Goal: Task Accomplishment & Management: Complete application form

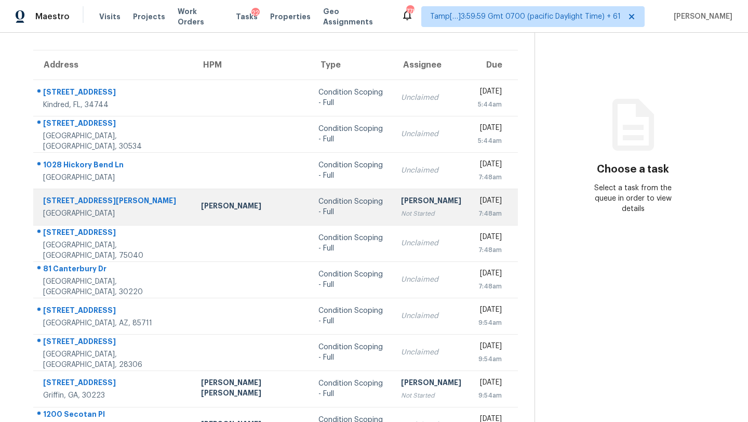
scroll to position [119, 0]
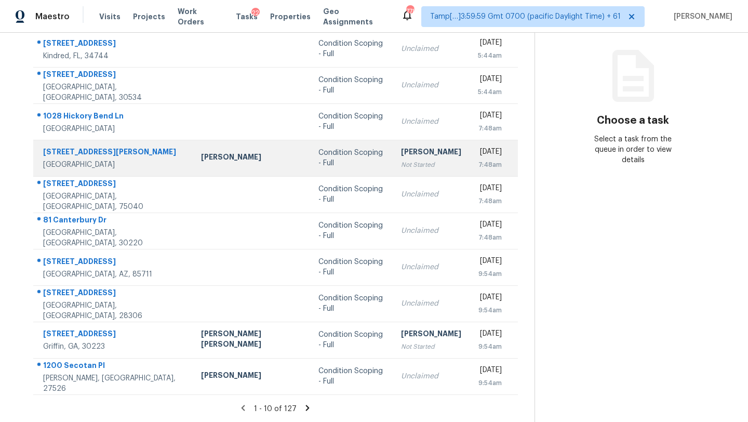
click at [393, 154] on td "Rajesh M Not Started" at bounding box center [431, 158] width 77 height 36
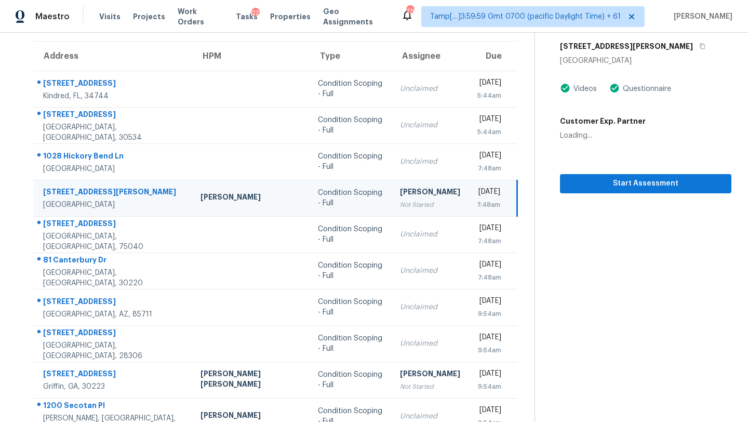
scroll to position [69, 0]
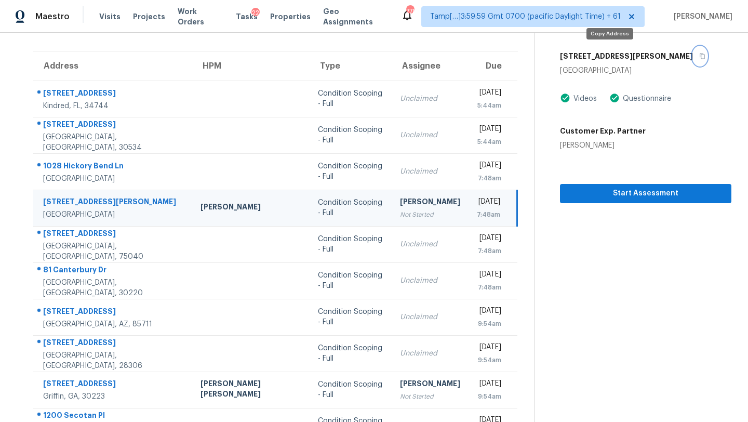
click at [699, 55] on icon "button" at bounding box center [702, 56] width 6 height 6
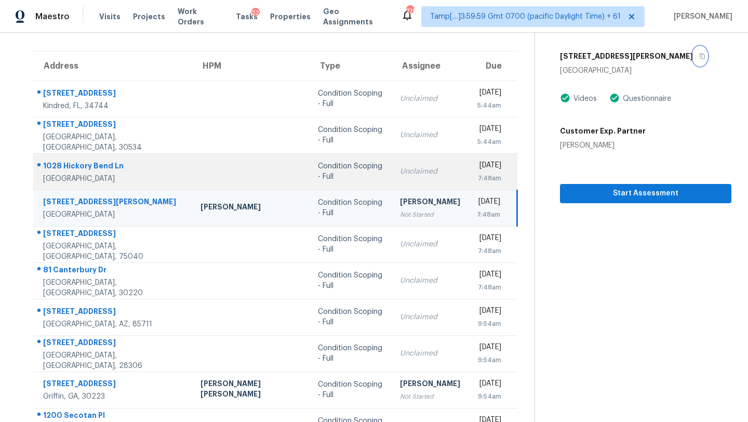
scroll to position [0, 0]
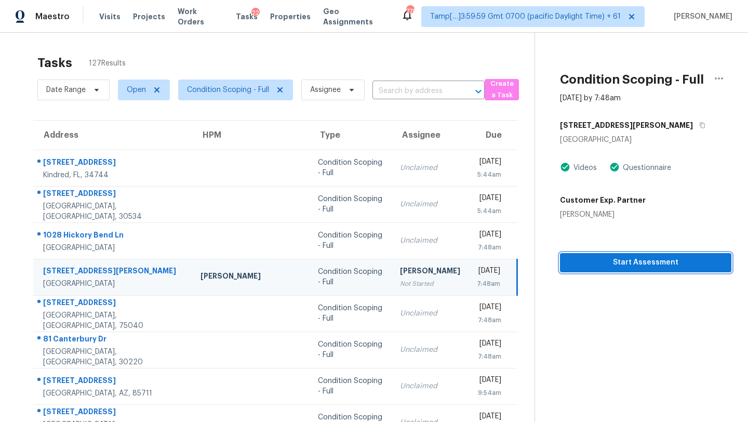
click at [583, 264] on span "Start Assessment" at bounding box center [645, 262] width 155 height 13
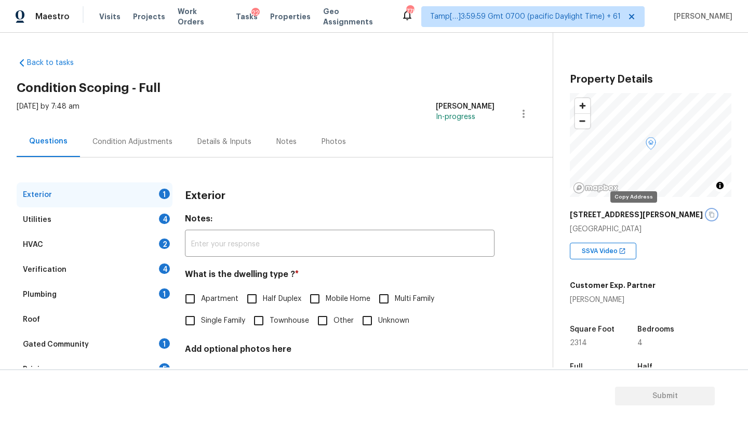
click at [708, 212] on icon "button" at bounding box center [711, 214] width 6 height 6
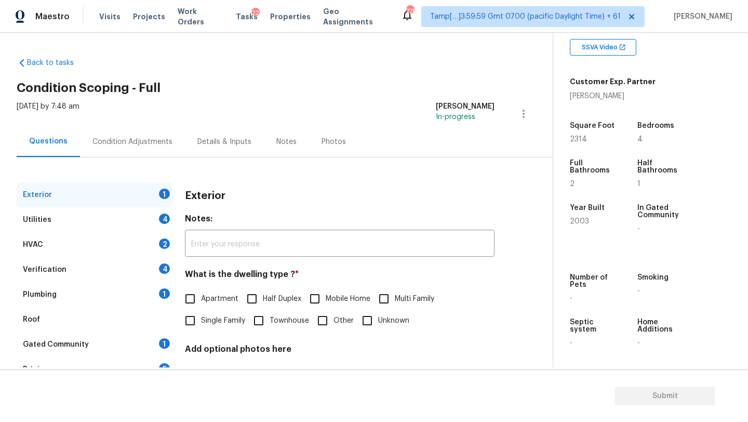
click at [217, 317] on span "Single Family" at bounding box center [223, 320] width 44 height 11
click at [201, 317] on input "Single Family" at bounding box center [190, 321] width 22 height 22
checkbox input "true"
click at [164, 342] on div "1" at bounding box center [164, 343] width 11 height 10
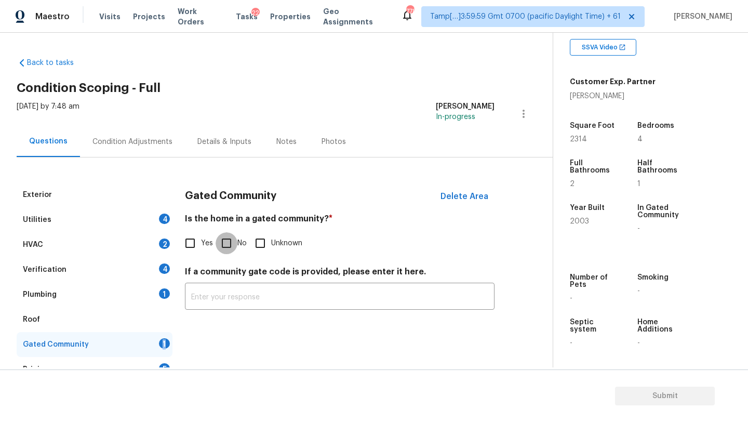
click at [225, 245] on input "No" at bounding box center [227, 243] width 22 height 22
checkbox input "true"
click at [119, 311] on div "Roof" at bounding box center [95, 319] width 156 height 25
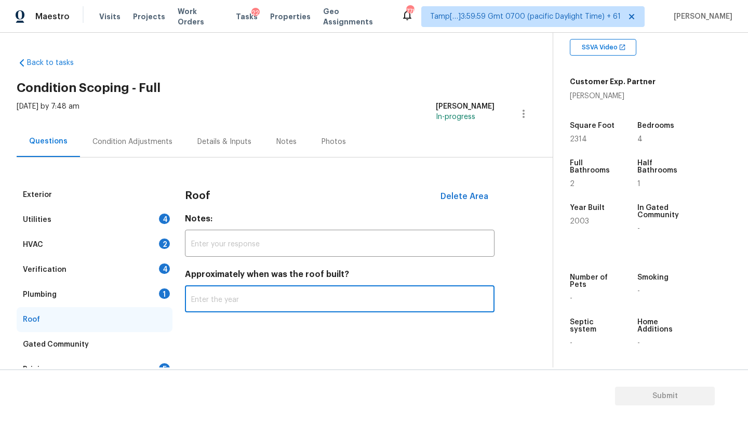
click at [240, 307] on input "text" at bounding box center [340, 300] width 310 height 24
type input "2024"
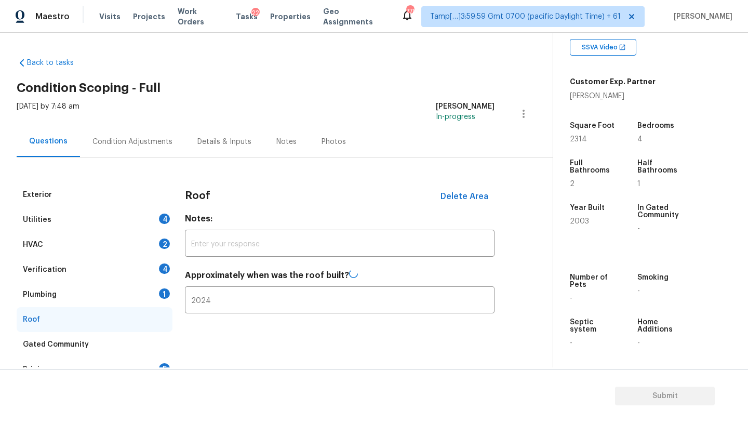
click at [52, 294] on div "Plumbing" at bounding box center [40, 294] width 34 height 10
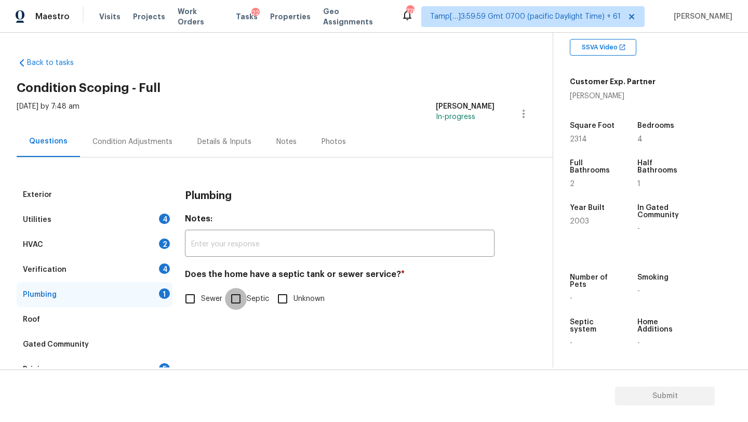
click at [239, 302] on input "Septic" at bounding box center [236, 299] width 22 height 22
checkbox input "true"
click at [208, 302] on span "Sewer" at bounding box center [211, 299] width 21 height 11
click at [201, 302] on input "Sewer" at bounding box center [190, 300] width 22 height 22
checkbox input "true"
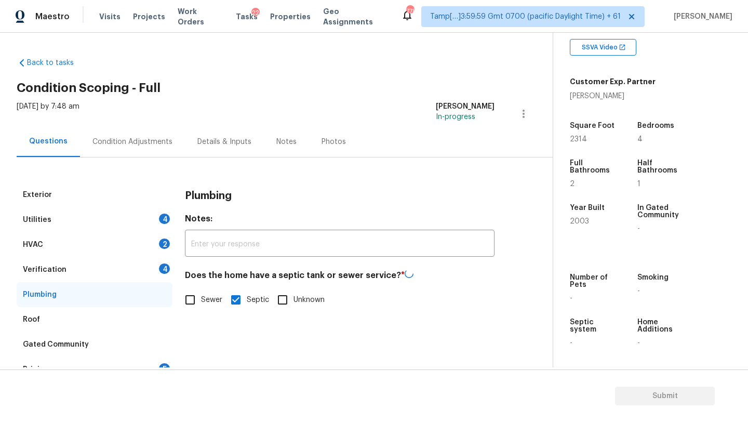
checkbox input "false"
click at [107, 272] on div "Verification 4" at bounding box center [95, 269] width 156 height 25
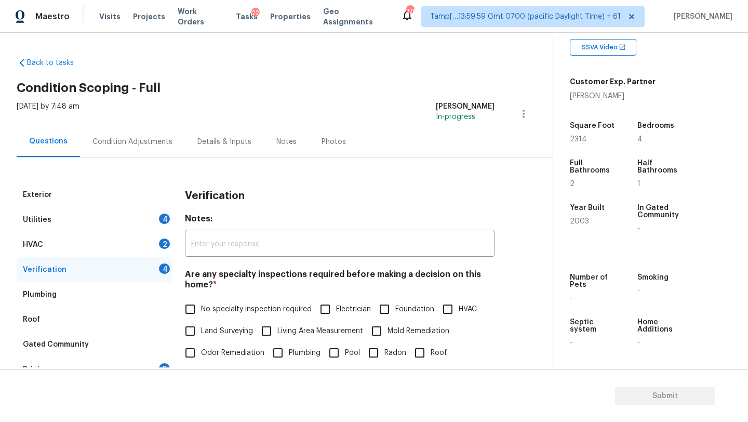
click at [233, 312] on span "No specialty inspection required" at bounding box center [256, 309] width 111 height 11
click at [201, 312] on input "No specialty inspection required" at bounding box center [190, 309] width 22 height 22
checkbox input "true"
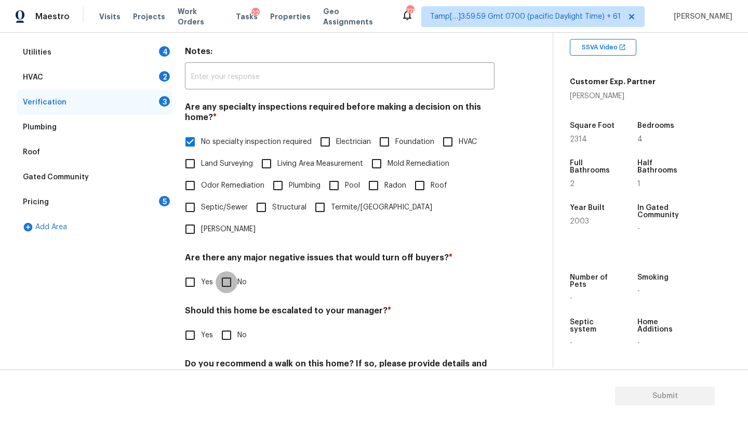
click at [229, 271] on input "No" at bounding box center [227, 282] width 22 height 22
checkbox input "true"
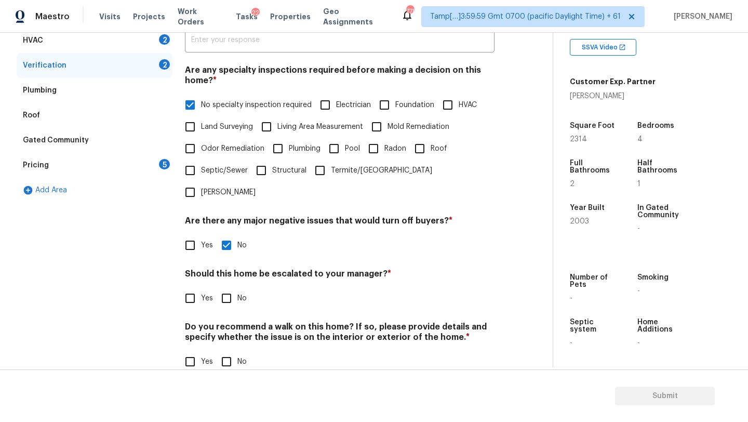
scroll to position [203, 0]
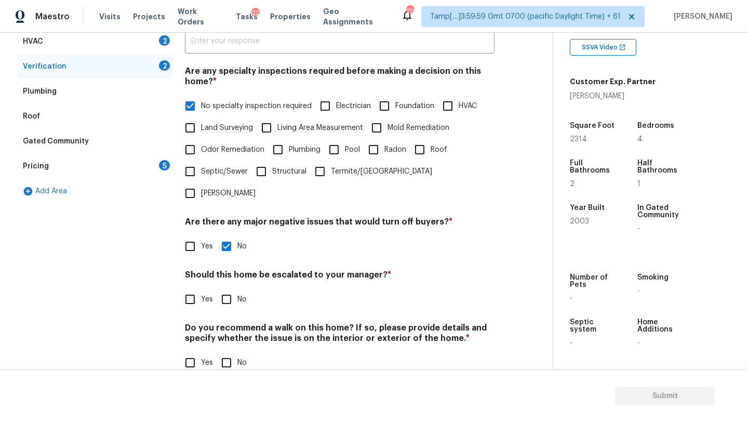
click at [224, 352] on input "No" at bounding box center [227, 363] width 22 height 22
checkbox input "true"
click at [197, 288] on input "Yes" at bounding box center [190, 299] width 22 height 22
checkbox input "true"
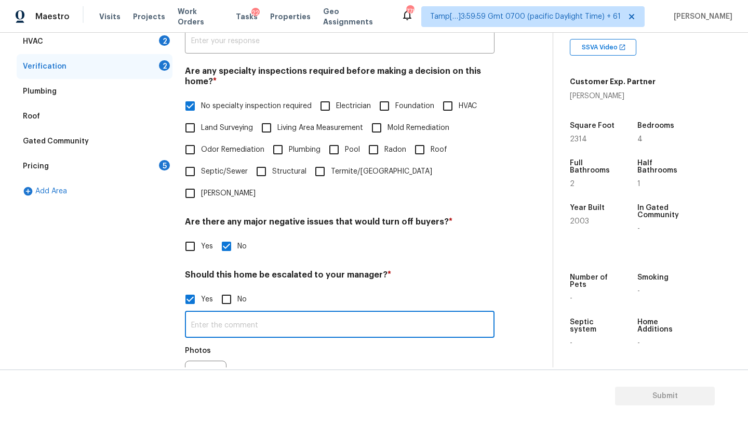
click at [219, 313] on input "text" at bounding box center [340, 325] width 310 height 24
click at [223, 288] on input "No" at bounding box center [227, 299] width 22 height 22
checkbox input "true"
checkbox input "false"
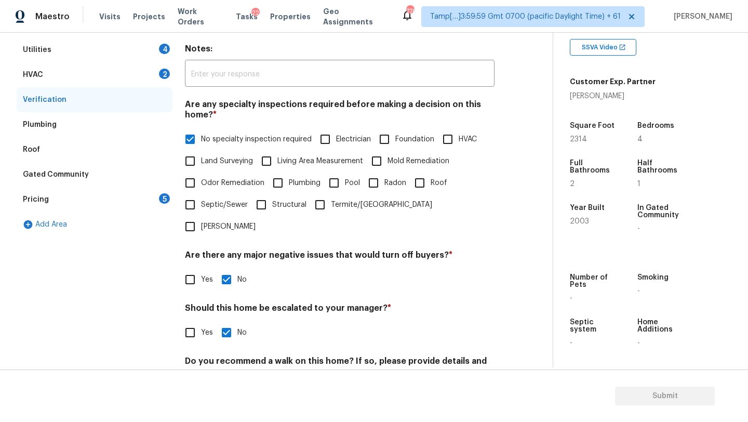
scroll to position [140, 0]
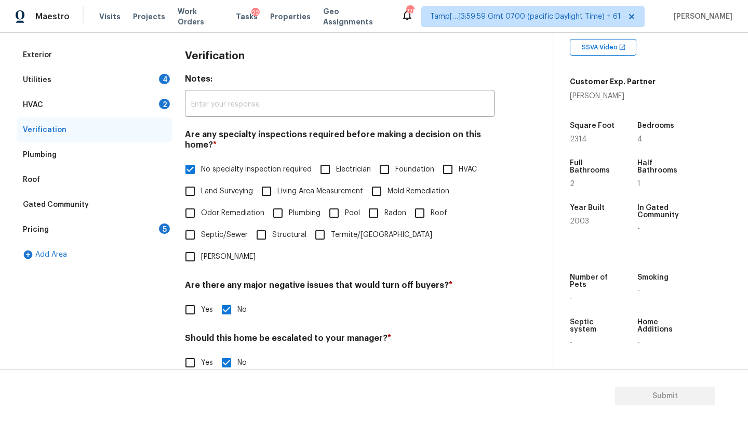
click at [8, 74] on div "Back to tasks Condition Scoping - Full Thu, Aug 21 2025 by 7:48 am Rajesh M In-…" at bounding box center [374, 200] width 748 height 334
click at [38, 112] on div "HVAC 2" at bounding box center [95, 104] width 156 height 25
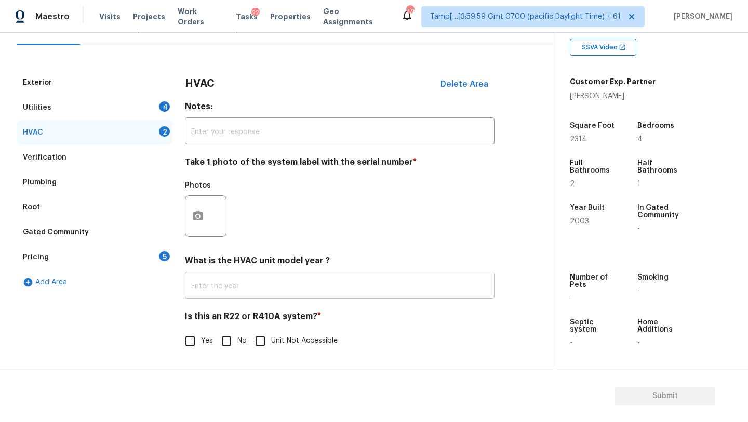
scroll to position [113, 0]
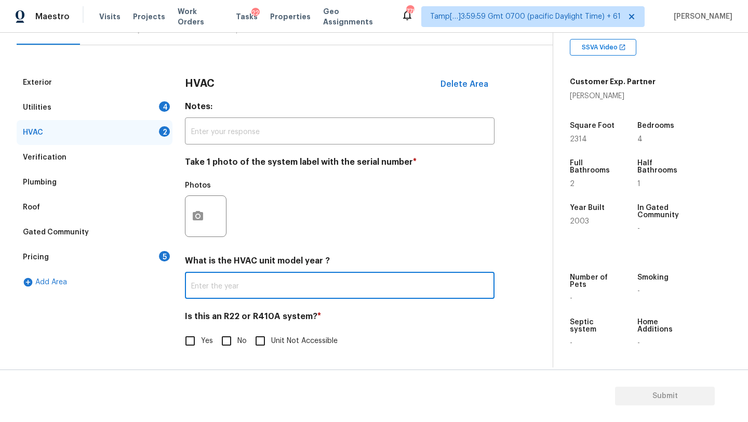
click at [239, 288] on input "text" at bounding box center [340, 286] width 310 height 24
type input "2018, 2021"
click at [224, 340] on input "No" at bounding box center [227, 341] width 22 height 22
checkbox input "true"
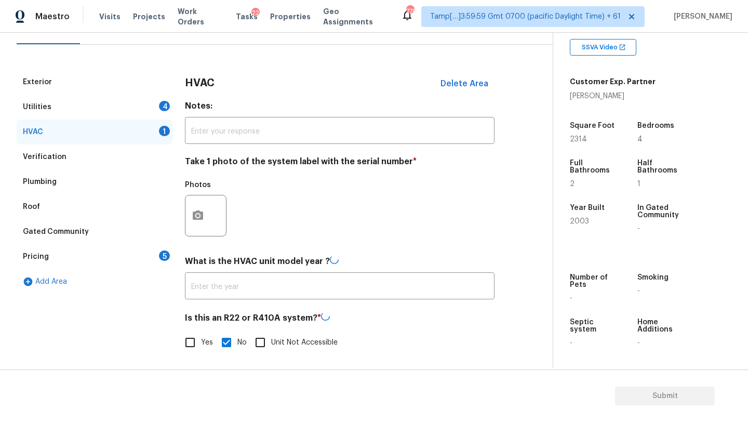
type input "2018, 2021"
click at [42, 101] on div "Utilities 4" at bounding box center [95, 107] width 156 height 25
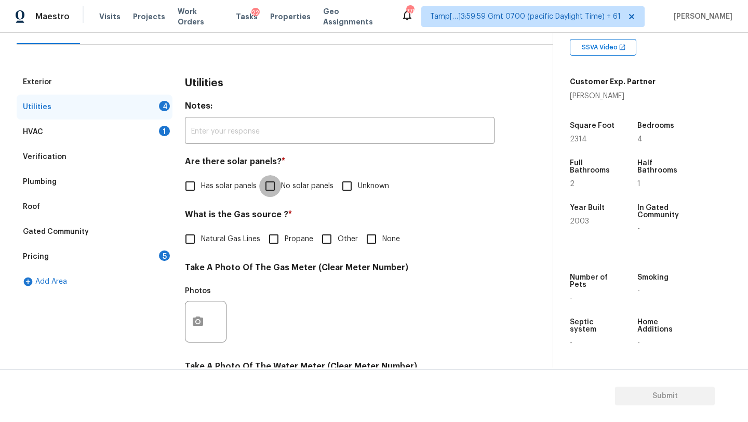
click at [276, 192] on input "No solar panels" at bounding box center [270, 186] width 22 height 22
checkbox input "true"
click at [240, 243] on span "Natural Gas Lines" at bounding box center [230, 240] width 59 height 11
click at [201, 243] on input "Natural Gas Lines" at bounding box center [190, 240] width 22 height 22
checkbox input "true"
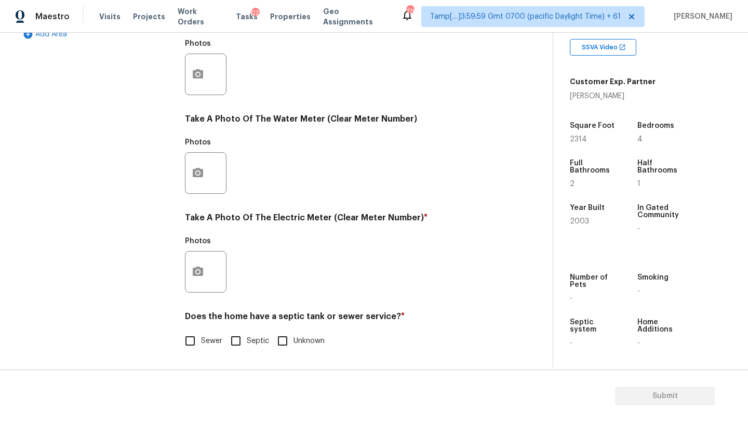
click at [211, 333] on label "Sewer" at bounding box center [200, 341] width 43 height 22
click at [201, 333] on input "Sewer" at bounding box center [190, 341] width 22 height 22
checkbox input "true"
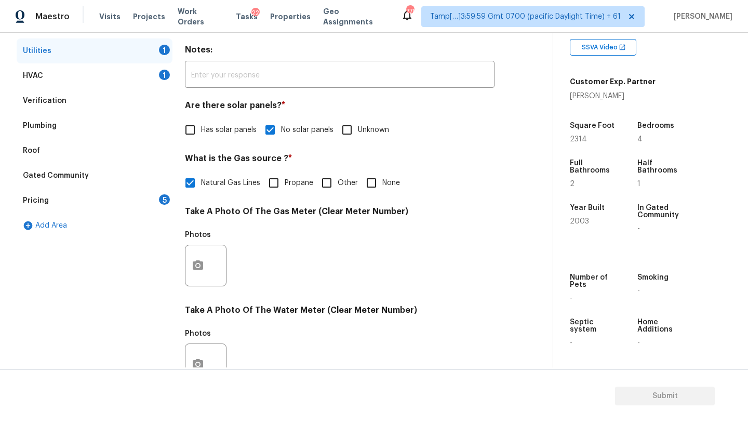
scroll to position [134, 0]
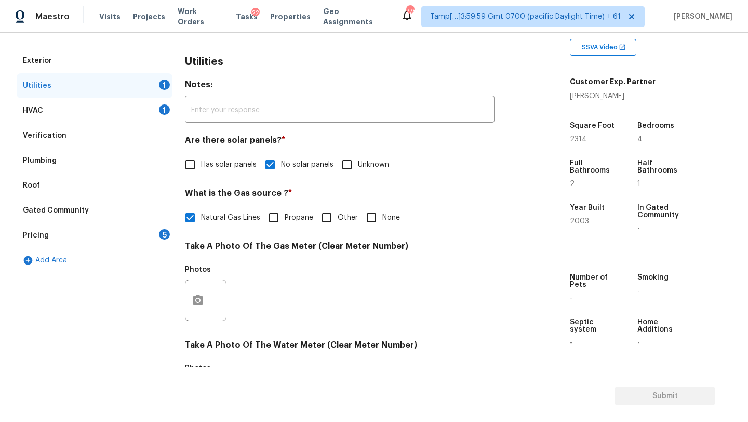
click at [151, 233] on div "Pricing 5" at bounding box center [95, 235] width 156 height 25
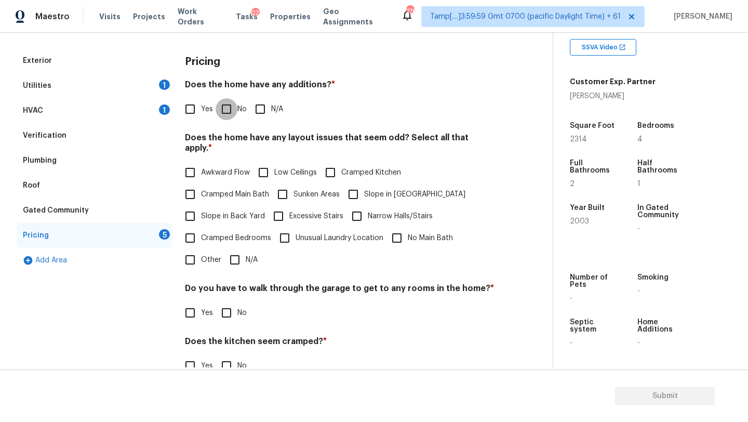
click at [220, 118] on input "No" at bounding box center [227, 109] width 22 height 22
checkbox input "true"
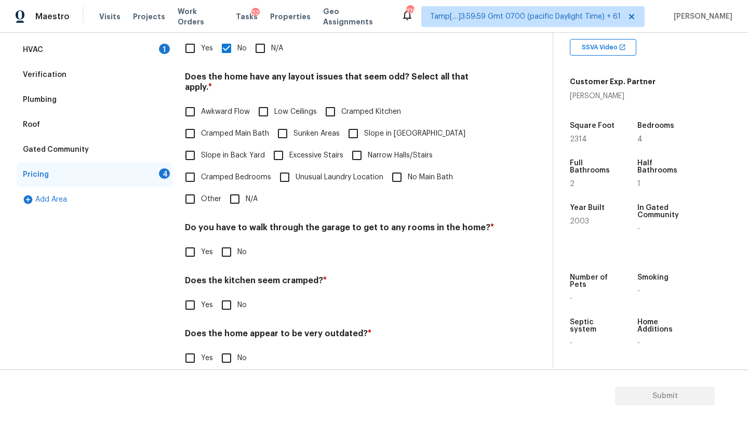
scroll to position [201, 0]
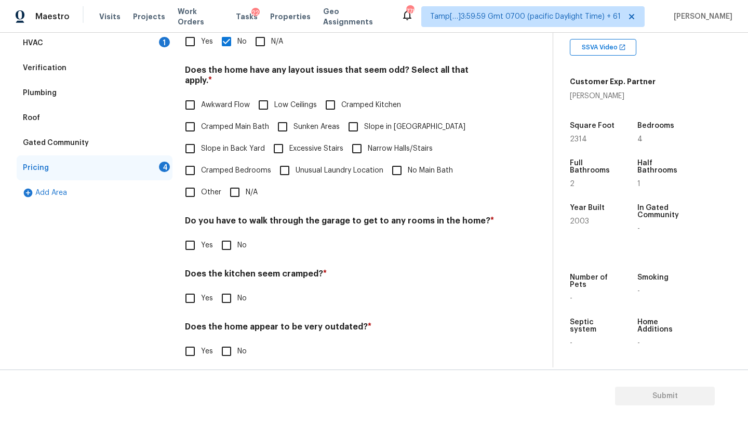
click at [237, 170] on label "Cramped Bedrooms" at bounding box center [225, 170] width 92 height 22
click at [201, 170] on input "Cramped Bedrooms" at bounding box center [190, 170] width 22 height 22
click at [237, 198] on div "Pricing Does the home have any additions? * Yes No N/A Does the home have any l…" at bounding box center [340, 178] width 310 height 395
click at [194, 160] on input "Cramped Bedrooms" at bounding box center [190, 170] width 22 height 22
checkbox input "false"
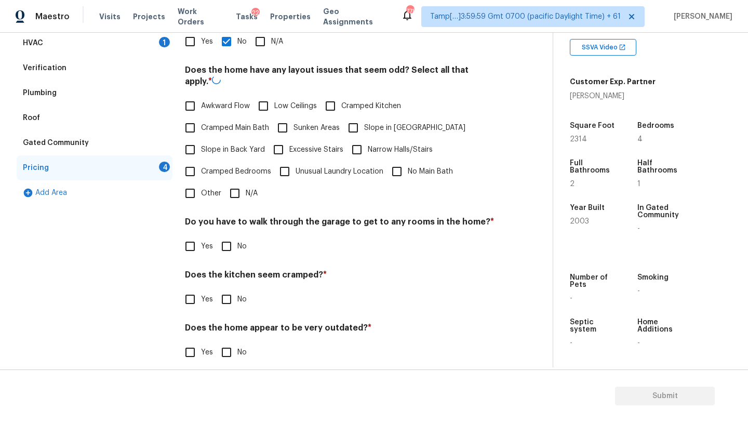
click at [237, 190] on input "N/A" at bounding box center [235, 193] width 22 height 22
checkbox input "true"
click at [220, 238] on input "No" at bounding box center [227, 245] width 22 height 22
checkbox input "true"
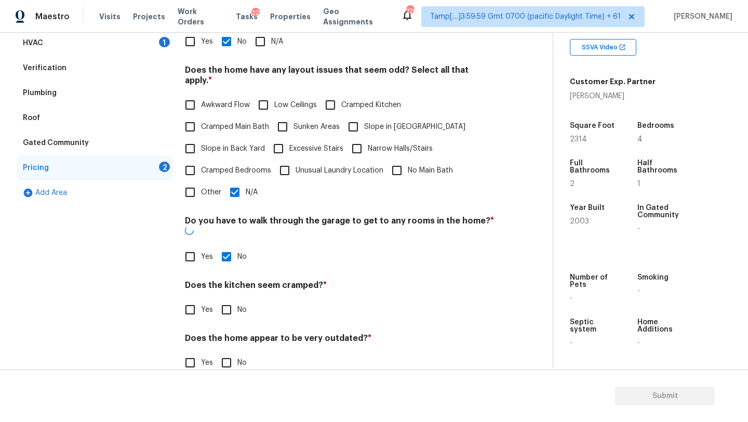
click at [234, 299] on input "No" at bounding box center [227, 310] width 22 height 22
checkbox input "true"
click at [234, 353] on input "No" at bounding box center [227, 364] width 22 height 22
checkbox input "true"
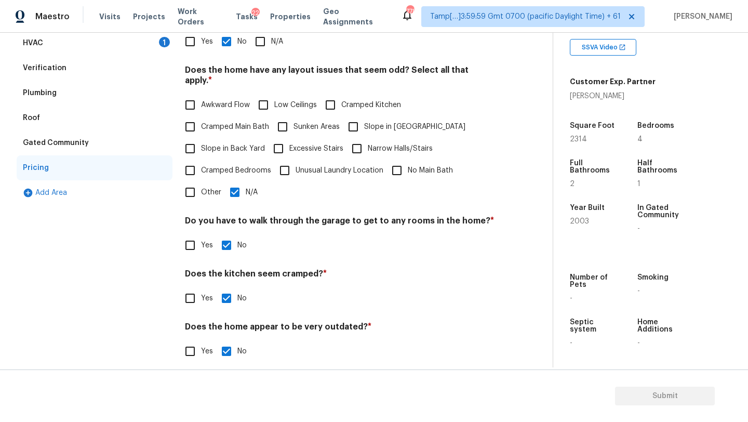
scroll to position [0, 0]
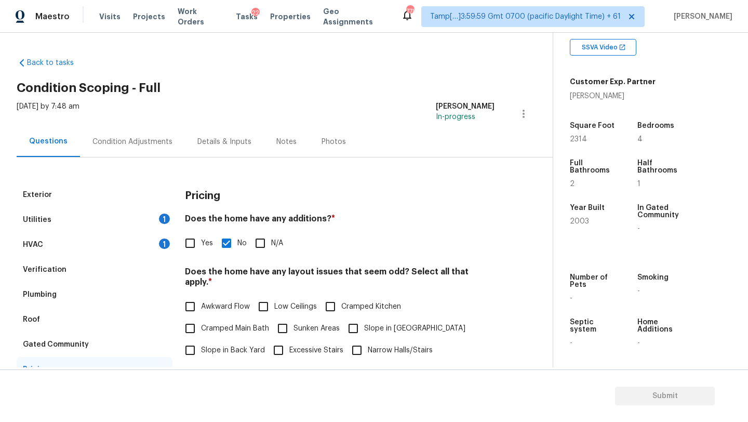
click at [147, 139] on div "Condition Adjustments" at bounding box center [132, 142] width 80 height 10
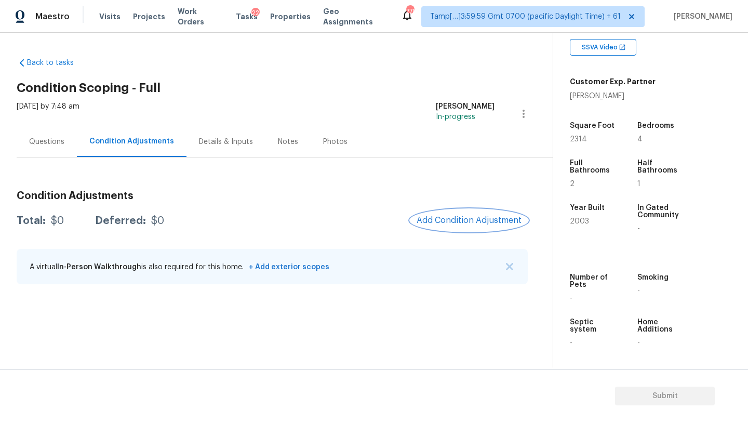
click at [481, 224] on span "Add Condition Adjustment" at bounding box center [468, 220] width 105 height 9
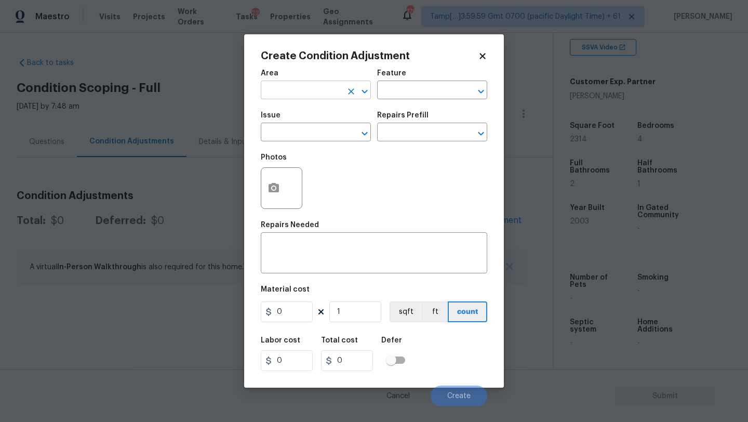
click at [315, 86] on input "text" at bounding box center [301, 91] width 81 height 16
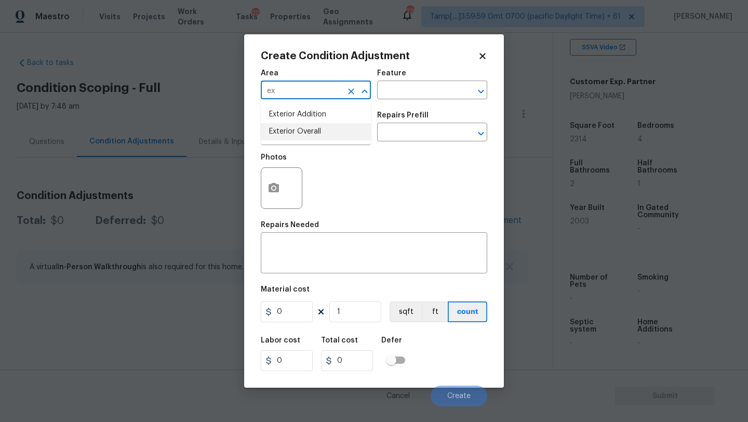
click at [318, 131] on li "Exterior Overall" at bounding box center [316, 131] width 110 height 17
type input "Exterior Overall"
click at [394, 95] on input "text" at bounding box center [417, 91] width 81 height 16
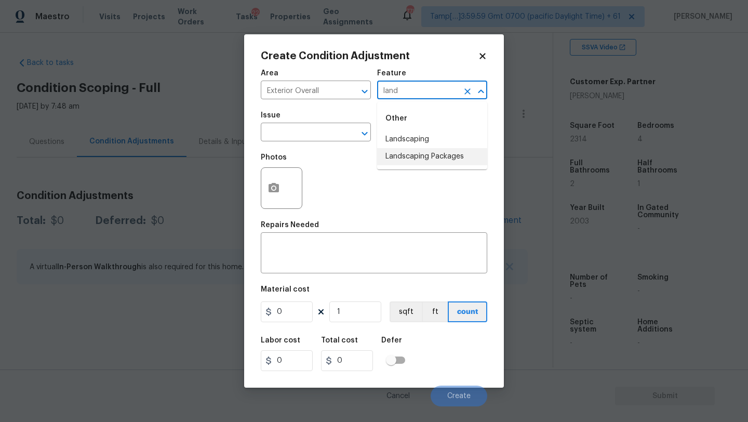
click at [394, 160] on li "Landscaping Packages" at bounding box center [432, 156] width 110 height 17
type input "Landscaping Packages"
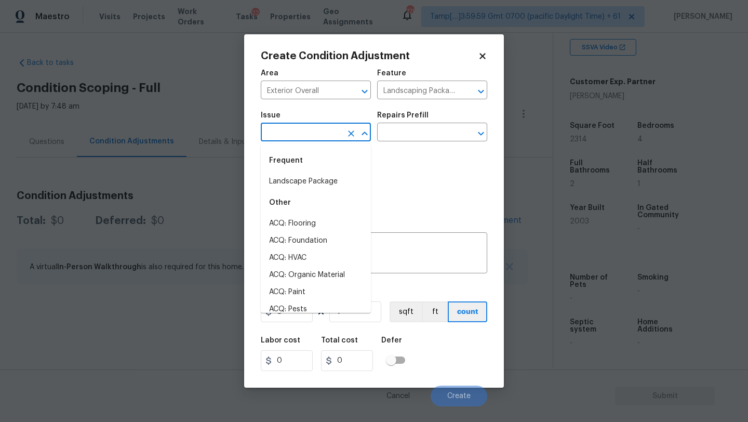
click at [305, 140] on input "text" at bounding box center [301, 133] width 81 height 16
click at [307, 183] on li "Landscape Package" at bounding box center [316, 181] width 110 height 17
type input "Landscape Package"
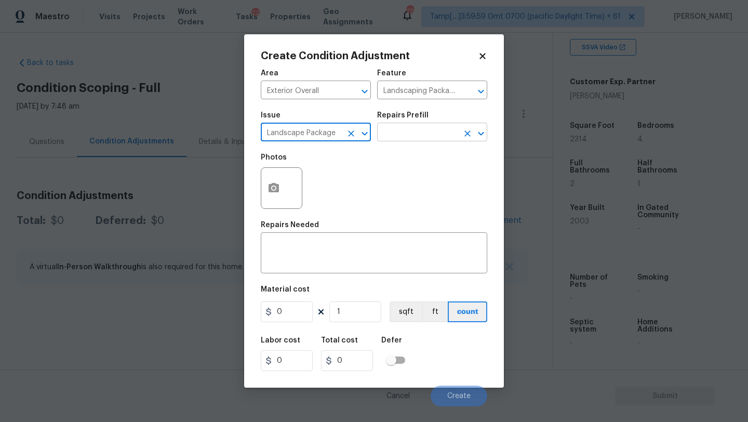
click at [402, 135] on input "text" at bounding box center [417, 133] width 81 height 16
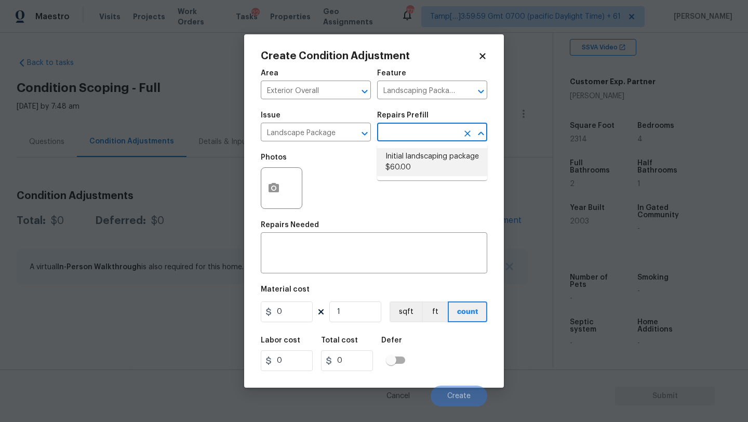
click at [418, 167] on li "Initial landscaping package $60.00" at bounding box center [432, 162] width 110 height 28
type input "Home Readiness Packages"
type textarea "Mowing of grass up to 6" in height. Mow, edge along driveways & sidewalks, trim…"
type input "60"
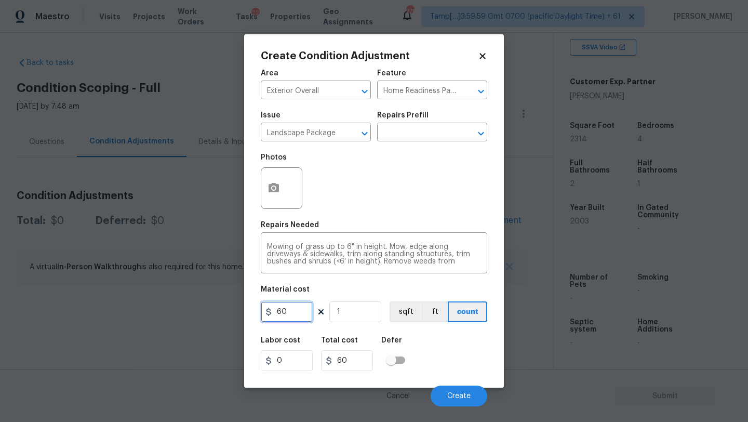
click at [297, 305] on input "60" at bounding box center [287, 311] width 52 height 21
type input "300"
click at [275, 176] on button "button" at bounding box center [273, 188] width 25 height 41
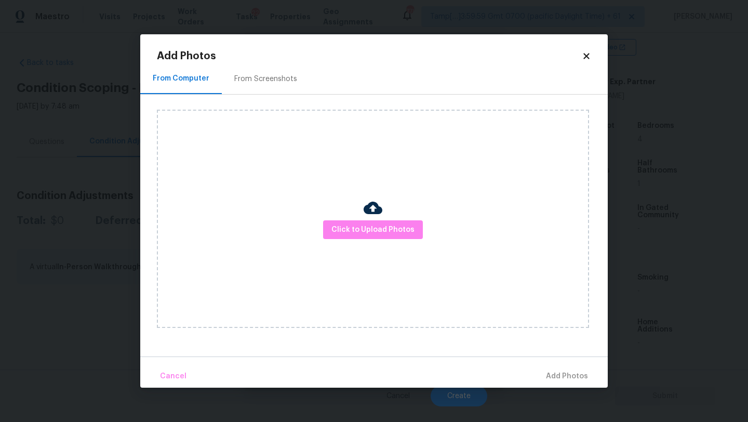
click at [267, 80] on div "From Screenshots" at bounding box center [265, 79] width 63 height 10
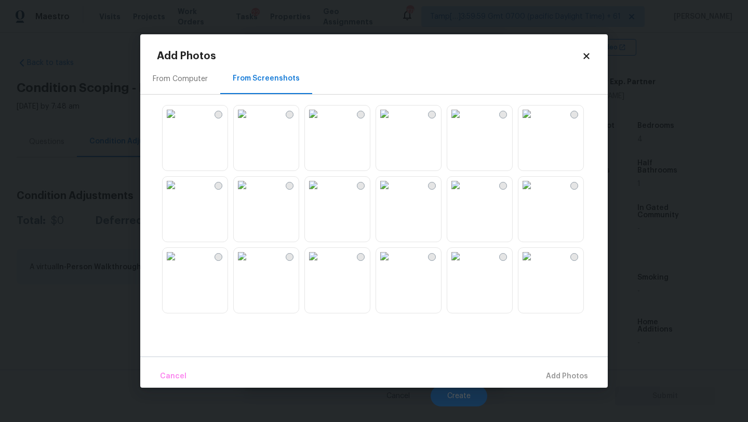
click at [306, 122] on img at bounding box center [313, 113] width 17 height 17
click at [250, 122] on img at bounding box center [242, 113] width 17 height 17
click at [321, 122] on img at bounding box center [313, 113] width 17 height 17
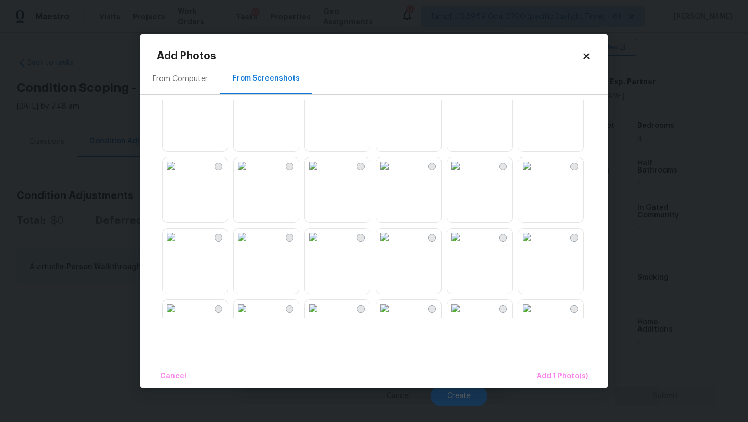
scroll to position [372, 0]
click at [244, 177] on img at bounding box center [242, 168] width 17 height 17
click at [464, 248] on img at bounding box center [455, 239] width 17 height 17
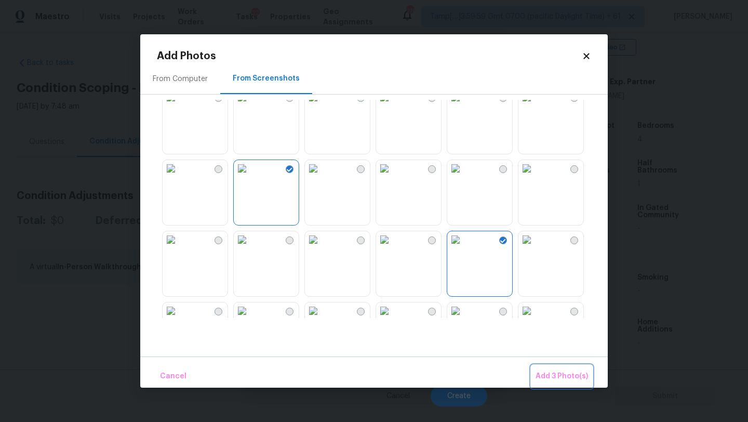
click at [566, 375] on span "Add 3 Photo(s)" at bounding box center [561, 376] width 52 height 13
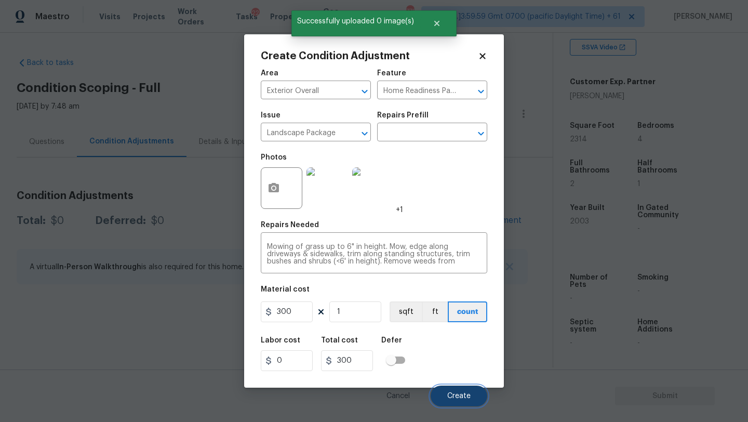
click at [478, 390] on button "Create" at bounding box center [459, 395] width 57 height 21
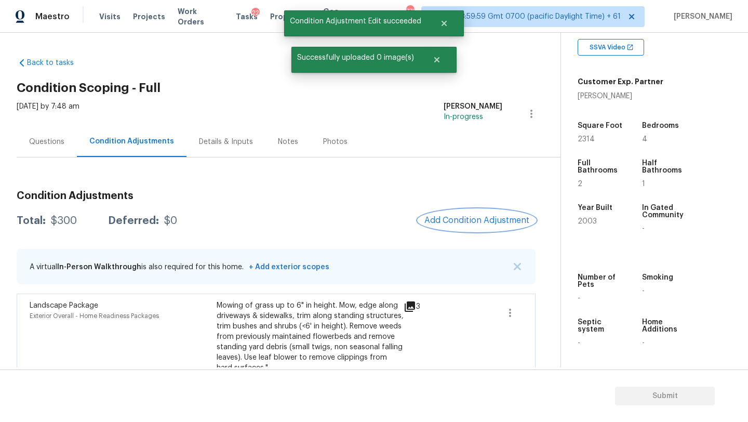
click at [473, 222] on span "Add Condition Adjustment" at bounding box center [476, 220] width 105 height 9
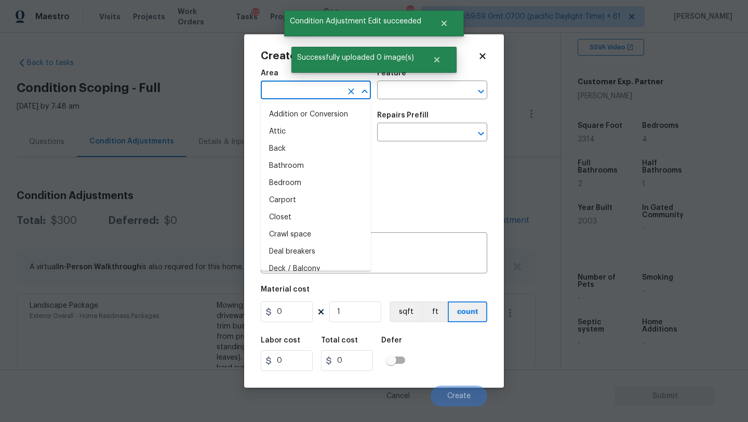
click at [322, 92] on input "text" at bounding box center [301, 91] width 81 height 16
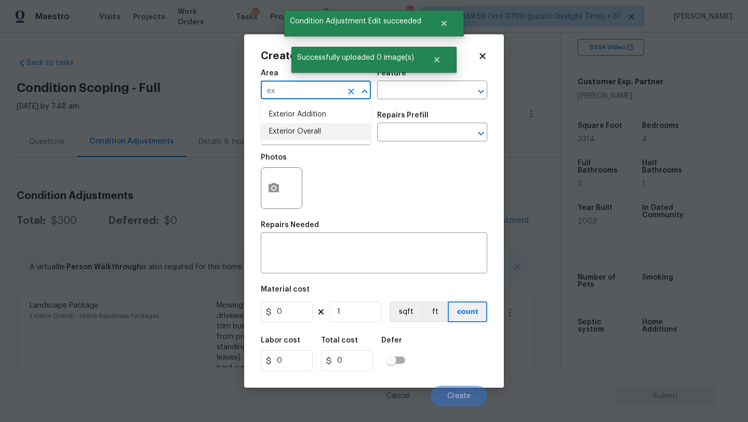
click at [333, 131] on li "Exterior Overall" at bounding box center [316, 131] width 110 height 17
type input "Exterior Overall"
click at [408, 92] on input "text" at bounding box center [417, 91] width 81 height 16
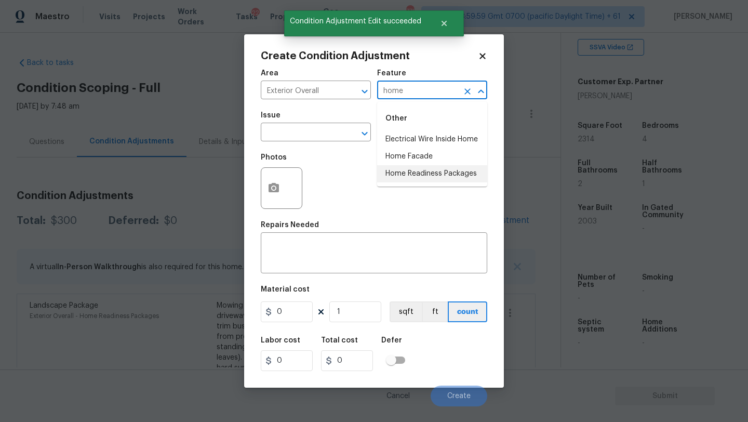
click at [405, 170] on li "Home Readiness Packages" at bounding box center [432, 173] width 110 height 17
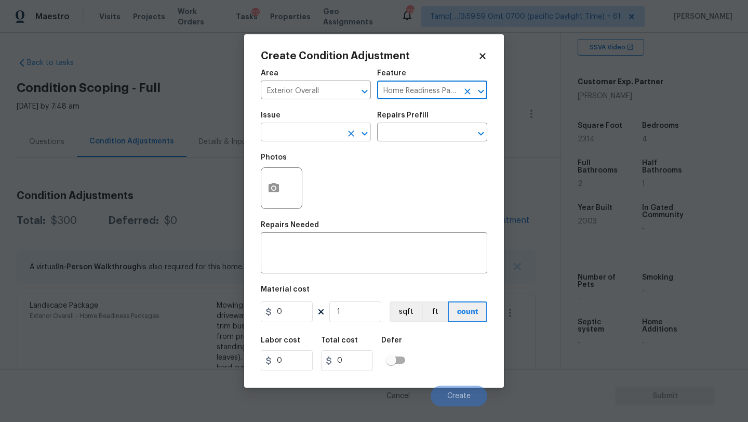
type input "Home Readiness Packages"
click at [297, 134] on input "text" at bounding box center [301, 133] width 81 height 16
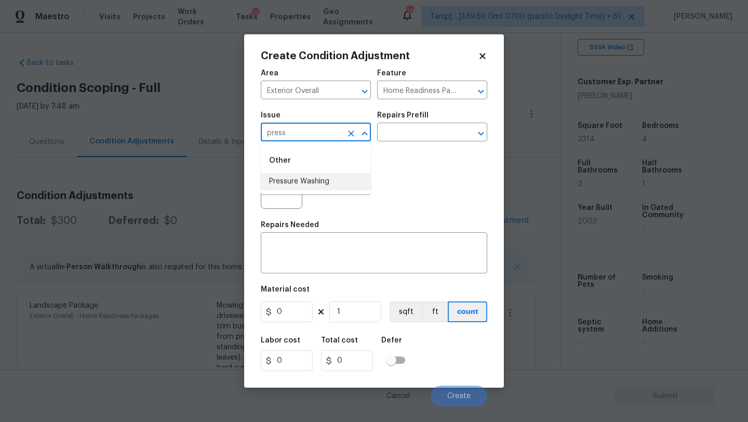
click at [304, 183] on li "Pressure Washing" at bounding box center [316, 181] width 110 height 17
type input "Pressure Washing"
click at [419, 132] on input "text" at bounding box center [417, 133] width 81 height 16
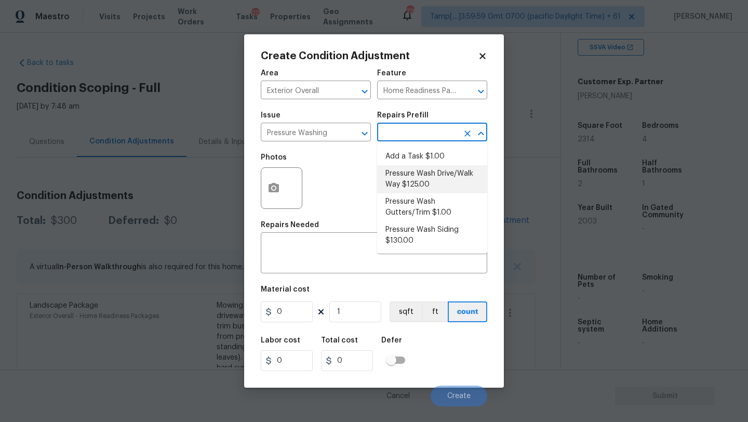
click at [419, 186] on li "Pressure Wash Drive/Walk Way $125.00" at bounding box center [432, 179] width 110 height 28
type input "Siding"
type textarea "Pressure wash the driveways/walkways as directed by the PM. Ensure that all deb…"
type input "125"
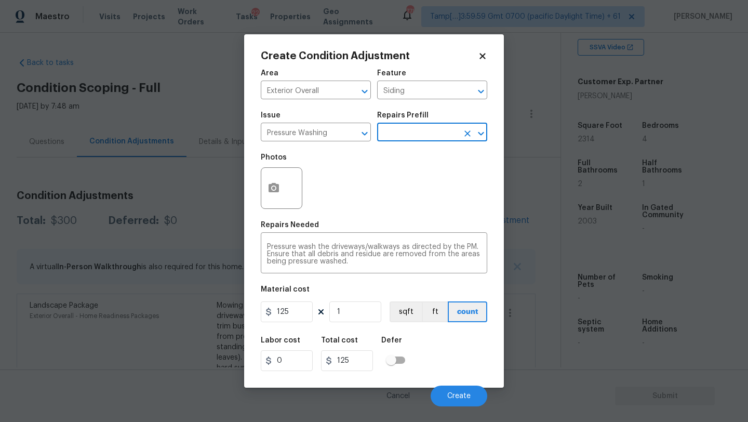
click at [301, 324] on figure "Material cost 125 1 sqft ft count" at bounding box center [374, 305] width 226 height 38
click at [301, 319] on input "125" at bounding box center [287, 311] width 52 height 21
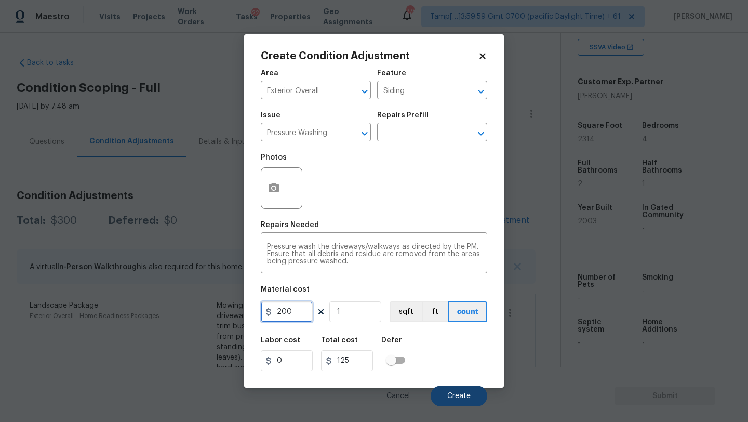
type input "200"
click at [458, 389] on button "Create" at bounding box center [459, 395] width 57 height 21
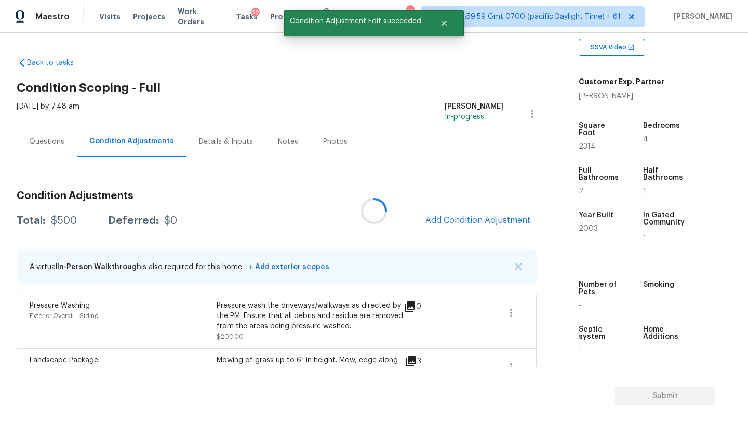
click at [481, 224] on div at bounding box center [374, 211] width 748 height 422
click at [476, 222] on span "Add Condition Adjustment" at bounding box center [477, 220] width 105 height 9
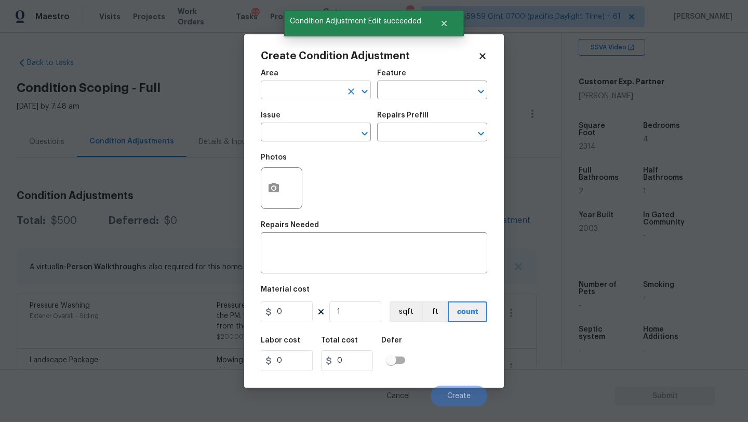
click at [300, 92] on input "text" at bounding box center [301, 91] width 81 height 16
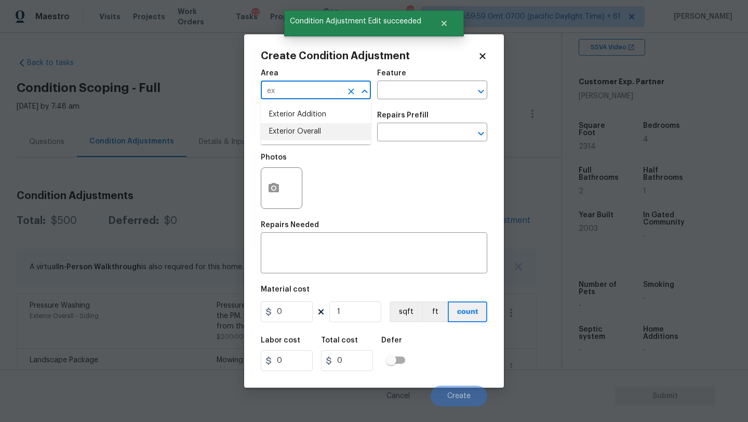
click at [305, 127] on li "Exterior Overall" at bounding box center [316, 131] width 110 height 17
type input "Exterior Overall"
click at [425, 73] on div "Feature" at bounding box center [432, 77] width 110 height 14
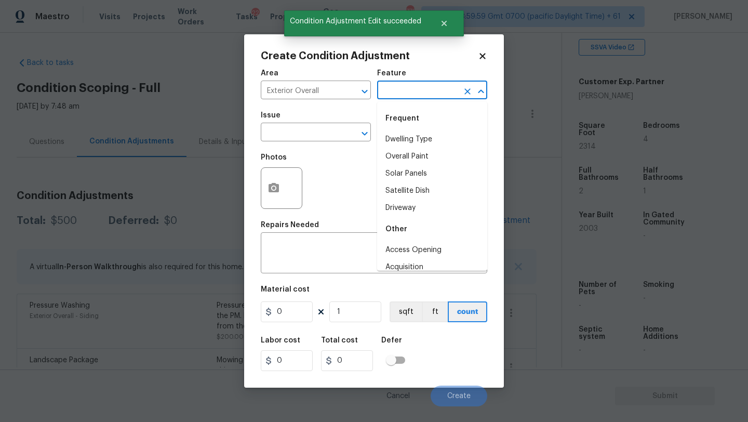
click at [421, 92] on input "text" at bounding box center [417, 91] width 81 height 16
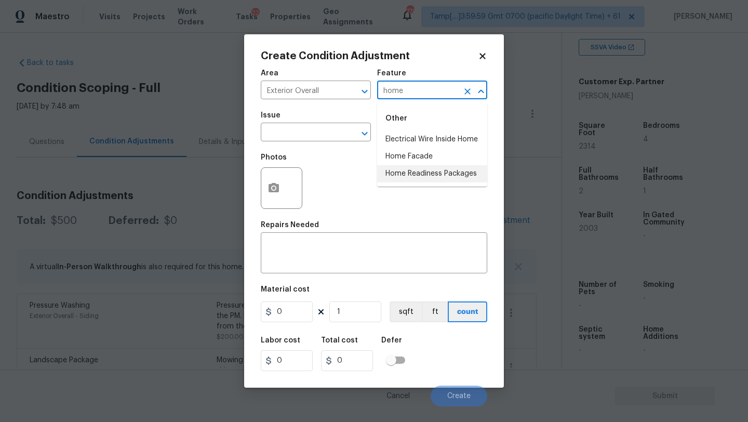
click at [413, 174] on li "Home Readiness Packages" at bounding box center [432, 173] width 110 height 17
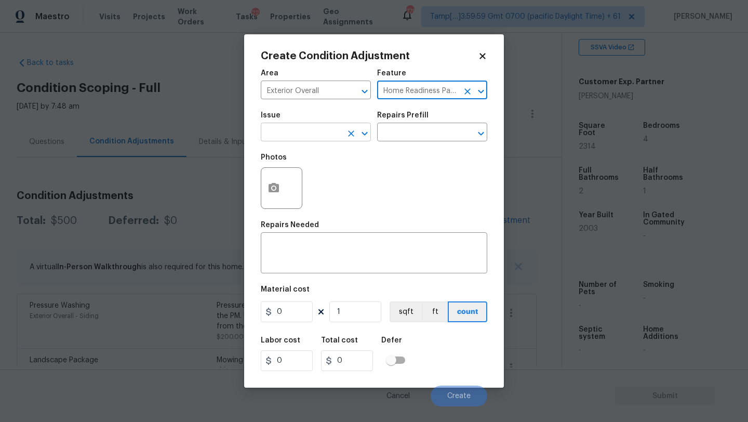
type input "Home Readiness Packages"
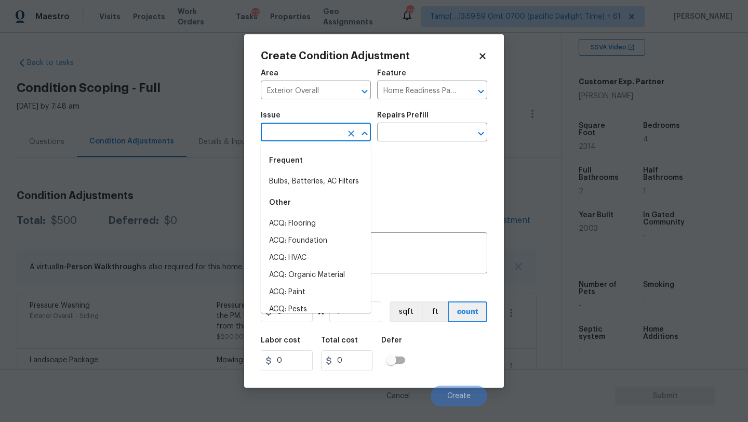
click at [328, 131] on input "text" at bounding box center [301, 133] width 81 height 16
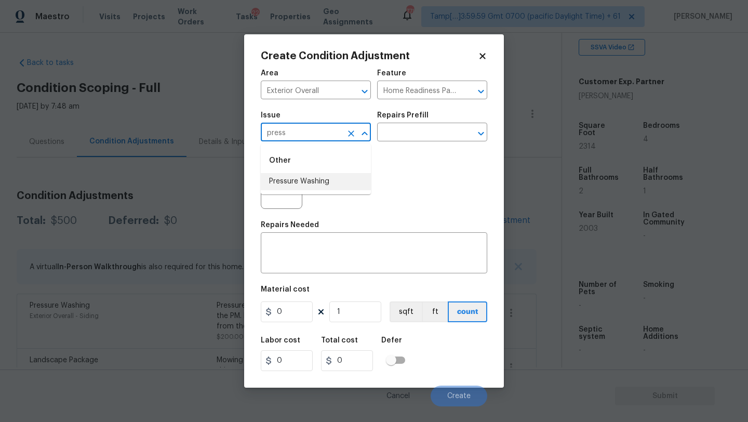
click at [328, 192] on ul "Other Pressure Washing" at bounding box center [316, 169] width 110 height 50
click at [348, 178] on li "Pressure Washing" at bounding box center [316, 181] width 110 height 17
type input "Pressure Washing"
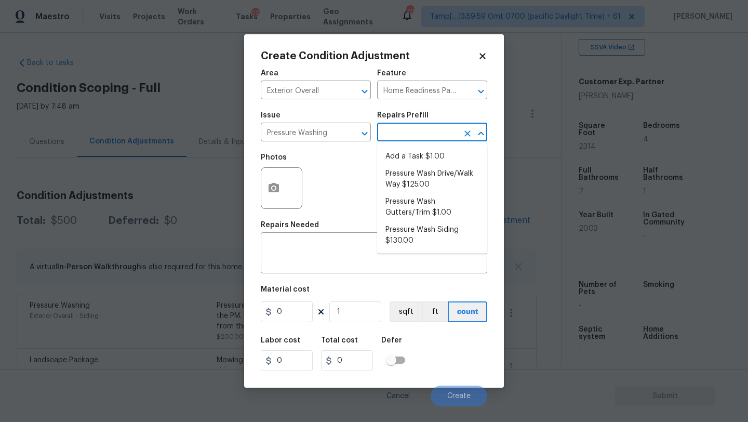
click at [433, 127] on input "text" at bounding box center [417, 133] width 81 height 16
click at [418, 239] on li "Pressure Wash Siding $130.00" at bounding box center [432, 235] width 110 height 28
type input "Siding"
type textarea "Protect areas as needed for pressure washing. Pressure wash the siding on the h…"
type input "130"
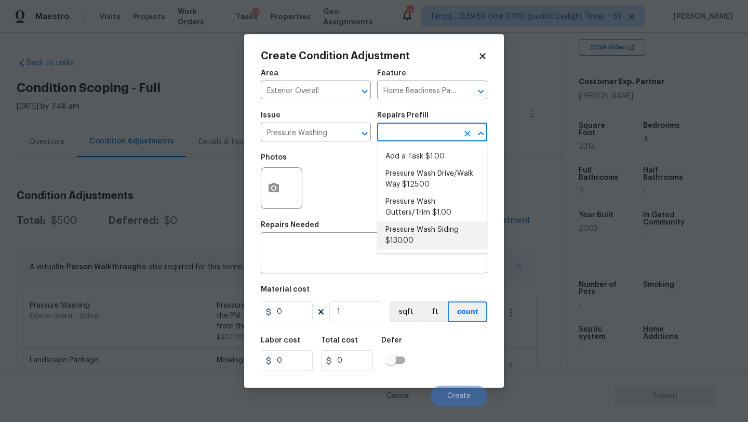
type input "130"
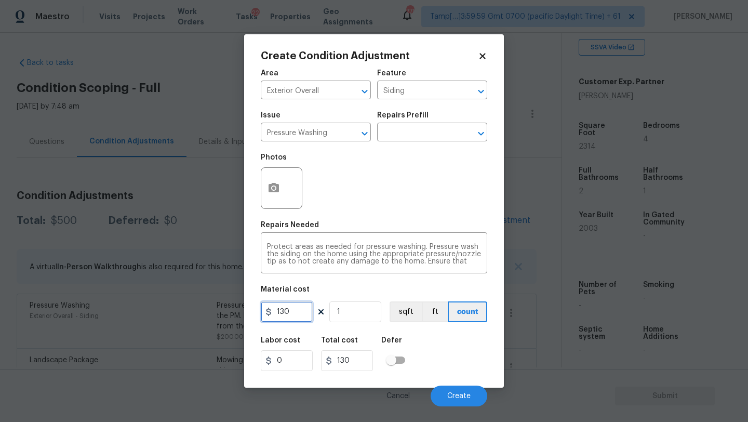
click at [289, 310] on input "130" at bounding box center [287, 311] width 52 height 21
type input "200"
click at [446, 386] on button "Create" at bounding box center [459, 395] width 57 height 21
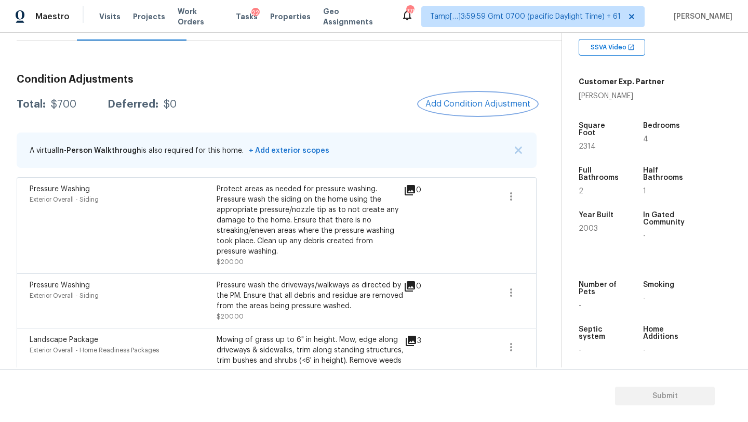
scroll to position [109, 0]
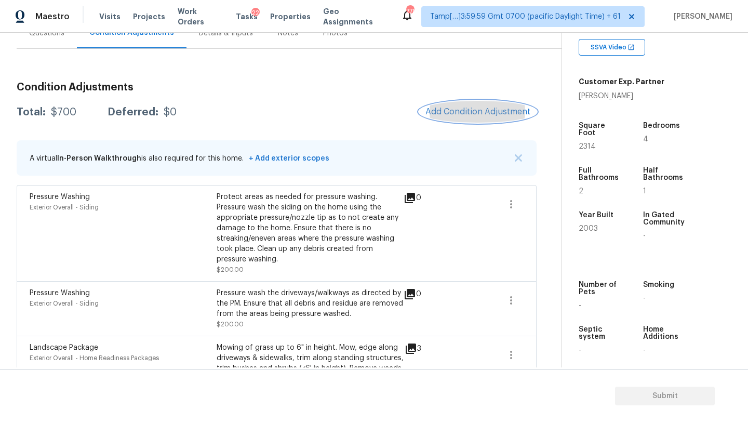
click at [449, 109] on span "Add Condition Adjustment" at bounding box center [477, 111] width 105 height 9
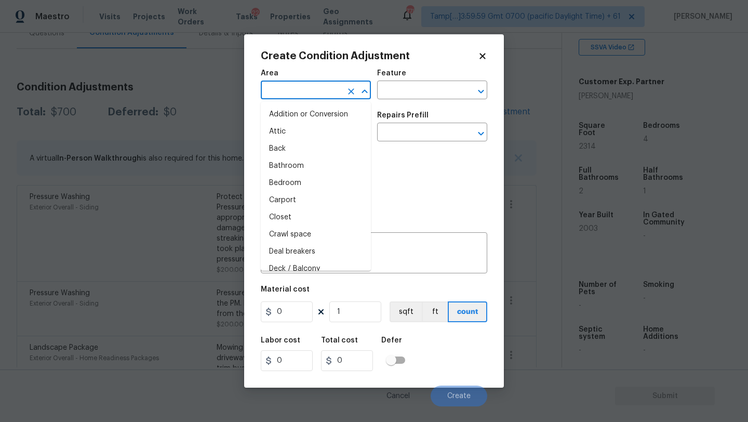
click at [297, 84] on input "text" at bounding box center [301, 91] width 81 height 16
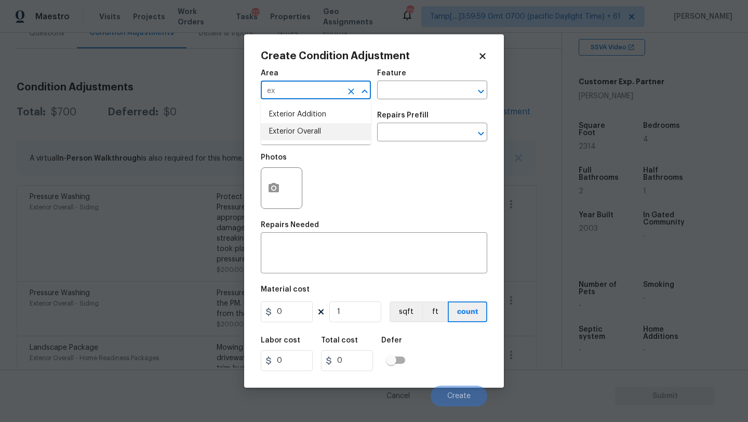
click at [301, 125] on li "Exterior Overall" at bounding box center [316, 131] width 110 height 17
type input "Exterior Overall"
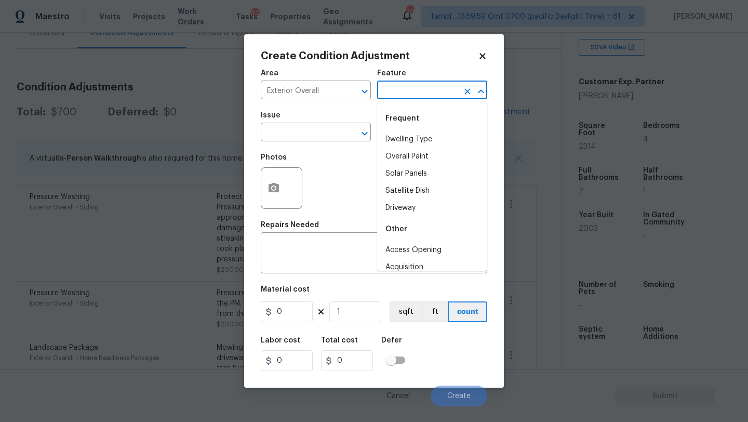
click at [416, 95] on input "text" at bounding box center [417, 91] width 81 height 16
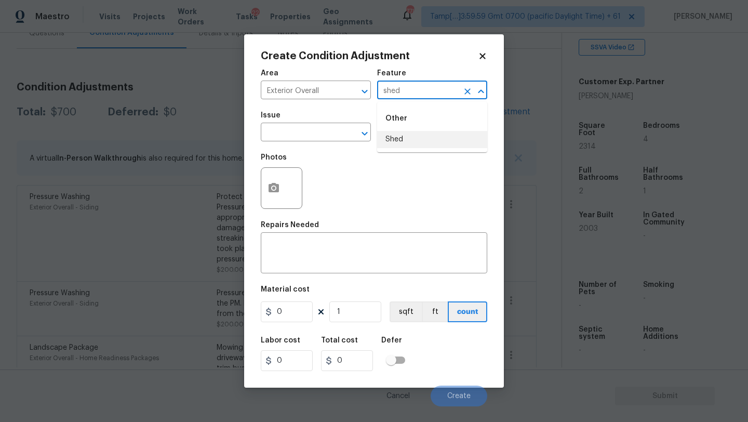
click at [412, 141] on li "Shed" at bounding box center [432, 139] width 110 height 17
type input "Shed"
click at [353, 258] on textarea at bounding box center [374, 254] width 214 height 22
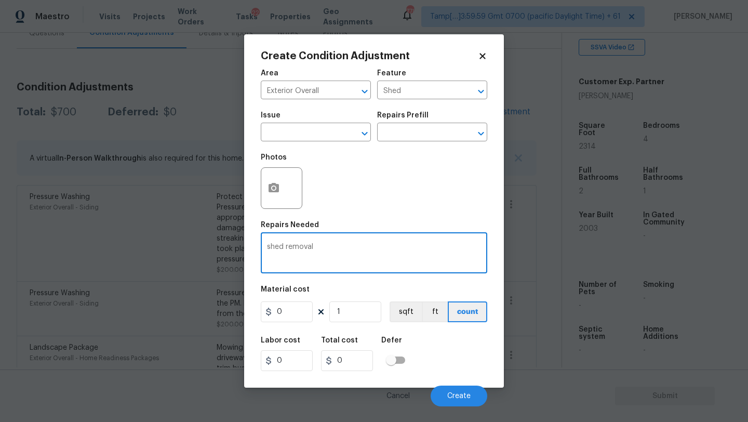
type textarea "shed removal"
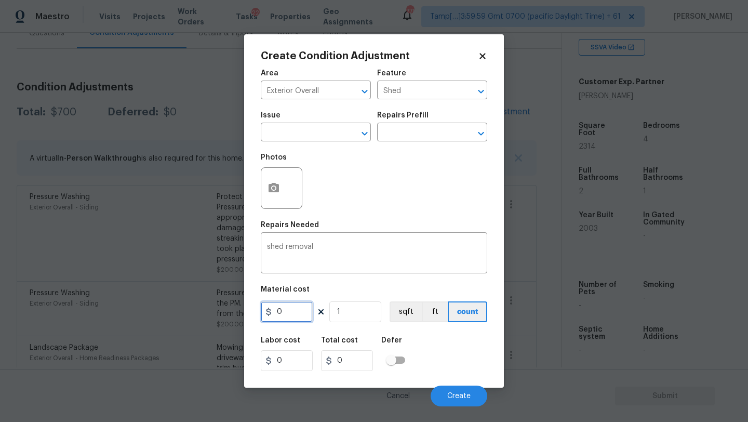
click at [297, 310] on input "0" at bounding box center [287, 311] width 52 height 21
type input "500"
click at [269, 188] on icon "button" at bounding box center [273, 187] width 10 height 9
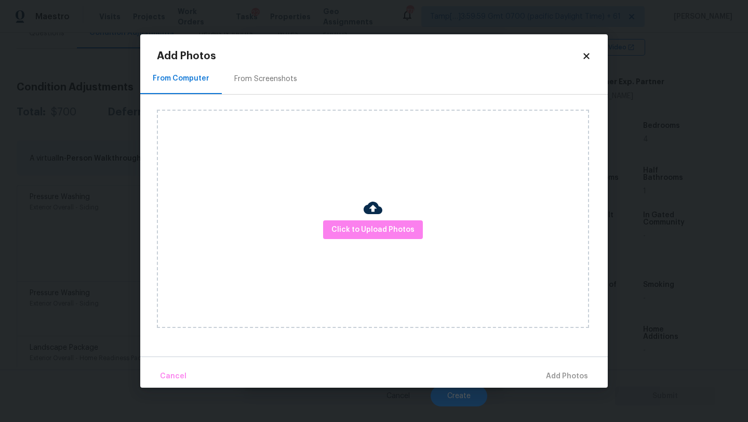
click at [267, 83] on div "From Screenshots" at bounding box center [265, 79] width 63 height 10
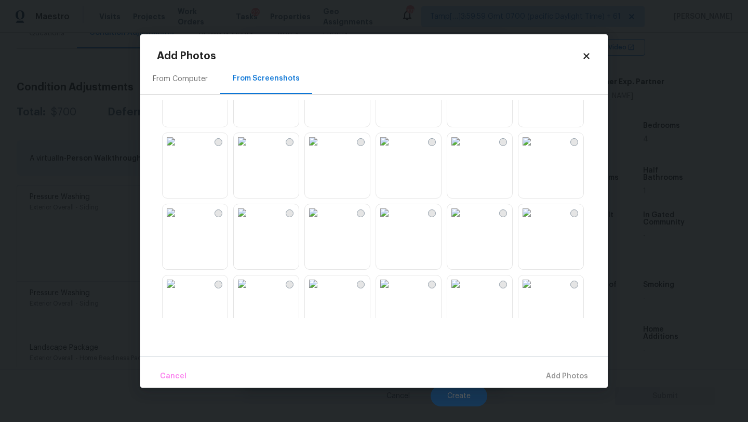
scroll to position [265, 0]
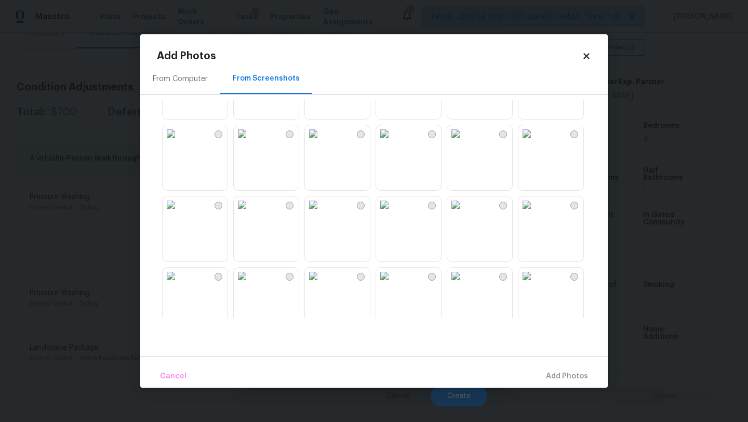
click at [250, 142] on img at bounding box center [242, 133] width 17 height 17
click at [548, 370] on span "Add 1 Photo(s)" at bounding box center [561, 376] width 51 height 13
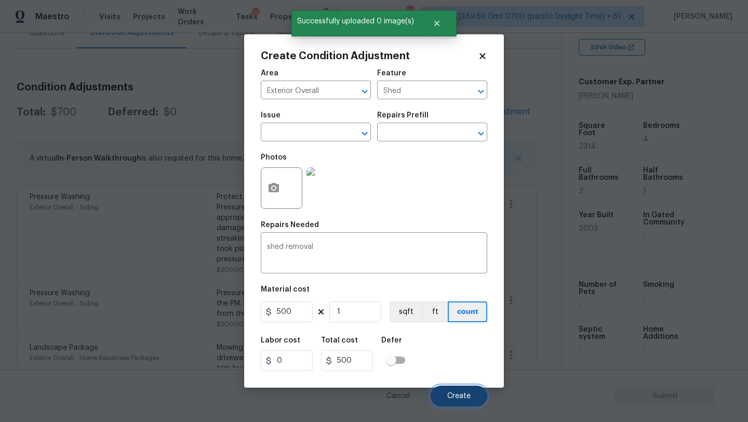
click at [461, 398] on span "Create" at bounding box center [458, 396] width 23 height 8
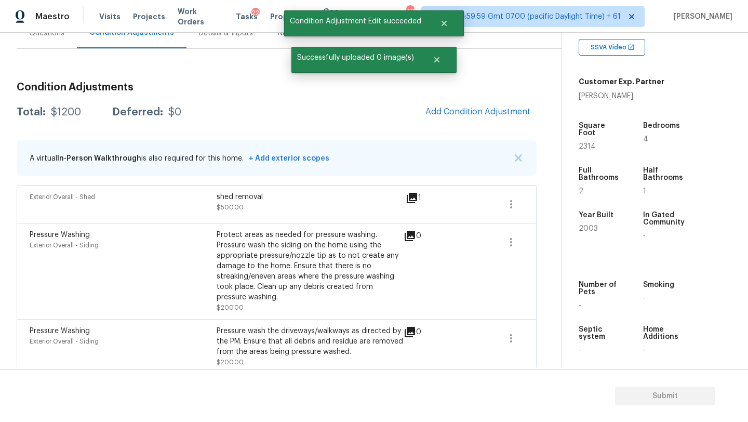
click at [456, 98] on div "Condition Adjustments Total: $1200 Deferred: $0 Add Condition Adjustment A virt…" at bounding box center [277, 272] width 520 height 396
click at [456, 100] on div "Condition Adjustments Total: $1200 Deferred: $0 Add Condition Adjustment A virt…" at bounding box center [277, 272] width 520 height 396
click at [456, 119] on button "Add Condition Adjustment" at bounding box center [477, 112] width 117 height 22
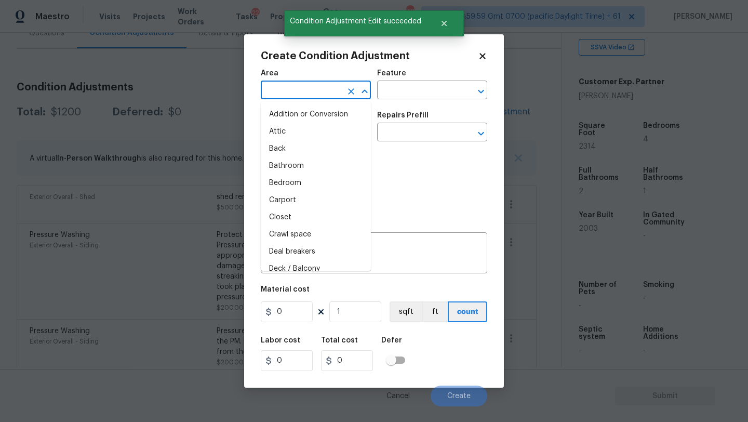
click at [281, 91] on input "text" at bounding box center [301, 91] width 81 height 16
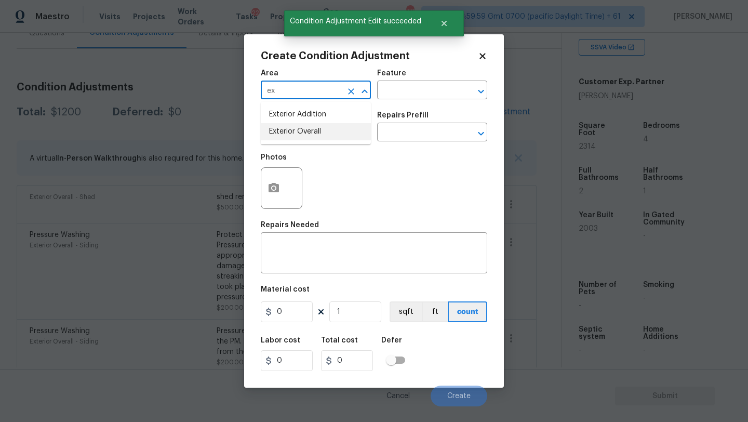
click at [295, 133] on li "Exterior Overall" at bounding box center [316, 131] width 110 height 17
type input "Exterior Overall"
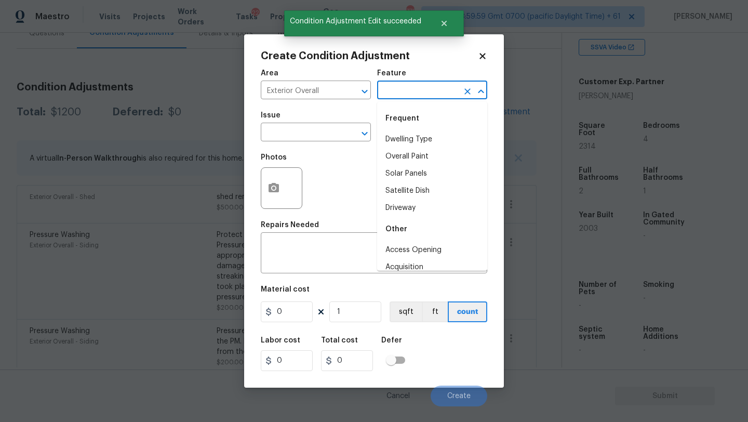
click at [406, 84] on input "text" at bounding box center [417, 91] width 81 height 16
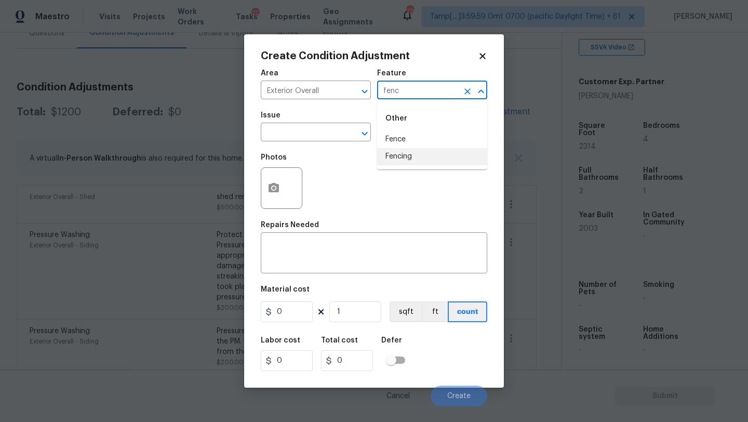
click at [407, 154] on li "Fencing" at bounding box center [432, 156] width 110 height 17
type input "Fencing"
click at [308, 138] on input "text" at bounding box center [301, 133] width 81 height 16
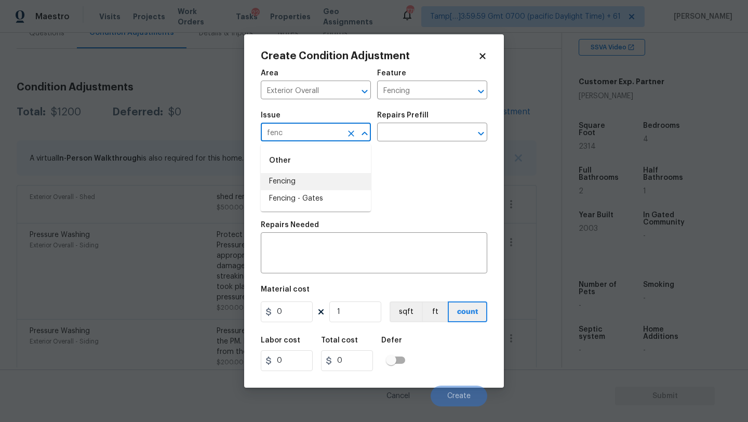
click at [295, 180] on li "Fencing" at bounding box center [316, 181] width 110 height 17
type input "Fencing"
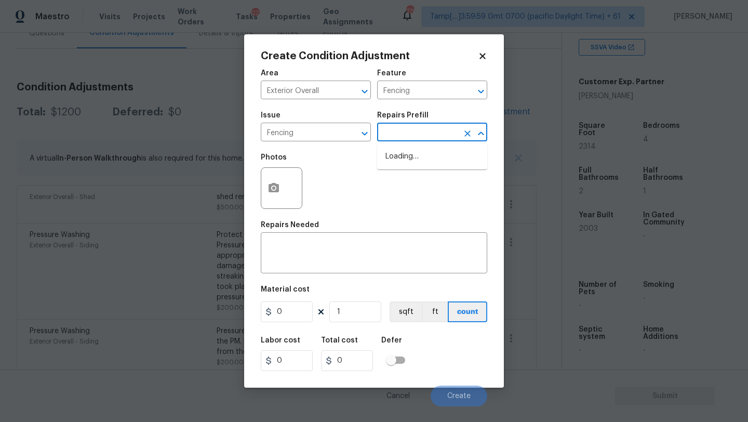
click at [414, 137] on input "text" at bounding box center [417, 133] width 81 height 16
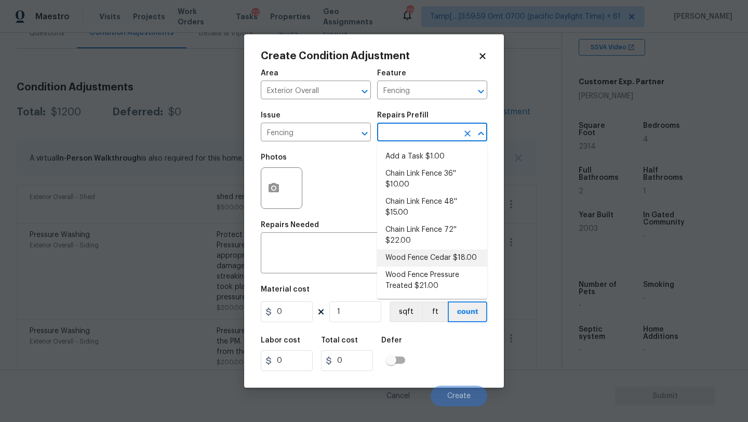
click at [259, 260] on div "Create Condition Adjustment Area Exterior Overall ​ Feature Fencing ​ Issue Fen…" at bounding box center [374, 210] width 260 height 353
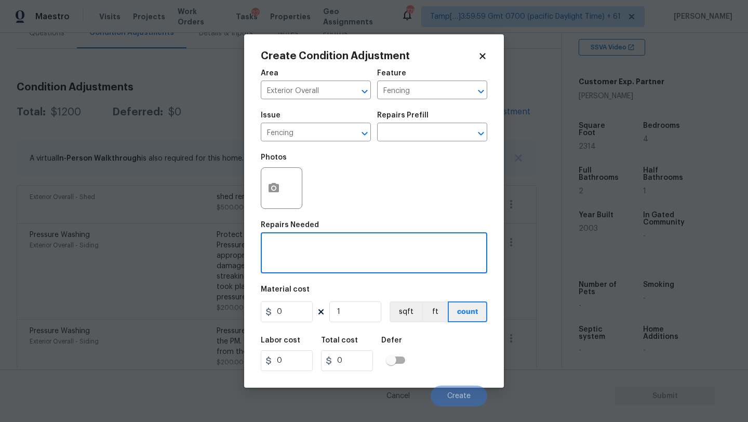
click at [287, 259] on textarea at bounding box center [374, 254] width 214 height 22
type textarea "repaint fencing"
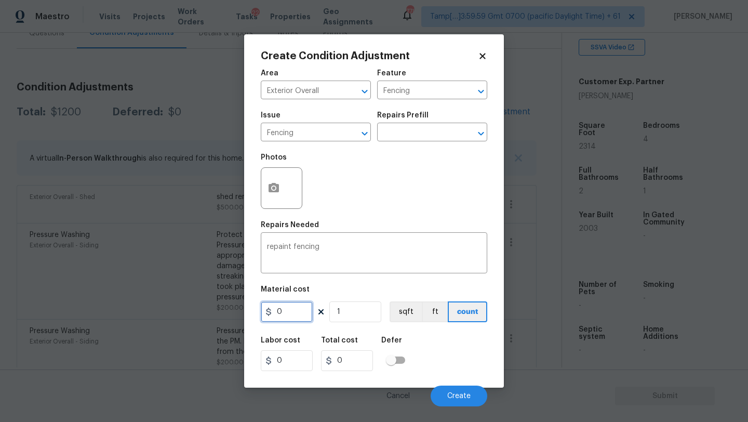
click at [295, 314] on input "0" at bounding box center [287, 311] width 52 height 21
type input "800"
click at [279, 177] on button "button" at bounding box center [273, 188] width 25 height 41
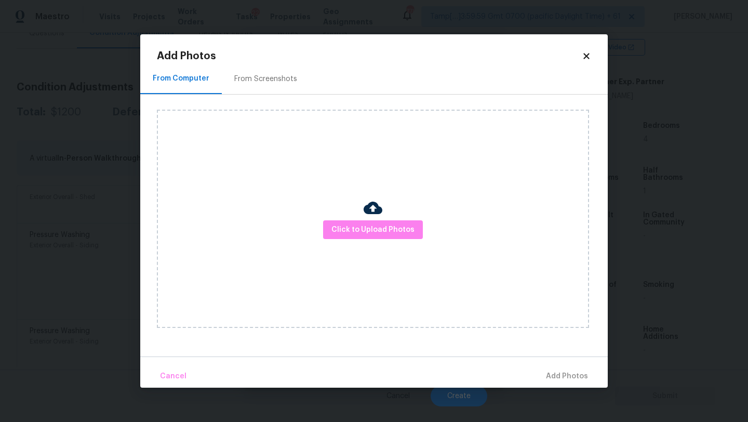
click at [265, 78] on div "From Screenshots" at bounding box center [265, 79] width 63 height 10
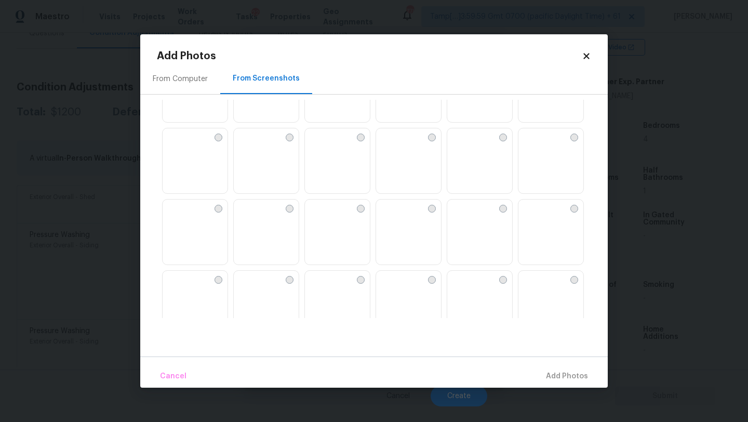
scroll to position [333, 0]
click at [250, 73] on img at bounding box center [242, 65] width 17 height 17
click at [250, 216] on img at bounding box center [242, 207] width 17 height 17
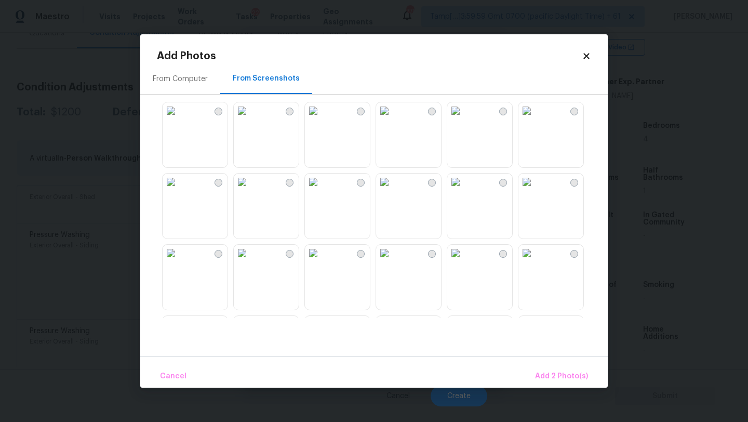
scroll to position [736, 0]
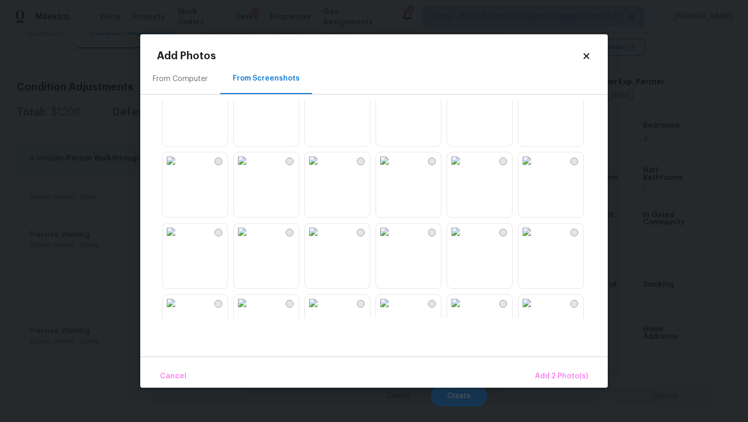
click at [179, 240] on img at bounding box center [171, 231] width 17 height 17
click at [563, 376] on span "Add 3 Photo(s)" at bounding box center [561, 376] width 52 height 13
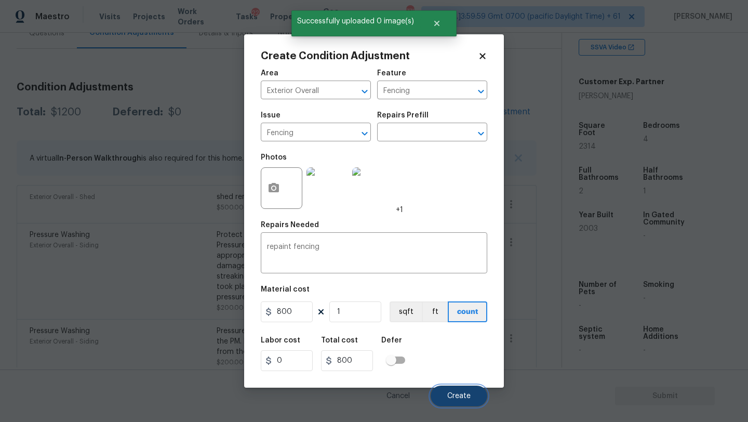
click at [466, 391] on button "Create" at bounding box center [459, 395] width 57 height 21
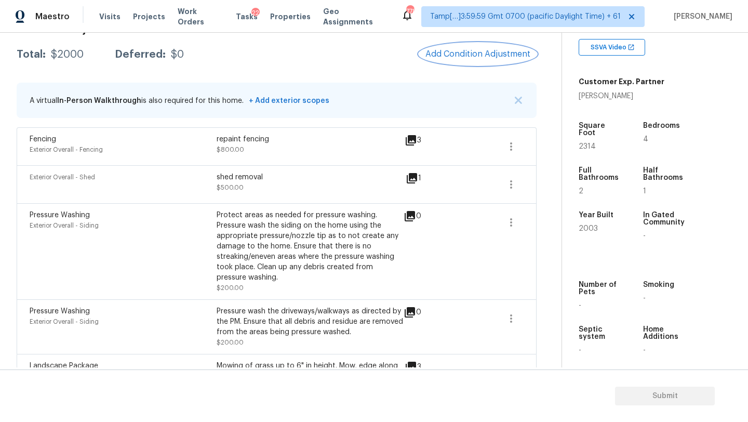
scroll to position [107, 0]
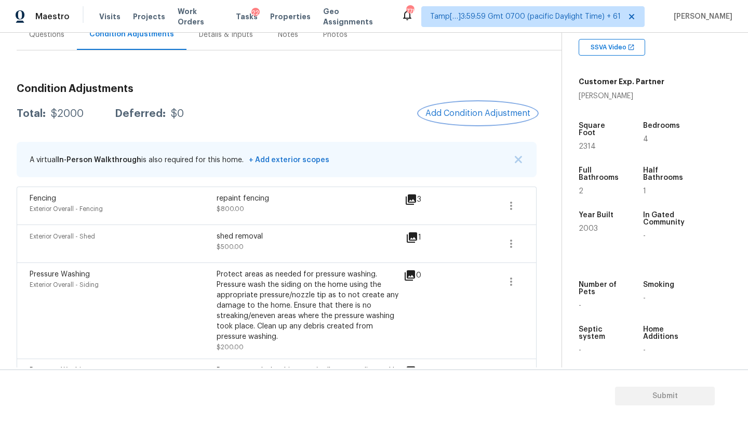
click at [476, 120] on button "Add Condition Adjustment" at bounding box center [477, 113] width 117 height 22
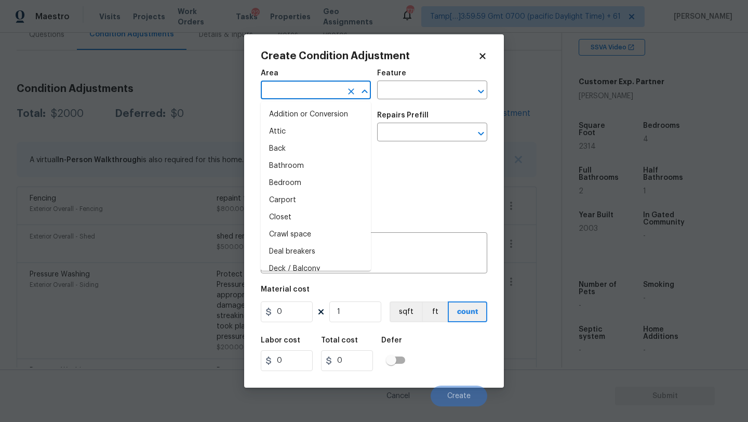
click at [297, 99] on input "text" at bounding box center [301, 91] width 81 height 16
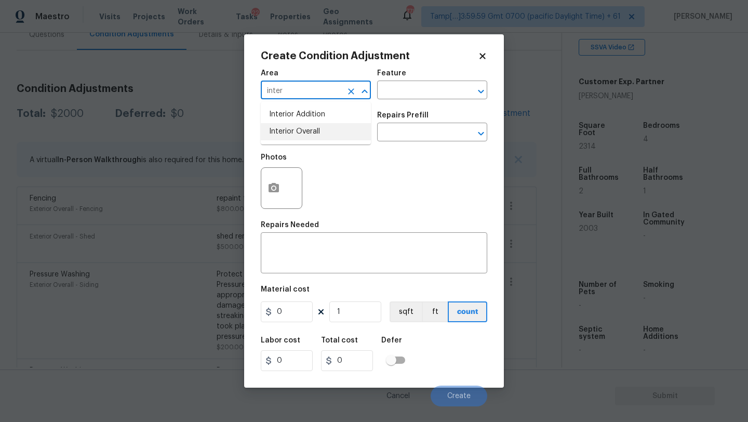
click at [306, 127] on li "Interior Overall" at bounding box center [316, 131] width 110 height 17
type input "Interior Overall"
click at [403, 89] on input "text" at bounding box center [417, 91] width 81 height 16
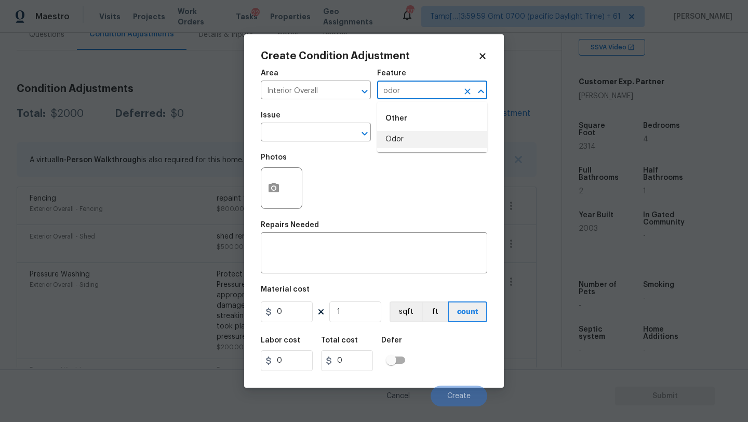
click at [403, 135] on li "Odor" at bounding box center [432, 139] width 110 height 17
type input "Odor"
click at [306, 135] on input "text" at bounding box center [301, 133] width 81 height 16
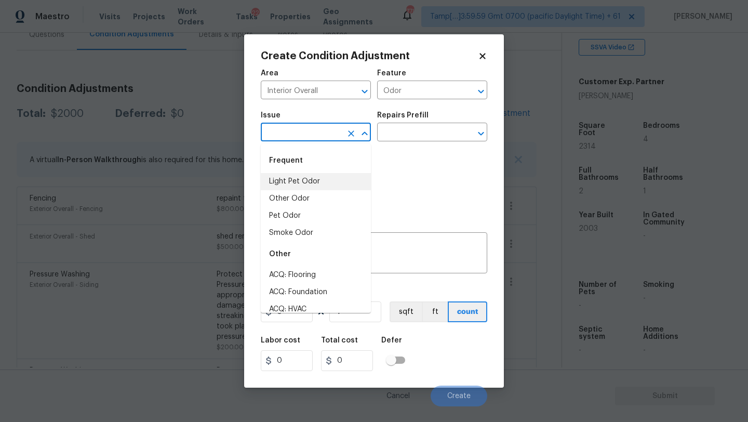
click at [298, 178] on li "Light Pet Odor" at bounding box center [316, 181] width 110 height 17
type input "Light Pet Odor"
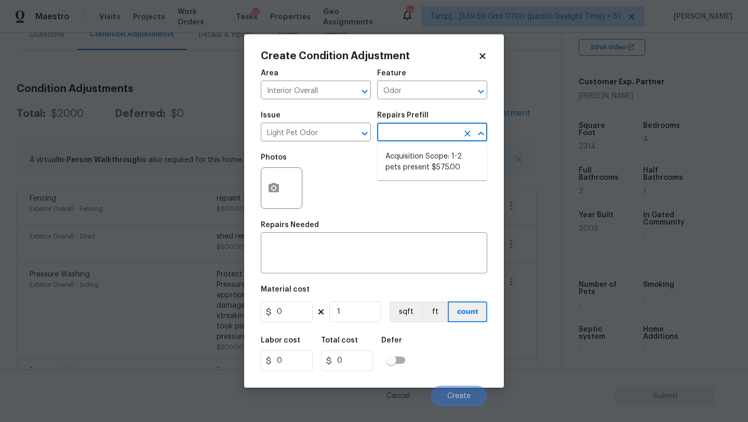
click at [408, 139] on input "text" at bounding box center [417, 133] width 81 height 16
click at [408, 164] on li "Acquisition Scope: 1-2 pets present $575.00" at bounding box center [432, 162] width 110 height 28
type textarea "Acquisition Scope: 1-2 pets present"
type input "575"
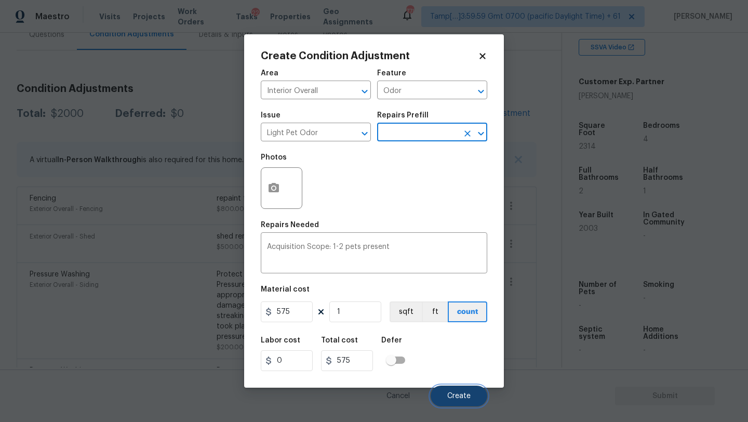
click at [460, 398] on span "Create" at bounding box center [458, 396] width 23 height 8
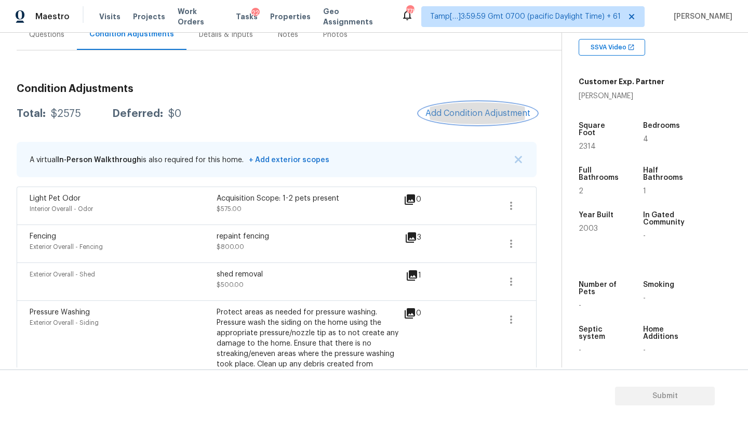
click at [474, 115] on span "Add Condition Adjustment" at bounding box center [477, 113] width 105 height 9
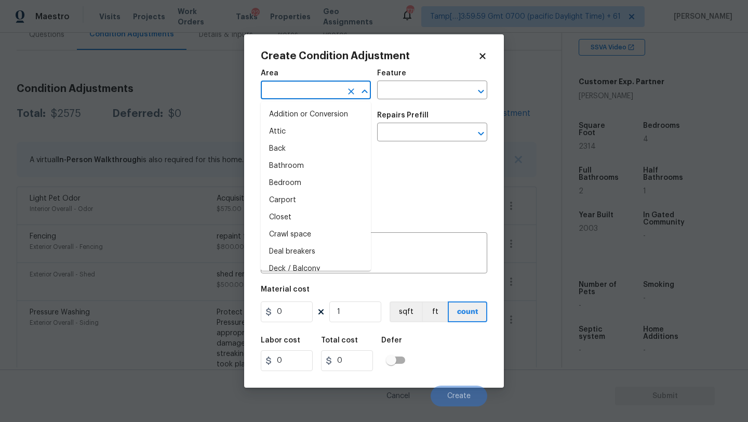
click at [305, 91] on input "text" at bounding box center [301, 91] width 81 height 16
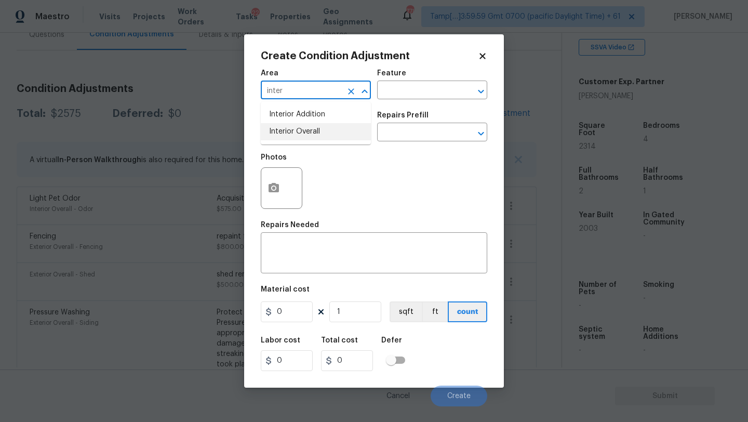
click at [314, 130] on li "Interior Overall" at bounding box center [316, 131] width 110 height 17
type input "Interior Overall"
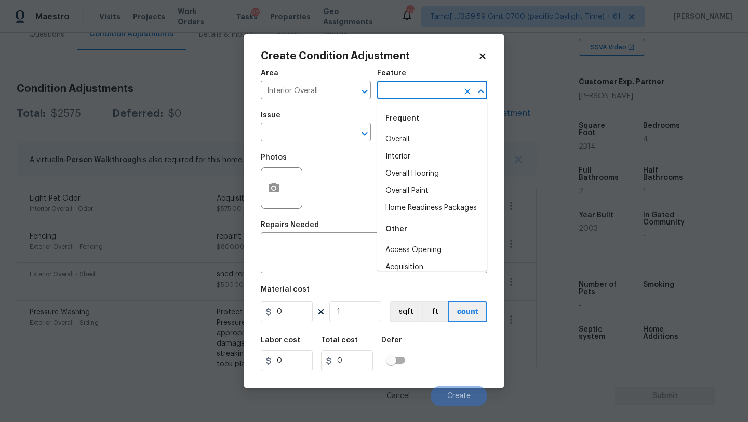
click at [408, 90] on input "text" at bounding box center [417, 91] width 81 height 16
click at [408, 184] on li "Overall Paint" at bounding box center [432, 190] width 110 height 17
type input "Overall Paint"
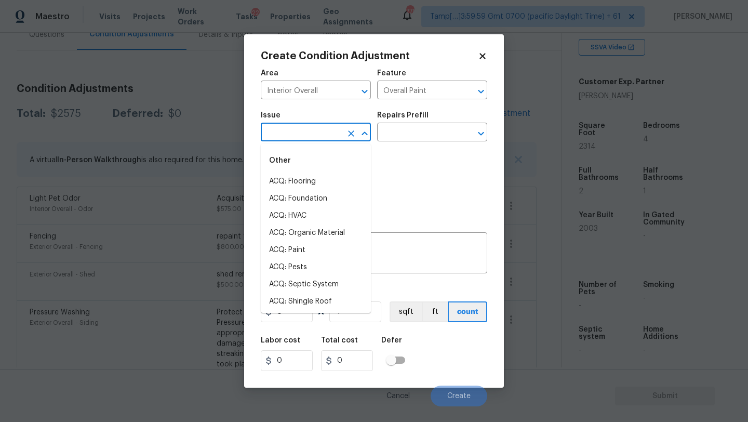
click at [308, 134] on input "text" at bounding box center [301, 133] width 81 height 16
click at [301, 255] on li "ACQ: Paint" at bounding box center [316, 249] width 110 height 17
type input "ACQ: Paint"
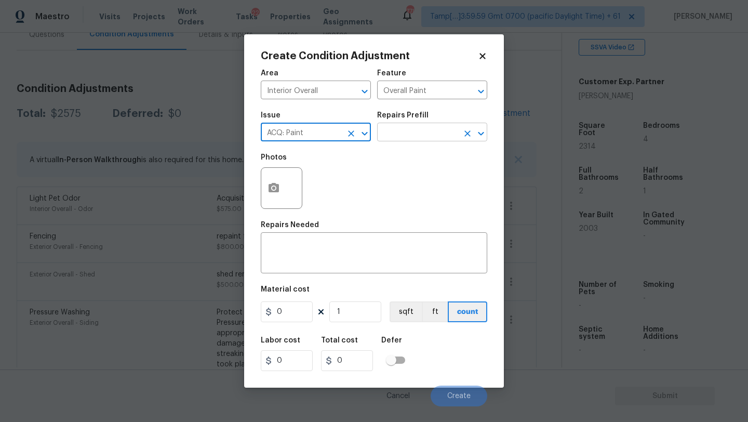
click at [424, 139] on input "text" at bounding box center [417, 133] width 81 height 16
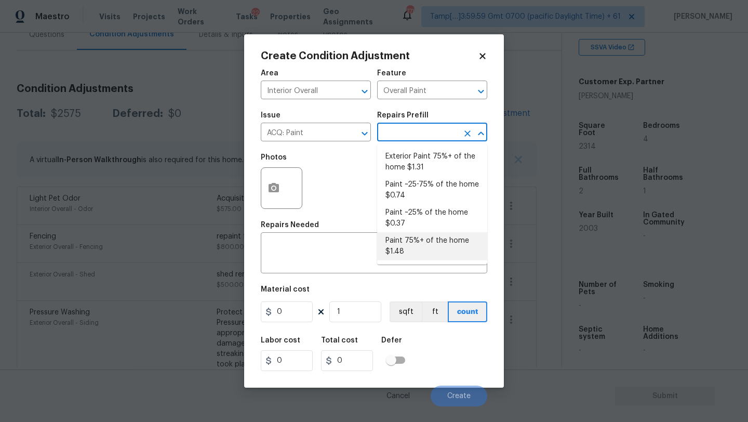
click at [425, 239] on li "Paint 75%+ of the home $1.48" at bounding box center [432, 246] width 110 height 28
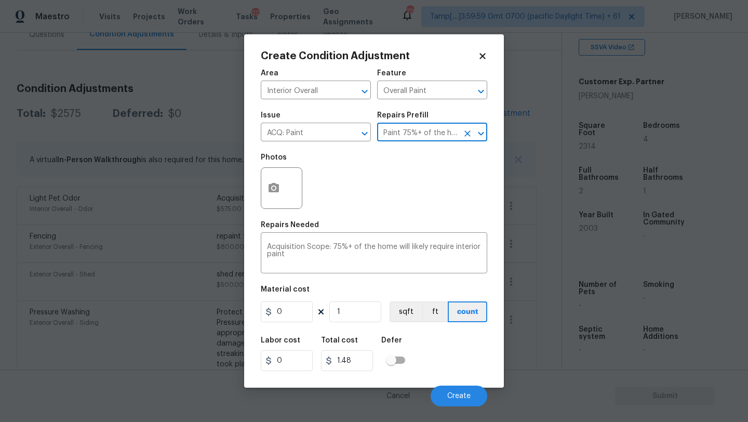
type input "Acquisition"
type textarea "Acquisition Scope: 75%+ of the home will likely require interior paint"
type input "1.48"
click at [352, 315] on input "1" at bounding box center [355, 311] width 52 height 21
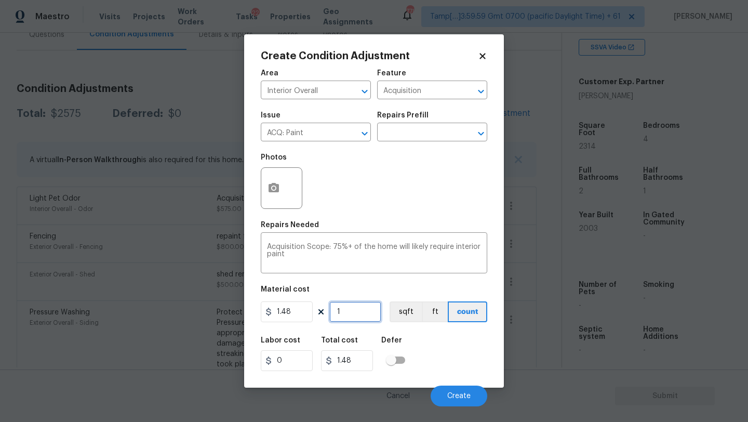
click at [352, 315] on input "1" at bounding box center [355, 311] width 52 height 21
type input "2"
type input "2.96"
type input "23"
type input "34.04"
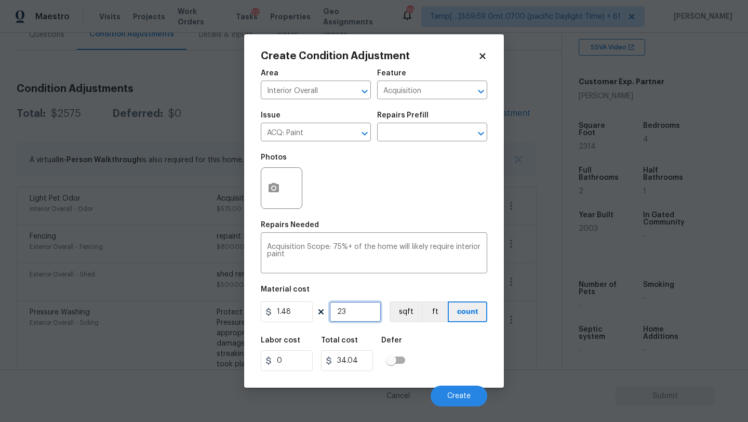
type input "231"
type input "341.88"
type input "2314"
type input "3424.72"
type input "2314"
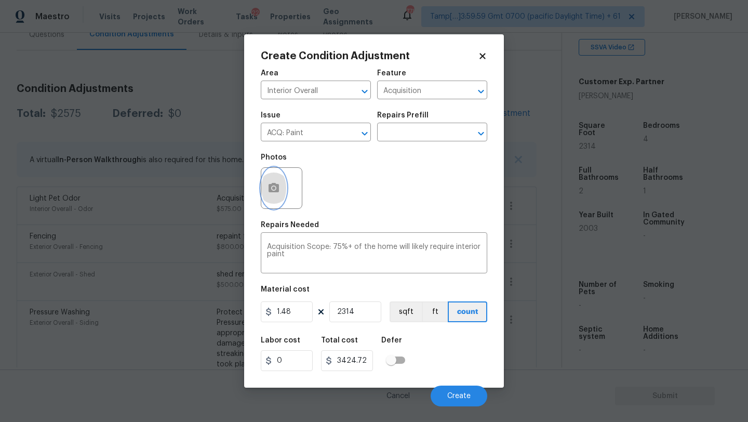
click at [273, 184] on icon "button" at bounding box center [273, 187] width 10 height 9
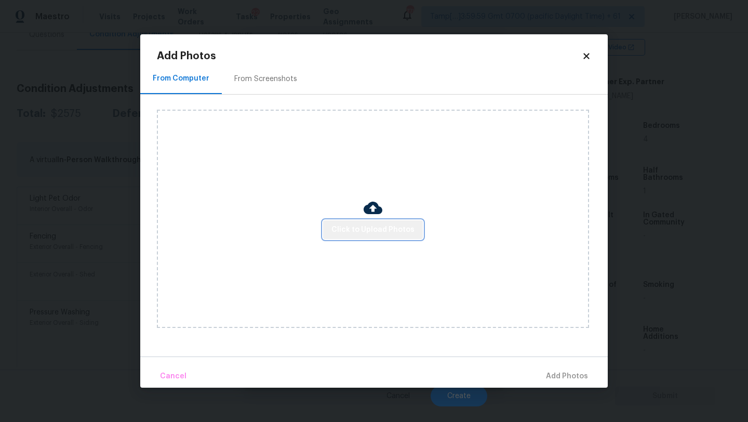
click at [379, 231] on span "Click to Upload Photos" at bounding box center [372, 229] width 83 height 13
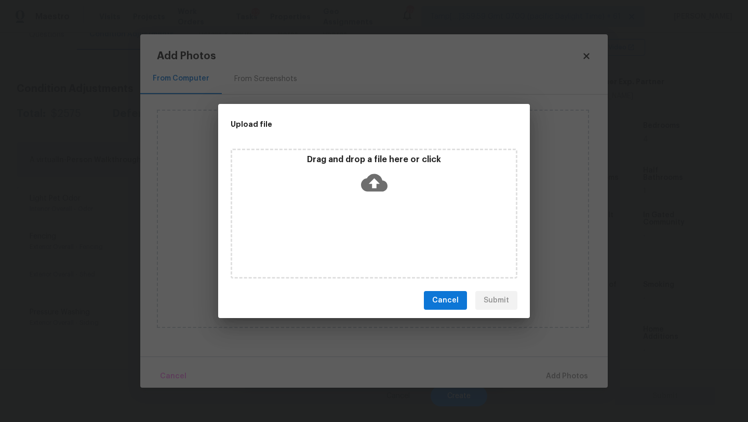
click at [379, 208] on div "Drag and drop a file here or click" at bounding box center [374, 214] width 287 height 130
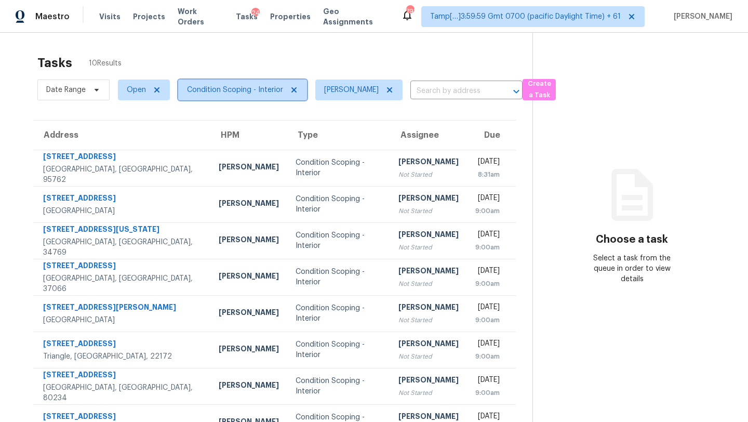
click at [236, 88] on span "Condition Scoping - Interior" at bounding box center [235, 90] width 96 height 10
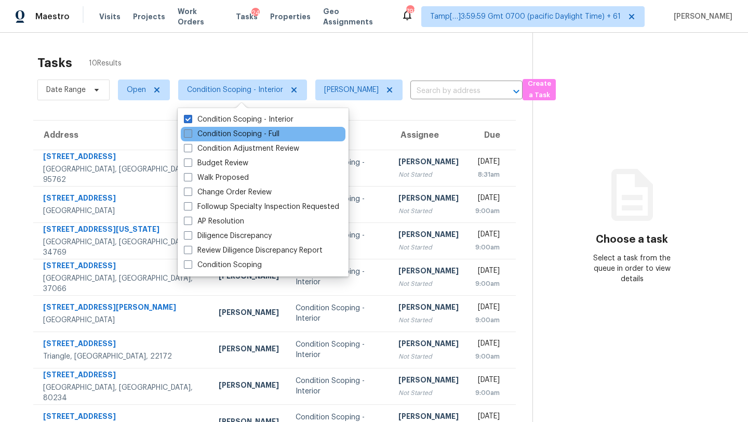
click at [236, 136] on label "Condition Scoping - Full" at bounding box center [232, 134] width 96 height 10
click at [191, 136] on input "Condition Scoping - Full" at bounding box center [187, 132] width 7 height 7
checkbox input "true"
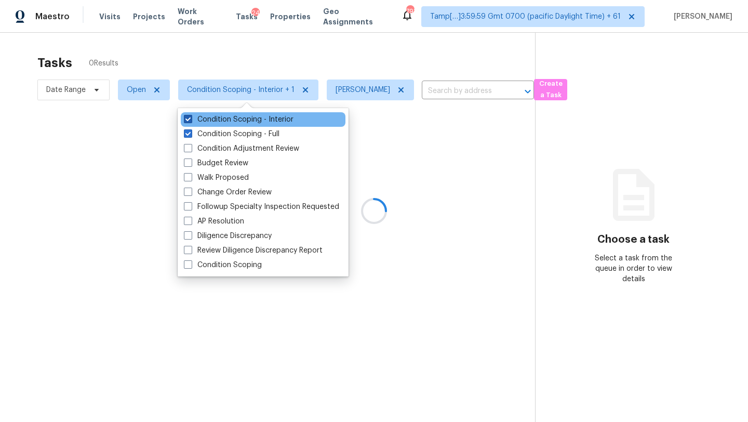
click at [236, 121] on label "Condition Scoping - Interior" at bounding box center [239, 119] width 110 height 10
click at [191, 121] on input "Condition Scoping - Interior" at bounding box center [187, 117] width 7 height 7
checkbox input "false"
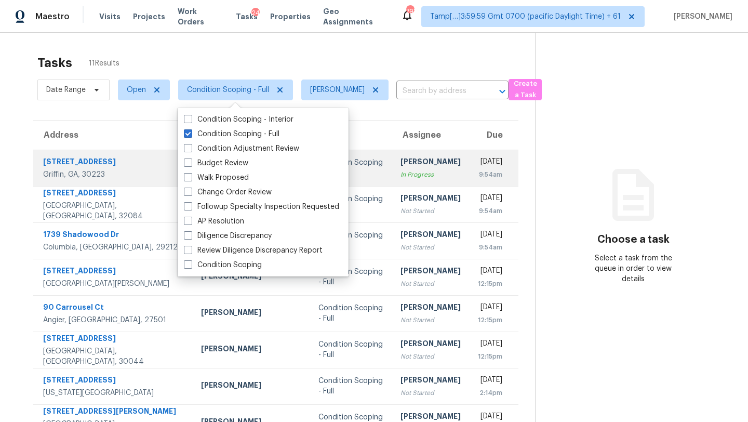
click at [400, 164] on div "[PERSON_NAME]" at bounding box center [430, 162] width 60 height 13
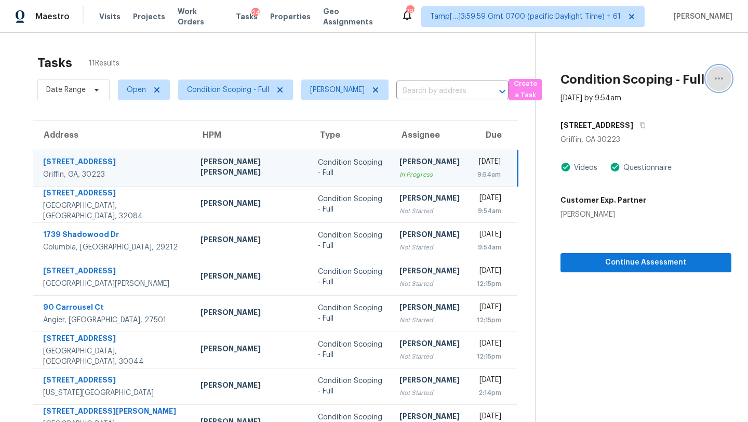
click at [724, 78] on button "button" at bounding box center [718, 78] width 25 height 25
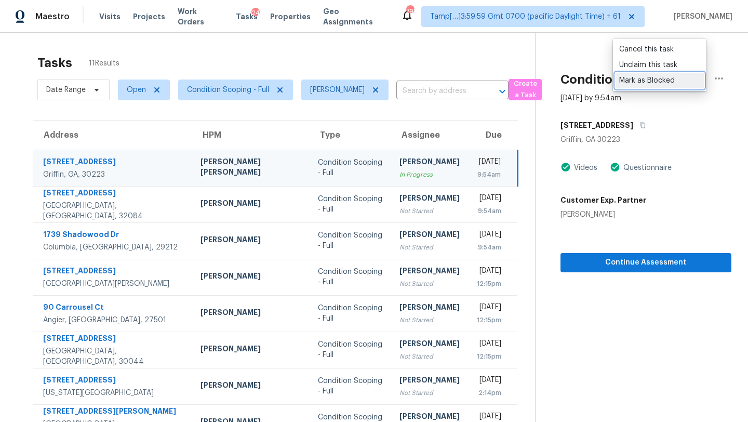
click at [655, 82] on div "Mark as Blocked" at bounding box center [659, 80] width 81 height 10
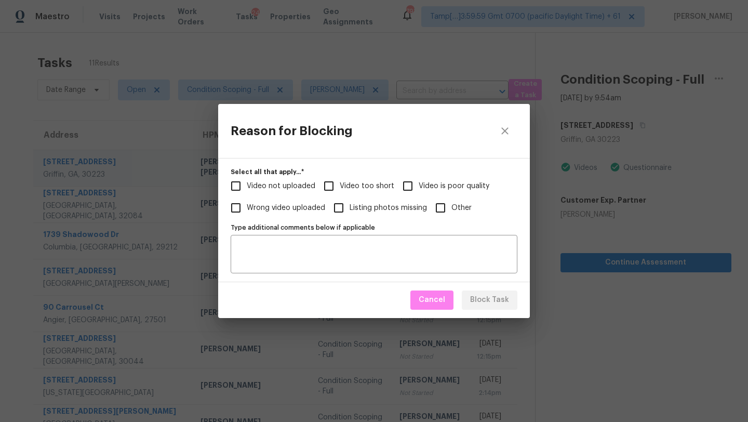
click at [342, 185] on span "Video too short" at bounding box center [367, 186] width 55 height 11
click at [340, 185] on input "Video too short" at bounding box center [329, 186] width 22 height 22
checkbox input "true"
click at [498, 299] on span "Block Task" at bounding box center [489, 299] width 39 height 13
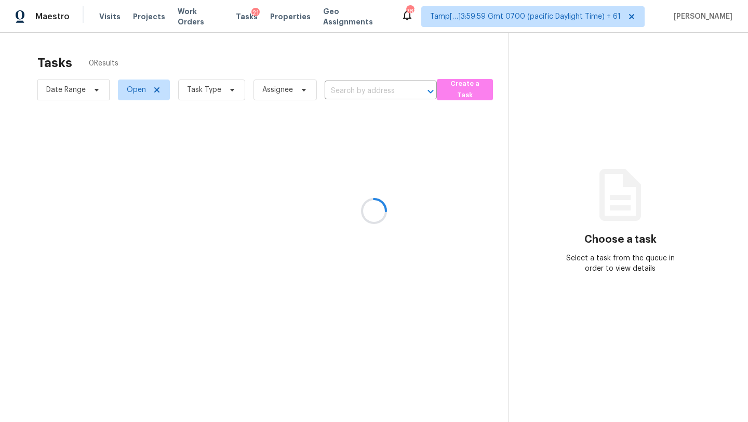
click at [223, 92] on div at bounding box center [374, 211] width 748 height 422
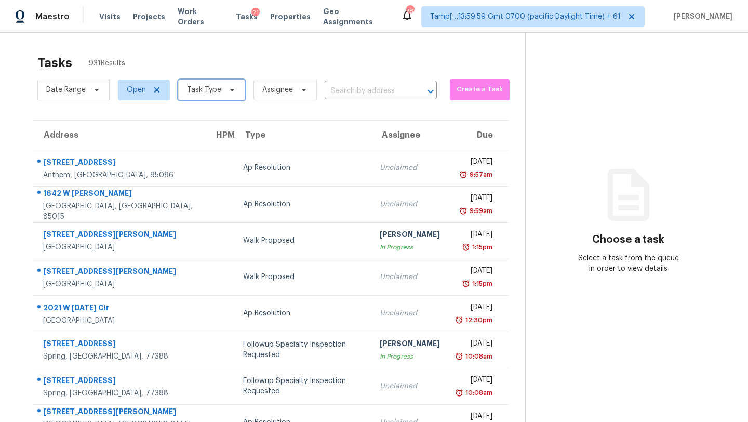
click at [225, 92] on span at bounding box center [230, 90] width 11 height 8
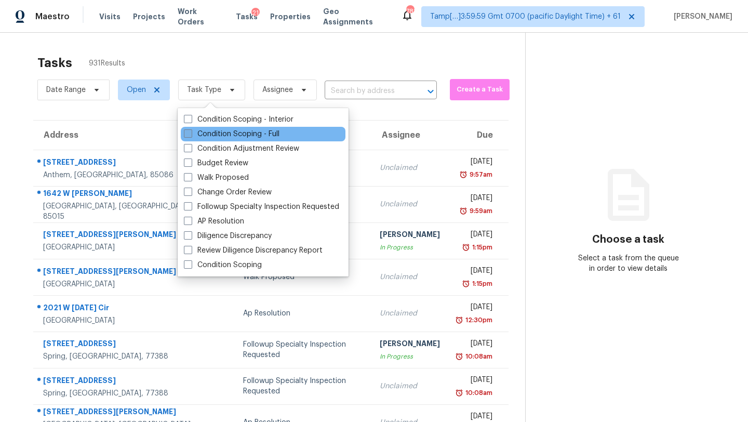
click at [222, 136] on label "Condition Scoping - Full" at bounding box center [232, 134] width 96 height 10
click at [191, 136] on input "Condition Scoping - Full" at bounding box center [187, 132] width 7 height 7
checkbox input "true"
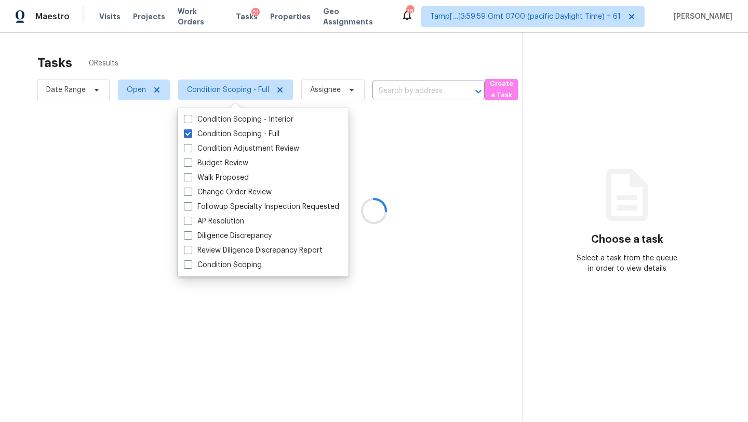
click at [279, 71] on div at bounding box center [374, 211] width 748 height 422
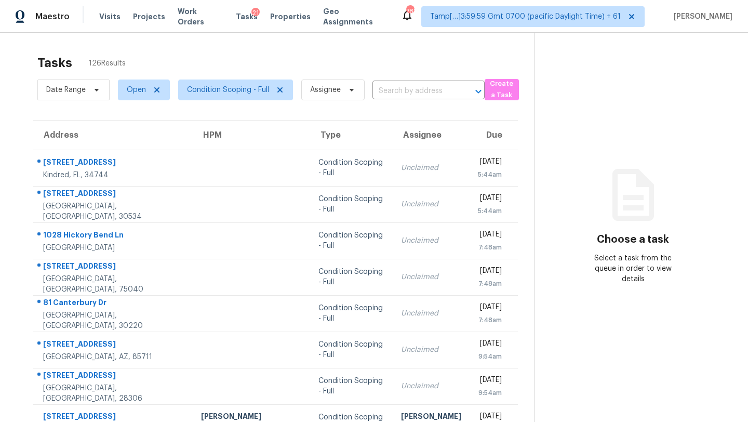
scroll to position [119, 0]
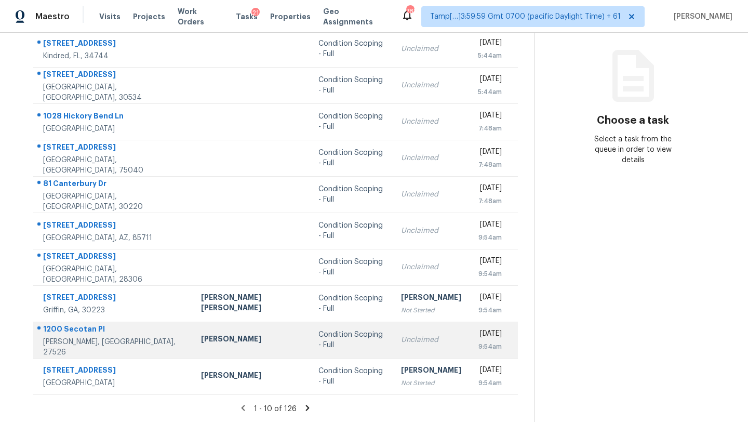
click at [310, 321] on td "Condition Scoping - Full" at bounding box center [351, 339] width 82 height 36
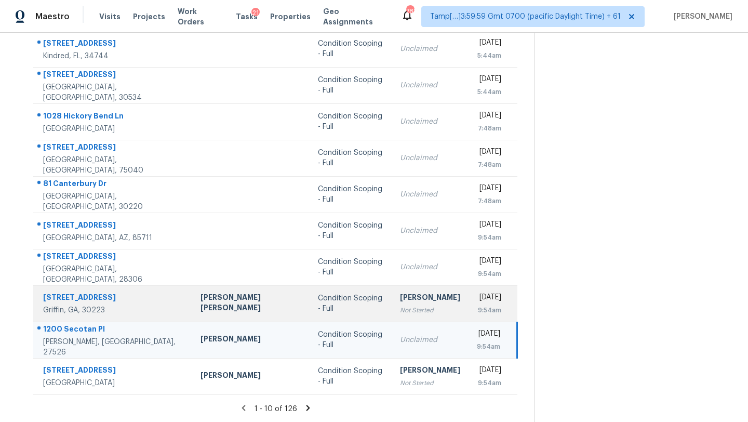
click at [311, 313] on td "Condition Scoping - Full" at bounding box center [351, 303] width 82 height 36
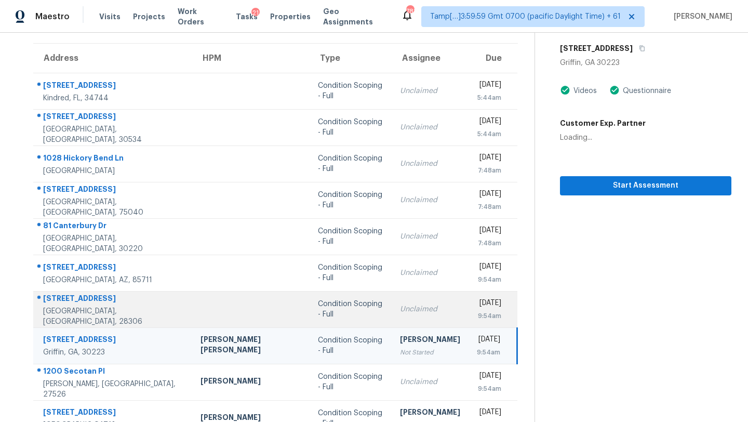
scroll to position [23, 0]
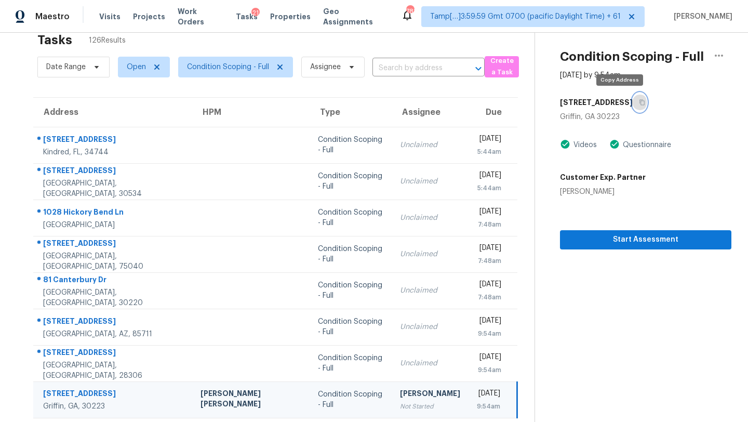
click at [639, 102] on icon "button" at bounding box center [642, 102] width 6 height 6
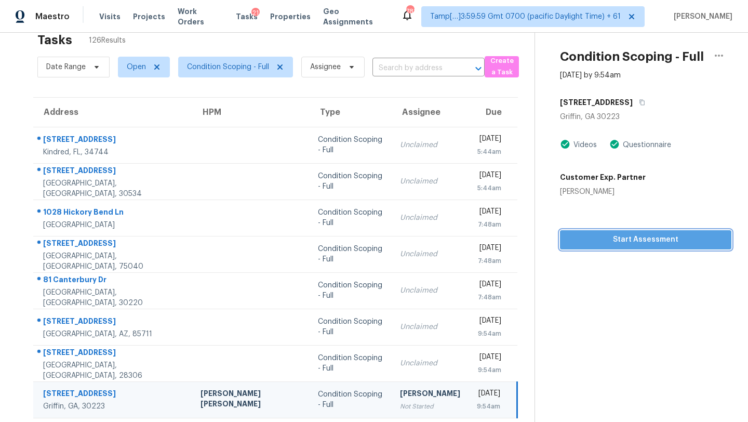
click at [608, 243] on span "Start Assessment" at bounding box center [645, 239] width 155 height 13
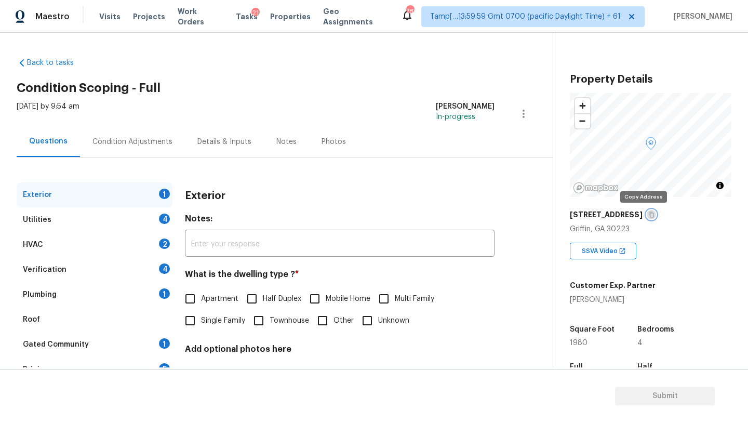
click at [649, 212] on icon "button" at bounding box center [651, 215] width 5 height 6
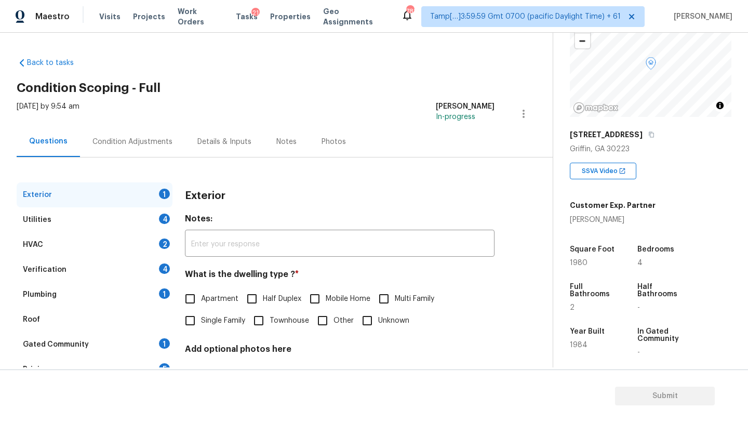
scroll to position [204, 0]
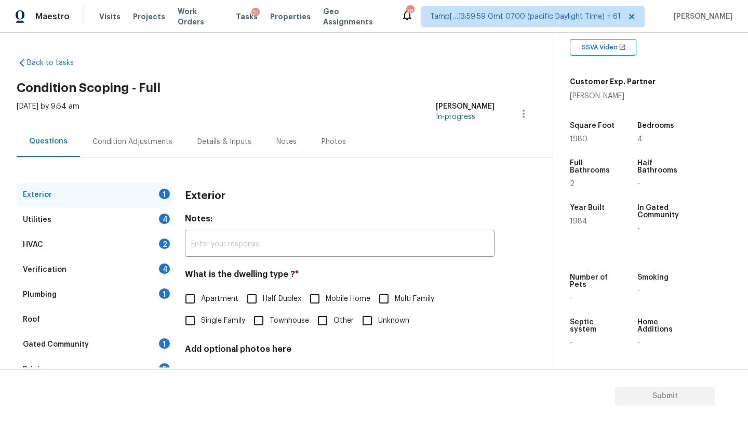
click at [220, 321] on span "Single Family" at bounding box center [223, 320] width 44 height 11
click at [201, 321] on input "Single Family" at bounding box center [190, 321] width 22 height 22
checkbox input "true"
click at [152, 341] on div "Gated Community 1" at bounding box center [95, 344] width 156 height 25
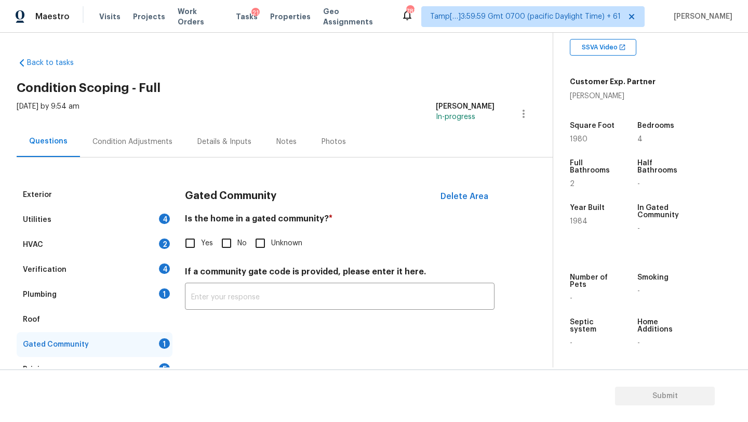
click at [226, 234] on input "No" at bounding box center [227, 243] width 22 height 22
checkbox input "true"
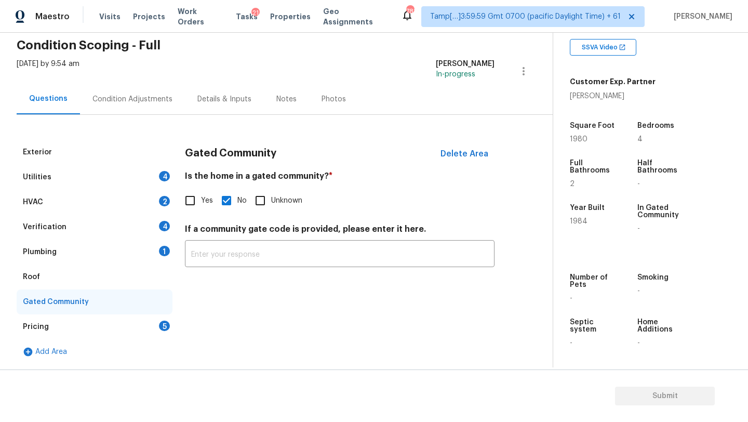
click at [49, 276] on div "Roof" at bounding box center [95, 276] width 156 height 25
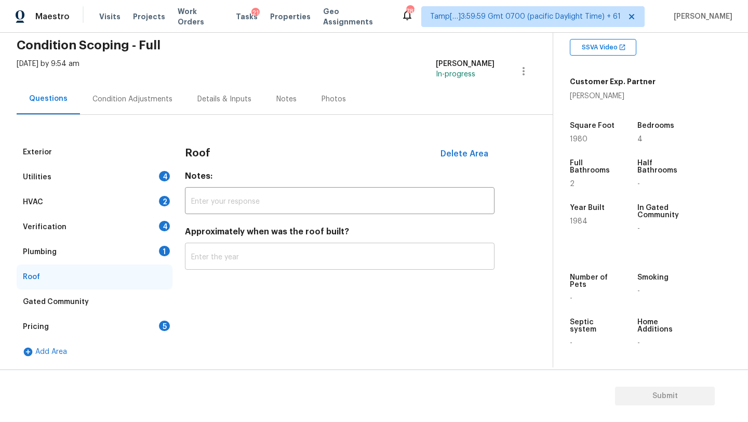
click at [228, 255] on input "text" at bounding box center [340, 257] width 310 height 24
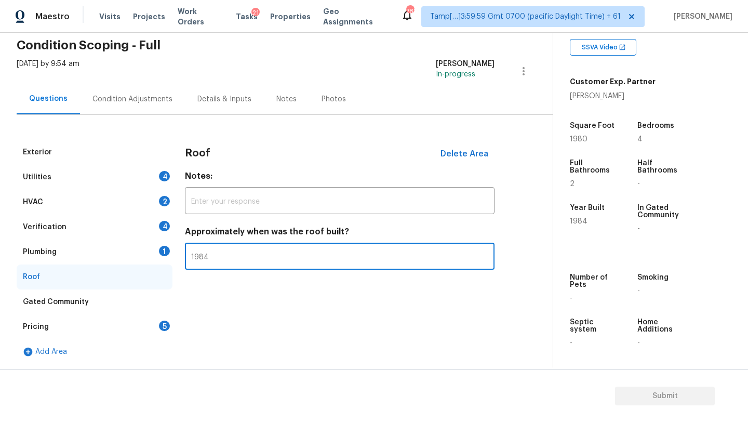
type input "1984"
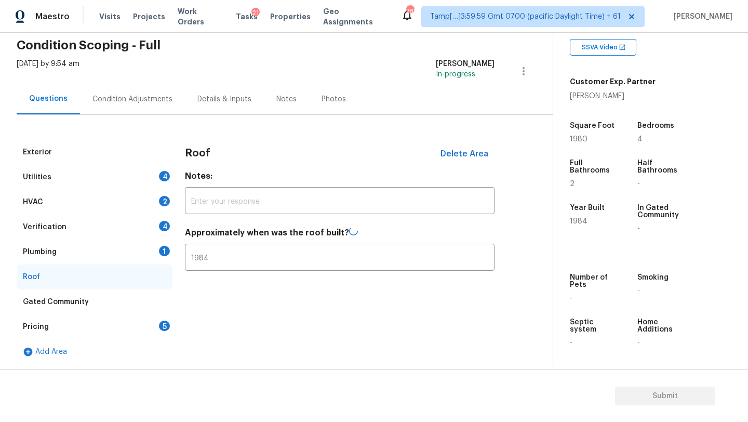
click at [93, 250] on div "Plumbing 1" at bounding box center [95, 251] width 156 height 25
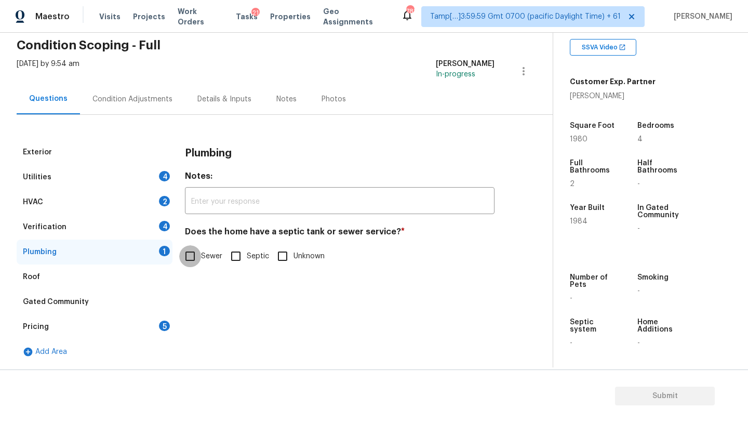
click at [185, 254] on input "Sewer" at bounding box center [190, 256] width 22 height 22
checkbox input "true"
click at [130, 227] on div "Verification 4" at bounding box center [95, 226] width 156 height 25
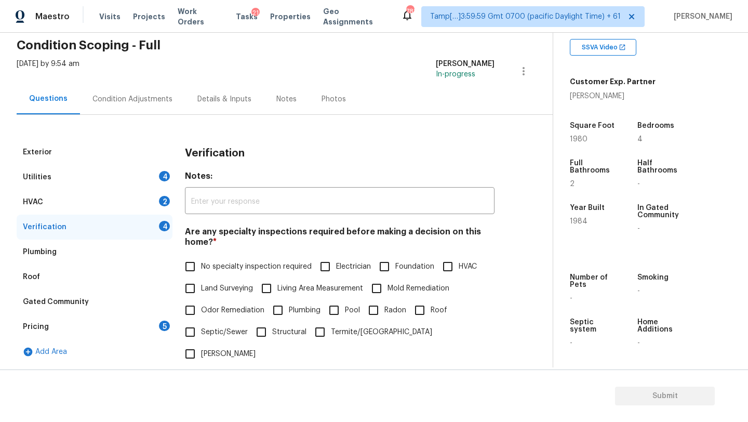
click at [195, 266] on input "No specialty inspection required" at bounding box center [190, 266] width 22 height 22
checkbox input "true"
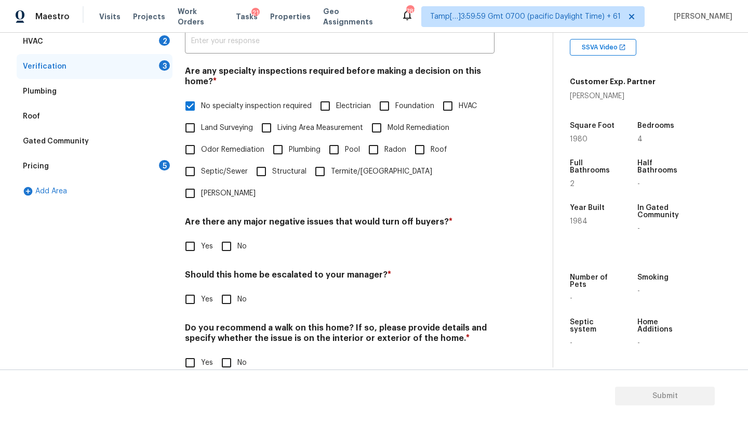
click at [230, 235] on input "No" at bounding box center [227, 246] width 22 height 22
checkbox input "true"
click at [227, 288] on input "No" at bounding box center [227, 299] width 22 height 22
checkbox input "true"
click at [227, 352] on input "No" at bounding box center [227, 363] width 22 height 22
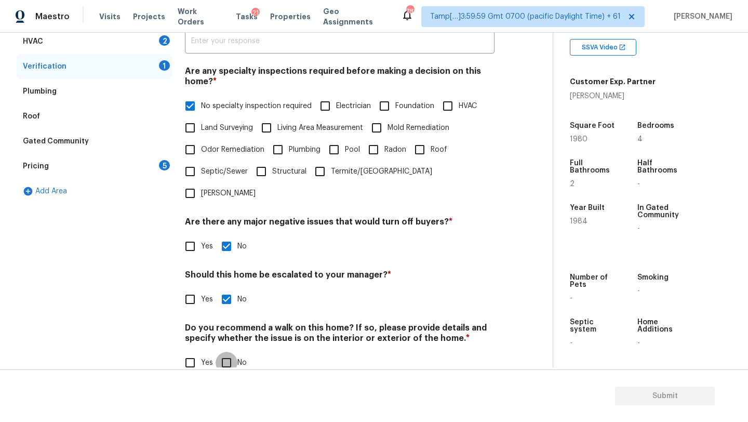
checkbox input "true"
click at [191, 108] on input "No specialty inspection required" at bounding box center [190, 106] width 22 height 22
checkbox input "false"
click at [428, 150] on input "Roof" at bounding box center [420, 150] width 22 height 22
checkbox input "true"
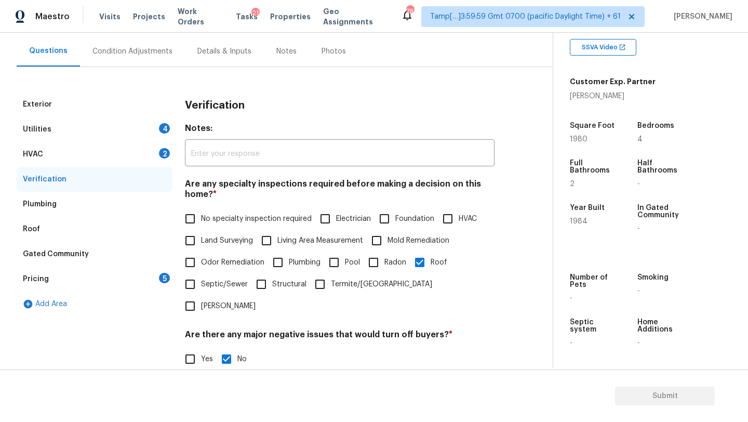
scroll to position [89, 0]
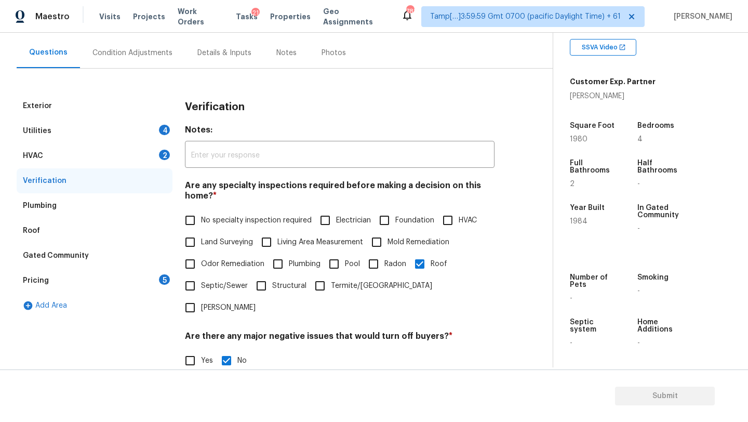
click at [82, 166] on div "HVAC 2" at bounding box center [95, 155] width 156 height 25
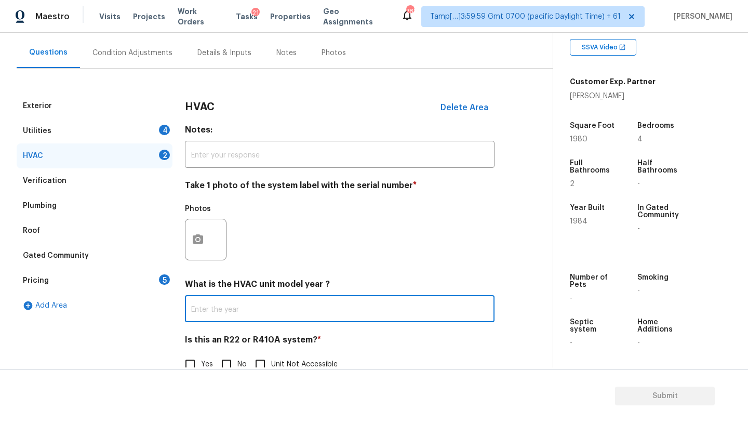
click at [237, 316] on input "text" at bounding box center [340, 310] width 310 height 24
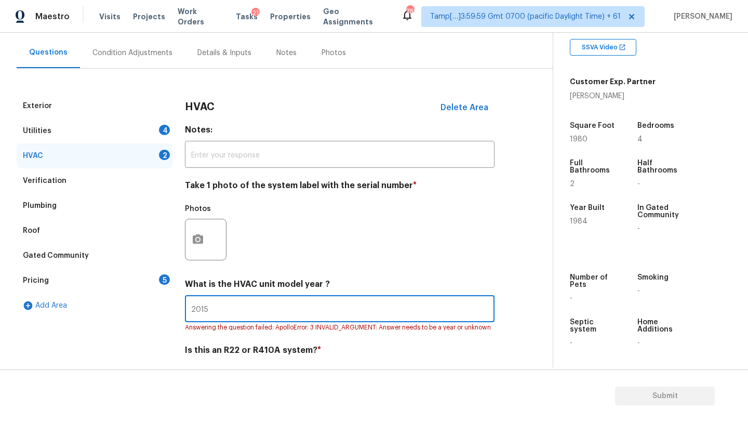
scroll to position [123, 0]
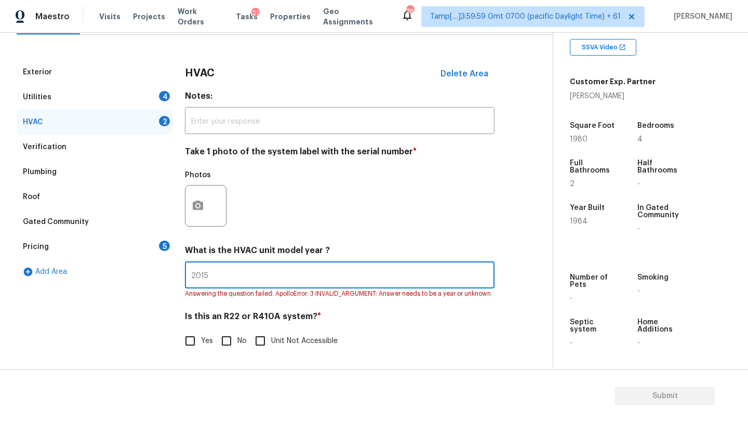
type input "2015"
click at [223, 347] on input "No" at bounding box center [227, 341] width 22 height 22
checkbox input "true"
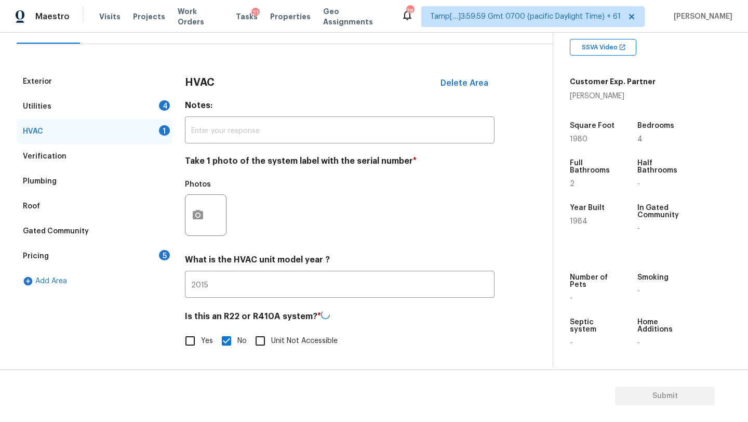
click at [107, 111] on div "Utilities 4" at bounding box center [95, 106] width 156 height 25
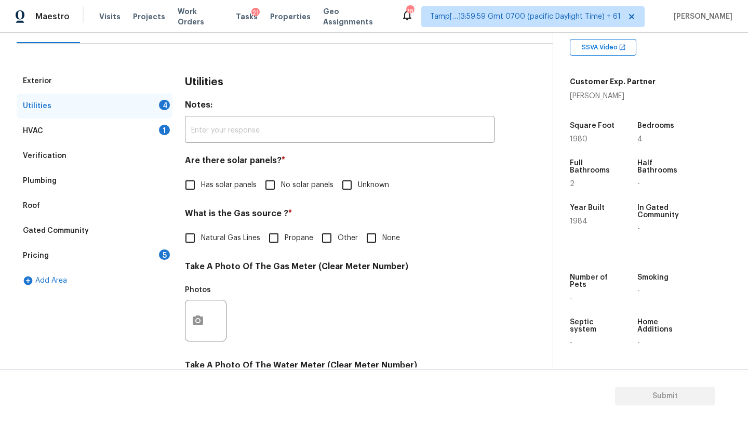
drag, startPoint x: 270, startPoint y: 187, endPoint x: 236, endPoint y: 231, distance: 54.7
click at [270, 187] on input "No solar panels" at bounding box center [270, 185] width 22 height 22
checkbox input "true"
click at [232, 239] on span "Natural Gas Lines" at bounding box center [230, 239] width 59 height 11
click at [201, 239] on input "Natural Gas Lines" at bounding box center [190, 239] width 22 height 22
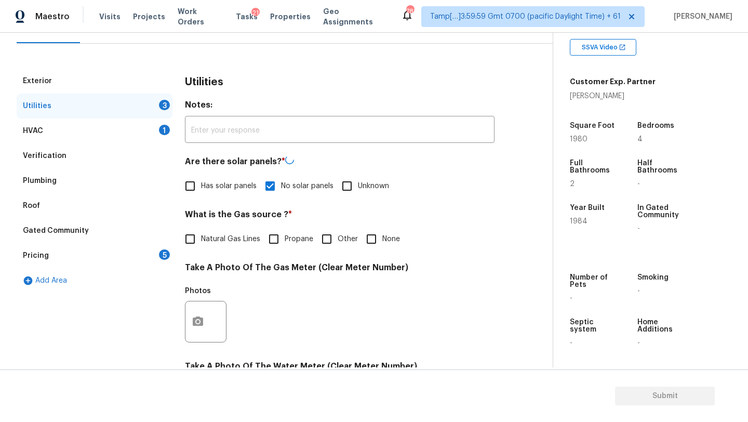
checkbox input "true"
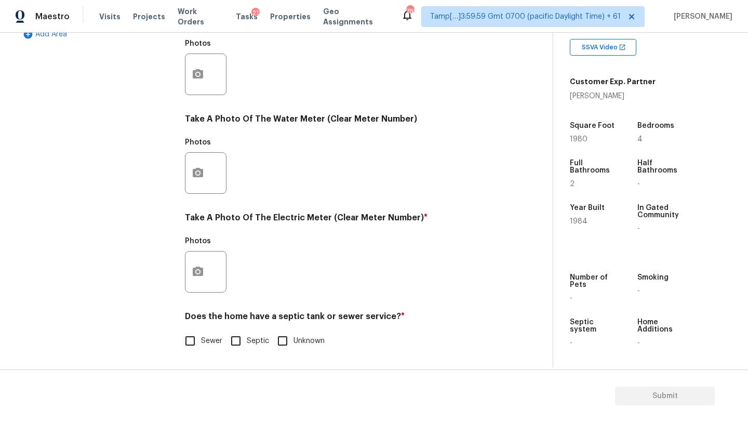
click at [194, 344] on input "Sewer" at bounding box center [190, 341] width 22 height 22
checkbox input "true"
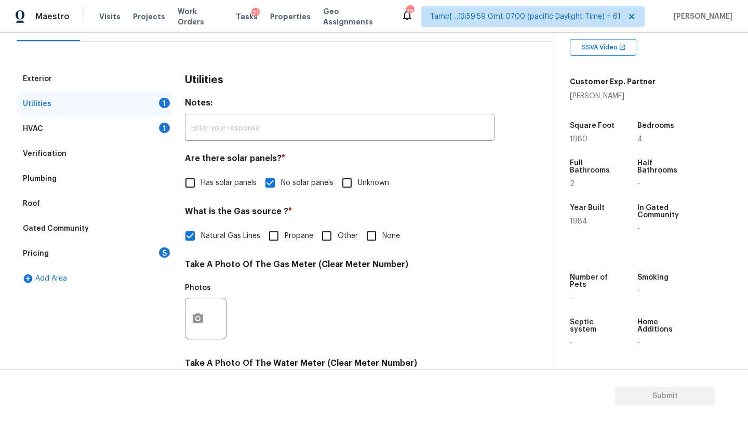
click at [162, 241] on div "Pricing 5" at bounding box center [95, 253] width 156 height 25
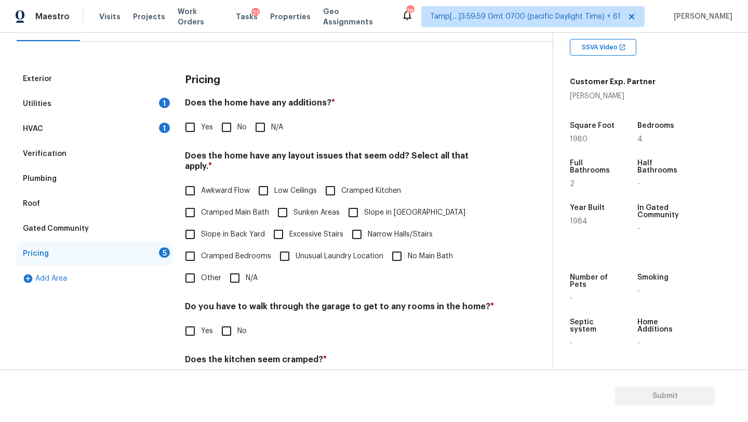
click at [240, 117] on label "No" at bounding box center [231, 127] width 31 height 22
click at [237, 117] on input "No" at bounding box center [227, 127] width 22 height 22
checkbox input "true"
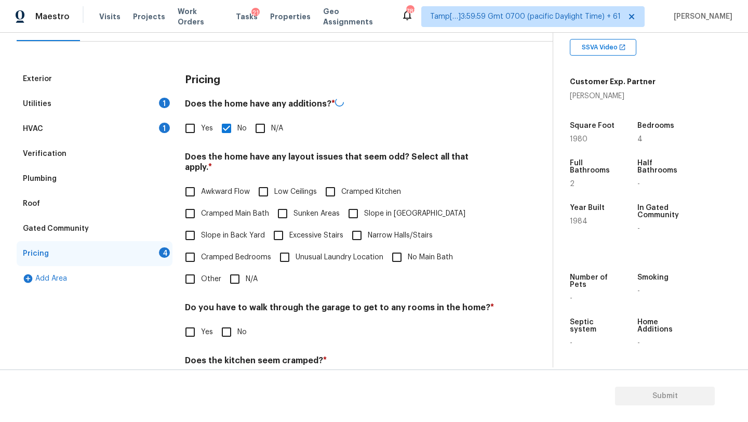
click at [242, 268] on input "N/A" at bounding box center [235, 279] width 22 height 22
checkbox input "true"
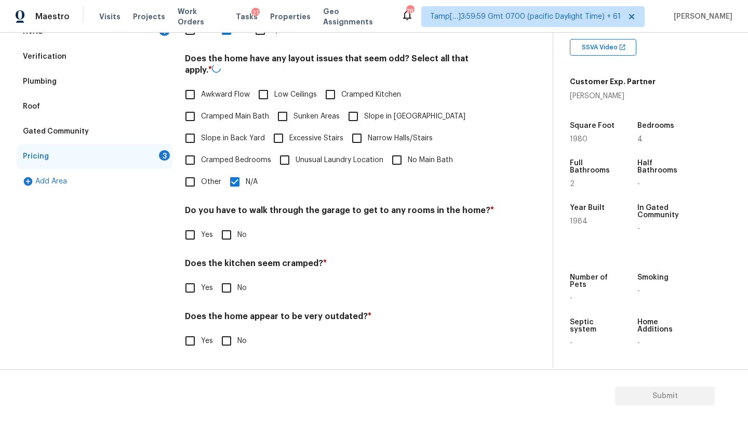
click at [232, 236] on input "No" at bounding box center [227, 235] width 22 height 22
checkbox input "true"
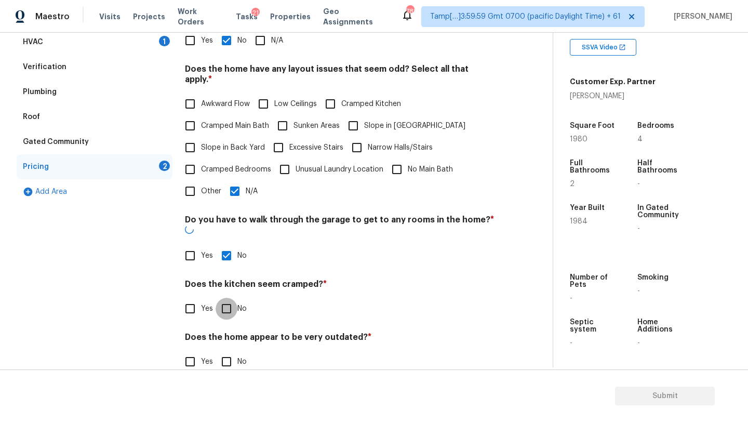
click at [232, 298] on input "No" at bounding box center [227, 309] width 22 height 22
checkbox input "true"
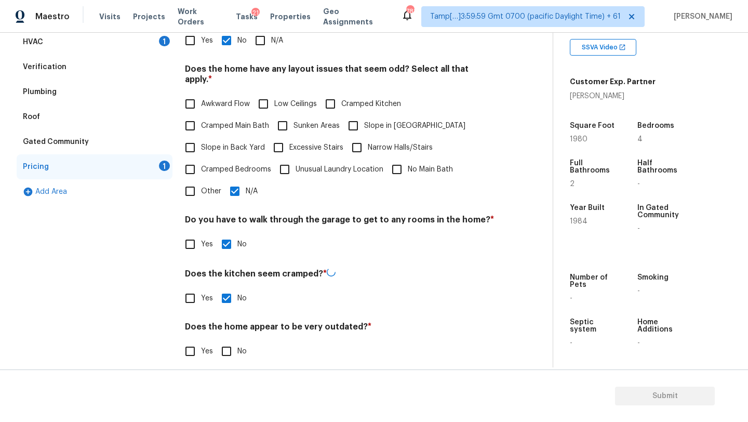
click at [232, 341] on input "No" at bounding box center [227, 351] width 22 height 22
checkbox input "true"
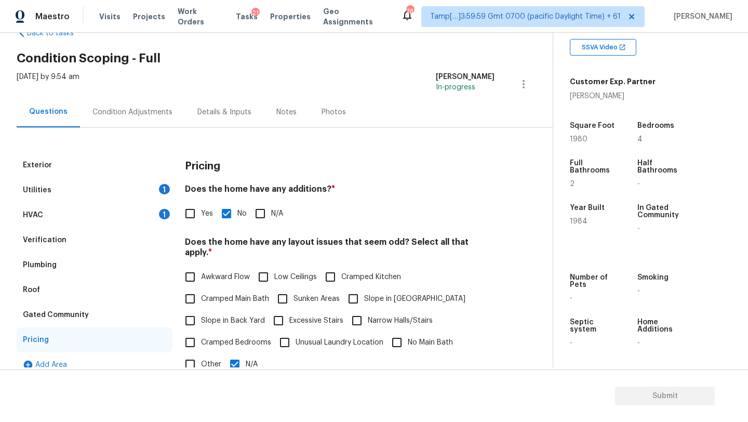
click at [132, 121] on div "Condition Adjustments" at bounding box center [132, 112] width 105 height 31
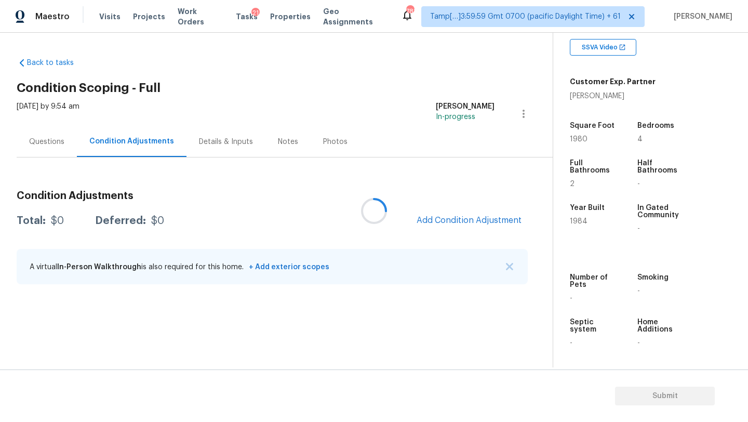
click at [448, 218] on div at bounding box center [374, 211] width 748 height 422
click at [57, 147] on div at bounding box center [374, 211] width 748 height 422
click at [436, 222] on div at bounding box center [374, 211] width 748 height 422
click at [436, 221] on div at bounding box center [374, 211] width 748 height 422
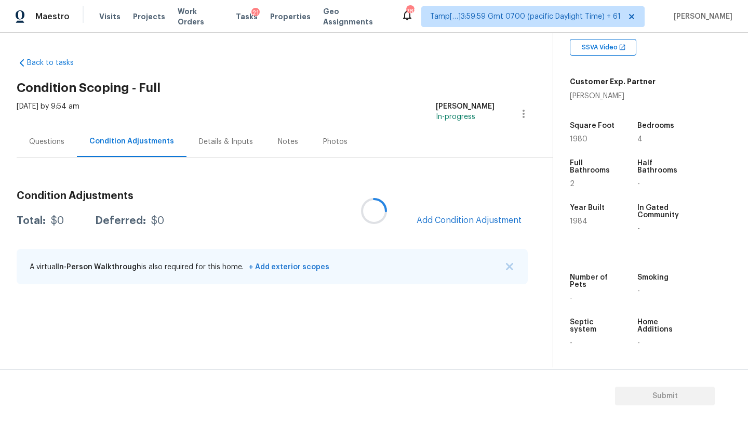
click at [435, 221] on div at bounding box center [374, 211] width 748 height 422
click at [435, 221] on span "Add Condition Adjustment" at bounding box center [468, 220] width 105 height 9
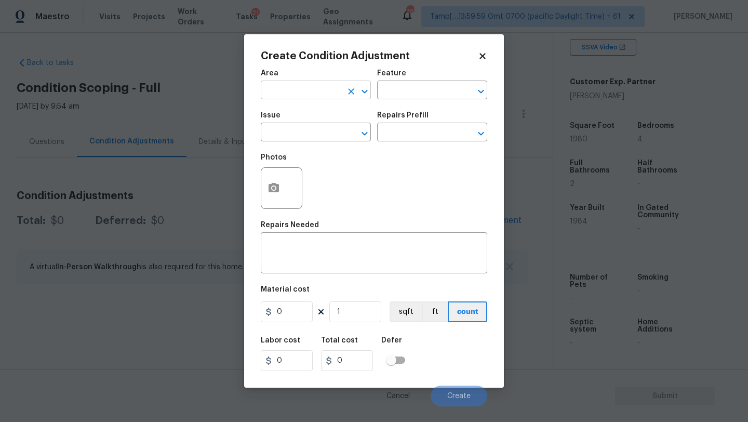
click at [319, 92] on input "text" at bounding box center [301, 91] width 81 height 16
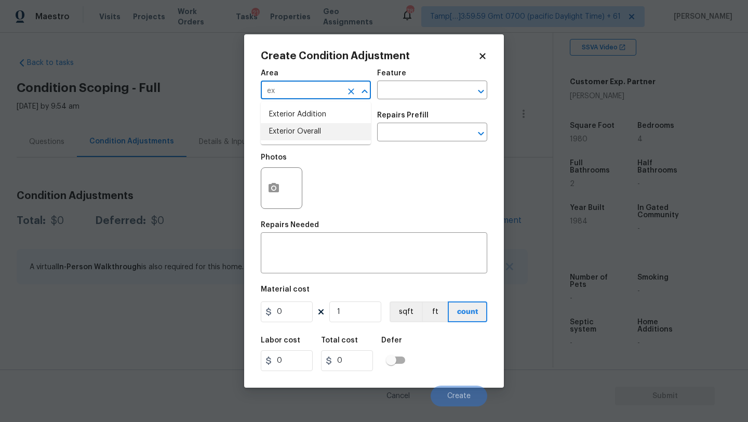
click at [321, 128] on li "Exterior Overall" at bounding box center [316, 131] width 110 height 17
type input "Exterior Overall"
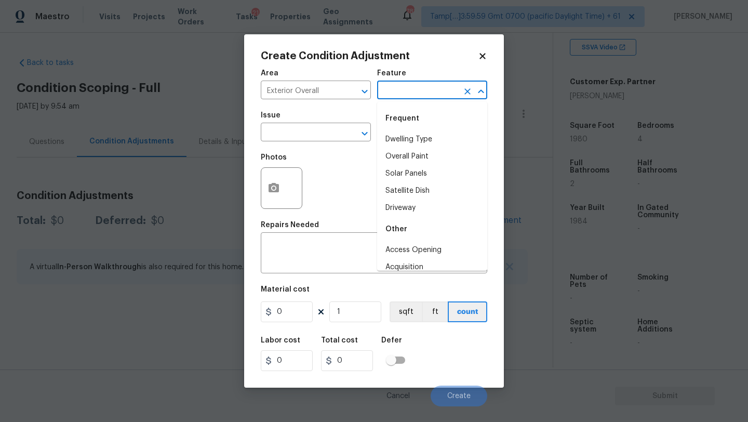
click at [433, 89] on input "text" at bounding box center [417, 91] width 81 height 16
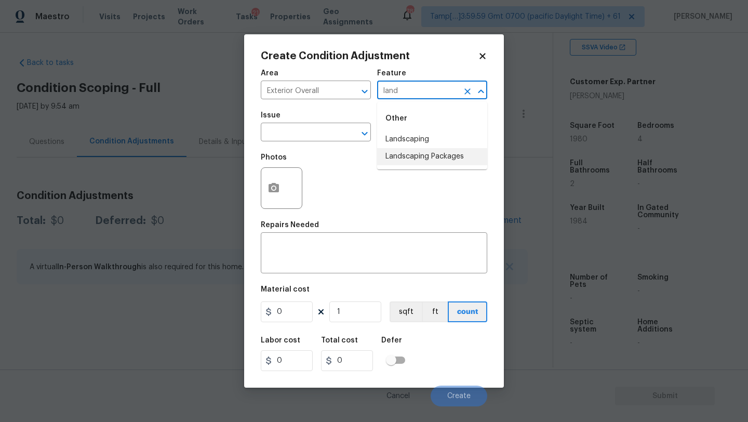
click at [448, 158] on li "Landscaping Packages" at bounding box center [432, 156] width 110 height 17
type input "Landscaping Packages"
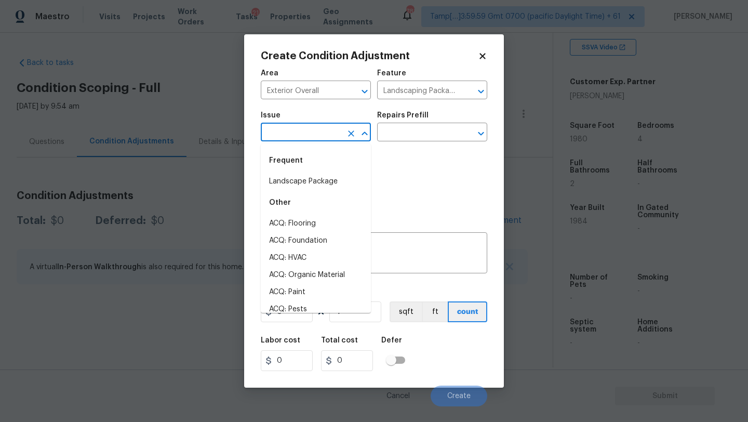
click at [326, 132] on input "text" at bounding box center [301, 133] width 81 height 16
click at [314, 181] on li "Landscape Package" at bounding box center [316, 181] width 110 height 17
type input "Landscape Package"
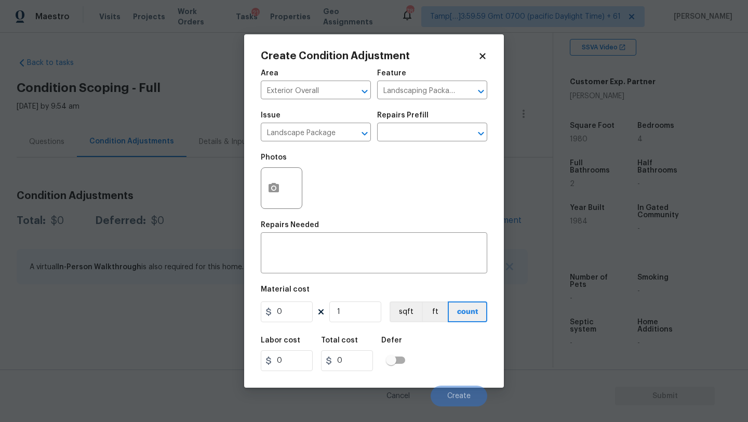
click at [440, 107] on div "Issue Landscape Package ​ Repairs Prefill ​" at bounding box center [374, 126] width 226 height 42
click at [440, 123] on div "Repairs Prefill" at bounding box center [432, 119] width 110 height 14
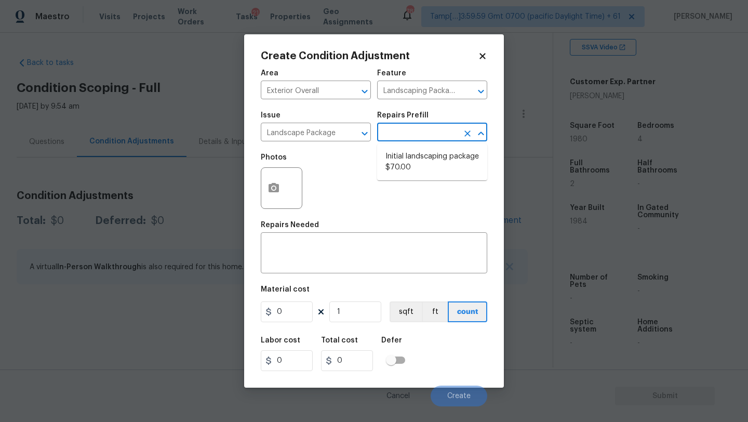
click at [440, 129] on input "text" at bounding box center [417, 133] width 81 height 16
click at [432, 157] on li "Initial landscaping package $70.00" at bounding box center [432, 162] width 110 height 28
type input "Home Readiness Packages"
type textarea "Mowing of grass up to 6" in height. Mow, edge along driveways & sidewalks, trim…"
type input "70"
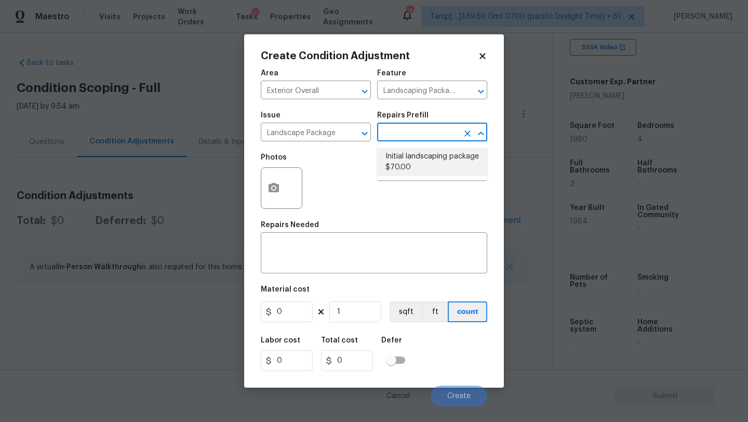
type input "70"
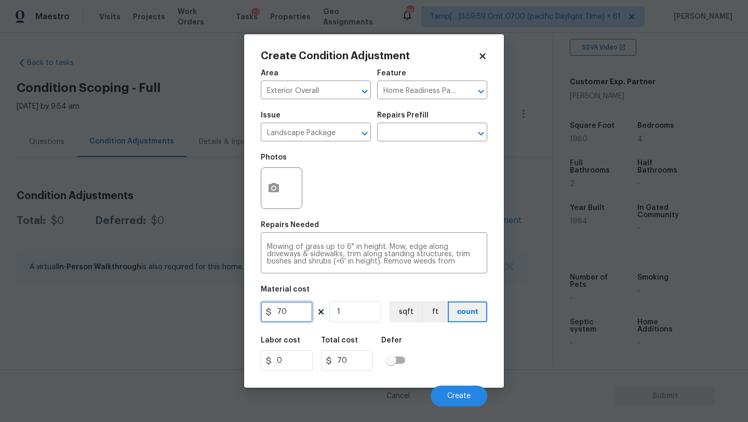
click at [294, 313] on input "70" at bounding box center [287, 311] width 52 height 21
click at [281, 311] on input "7750" at bounding box center [287, 311] width 52 height 21
type input "750"
click at [278, 189] on icon "button" at bounding box center [273, 187] width 10 height 9
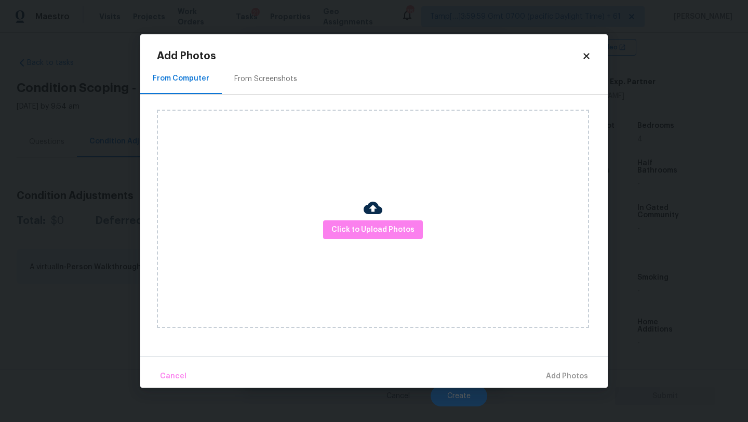
click at [256, 76] on div "From Screenshots" at bounding box center [265, 79] width 63 height 10
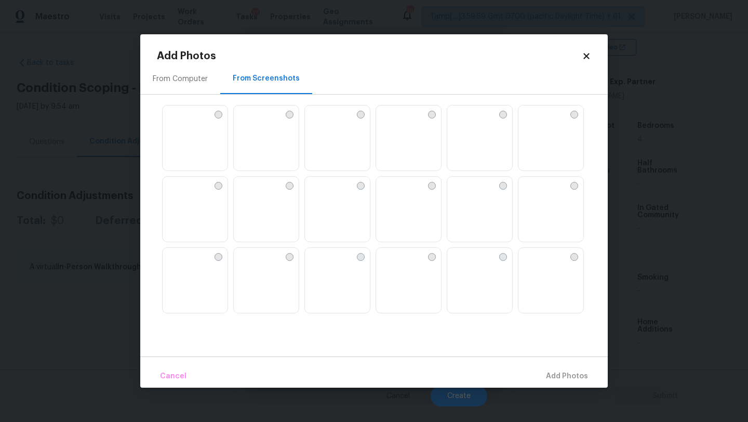
click at [330, 140] on img at bounding box center [337, 138] width 65 height 66
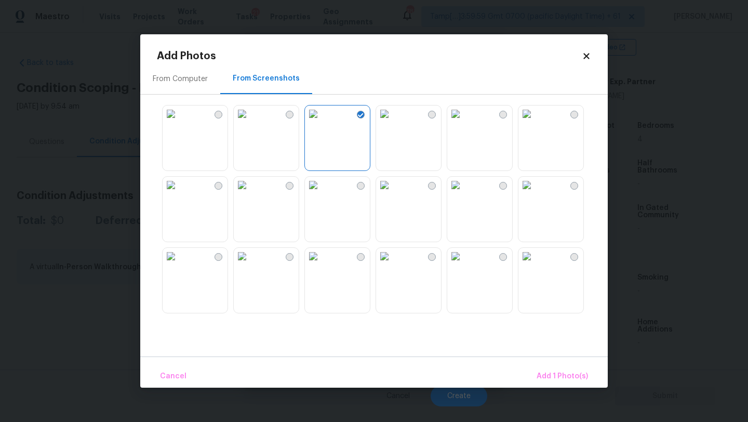
click at [321, 193] on img at bounding box center [313, 185] width 17 height 17
click at [393, 193] on img at bounding box center [384, 185] width 17 height 17
click at [464, 193] on img at bounding box center [455, 185] width 17 height 17
click at [179, 264] on img at bounding box center [171, 256] width 17 height 17
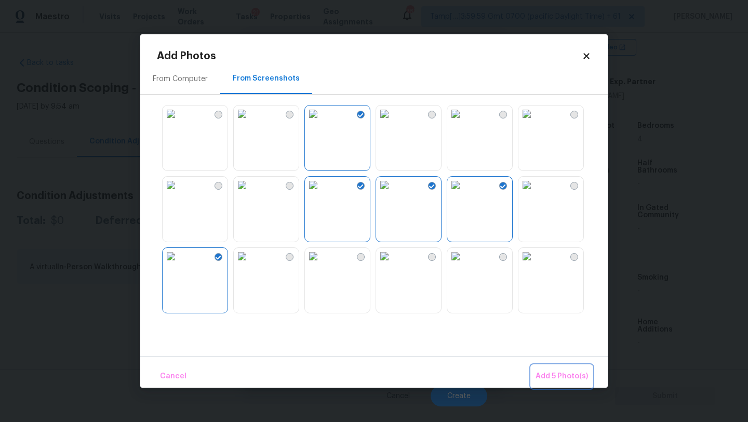
click at [562, 378] on span "Add 5 Photo(s)" at bounding box center [561, 376] width 52 height 13
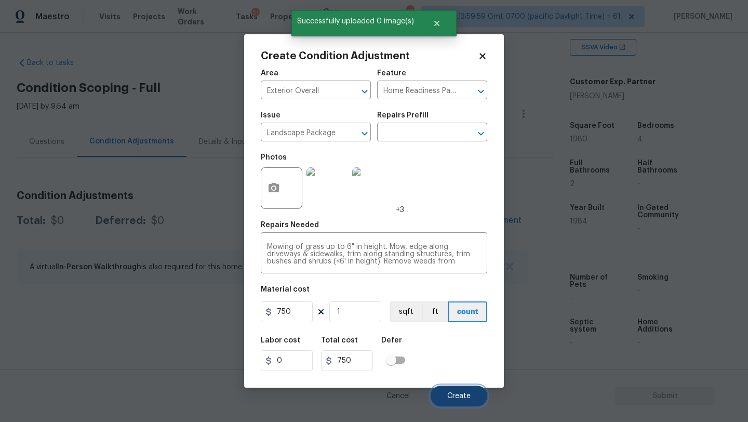
click at [456, 402] on button "Create" at bounding box center [459, 395] width 57 height 21
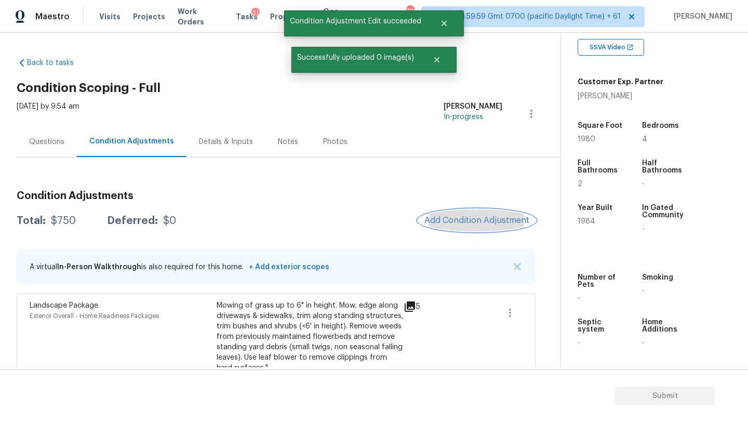
click at [473, 222] on span "Add Condition Adjustment" at bounding box center [476, 220] width 105 height 9
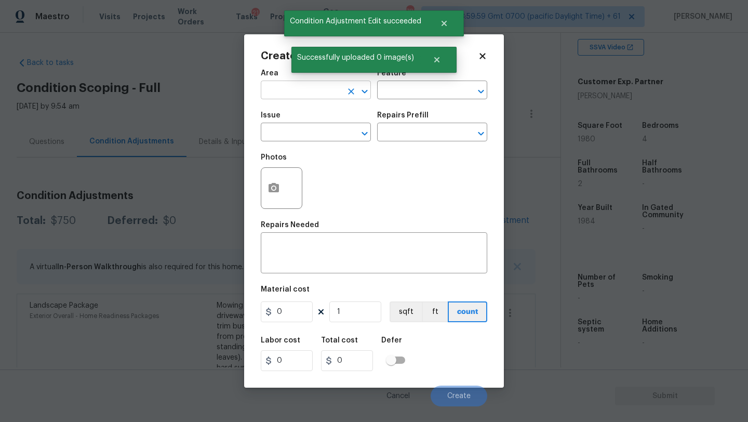
click at [299, 94] on input "text" at bounding box center [301, 91] width 81 height 16
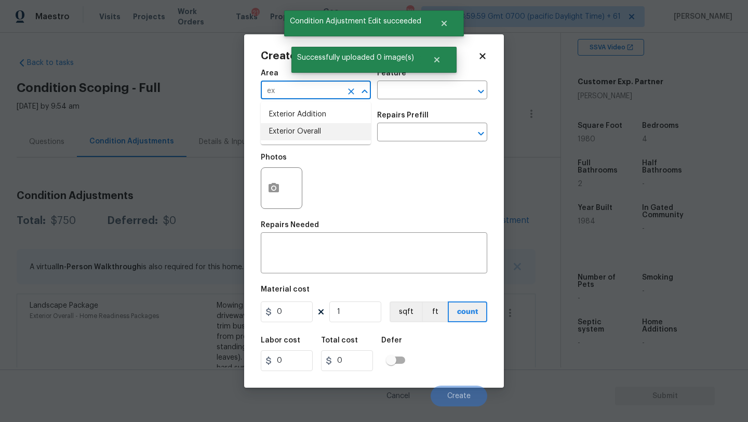
click at [305, 129] on li "Exterior Overall" at bounding box center [316, 131] width 110 height 17
type input "Exterior Overall"
click at [411, 97] on input "text" at bounding box center [417, 91] width 81 height 16
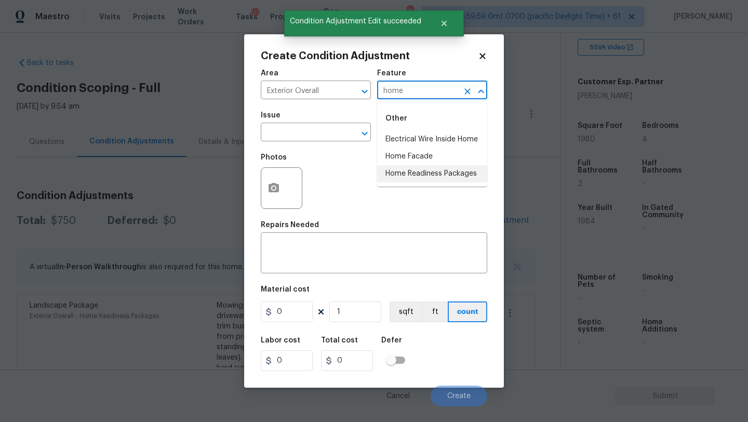
click at [410, 169] on li "Home Readiness Packages" at bounding box center [432, 173] width 110 height 17
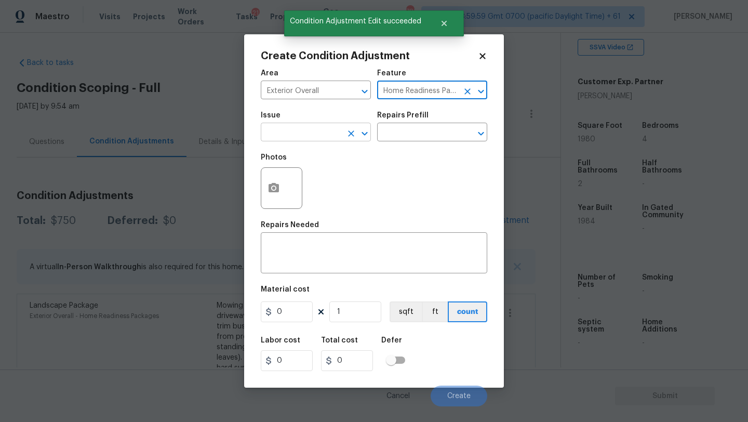
type input "Home Readiness Packages"
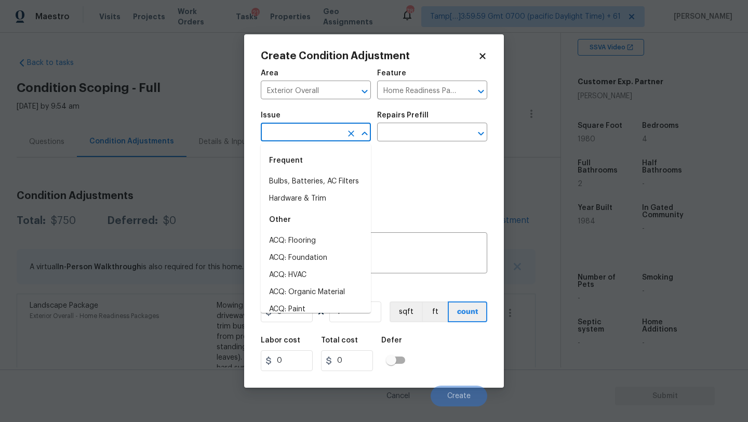
click at [309, 137] on input "text" at bounding box center [301, 133] width 81 height 16
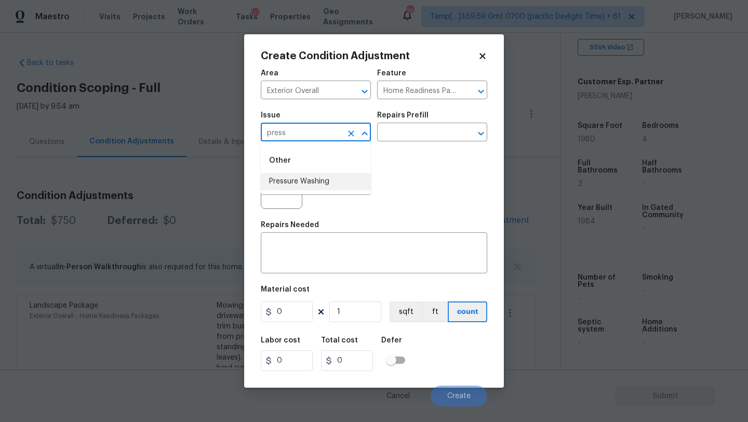
click at [309, 179] on li "Pressure Washing" at bounding box center [316, 181] width 110 height 17
type input "Pressure Washing"
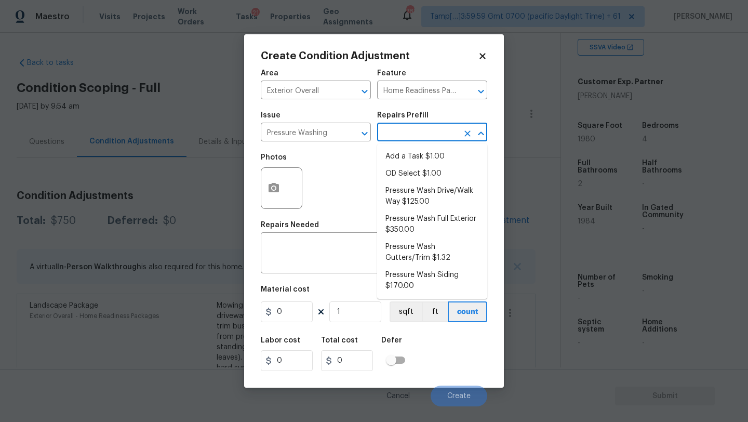
click at [423, 126] on input "text" at bounding box center [417, 133] width 81 height 16
click at [416, 190] on li "Pressure Wash Drive/Walk Way $125.00" at bounding box center [432, 196] width 110 height 28
type input "Siding"
type textarea "Pressure wash the driveways/walkways as directed by the PM. Ensure that all deb…"
type input "125"
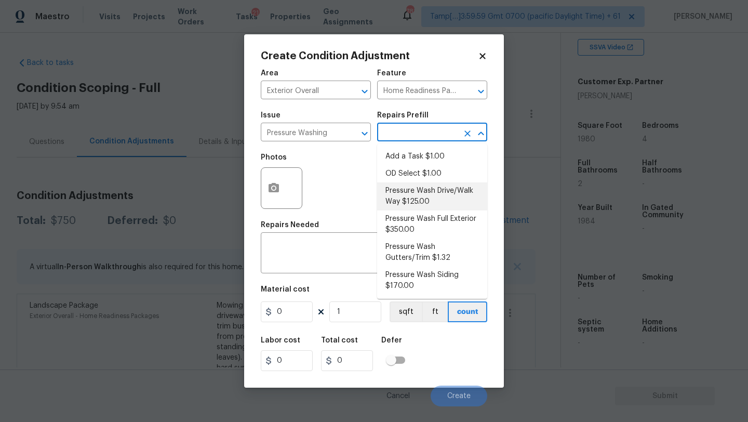
type input "125"
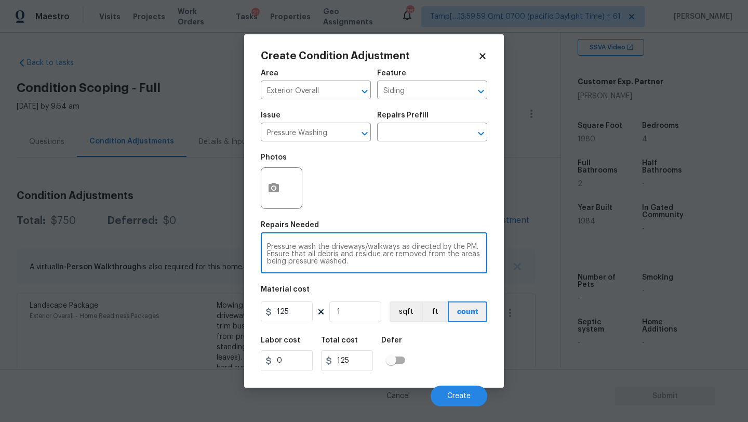
drag, startPoint x: 400, startPoint y: 245, endPoint x: 406, endPoint y: 264, distance: 20.0
click at [406, 264] on textarea "Pressure wash the driveways/walkways as directed by the PM. Ensure that all deb…" at bounding box center [374, 254] width 214 height 22
type textarea "Pressure wash the driveways/walkways and sidings"
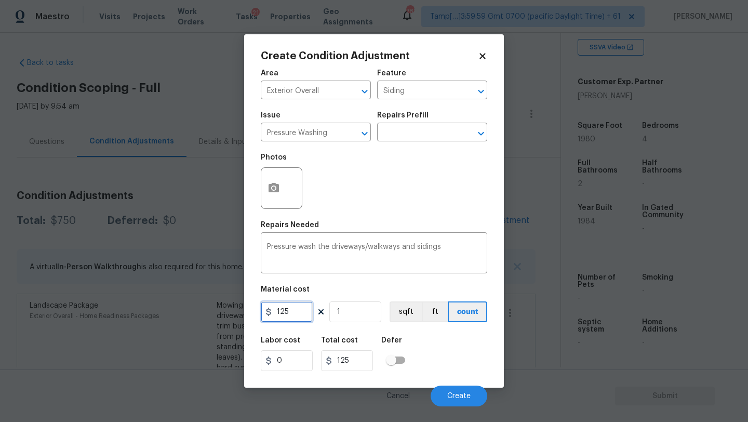
click at [284, 318] on input "125" at bounding box center [287, 311] width 52 height 21
type input "400"
click at [445, 393] on button "Create" at bounding box center [459, 395] width 57 height 21
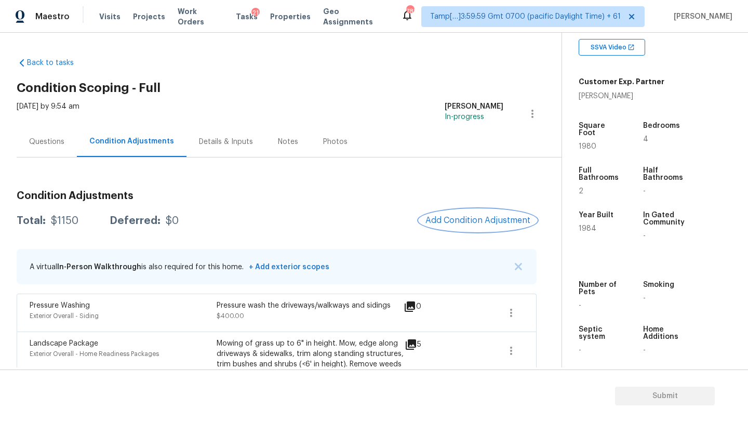
click at [491, 222] on span "Add Condition Adjustment" at bounding box center [477, 220] width 105 height 9
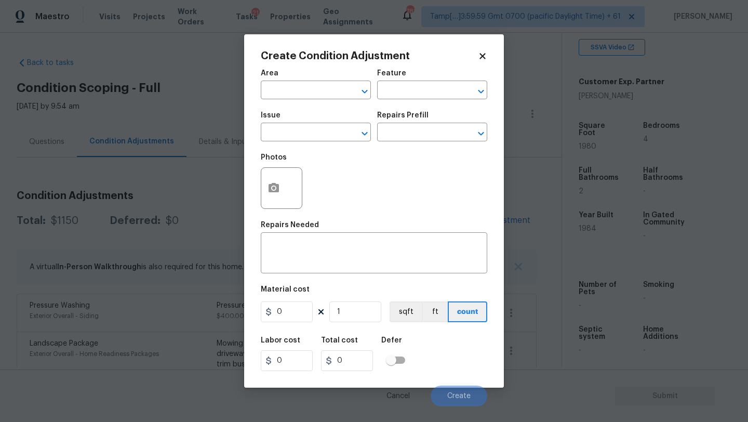
click at [292, 99] on span "Area ​" at bounding box center [316, 84] width 110 height 42
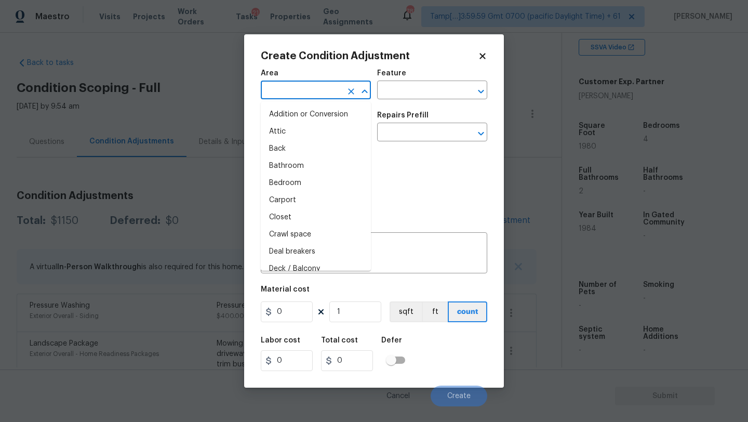
click at [298, 84] on input "text" at bounding box center [301, 91] width 81 height 16
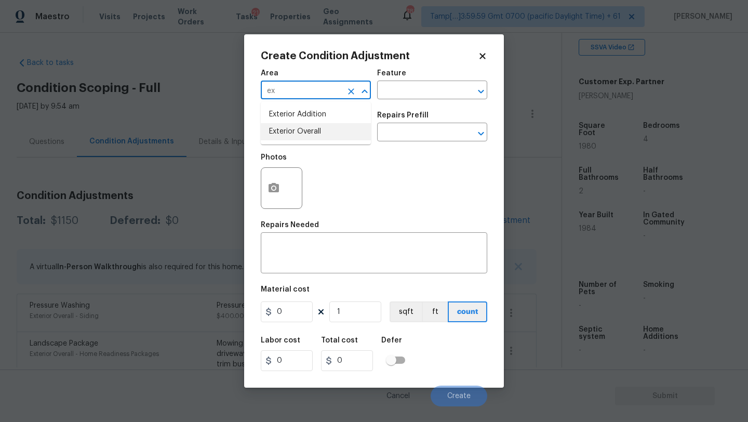
click at [303, 139] on li "Exterior Overall" at bounding box center [316, 131] width 110 height 17
type input "Exterior Overall"
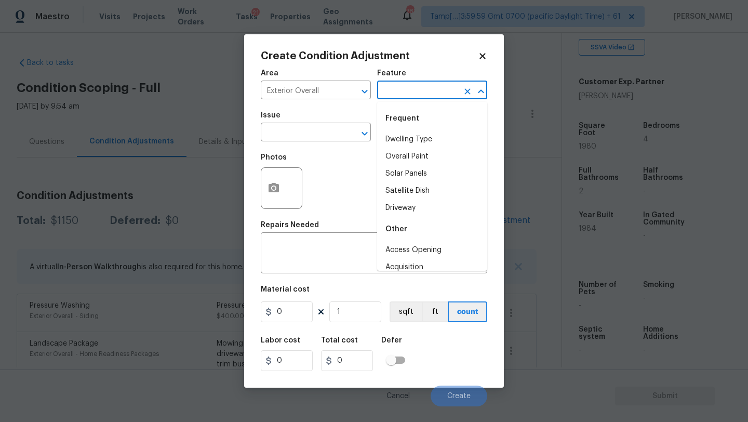
click at [396, 97] on input "text" at bounding box center [417, 91] width 81 height 16
click at [399, 163] on li "Overall Paint" at bounding box center [432, 156] width 110 height 17
type input "Overall Paint"
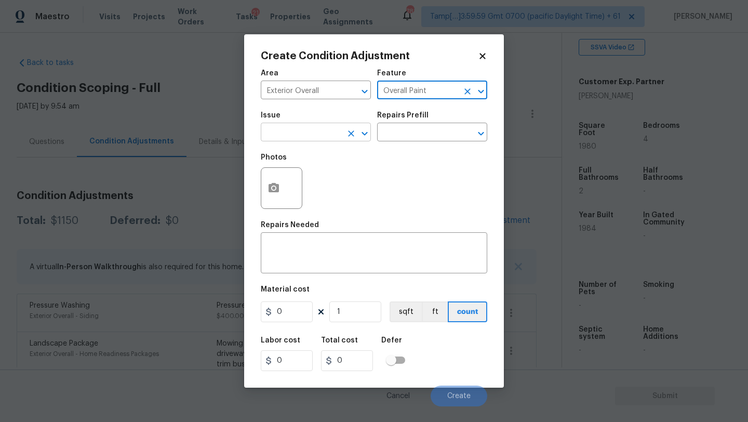
click at [335, 133] on input "text" at bounding box center [301, 133] width 81 height 16
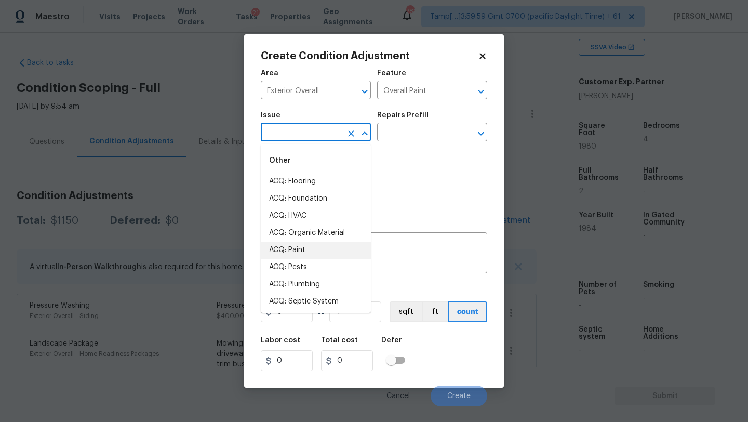
drag, startPoint x: 325, startPoint y: 182, endPoint x: 314, endPoint y: 247, distance: 65.4
click at [314, 247] on li "ACQ: Paint" at bounding box center [316, 249] width 110 height 17
type input "ACQ: Paint"
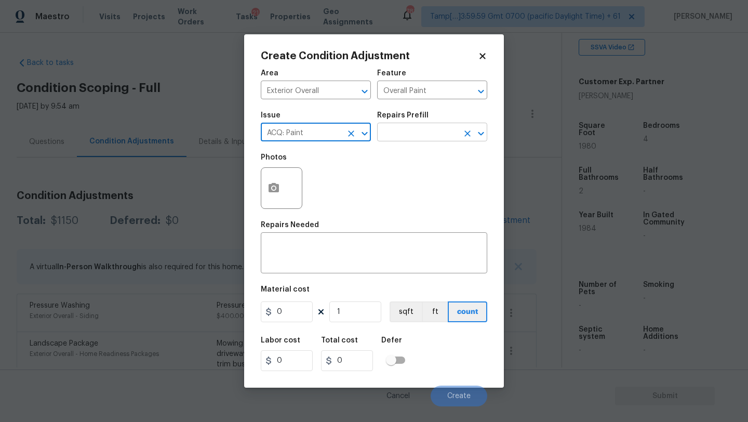
click at [421, 137] on input "text" at bounding box center [417, 133] width 81 height 16
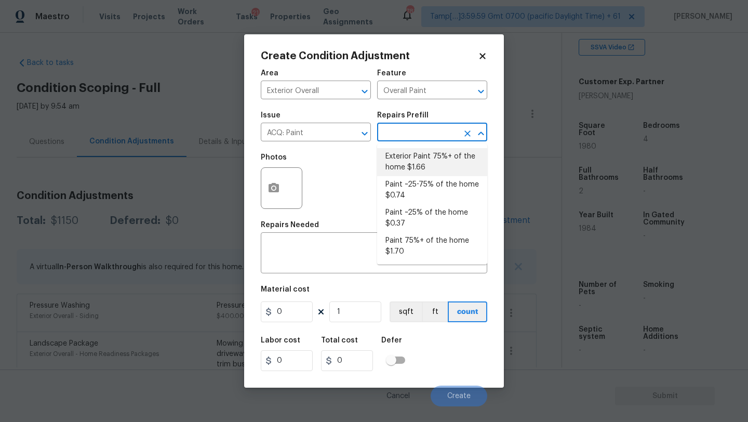
click at [421, 169] on li "Exterior Paint 75%+ of the home $1.66" at bounding box center [432, 162] width 110 height 28
type input "Acquisition"
type textarea "Acquisition Scope: 75%+ of the home exterior will likely require paint"
type input "1.66"
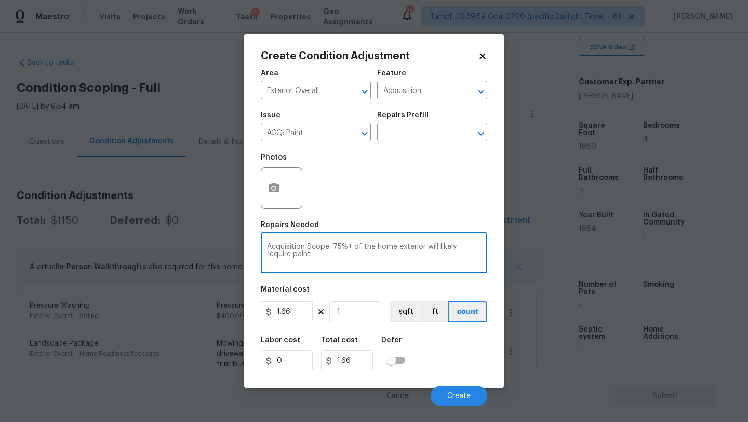
drag, startPoint x: 267, startPoint y: 248, endPoint x: 301, endPoint y: 263, distance: 37.0
click at [301, 263] on textarea "Acquisition Scope: 75%+ of the home exterior will likely require paint" at bounding box center [374, 254] width 214 height 22
paste textarea "Repairs to siding, stucco, or paint"
type textarea "Repairs to siding, stucco, or paint"
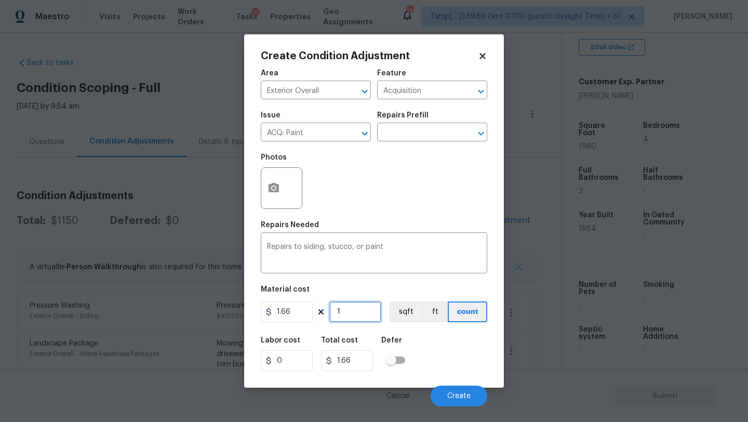
click at [360, 314] on input "1" at bounding box center [355, 311] width 52 height 21
type input "19"
type input "31.54"
type input "198"
type input "328.68"
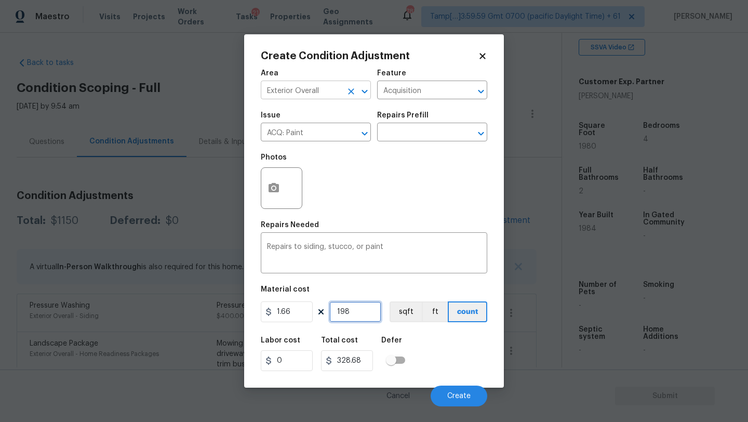
type input "1980"
type input "3286.8"
type input "1980"
click at [447, 353] on div "Labor cost 0 Total cost 3286.8 Defer" at bounding box center [374, 353] width 226 height 47
click at [269, 190] on icon "button" at bounding box center [273, 187] width 10 height 9
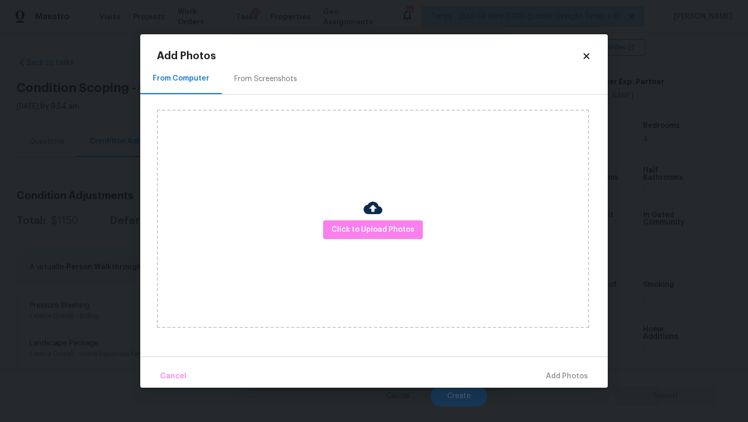
click at [237, 85] on div "From Screenshots" at bounding box center [266, 78] width 88 height 31
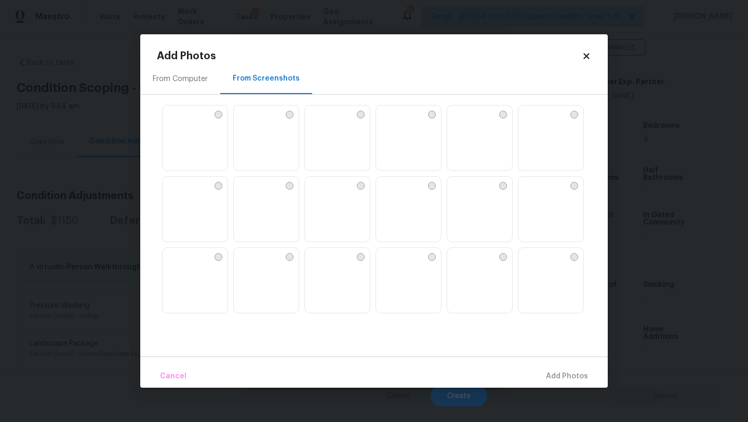
click at [332, 152] on img at bounding box center [337, 138] width 65 height 66
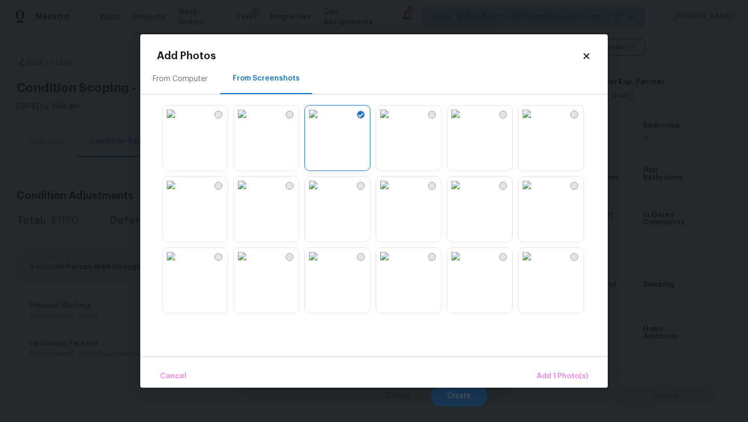
click at [321, 122] on img at bounding box center [313, 113] width 17 height 17
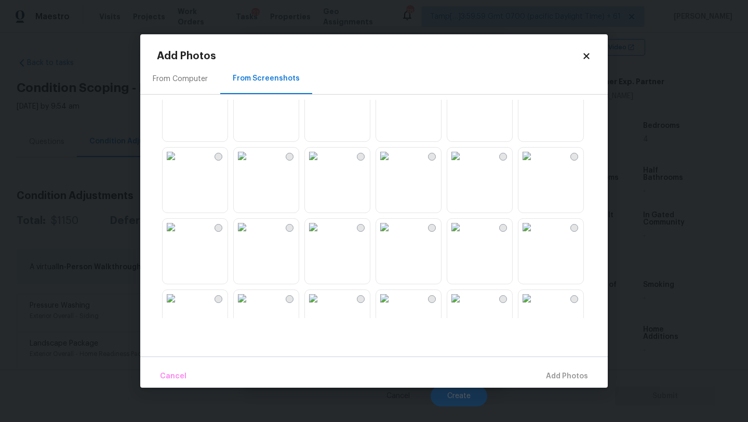
scroll to position [36, 0]
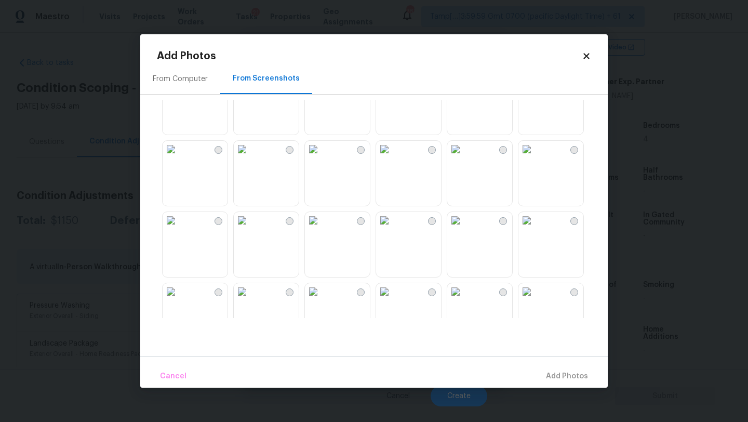
click at [321, 157] on img at bounding box center [313, 149] width 17 height 17
click at [464, 157] on img at bounding box center [455, 149] width 17 height 17
click at [393, 157] on img at bounding box center [384, 149] width 17 height 17
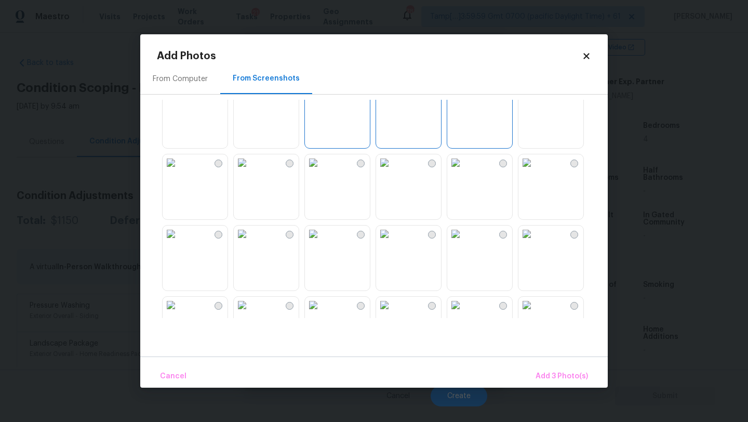
scroll to position [95, 0]
click at [250, 241] on img at bounding box center [242, 232] width 17 height 17
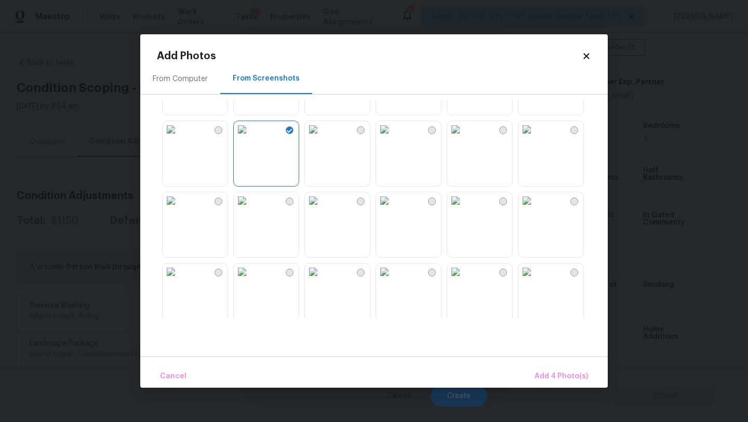
scroll to position [225, 0]
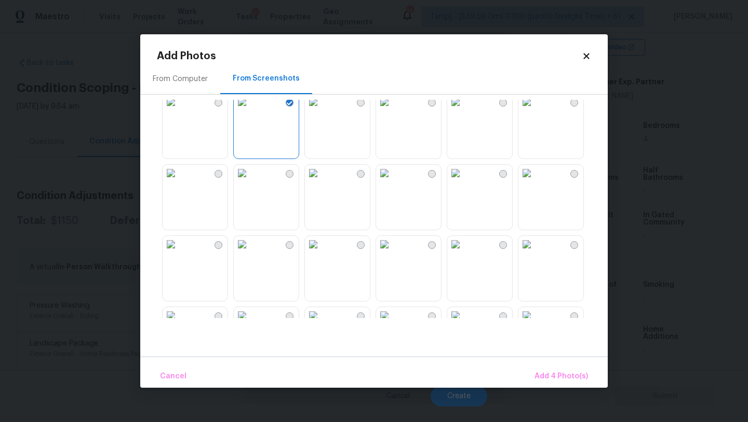
click at [250, 181] on img at bounding box center [242, 173] width 17 height 17
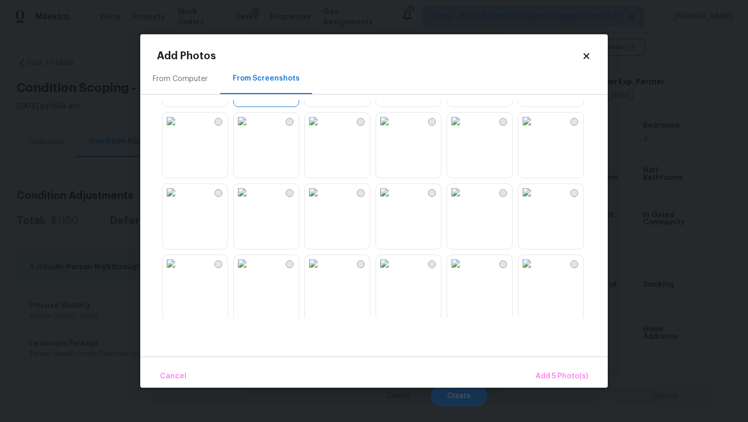
scroll to position [588, 0]
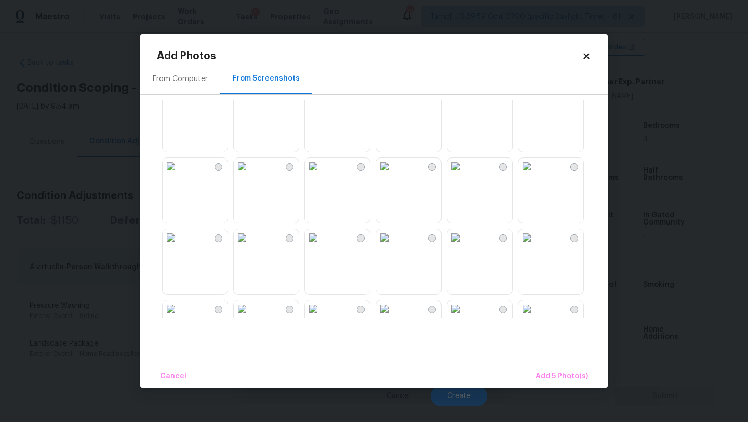
click at [535, 246] on img at bounding box center [526, 237] width 17 height 17
click at [535, 174] on img at bounding box center [526, 166] width 17 height 17
click at [393, 246] on img at bounding box center [384, 237] width 17 height 17
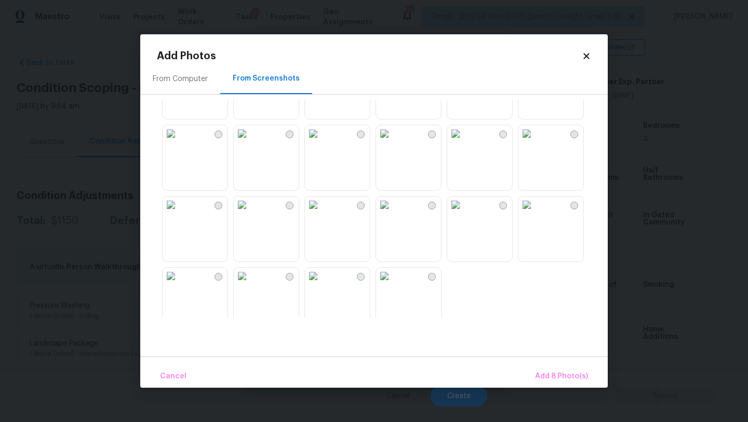
scroll to position [992, 0]
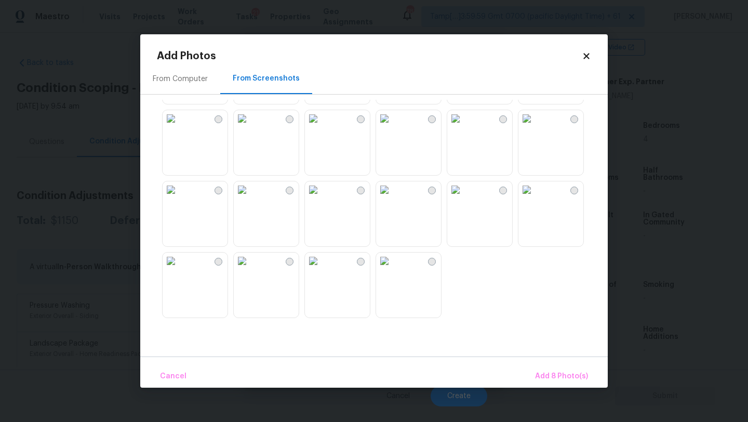
click at [250, 269] on img at bounding box center [242, 260] width 17 height 17
click at [559, 380] on span "Add 9 Photo(s)" at bounding box center [561, 376] width 53 height 13
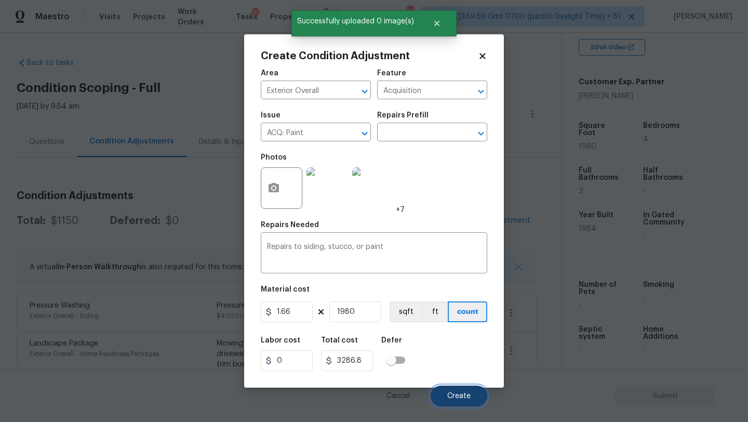
click at [460, 392] on button "Create" at bounding box center [459, 395] width 57 height 21
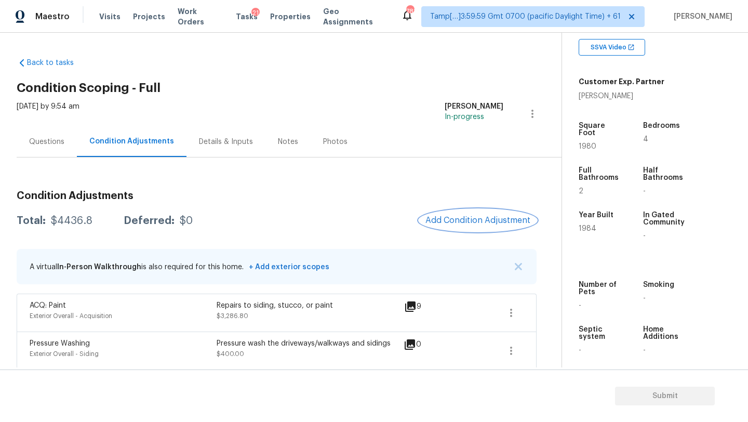
click at [470, 223] on span "Add Condition Adjustment" at bounding box center [477, 220] width 105 height 9
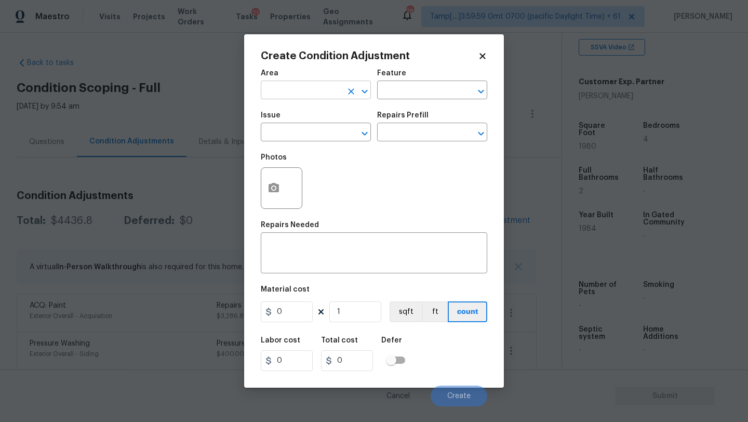
click at [299, 92] on input "text" at bounding box center [301, 91] width 81 height 16
click at [300, 115] on li "Roof" at bounding box center [316, 114] width 110 height 17
type input "Roof"
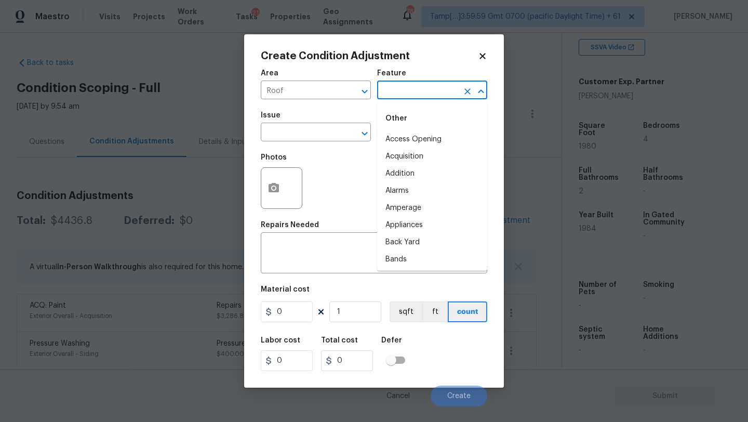
click at [398, 87] on input "text" at bounding box center [417, 91] width 81 height 16
click at [394, 155] on li "Roof" at bounding box center [432, 156] width 110 height 17
type input "Roof"
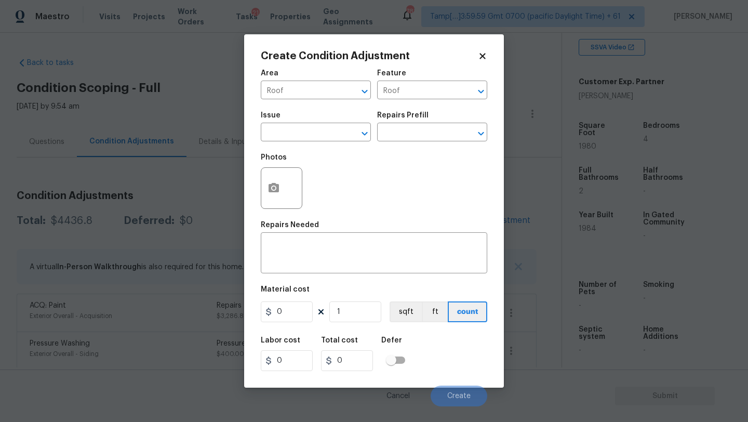
click at [305, 115] on div "Issue" at bounding box center [316, 119] width 110 height 14
click at [305, 138] on input "text" at bounding box center [301, 133] width 81 height 16
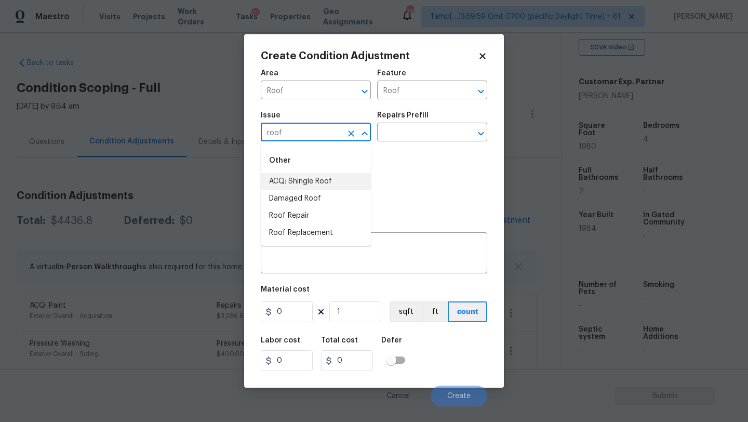
click at [299, 180] on li "ACQ: Shingle Roof" at bounding box center [316, 181] width 110 height 17
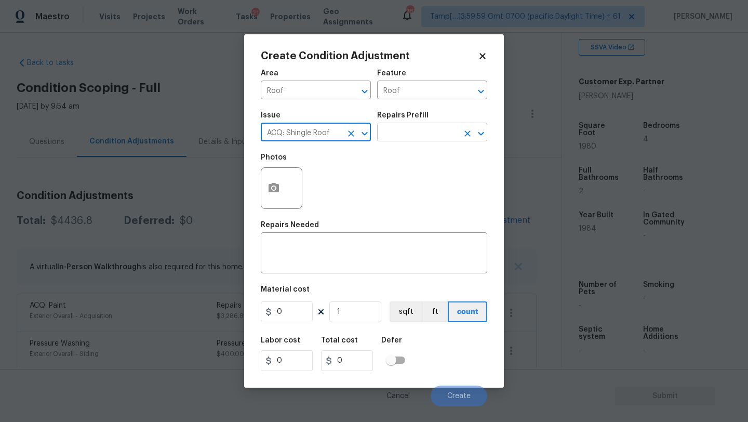
type input "ACQ: Shingle Roof"
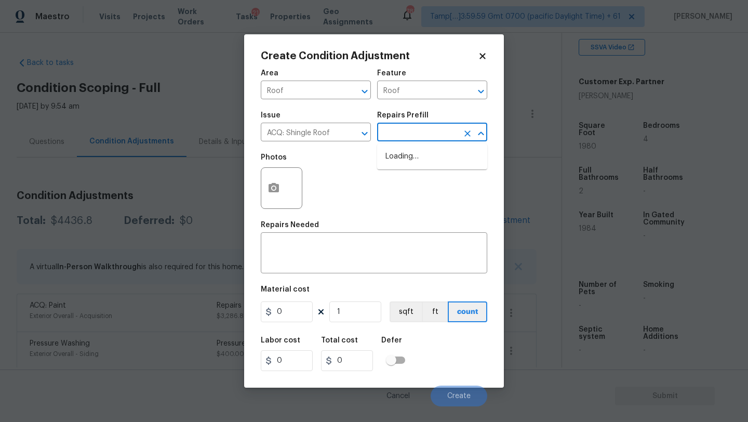
click at [407, 139] on input "text" at bounding box center [417, 133] width 81 height 16
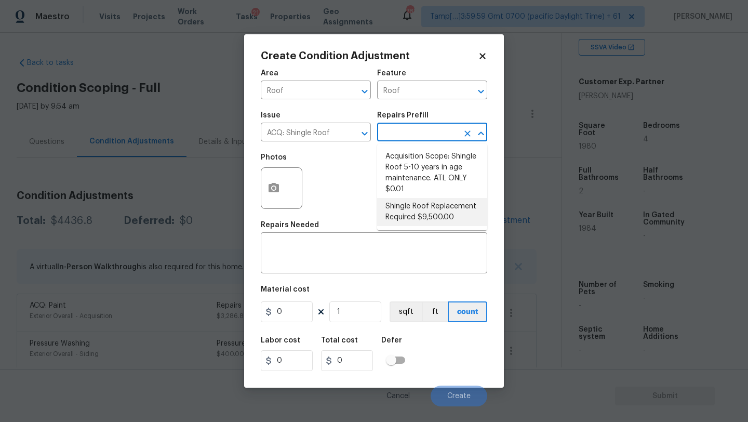
click at [425, 221] on li "Shingle Roof Replacement Required $9,500.00" at bounding box center [432, 212] width 110 height 28
type input "Acquisition"
type textarea "Acquisition Scope: Shingle Roof Replacement required."
type input "9500"
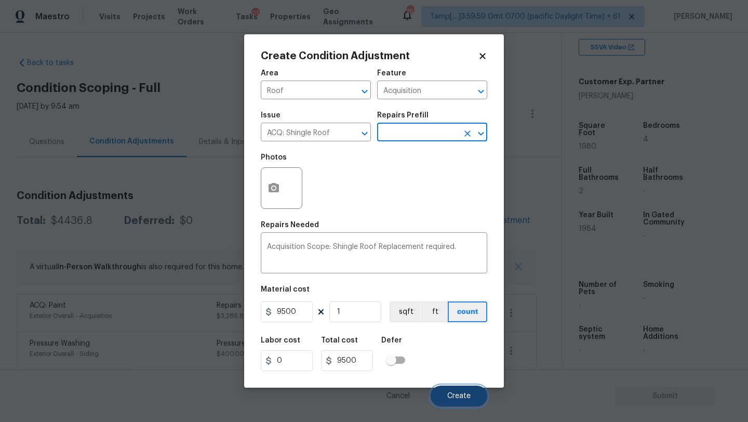
click at [463, 396] on span "Create" at bounding box center [458, 396] width 23 height 8
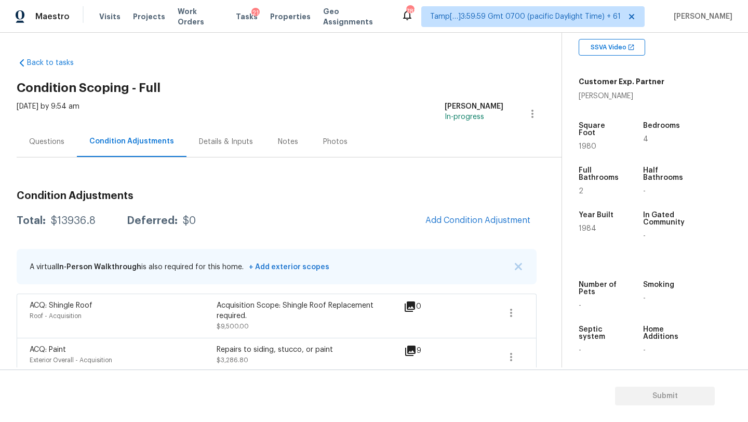
click at [47, 149] on div "Questions" at bounding box center [47, 141] width 60 height 31
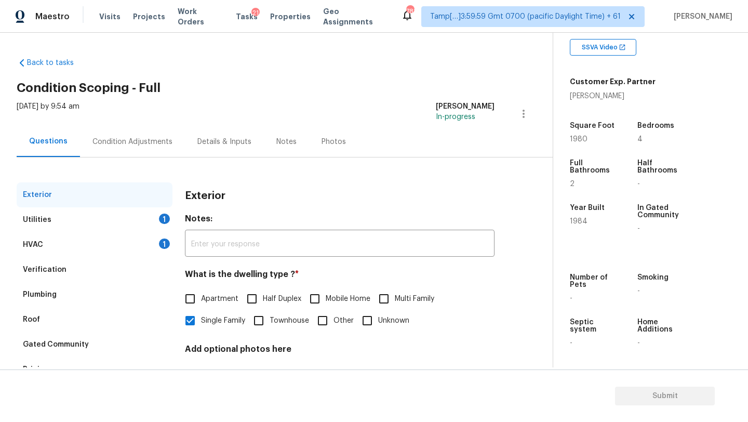
scroll to position [58, 0]
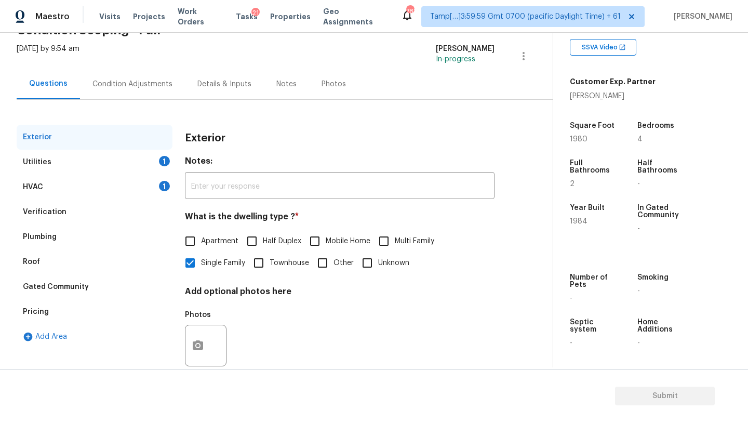
click at [44, 314] on div "Pricing" at bounding box center [36, 311] width 26 height 10
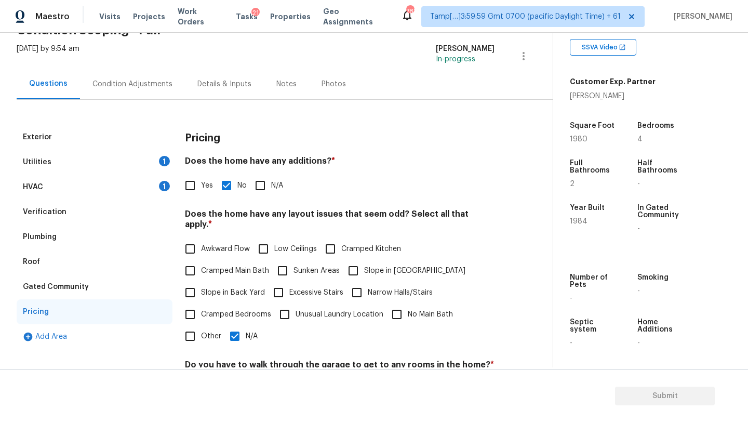
click at [206, 179] on label "Yes" at bounding box center [196, 185] width 34 height 22
click at [201, 179] on input "Yes" at bounding box center [190, 185] width 22 height 22
checkbox input "true"
checkbox input "false"
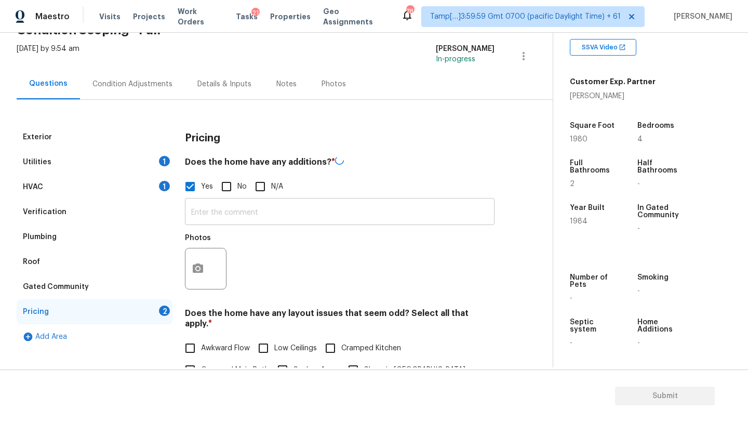
click at [211, 212] on input "text" at bounding box center [340, 212] width 310 height 24
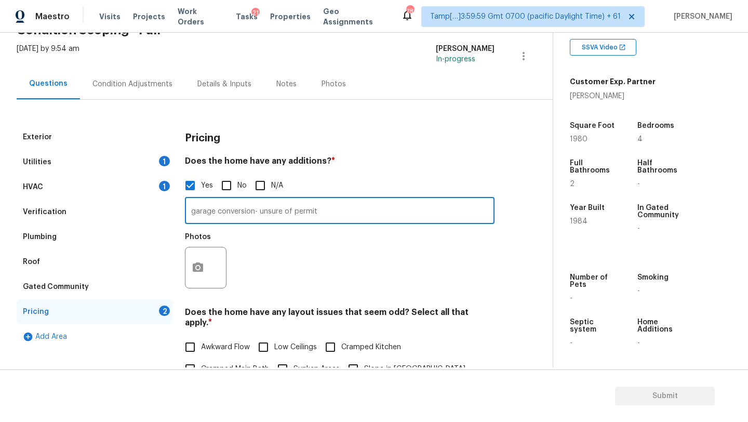
type input "garage conversion- unsure of permit"
click at [194, 280] on button "button" at bounding box center [197, 267] width 25 height 41
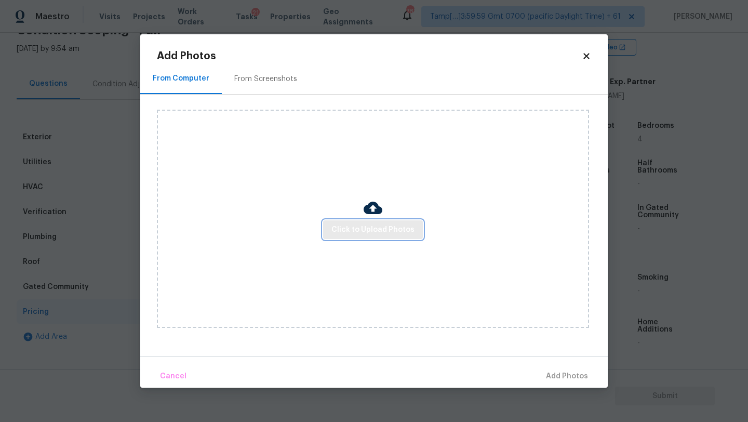
click at [342, 235] on span "Click to Upload Photos" at bounding box center [372, 229] width 83 height 13
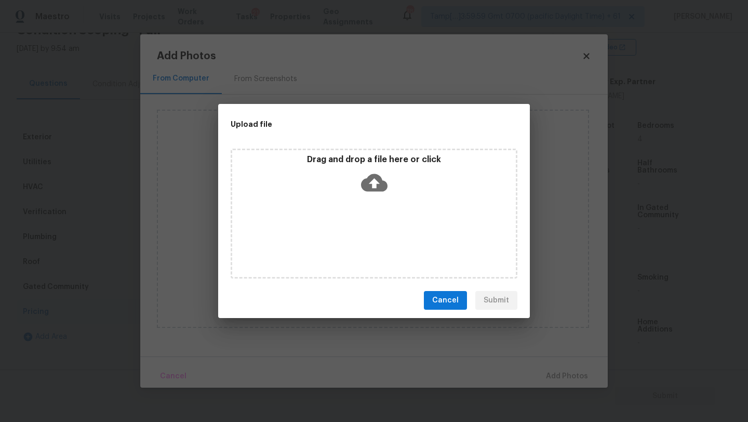
click at [368, 206] on div "Drag and drop a file here or click" at bounding box center [374, 214] width 287 height 130
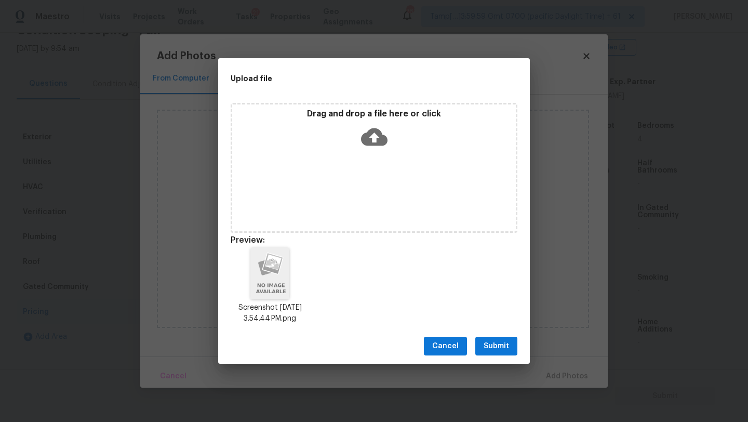
click at [506, 339] on button "Submit" at bounding box center [496, 346] width 42 height 19
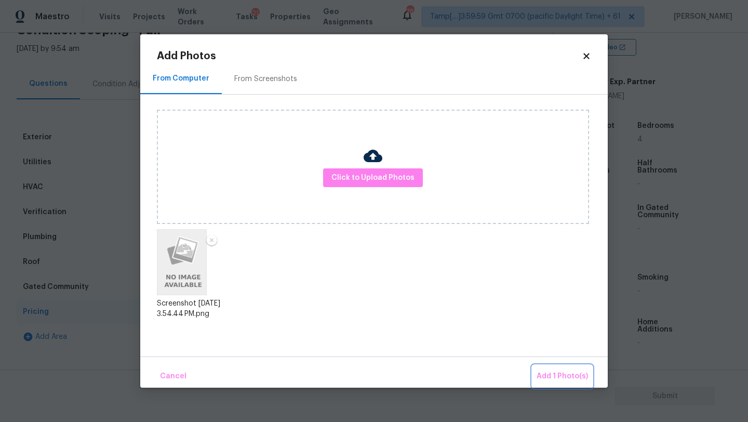
click at [565, 381] on span "Add 1 Photo(s)" at bounding box center [561, 376] width 51 height 13
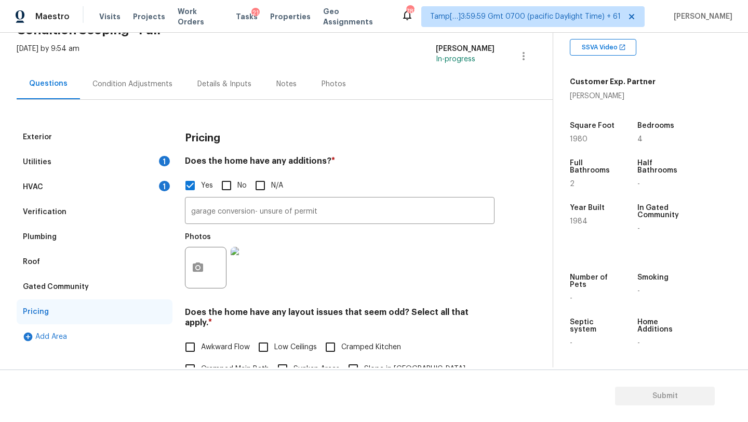
click at [110, 90] on div "Condition Adjustments" at bounding box center [132, 84] width 105 height 31
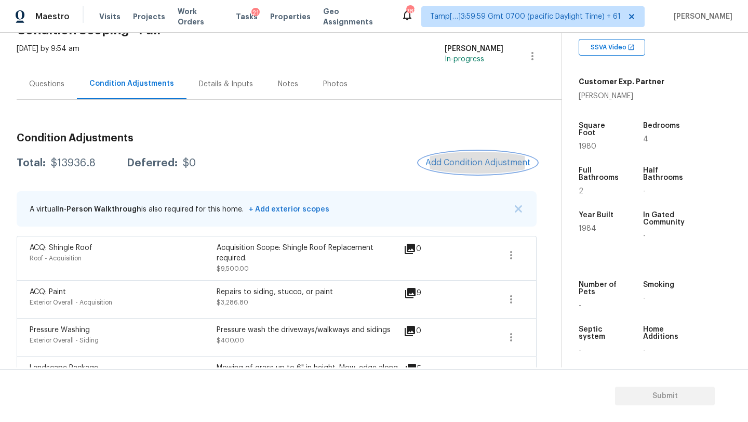
click at [482, 158] on span "Add Condition Adjustment" at bounding box center [477, 162] width 105 height 9
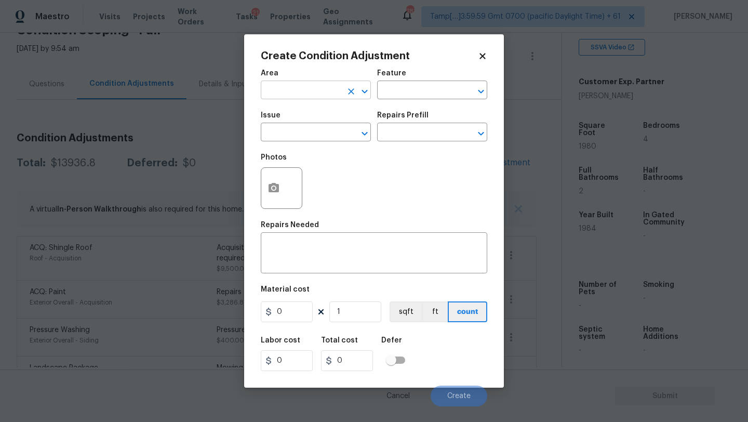
click at [327, 96] on input "text" at bounding box center [301, 91] width 81 height 16
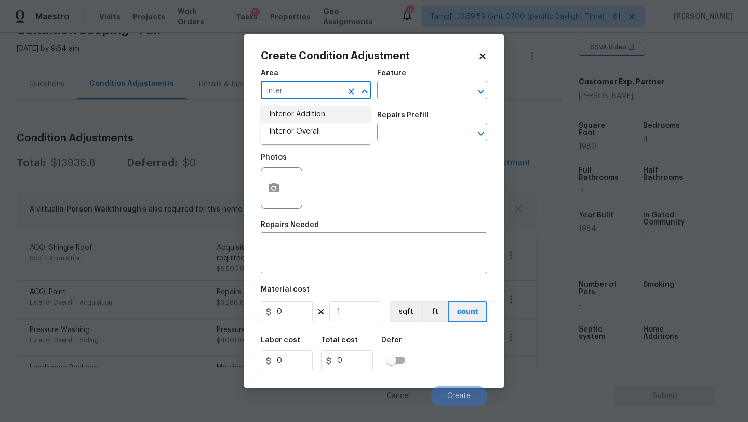
click at [334, 116] on li "Interior Addition" at bounding box center [316, 114] width 110 height 17
type input "Interior Addition"
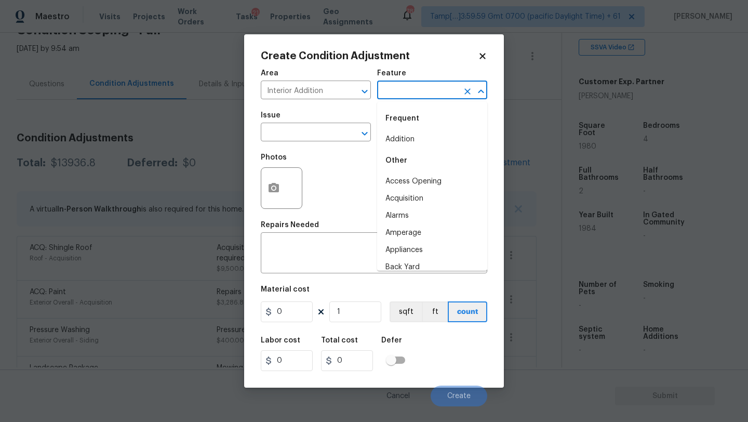
click at [403, 93] on input "text" at bounding box center [417, 91] width 81 height 16
click at [410, 138] on li "Addition" at bounding box center [432, 139] width 110 height 17
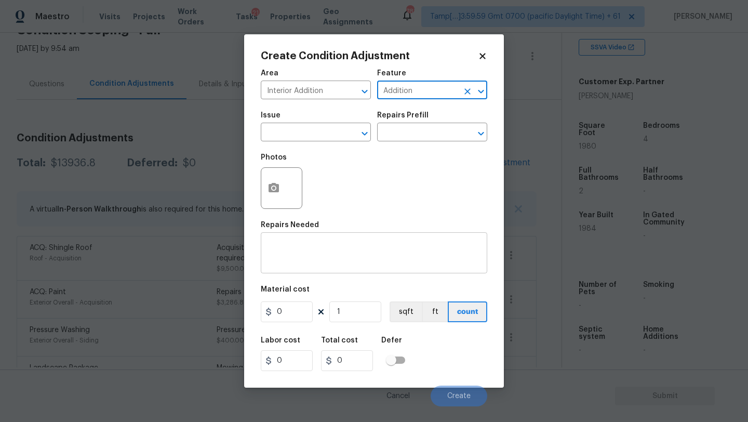
type input "Addition"
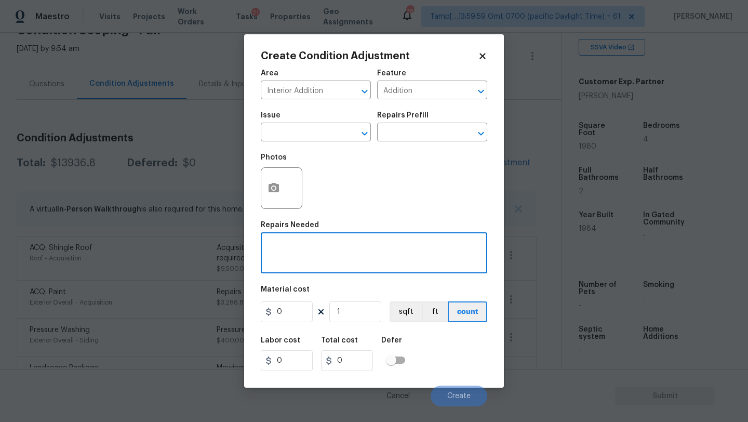
click at [332, 248] on textarea at bounding box center [374, 254] width 214 height 22
type textarea "garage conversion reversal"
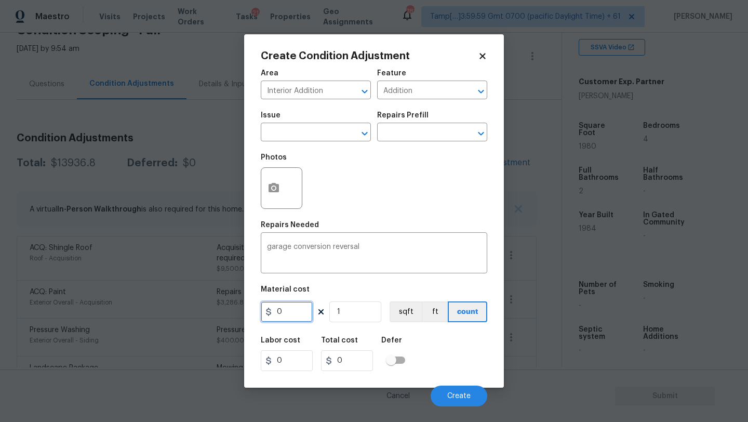
click at [300, 312] on input "0" at bounding box center [287, 311] width 52 height 21
type input "2500"
click at [449, 400] on button "Create" at bounding box center [459, 395] width 57 height 21
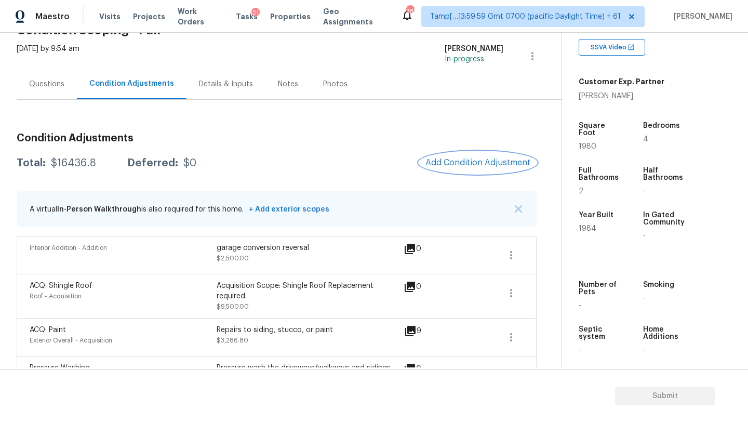
click at [478, 157] on button "Add Condition Adjustment" at bounding box center [477, 163] width 117 height 22
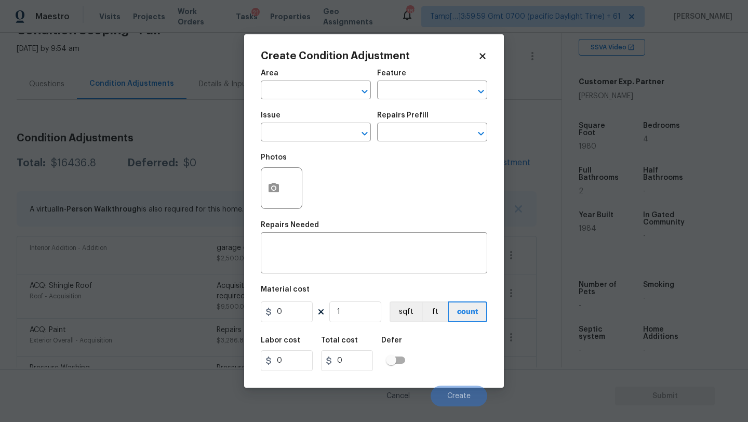
click at [306, 103] on span "Area ​" at bounding box center [316, 84] width 110 height 42
click at [304, 101] on span "Area ​" at bounding box center [316, 84] width 110 height 42
click at [300, 96] on input "text" at bounding box center [301, 91] width 81 height 16
click at [305, 142] on ul "Interior Addition Interior Overall" at bounding box center [316, 123] width 110 height 43
click at [314, 135] on li "Interior Overall" at bounding box center [316, 131] width 110 height 17
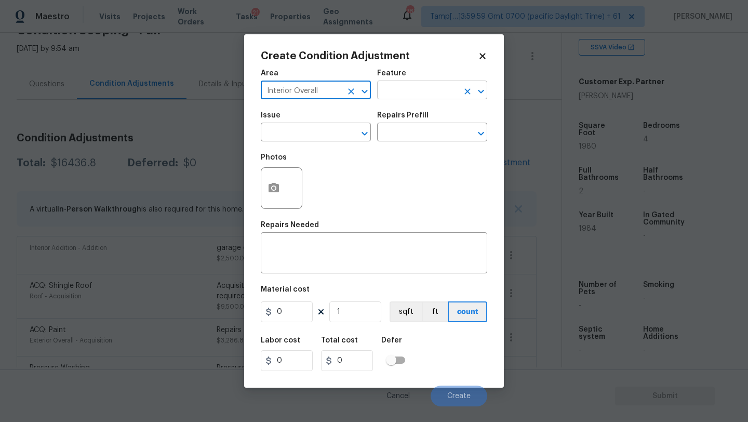
type input "Interior Overall"
click at [401, 92] on input "text" at bounding box center [417, 91] width 81 height 16
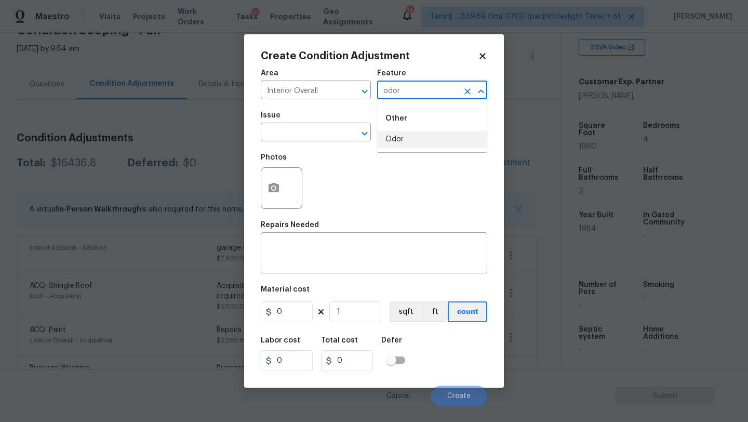
click at [401, 141] on li "Odor" at bounding box center [432, 139] width 110 height 17
type input "Odor"
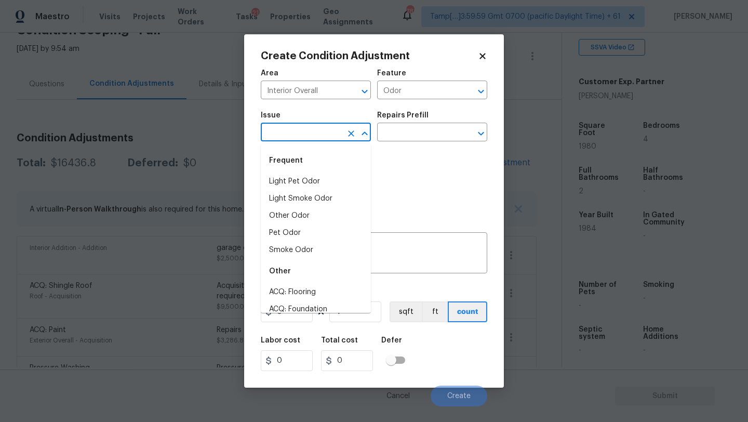
click at [315, 136] on input "text" at bounding box center [301, 133] width 81 height 16
click at [314, 185] on li "Light Pet Odor" at bounding box center [316, 181] width 110 height 17
type input "Light Pet Odor"
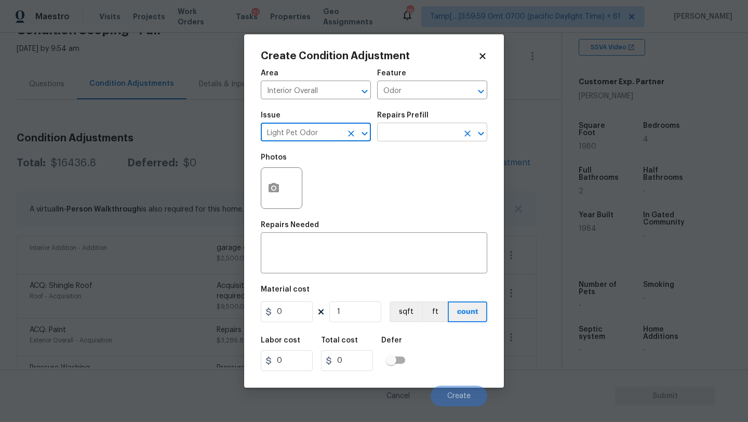
click at [412, 138] on input "text" at bounding box center [417, 133] width 81 height 16
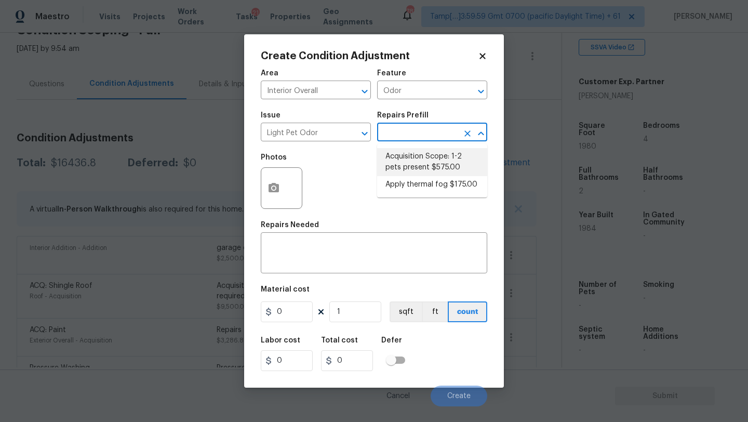
click at [412, 162] on li "Acquisition Scope: 1-2 pets present $575.00" at bounding box center [432, 162] width 110 height 28
type textarea "Acquisition Scope: 1-2 pets present"
type input "575"
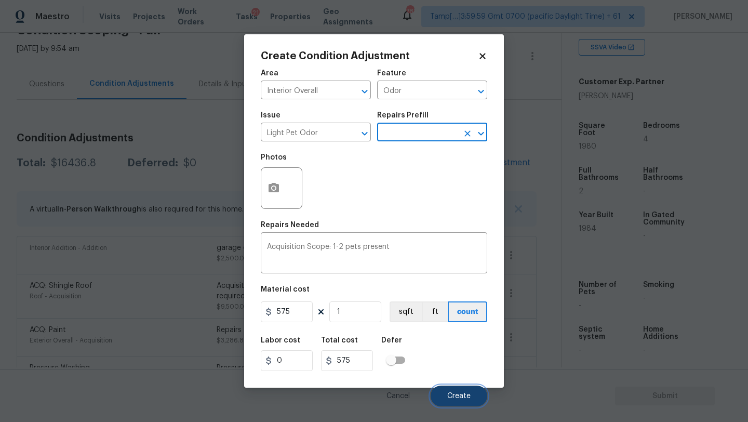
click at [456, 389] on button "Create" at bounding box center [459, 395] width 57 height 21
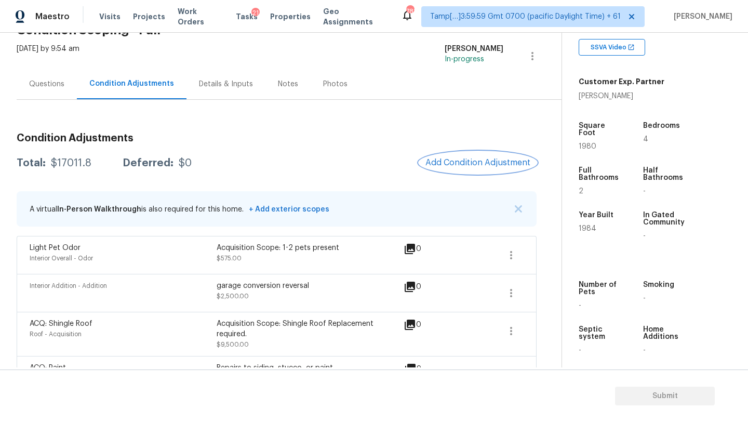
click at [463, 156] on button "Add Condition Adjustment" at bounding box center [477, 163] width 117 height 22
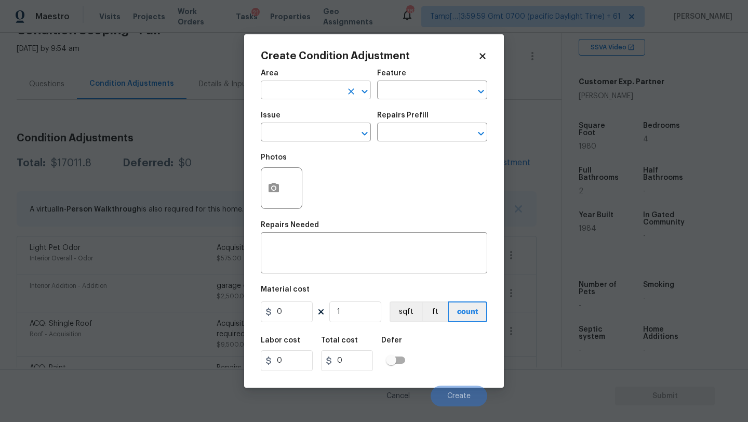
click at [284, 93] on input "text" at bounding box center [301, 91] width 81 height 16
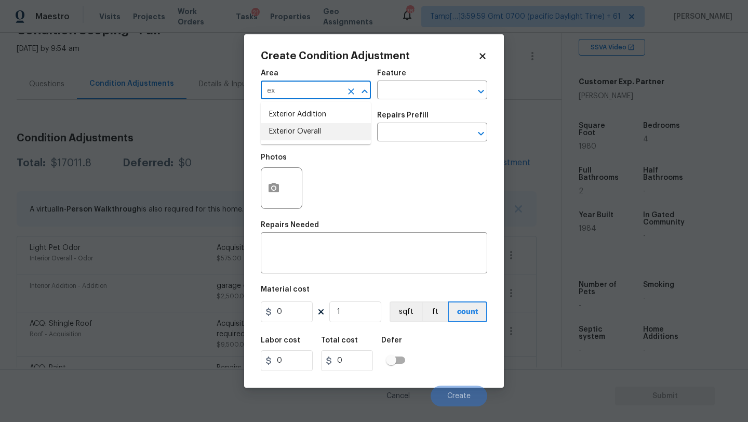
click at [288, 127] on li "Exterior Overall" at bounding box center [316, 131] width 110 height 17
type input "Exterior Overall"
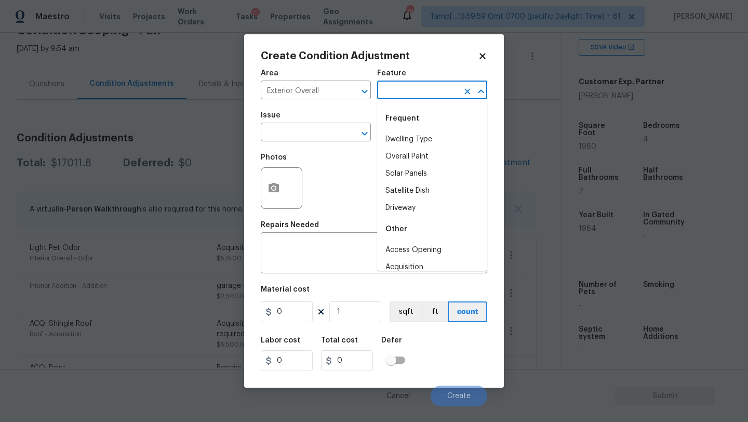
click at [405, 98] on input "text" at bounding box center [417, 91] width 81 height 16
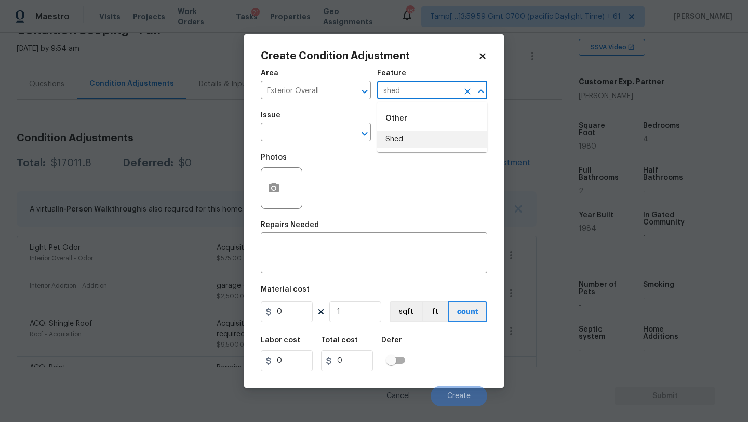
click at [395, 145] on li "Shed" at bounding box center [432, 139] width 110 height 17
type input "Shed"
click at [333, 257] on textarea at bounding box center [374, 254] width 214 height 22
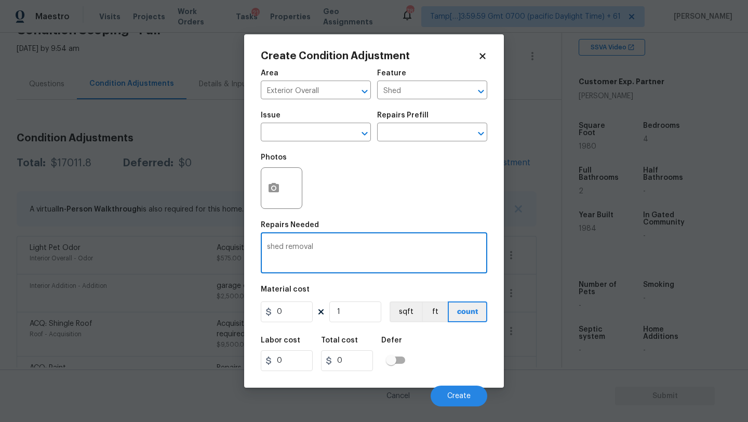
type textarea "shed removal"
click at [298, 314] on input "0" at bounding box center [287, 311] width 52 height 21
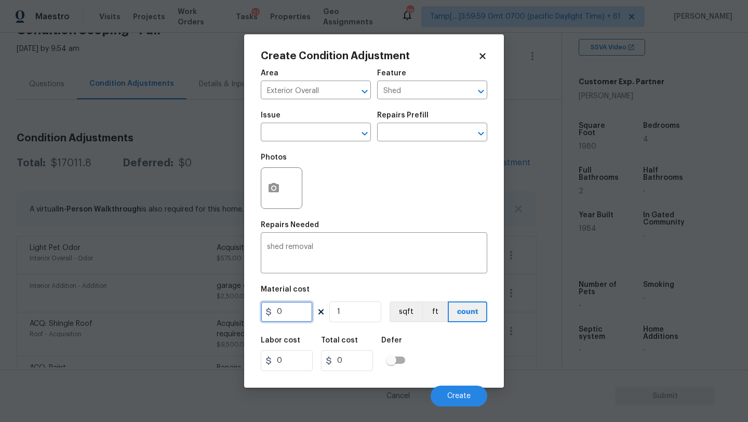
click at [298, 314] on input "0" at bounding box center [287, 311] width 52 height 21
type input "1000"
click at [275, 185] on icon "button" at bounding box center [273, 187] width 10 height 9
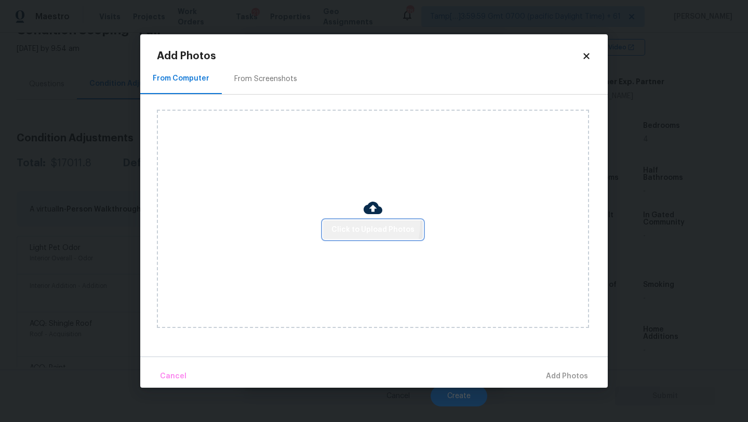
click at [345, 223] on span "Click to Upload Photos" at bounding box center [372, 229] width 83 height 13
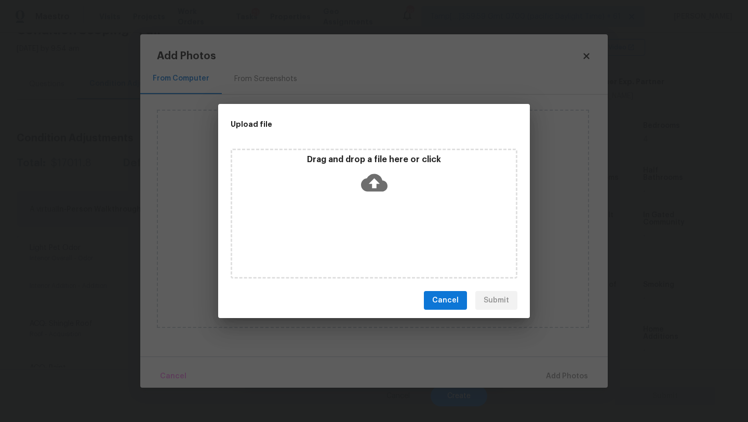
click at [368, 201] on div "Drag and drop a file here or click" at bounding box center [374, 214] width 287 height 130
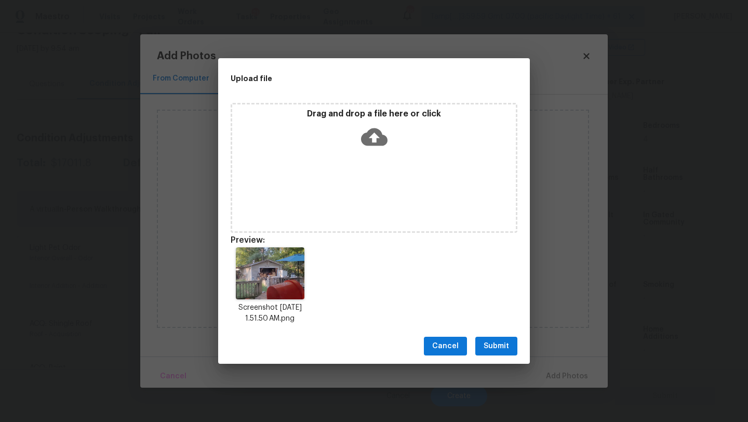
click at [502, 347] on span "Submit" at bounding box center [495, 346] width 25 height 13
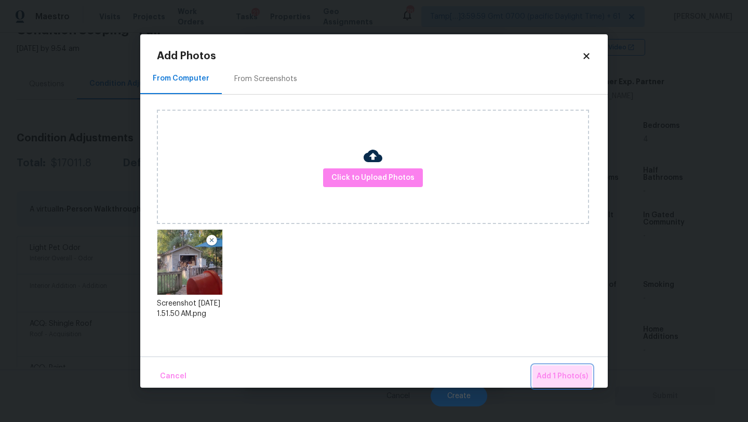
click at [551, 370] on span "Add 1 Photo(s)" at bounding box center [561, 376] width 51 height 13
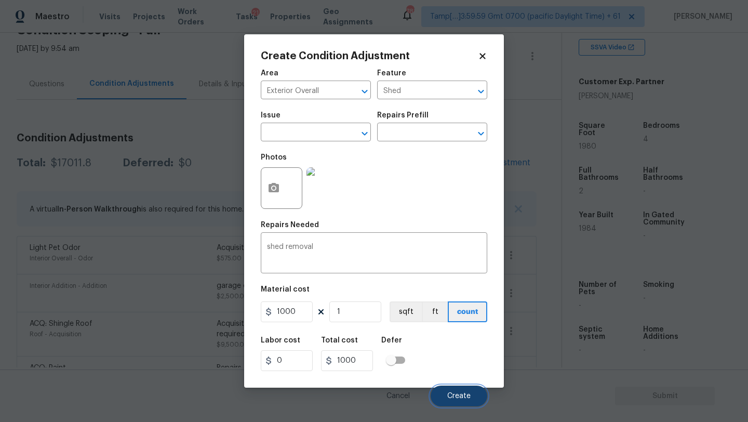
click at [456, 401] on button "Create" at bounding box center [459, 395] width 57 height 21
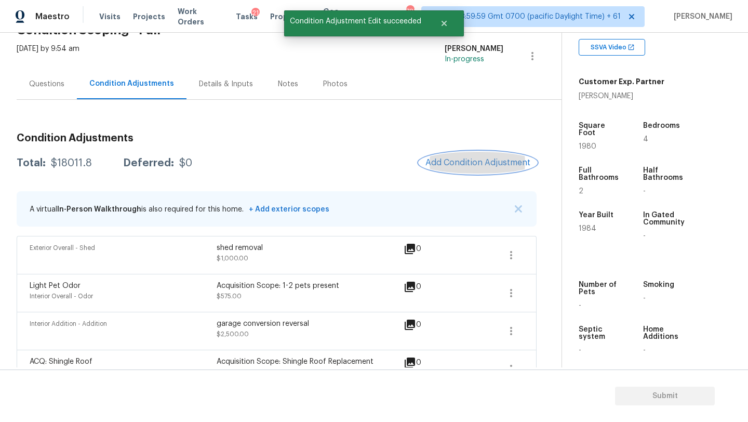
click at [470, 167] on span "Add Condition Adjustment" at bounding box center [477, 162] width 105 height 9
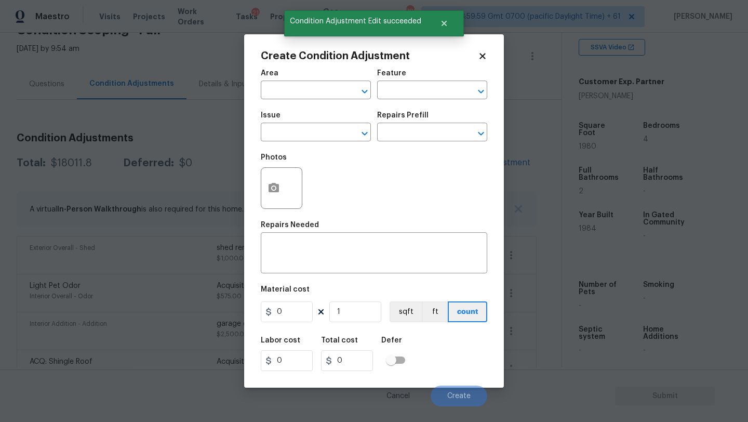
click at [286, 78] on div "Area" at bounding box center [316, 77] width 110 height 14
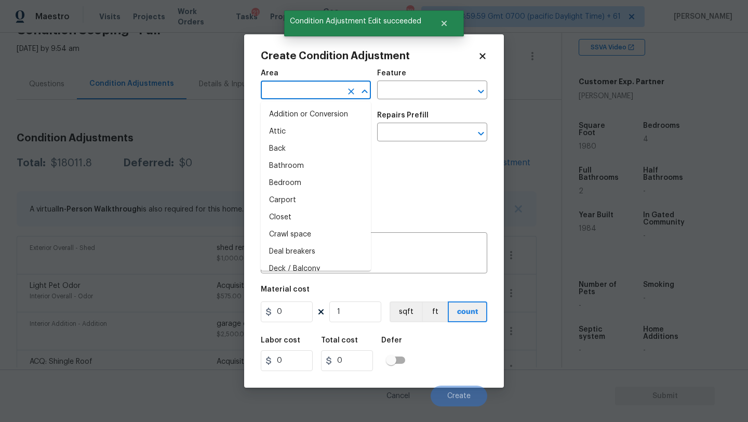
click at [286, 84] on input "text" at bounding box center [301, 91] width 81 height 16
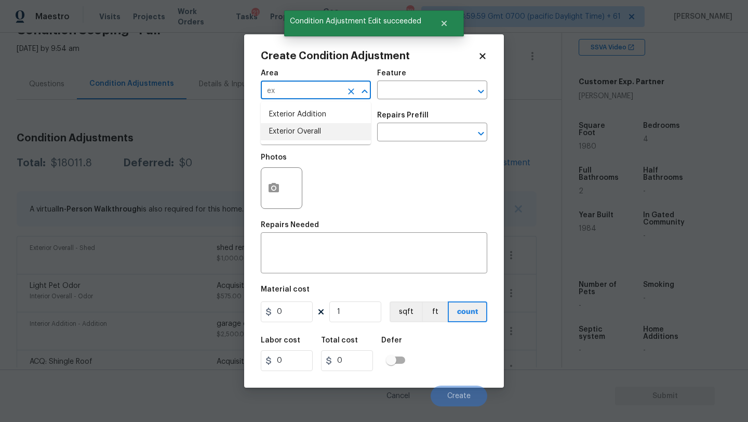
click at [291, 128] on li "Exterior Overall" at bounding box center [316, 131] width 110 height 17
type input "Exterior Overall"
click at [291, 251] on textarea at bounding box center [374, 254] width 214 height 22
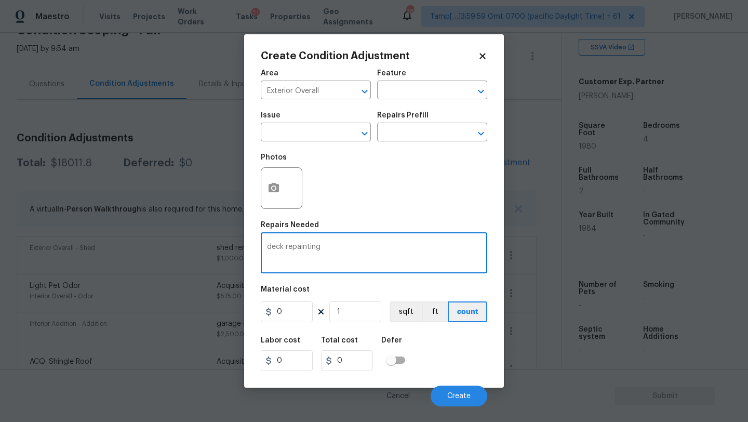
type textarea "deck repainting"
click at [291, 307] on input "0" at bounding box center [287, 311] width 52 height 21
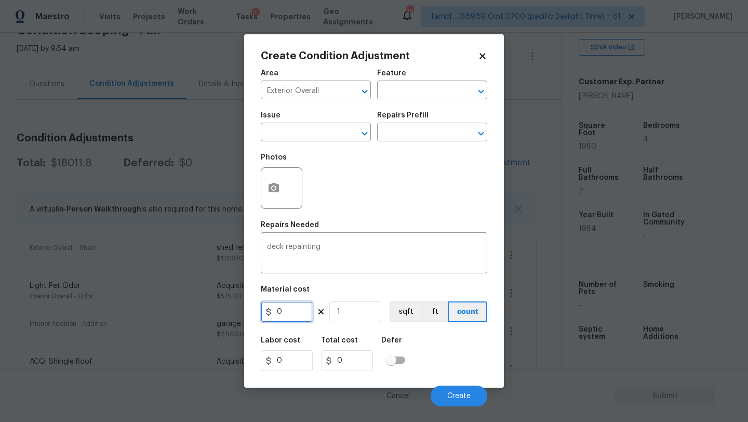
click at [291, 307] on input "0" at bounding box center [287, 311] width 52 height 21
type input "800"
click at [472, 396] on button "Create" at bounding box center [459, 395] width 57 height 21
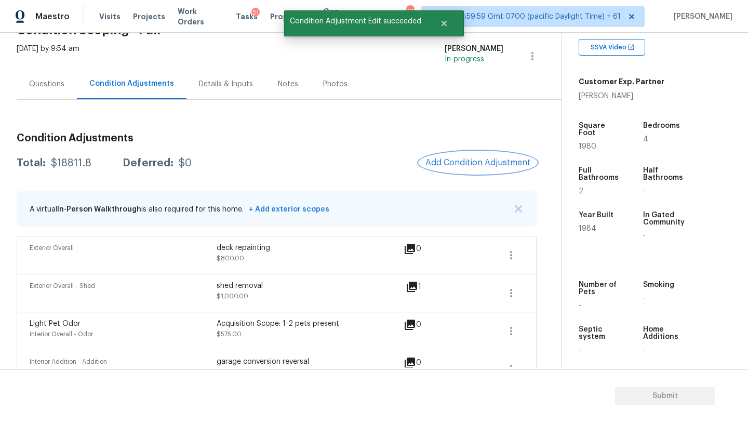
click at [469, 164] on span "Add Condition Adjustment" at bounding box center [477, 162] width 105 height 9
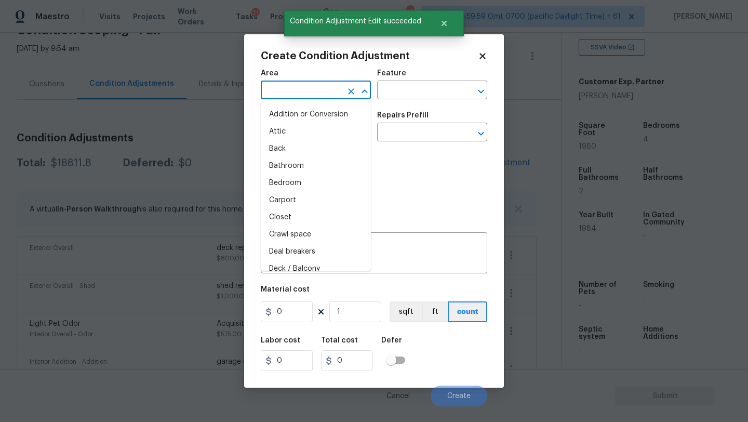
click at [303, 92] on input "text" at bounding box center [301, 91] width 81 height 16
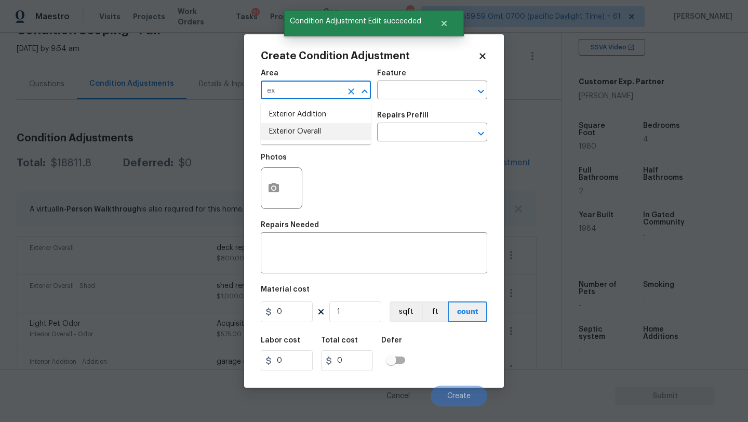
click at [310, 133] on li "Exterior Overall" at bounding box center [316, 131] width 110 height 17
type input "Exterior Overall"
click at [313, 255] on textarea at bounding box center [374, 254] width 214 height 22
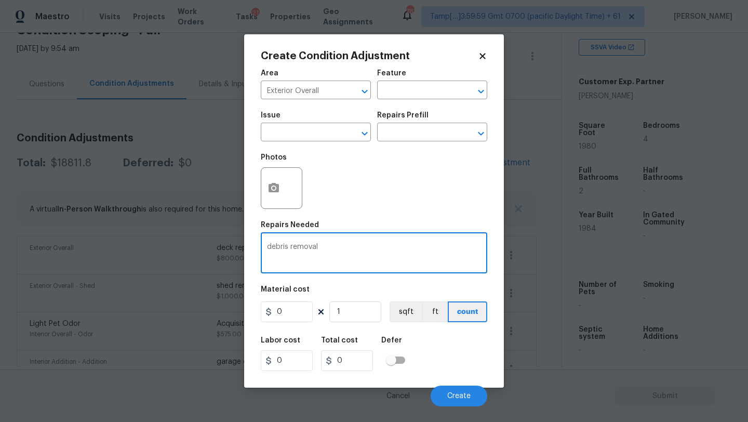
type textarea "debris removal"
click at [287, 311] on input "0" at bounding box center [287, 311] width 52 height 21
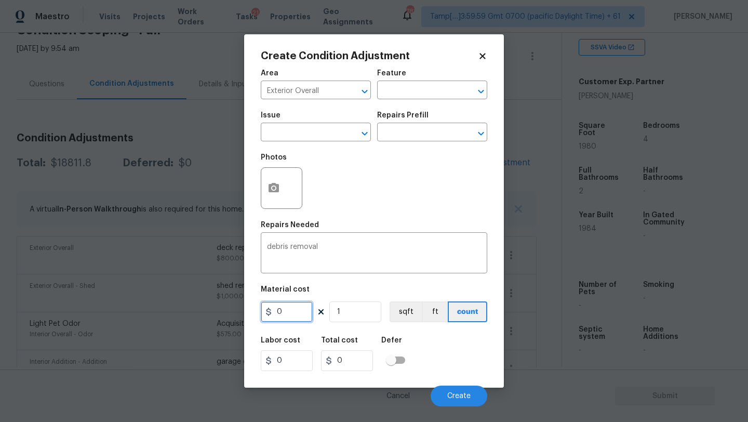
click at [287, 311] on input "0" at bounding box center [287, 311] width 52 height 21
type input "500"
click at [463, 399] on span "Create" at bounding box center [458, 396] width 23 height 8
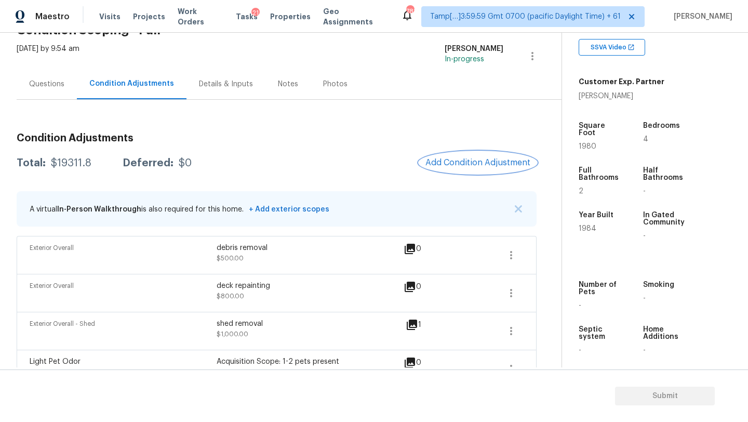
click at [443, 158] on span "Add Condition Adjustment" at bounding box center [477, 162] width 105 height 9
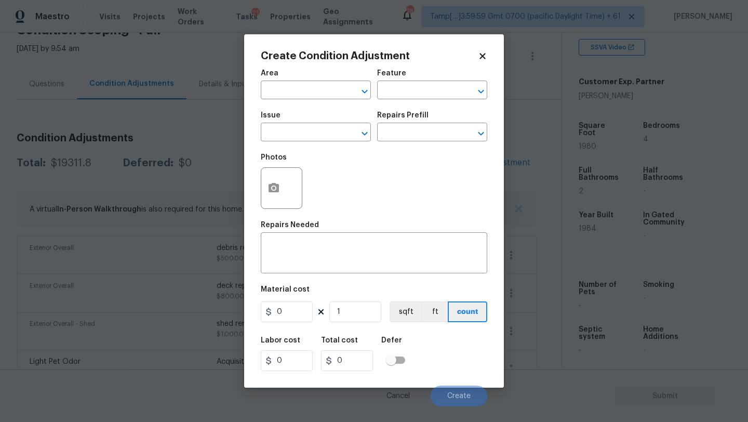
click at [268, 166] on div "Photos" at bounding box center [283, 161] width 44 height 14
click at [270, 182] on icon "button" at bounding box center [273, 188] width 12 height 12
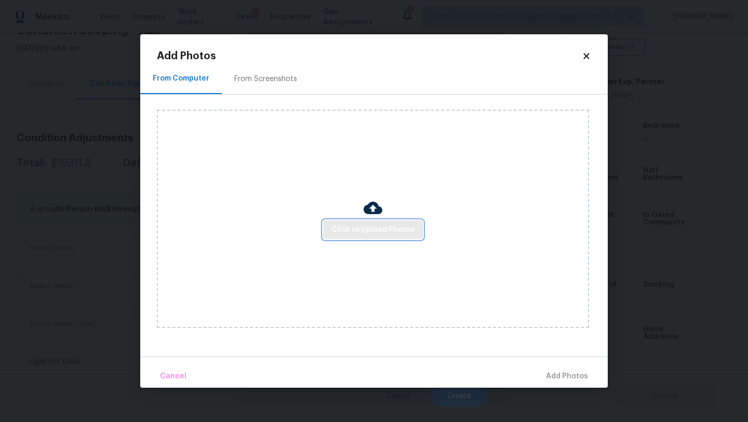
click at [347, 232] on span "Click to Upload Photos" at bounding box center [372, 229] width 83 height 13
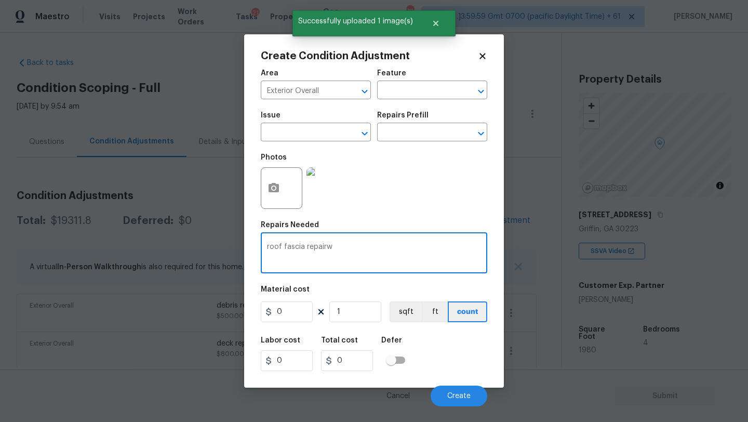
scroll to position [204, 0]
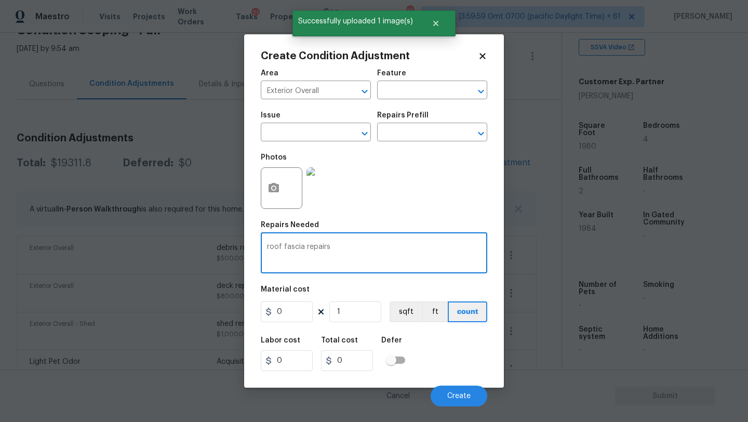
type textarea "roof fascia repairs"
click at [281, 312] on input "0" at bounding box center [287, 311] width 52 height 21
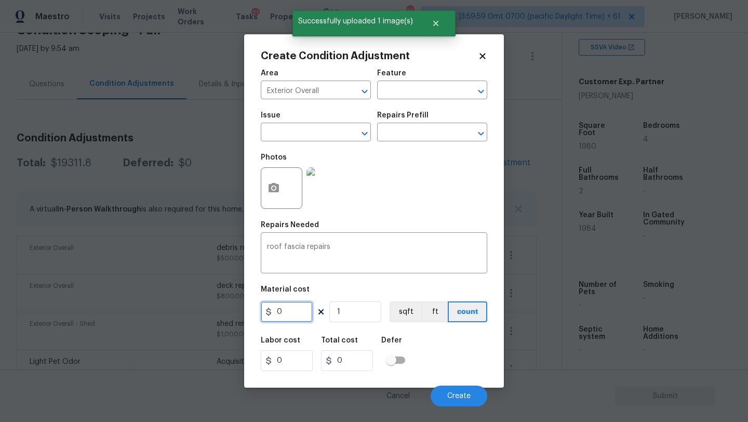
click at [281, 312] on input "0" at bounding box center [287, 311] width 52 height 21
type input "500"
click at [453, 395] on span "Create" at bounding box center [458, 396] width 23 height 8
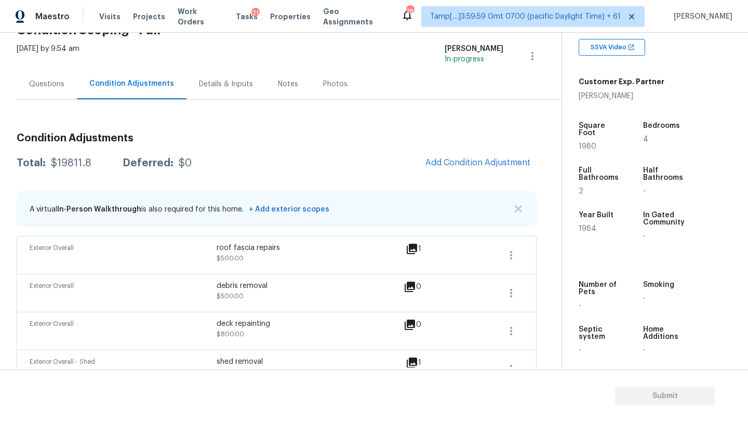
click at [51, 77] on div "Questions" at bounding box center [47, 84] width 60 height 31
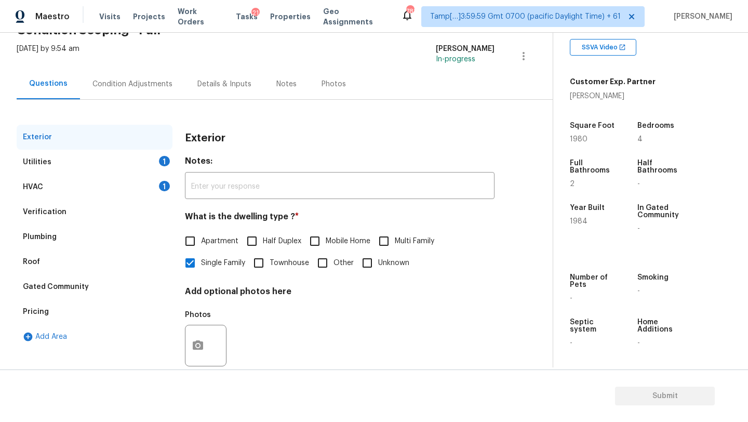
scroll to position [58, 0]
drag, startPoint x: 50, startPoint y: 317, endPoint x: 105, endPoint y: 273, distance: 70.6
click at [50, 317] on div "Pricing" at bounding box center [95, 311] width 156 height 25
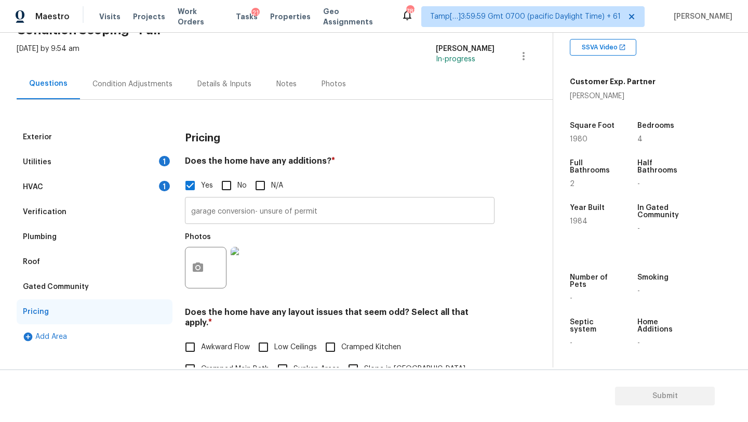
click at [337, 214] on input "garage conversion- unsure of permit" at bounding box center [340, 211] width 310 height 24
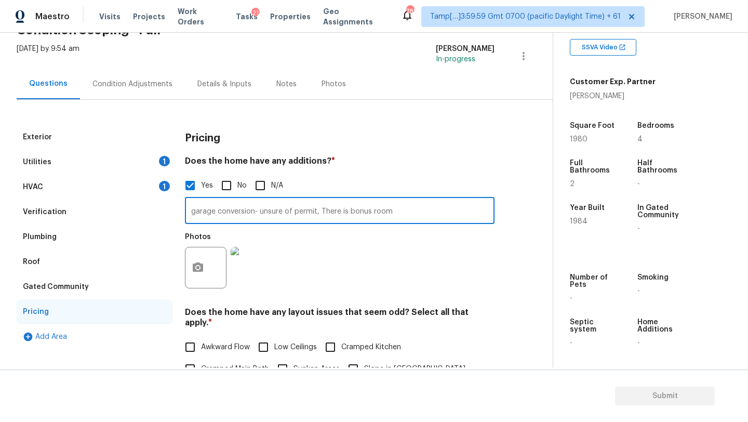
type input "garage conversion- unsure of permit, There is bonus room"
click at [180, 290] on div "Exterior Utilities 1 HVAC 1 Verification Plumbing Roof Gated Community Pricing …" at bounding box center [272, 371] width 511 height 492
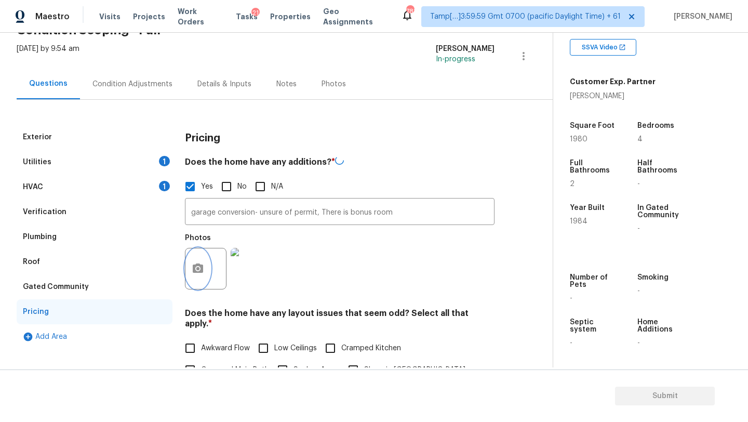
click at [202, 265] on icon "button" at bounding box center [198, 267] width 10 height 9
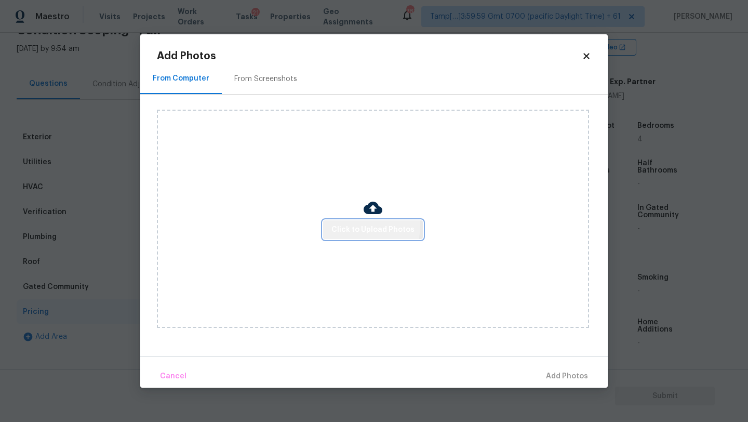
click at [341, 225] on span "Click to Upload Photos" at bounding box center [372, 229] width 83 height 13
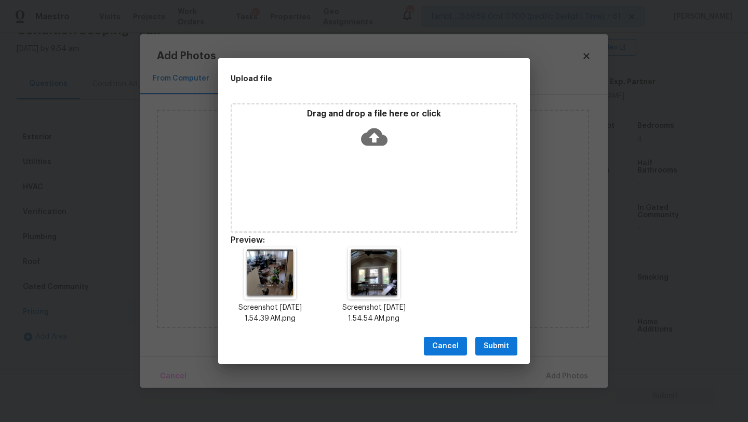
click at [496, 357] on div "Cancel Submit" at bounding box center [374, 346] width 312 height 36
click at [495, 348] on span "Submit" at bounding box center [495, 346] width 25 height 13
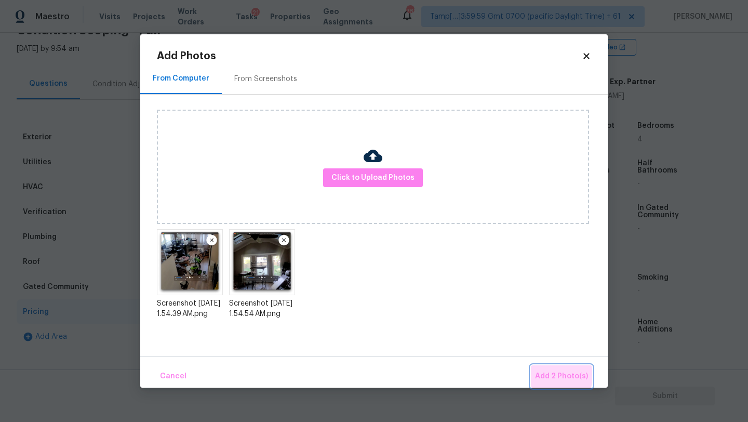
click at [552, 375] on span "Add 2 Photo(s)" at bounding box center [561, 376] width 53 height 13
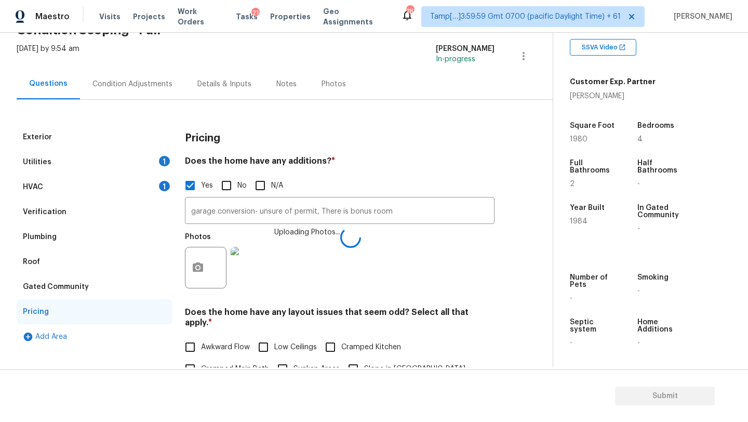
click at [256, 267] on img at bounding box center [252, 268] width 42 height 42
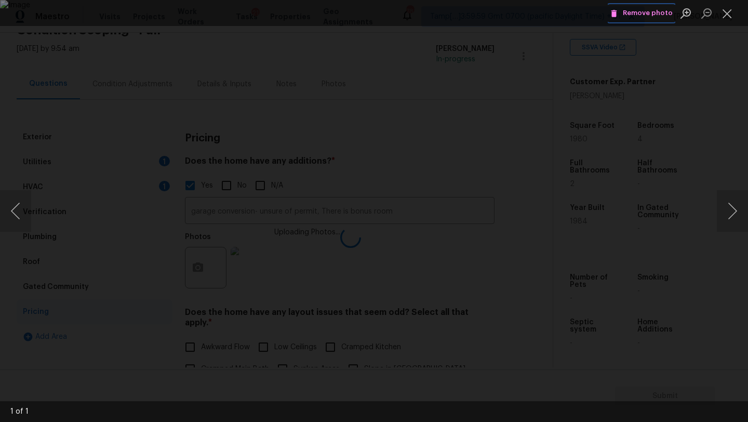
click at [639, 9] on span "Remove photo" at bounding box center [641, 13] width 62 height 12
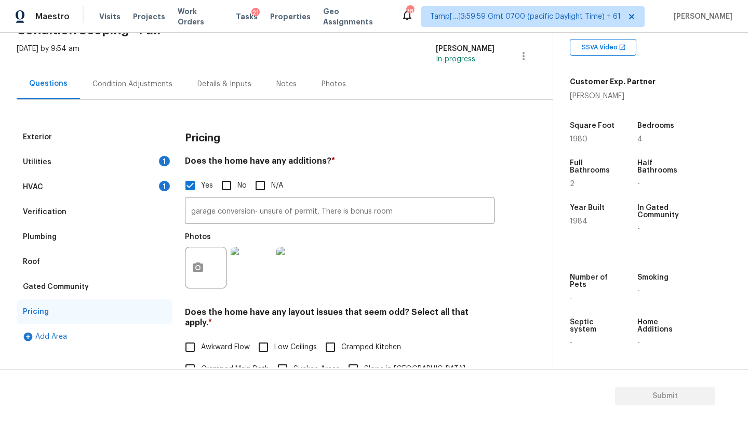
click at [144, 96] on div "Condition Adjustments" at bounding box center [132, 84] width 105 height 31
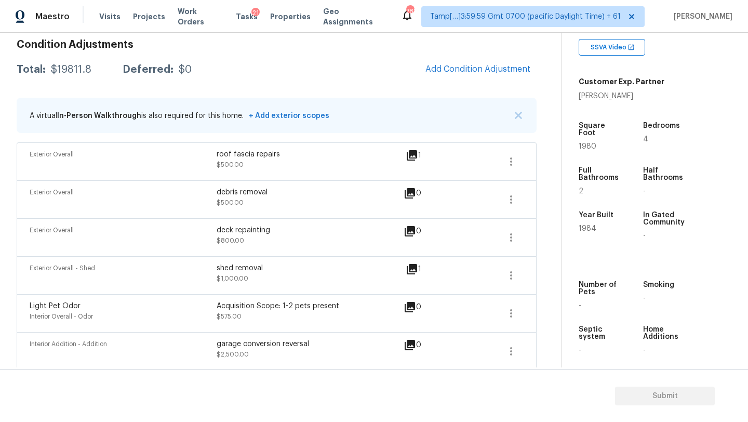
scroll to position [176, 0]
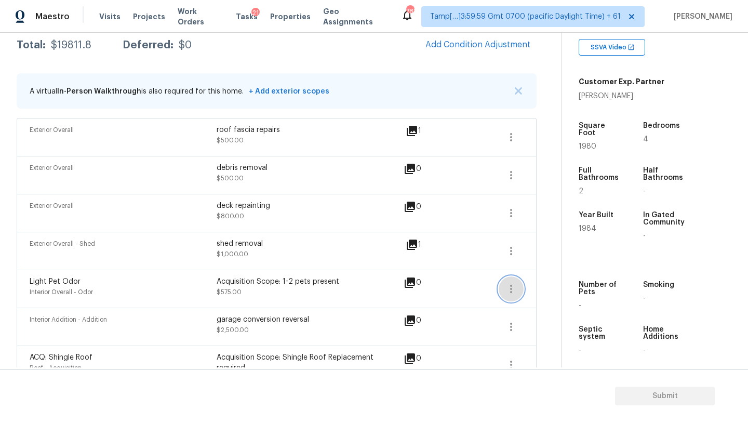
click at [509, 290] on icon "button" at bounding box center [511, 289] width 12 height 12
click at [551, 288] on div "Edit" at bounding box center [570, 286] width 81 height 10
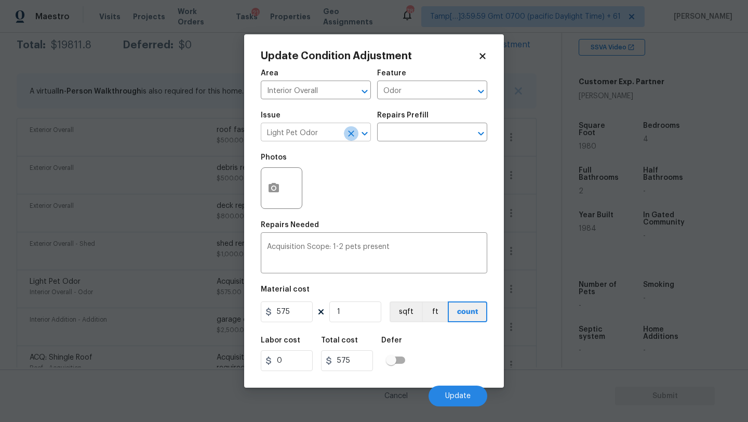
click at [349, 136] on icon "Clear" at bounding box center [351, 133] width 6 height 6
click at [332, 136] on input "text" at bounding box center [301, 133] width 81 height 16
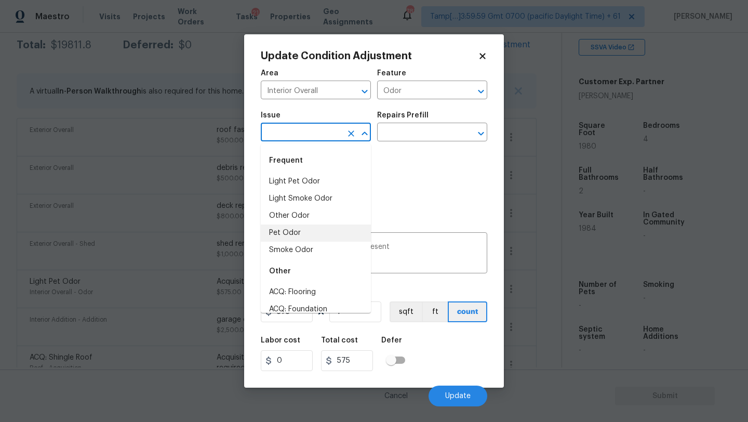
click at [303, 235] on li "Pet Odor" at bounding box center [316, 232] width 110 height 17
type input "Pet Odor"
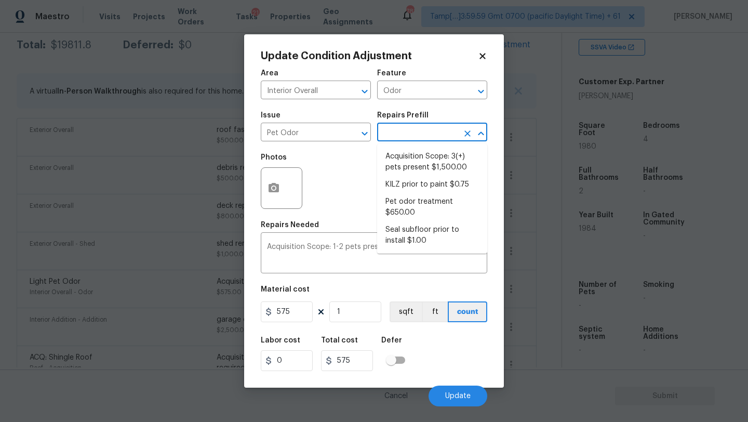
click at [416, 138] on input "text" at bounding box center [417, 133] width 81 height 16
click at [415, 157] on li "Acquisition Scope: 3(+) pets present $1,500.00" at bounding box center [432, 162] width 110 height 28
type textarea "Acquisition Scope: 3(+) pets present"
type input "1500"
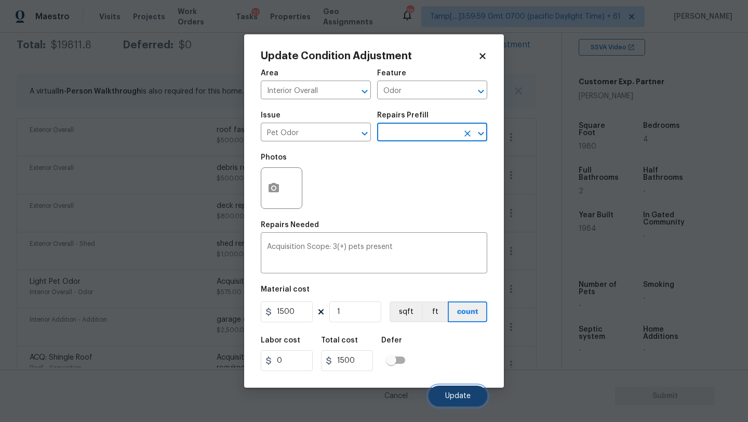
click at [455, 388] on button "Update" at bounding box center [457, 395] width 59 height 21
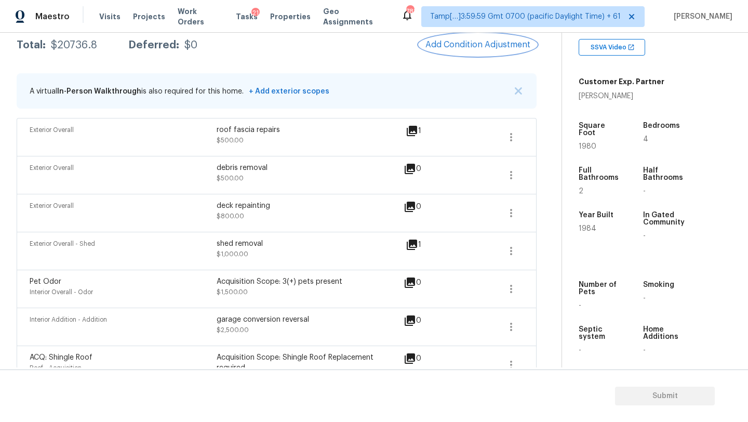
click at [441, 46] on span "Add Condition Adjustment" at bounding box center [477, 44] width 105 height 9
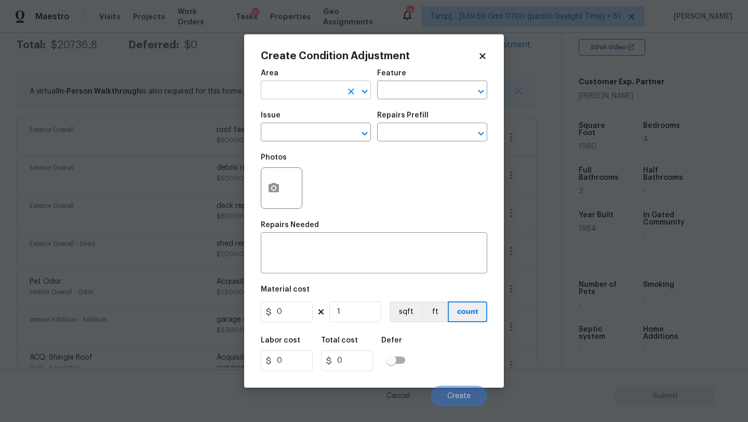
click at [282, 91] on input "text" at bounding box center [301, 91] width 81 height 16
click at [286, 113] on li "Bathroom" at bounding box center [316, 114] width 110 height 17
type input "Bathroom"
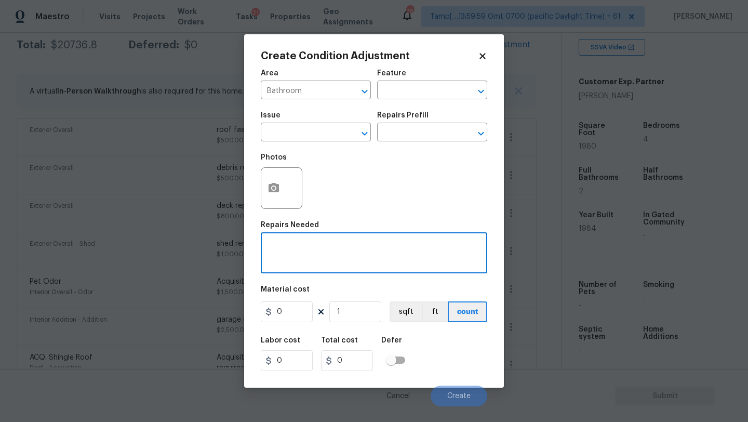
click at [296, 246] on textarea at bounding box center [374, 254] width 214 height 22
type textarea "bathroom refinish"
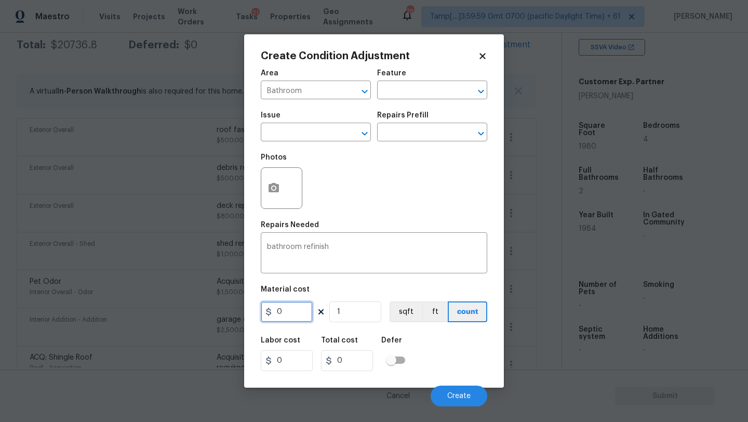
click at [281, 318] on input "0" at bounding box center [287, 311] width 52 height 21
type input "2500"
click at [278, 183] on icon "button" at bounding box center [273, 188] width 12 height 12
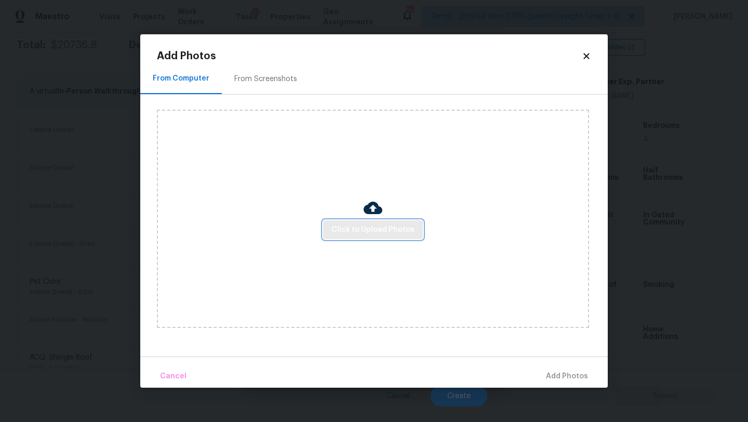
click at [371, 229] on span "Click to Upload Photos" at bounding box center [372, 229] width 83 height 13
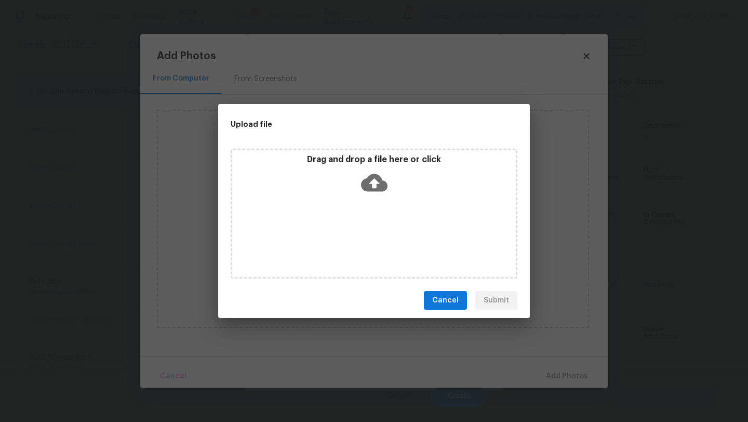
click at [371, 222] on div "Drag and drop a file here or click" at bounding box center [374, 214] width 287 height 130
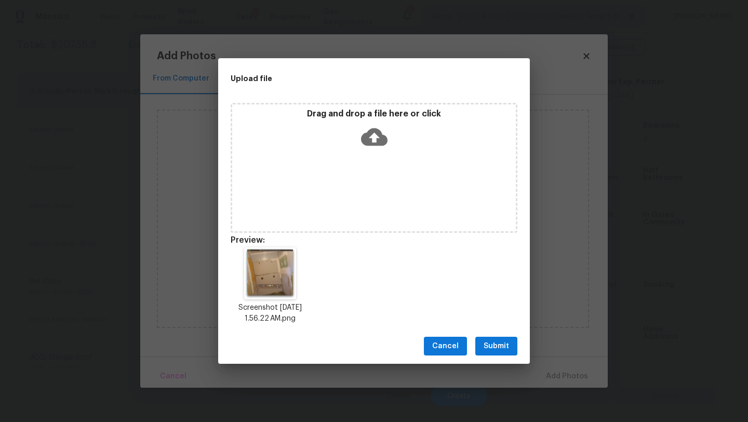
click at [496, 343] on span "Submit" at bounding box center [495, 346] width 25 height 13
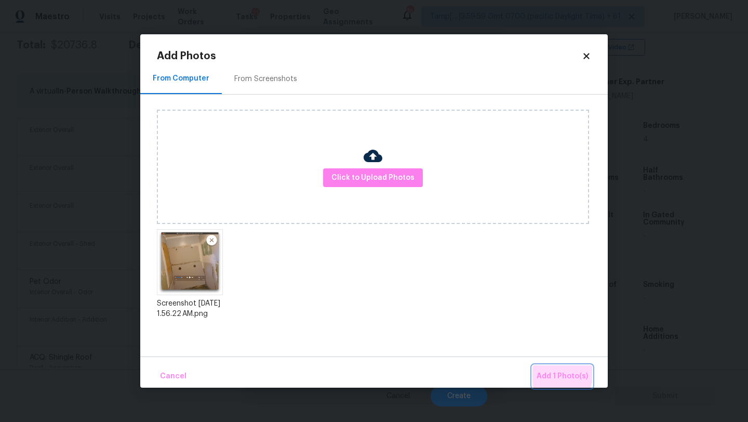
click at [544, 371] on span "Add 1 Photo(s)" at bounding box center [561, 376] width 51 height 13
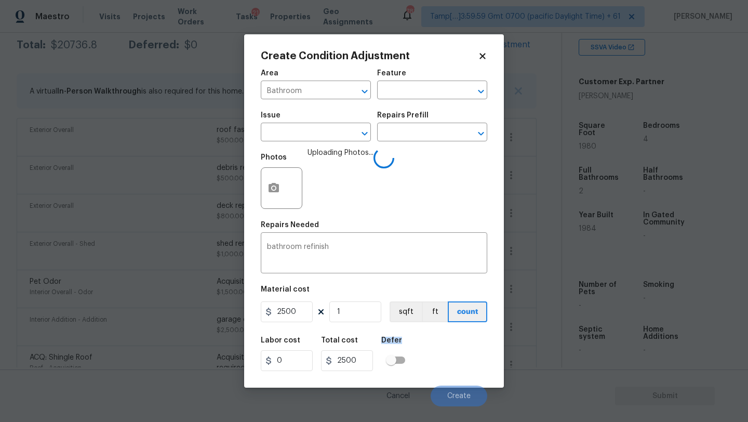
click at [433, 337] on div "Labor cost 0 Total cost 2500 Defer" at bounding box center [374, 353] width 226 height 47
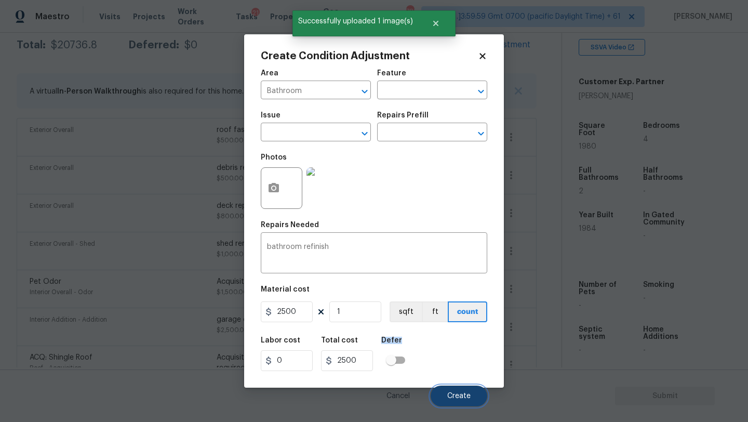
click at [459, 392] on button "Create" at bounding box center [459, 395] width 57 height 21
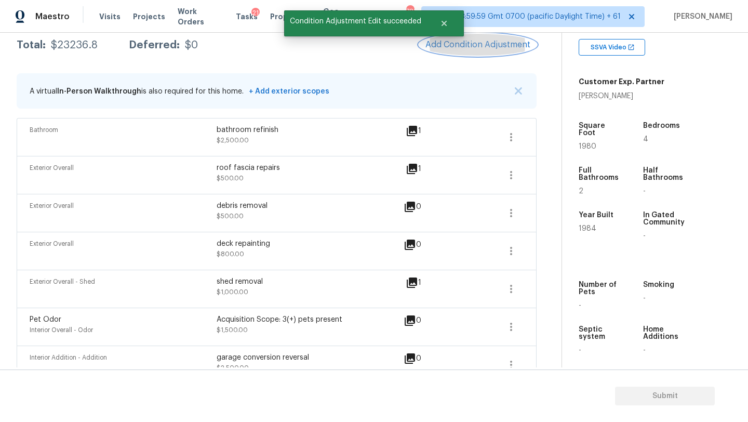
click at [474, 47] on span "Add Condition Adjustment" at bounding box center [477, 44] width 105 height 9
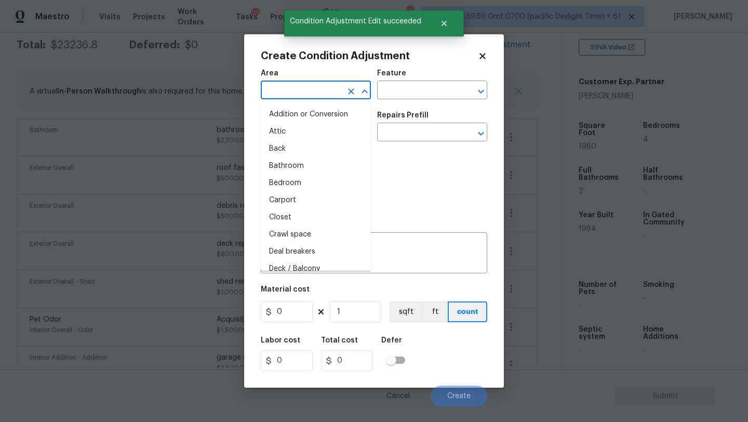
click at [273, 94] on input "text" at bounding box center [301, 91] width 81 height 16
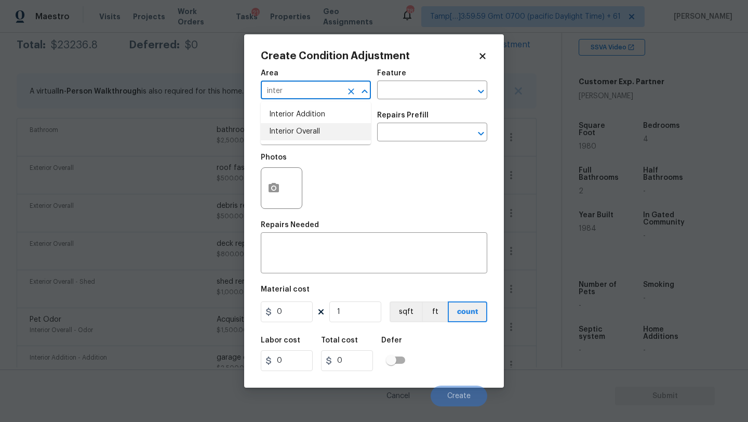
click at [289, 129] on li "Interior Overall" at bounding box center [316, 131] width 110 height 17
type input "Interior Overall"
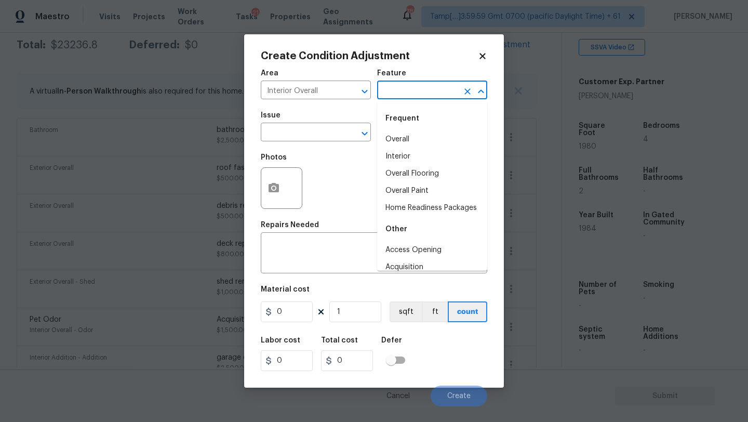
click at [385, 97] on input "text" at bounding box center [417, 91] width 81 height 16
click at [406, 175] on li "Overall Flooring" at bounding box center [432, 173] width 110 height 17
type input "Overall Flooring"
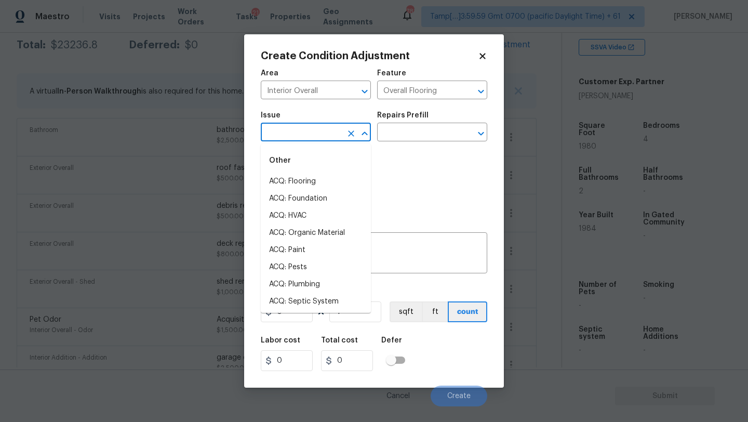
click at [324, 133] on input "text" at bounding box center [301, 133] width 81 height 16
drag, startPoint x: 301, startPoint y: 177, endPoint x: 311, endPoint y: 170, distance: 11.7
click at [301, 177] on li "ACQ: Flooring" at bounding box center [316, 181] width 110 height 17
type input "ACQ: Flooring"
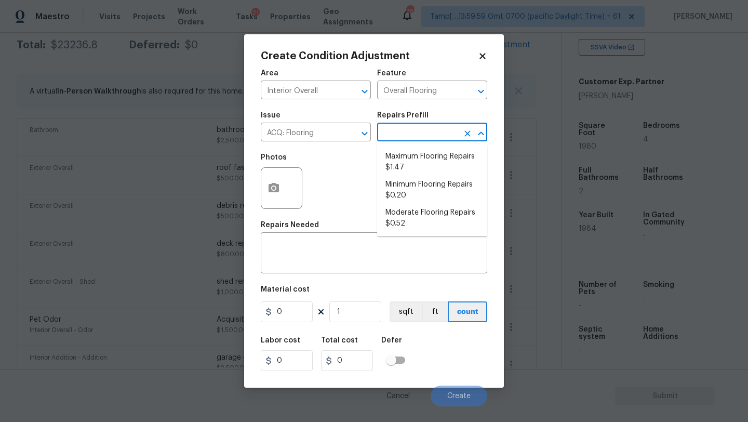
click at [416, 130] on input "text" at bounding box center [417, 133] width 81 height 16
click at [421, 169] on li "Maximum Flooring Repairs $1.47" at bounding box center [432, 162] width 110 height 28
type input "Acquisition"
type textarea "Acquisition Scope: Maximum flooring repairs"
type input "1.47"
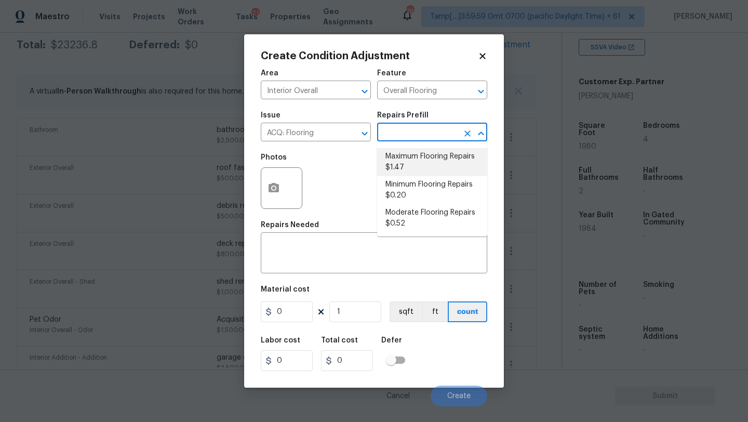
type input "1.47"
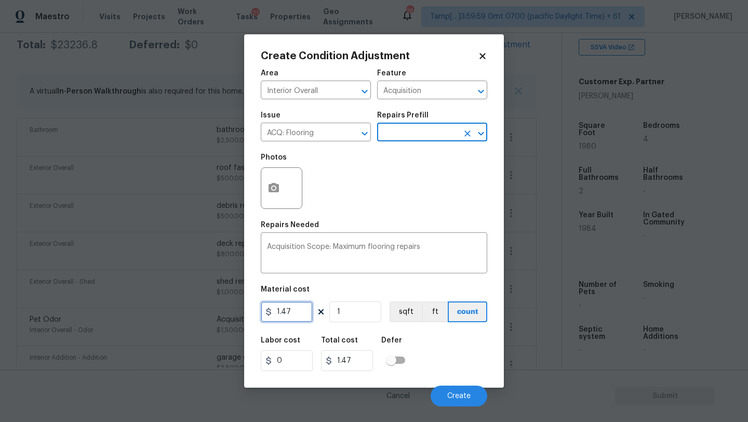
click at [300, 307] on input "1.47" at bounding box center [287, 311] width 52 height 21
type input "4.5"
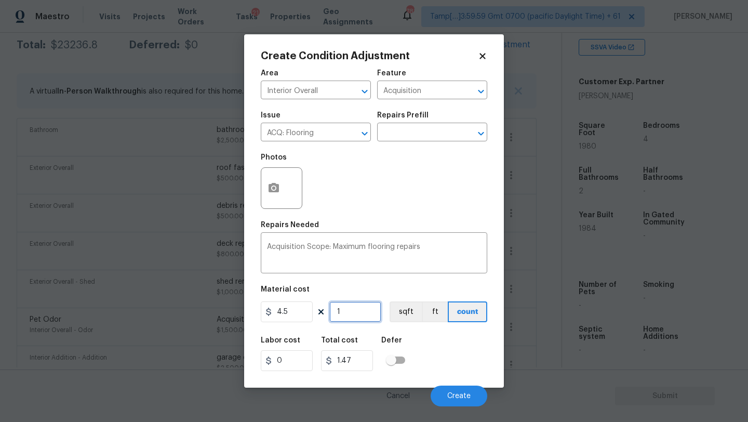
type input "4.5"
click at [370, 312] on input "1" at bounding box center [355, 311] width 52 height 21
type input "19"
type input "85.5"
type input "198"
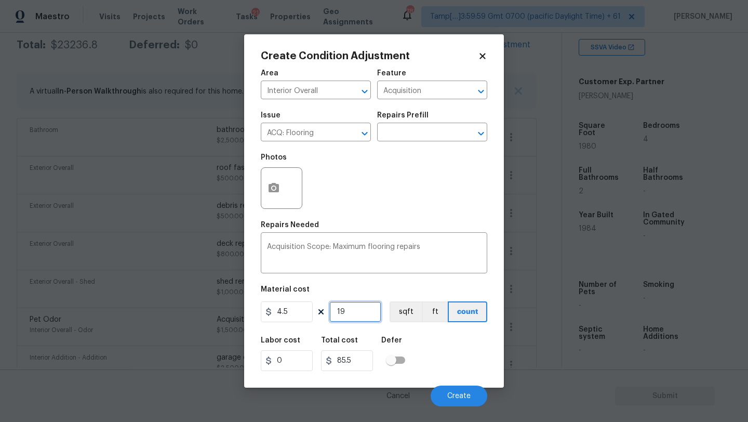
type input "891"
type input "1980"
type input "8910"
type input "1980"
click at [277, 196] on button "button" at bounding box center [273, 188] width 25 height 41
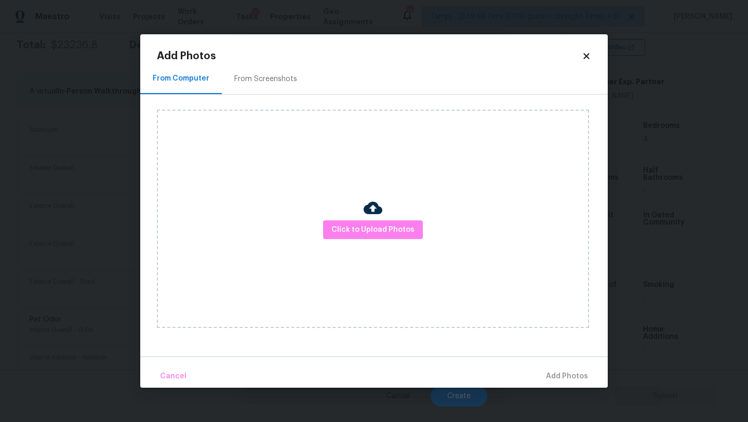
click at [370, 249] on div "Click to Upload Photos" at bounding box center [373, 219] width 432 height 218
click at [369, 236] on button "Click to Upload Photos" at bounding box center [373, 229] width 100 height 19
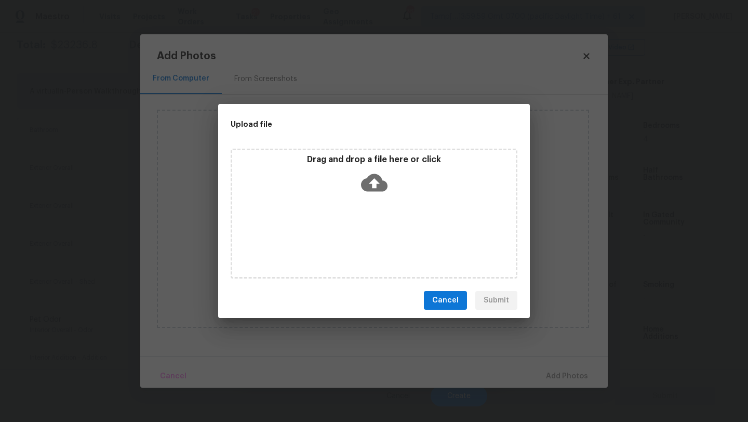
click at [369, 160] on p "Drag and drop a file here or click" at bounding box center [374, 159] width 284 height 11
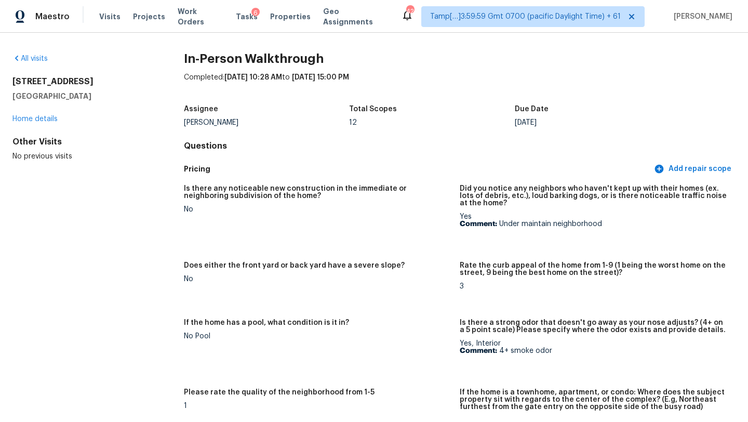
scroll to position [2660, 0]
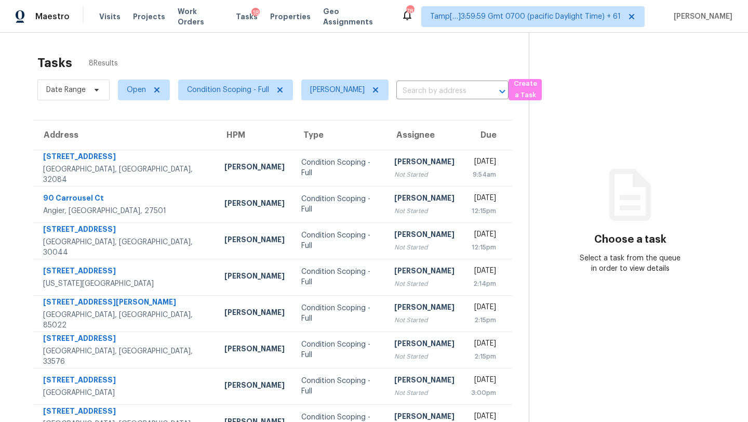
scroll to position [33, 0]
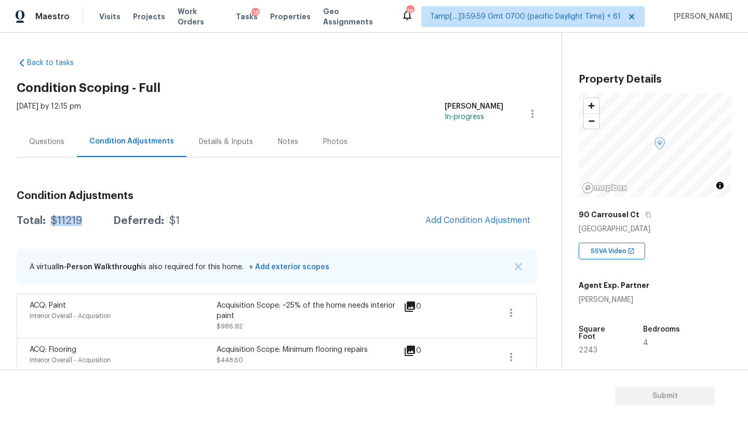
drag, startPoint x: 52, startPoint y: 219, endPoint x: 86, endPoint y: 219, distance: 33.8
click at [85, 219] on div "Total: $11219 Deferred: $1" at bounding box center [98, 221] width 163 height 10
copy div "$11219"
click at [40, 147] on div "Questions" at bounding box center [47, 141] width 60 height 31
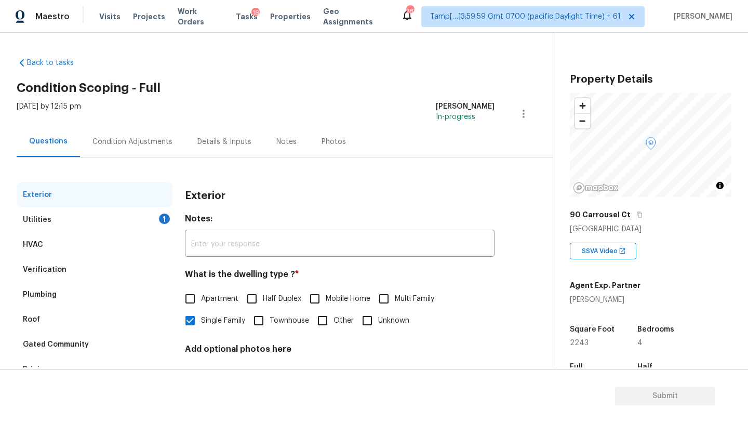
click at [71, 264] on div "Verification" at bounding box center [95, 269] width 156 height 25
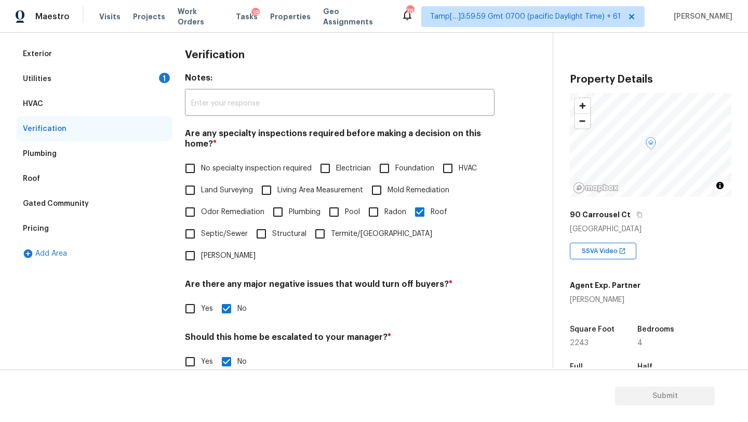
scroll to position [203, 0]
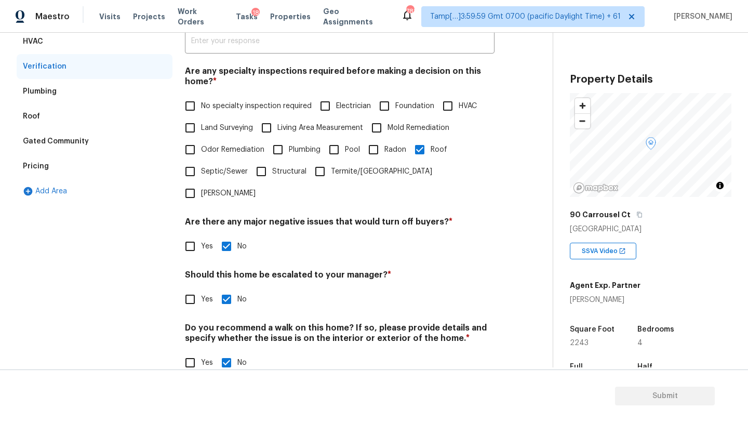
click at [54, 162] on div "Pricing" at bounding box center [95, 166] width 156 height 25
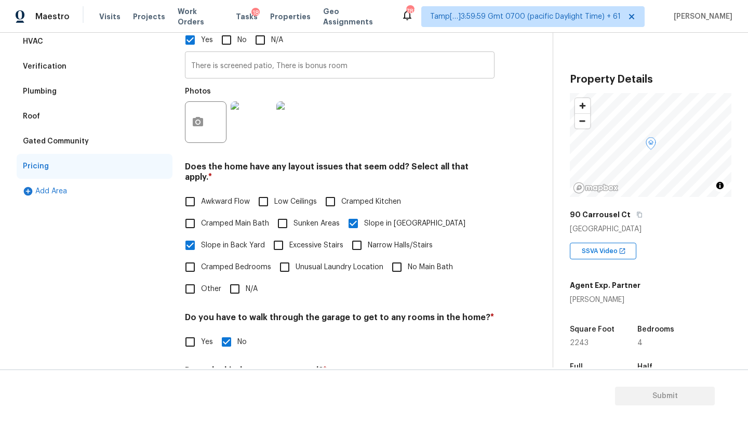
click at [228, 70] on input "There is screened patio, There is bonus room" at bounding box center [340, 66] width 310 height 24
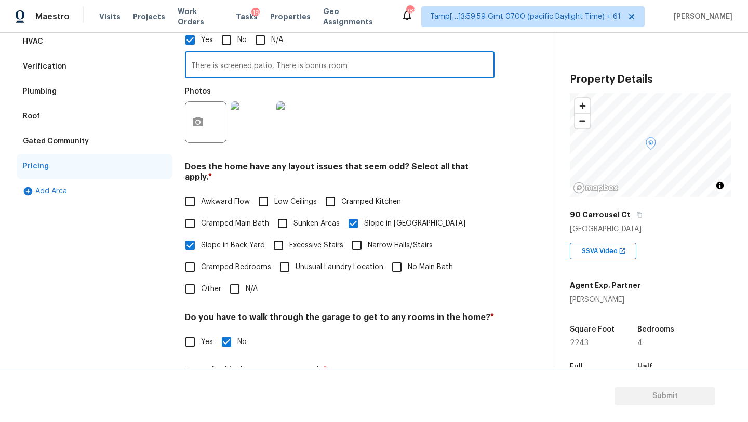
click at [228, 70] on input "There is screened patio, There is bonus room" at bounding box center [340, 66] width 310 height 24
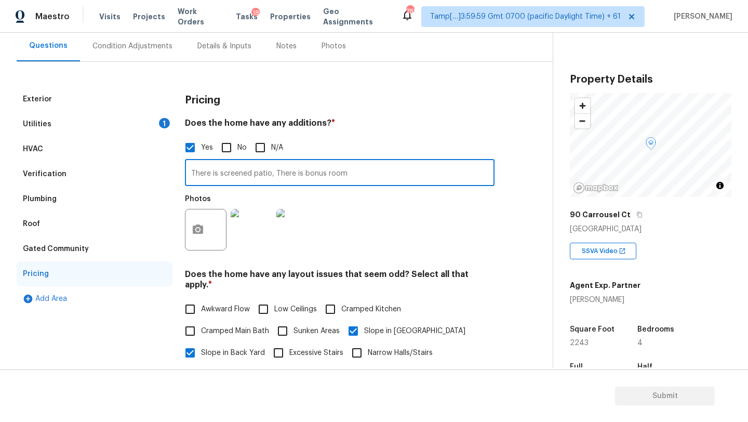
click at [46, 129] on div "Utilities 1" at bounding box center [95, 124] width 156 height 25
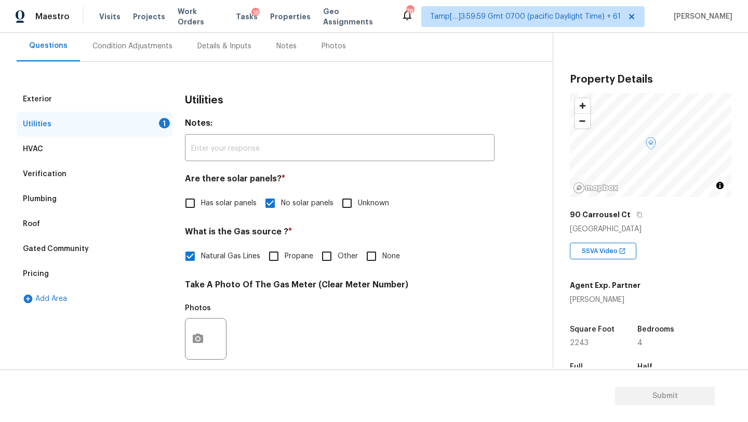
scroll to position [226, 0]
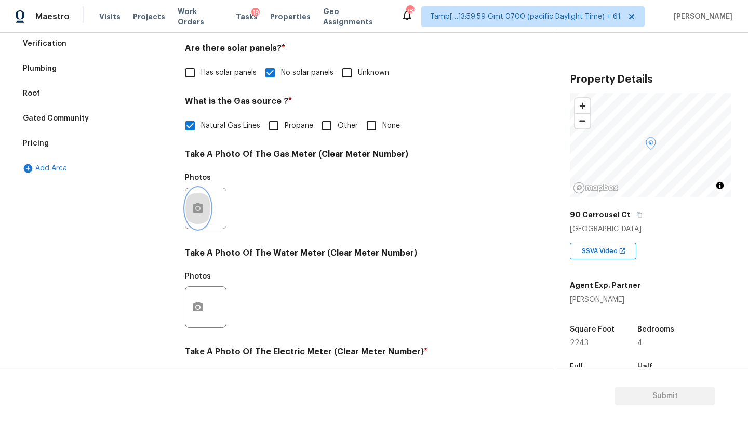
click at [199, 210] on icon "button" at bounding box center [198, 207] width 10 height 9
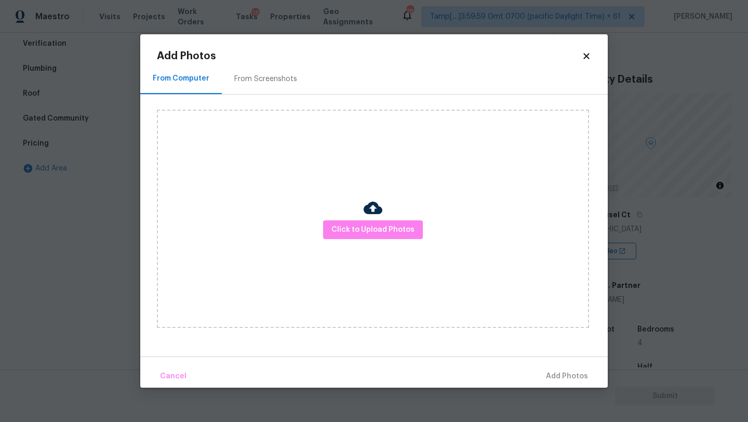
click at [257, 90] on div "From Screenshots" at bounding box center [266, 78] width 88 height 31
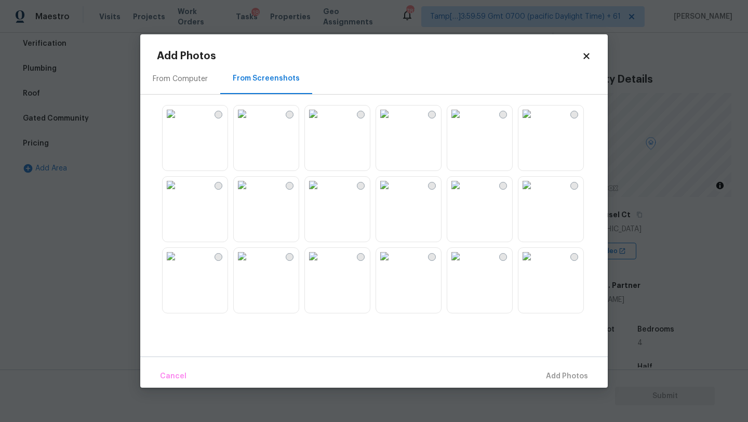
click at [250, 122] on img at bounding box center [242, 113] width 17 height 17
click at [553, 373] on span "Add 1 Photo(s)" at bounding box center [561, 376] width 51 height 13
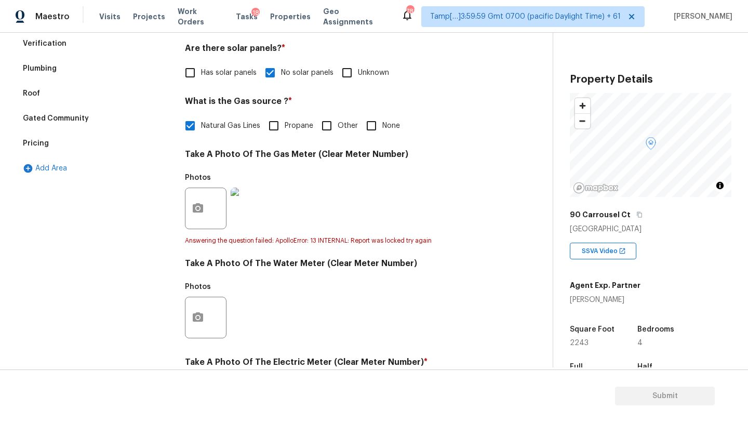
click at [368, 127] on input "None" at bounding box center [371, 126] width 22 height 22
checkbox input "true"
checkbox input "false"
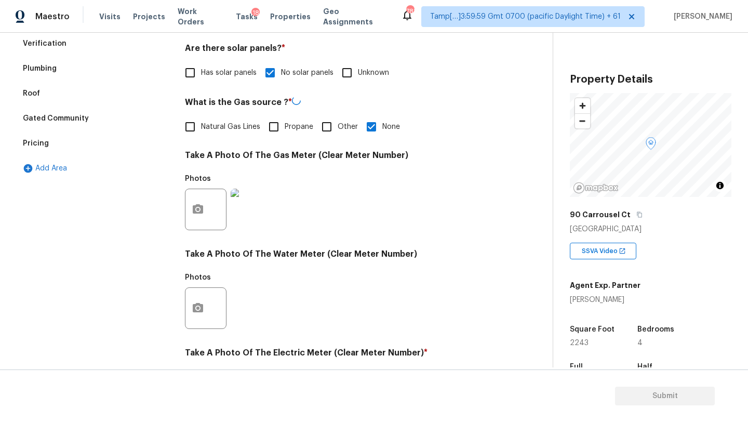
scroll to position [360, 0]
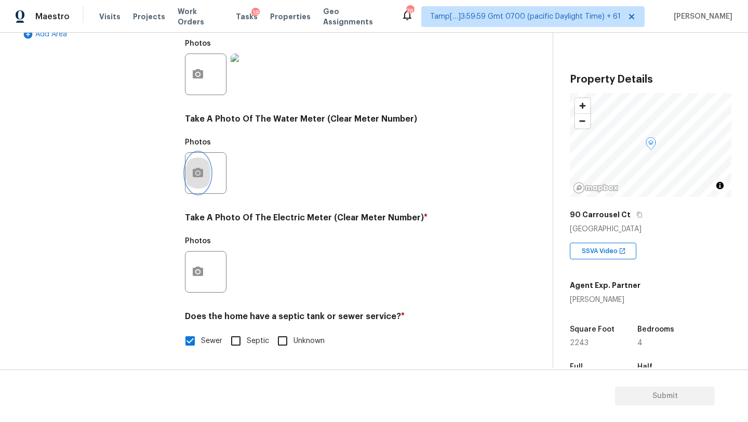
click at [210, 170] on button "button" at bounding box center [197, 173] width 25 height 41
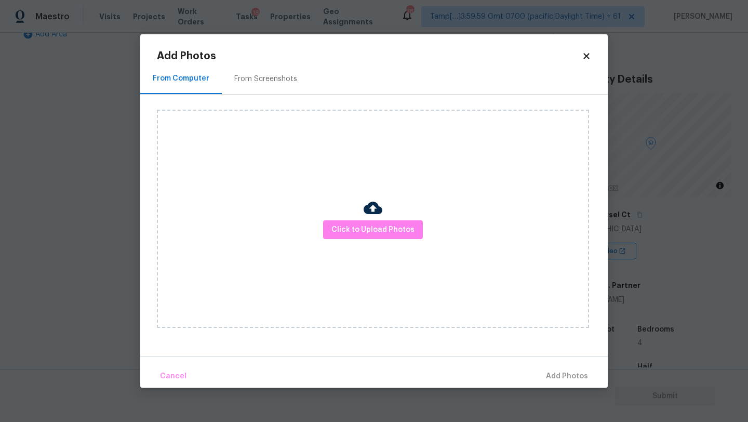
click at [248, 82] on div "From Screenshots" at bounding box center [265, 79] width 63 height 10
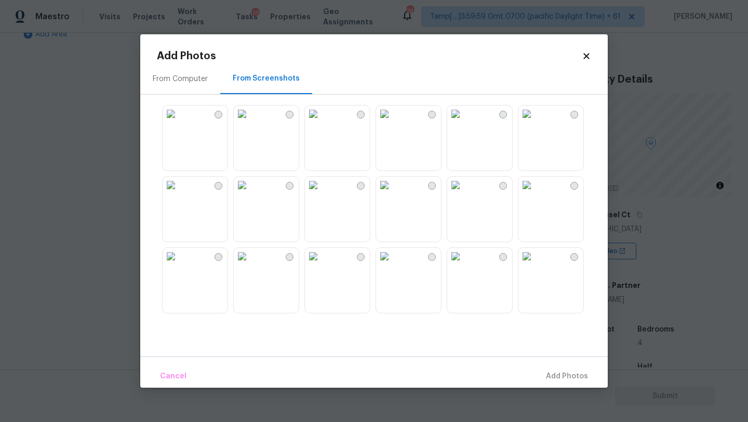
click at [250, 122] on img at bounding box center [242, 113] width 17 height 17
click at [569, 382] on button "Add 1 Photo(s)" at bounding box center [562, 376] width 60 height 22
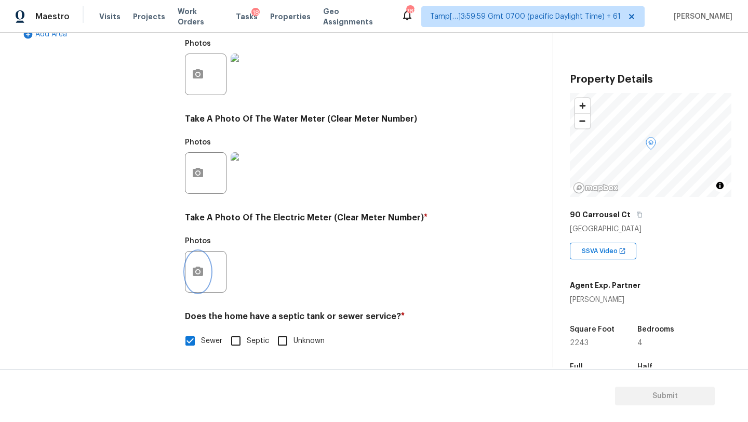
click at [208, 280] on button "button" at bounding box center [197, 271] width 25 height 41
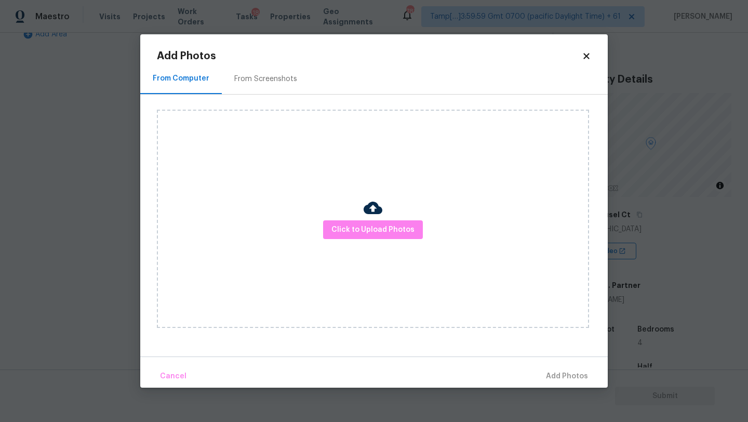
click at [258, 90] on div "From Screenshots" at bounding box center [266, 78] width 88 height 31
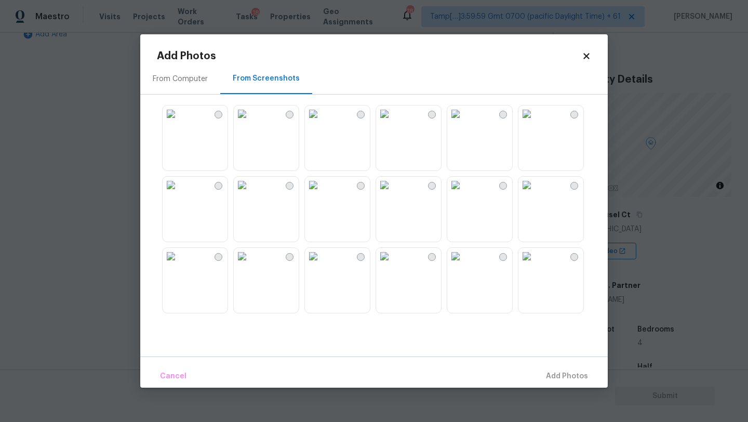
click at [250, 120] on img at bounding box center [242, 113] width 17 height 17
click at [548, 376] on span "Add 1 Photo(s)" at bounding box center [561, 376] width 51 height 13
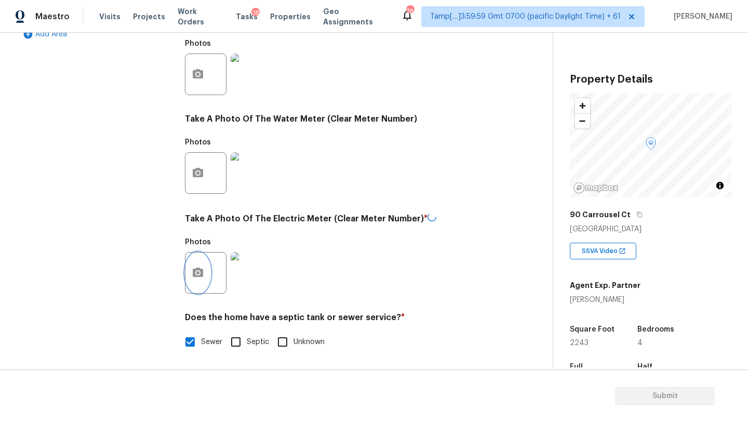
scroll to position [370, 0]
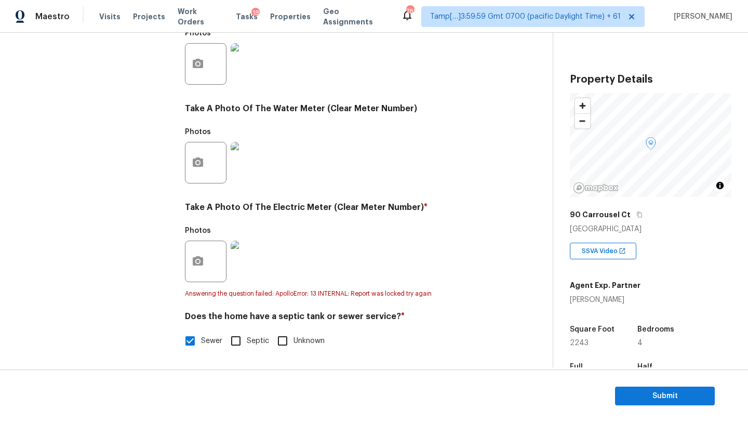
click at [231, 339] on input "Septic" at bounding box center [236, 341] width 22 height 22
checkbox input "true"
checkbox input "false"
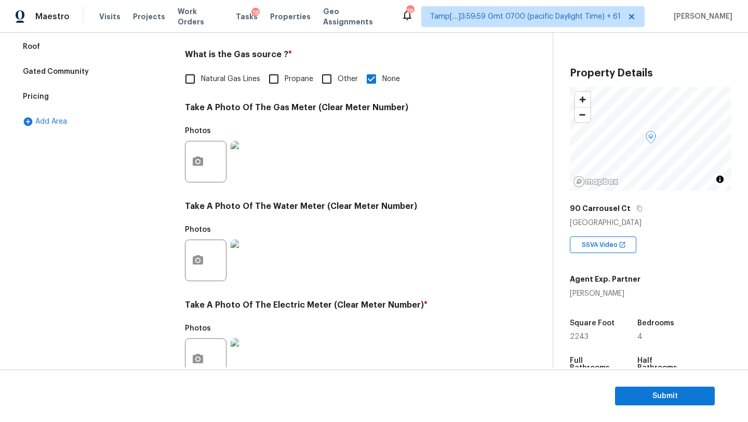
scroll to position [0, 0]
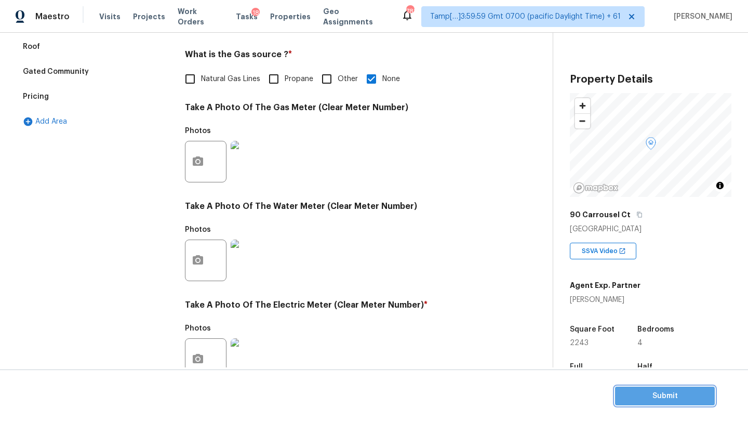
click at [654, 386] on button "Submit" at bounding box center [665, 395] width 100 height 19
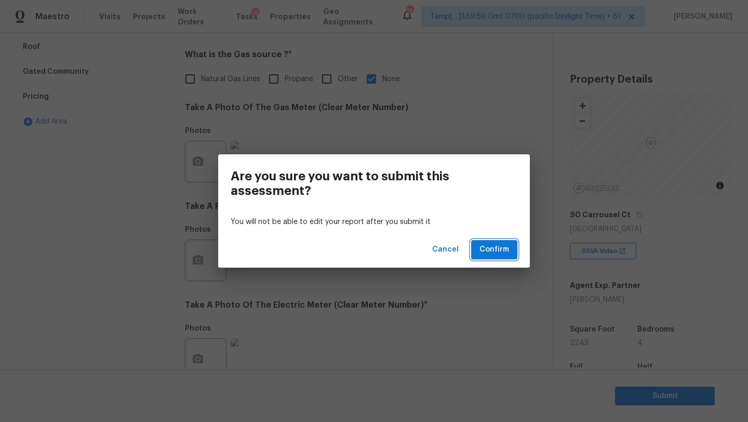
click at [513, 253] on button "Confirm" at bounding box center [494, 249] width 46 height 19
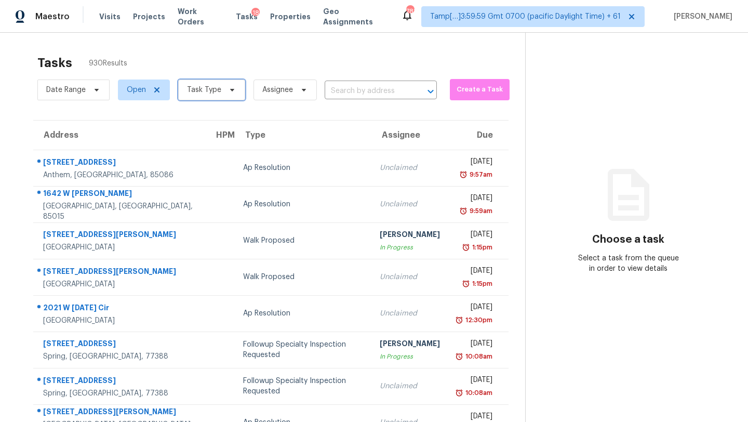
click at [225, 98] on span "Task Type" at bounding box center [211, 89] width 67 height 21
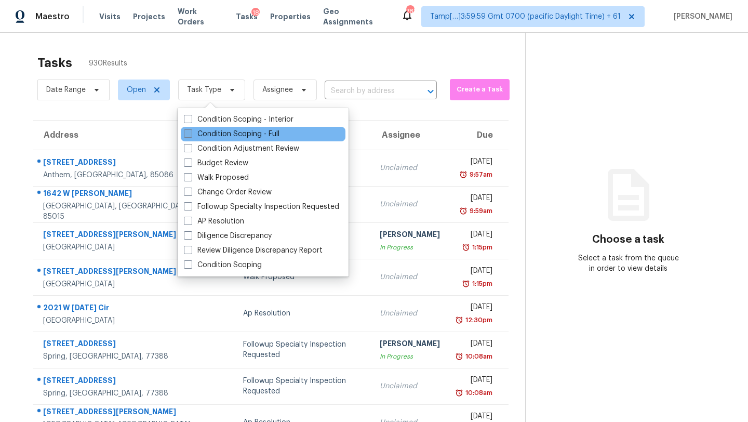
click at [218, 129] on label "Condition Scoping - Full" at bounding box center [232, 134] width 96 height 10
click at [191, 129] on input "Condition Scoping - Full" at bounding box center [187, 132] width 7 height 7
checkbox input "true"
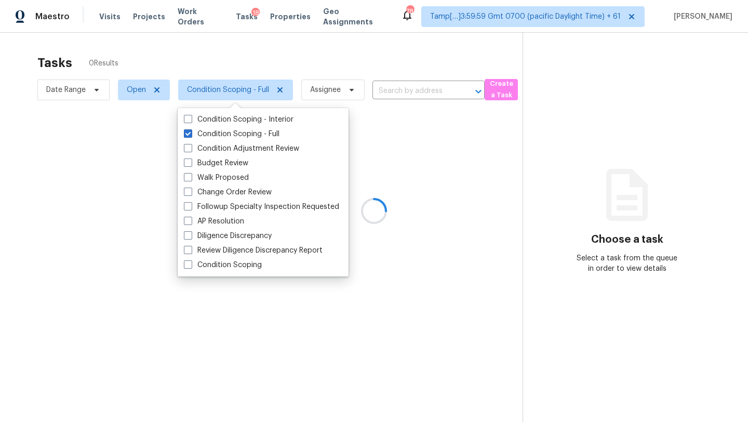
click at [273, 62] on div at bounding box center [374, 211] width 748 height 422
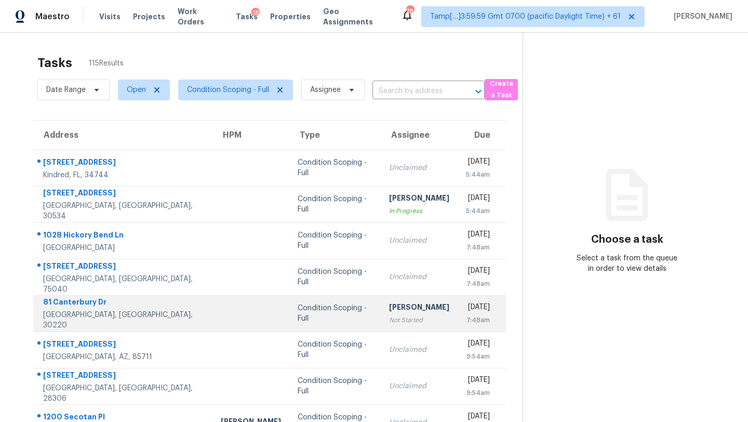
scroll to position [119, 0]
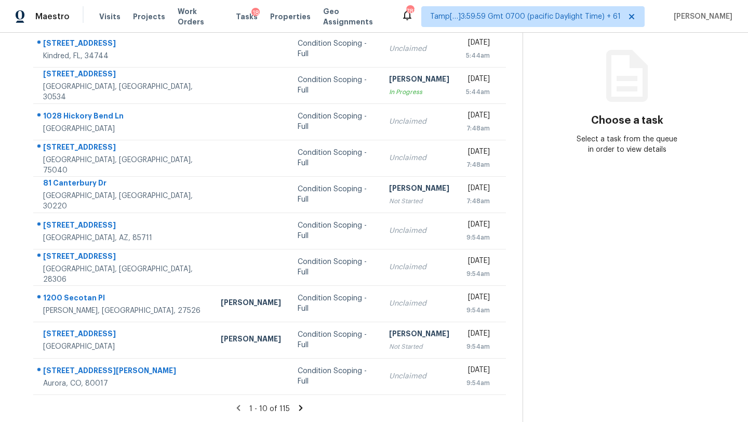
click at [301, 405] on icon at bounding box center [300, 407] width 9 height 9
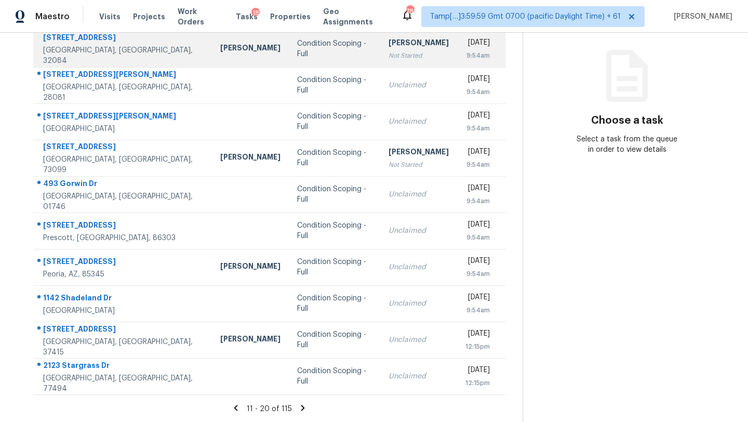
click at [388, 60] on div "Not Started" at bounding box center [418, 55] width 60 height 10
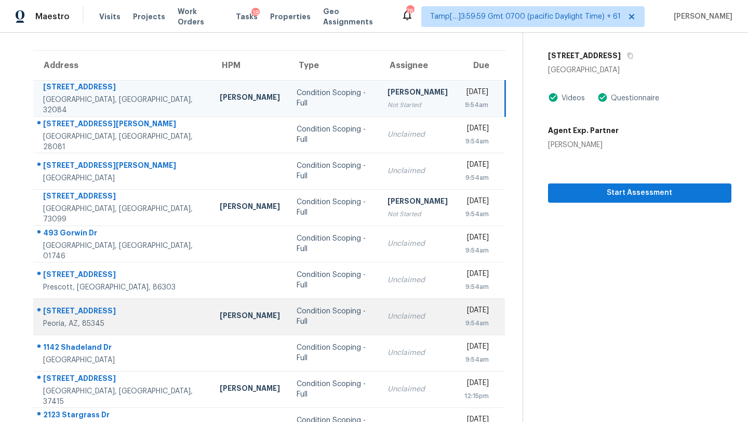
scroll to position [66, 0]
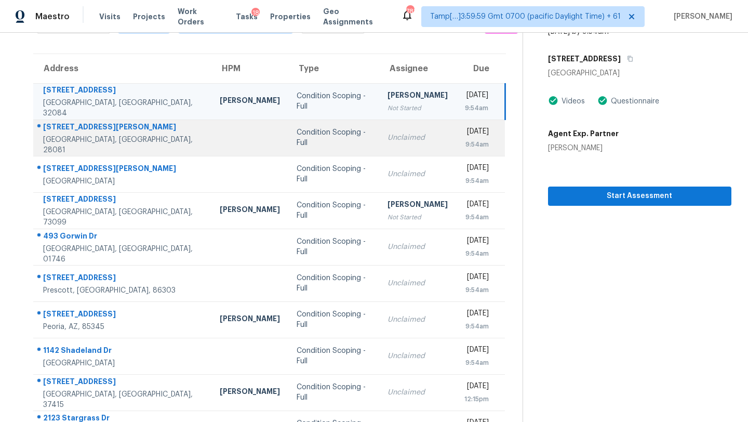
click at [297, 142] on div "Condition Scoping - Full" at bounding box center [334, 137] width 75 height 21
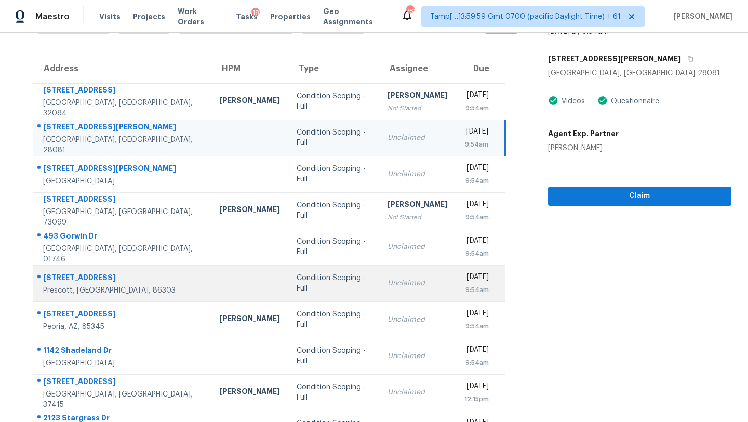
scroll to position [119, 0]
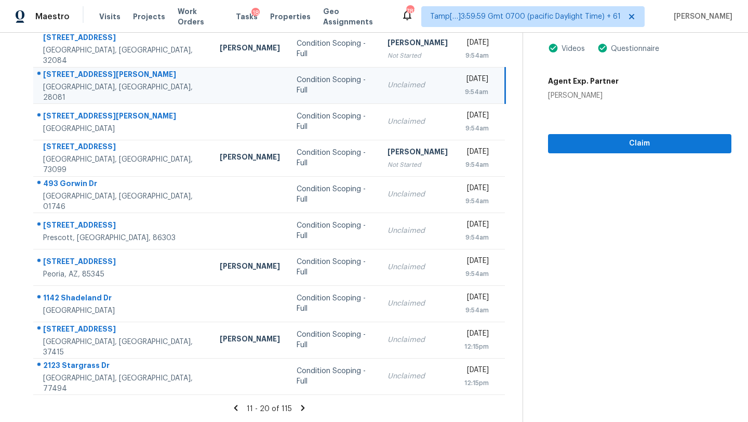
click at [299, 407] on icon at bounding box center [302, 407] width 9 height 9
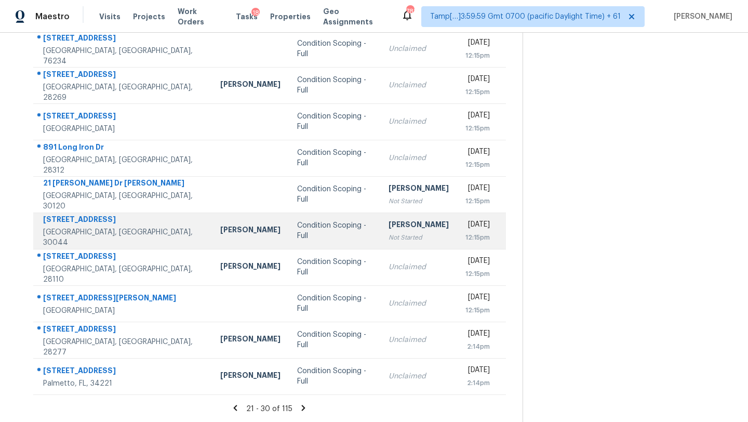
click at [393, 229] on div "[PERSON_NAME]" at bounding box center [418, 225] width 60 height 13
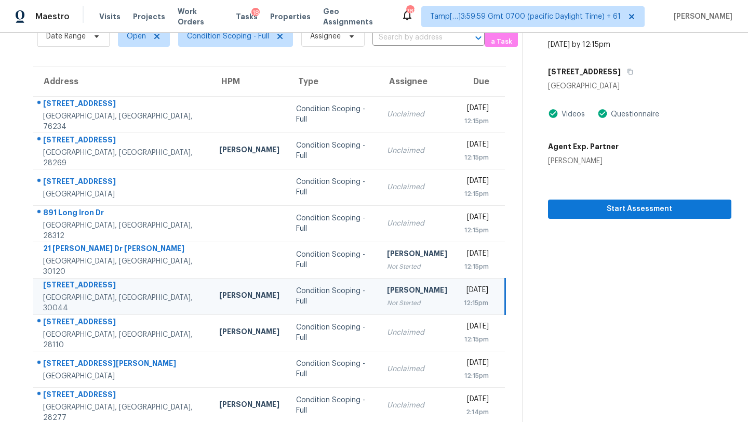
scroll to position [0, 0]
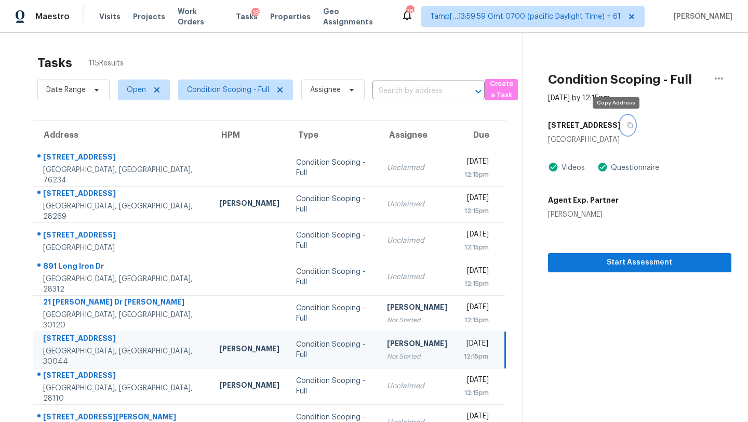
click at [627, 124] on icon "button" at bounding box center [630, 125] width 6 height 6
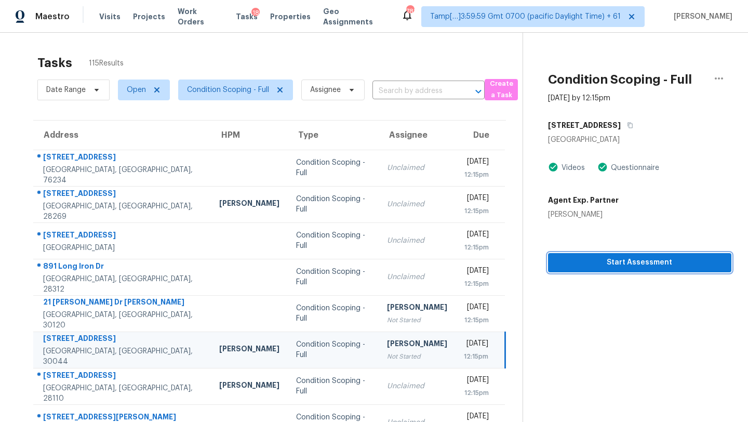
click at [617, 267] on span "Start Assessment" at bounding box center [639, 262] width 167 height 13
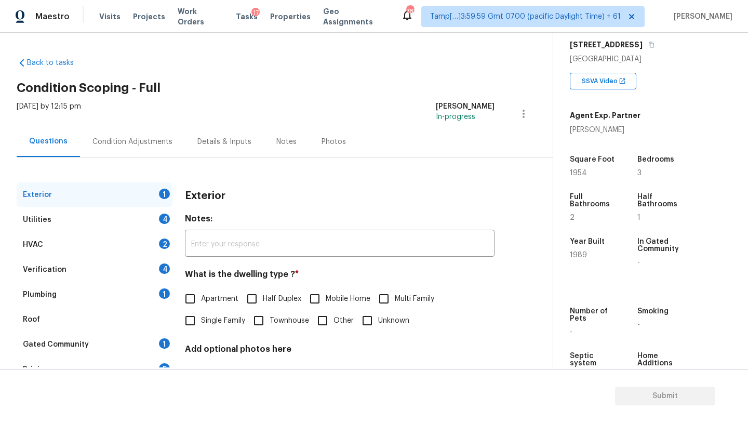
scroll to position [112, 0]
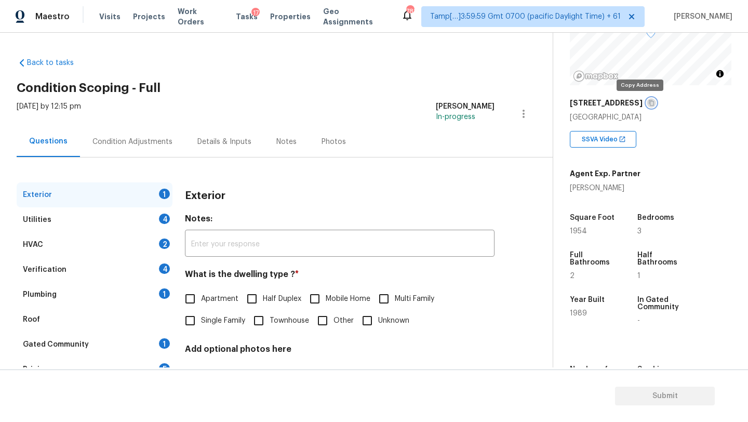
click at [648, 102] on icon "button" at bounding box center [651, 103] width 6 height 6
click at [191, 327] on input "Single Family" at bounding box center [190, 321] width 22 height 22
checkbox input "true"
click at [144, 346] on div "Gated Community 1" at bounding box center [95, 344] width 156 height 25
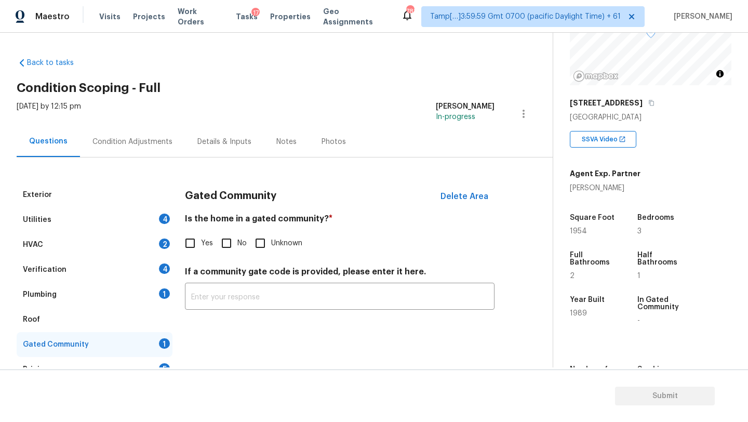
click at [237, 240] on span "No" at bounding box center [241, 243] width 9 height 11
click at [237, 240] on input "No" at bounding box center [227, 243] width 22 height 22
checkbox input "true"
click at [83, 323] on div "Roof" at bounding box center [95, 319] width 156 height 25
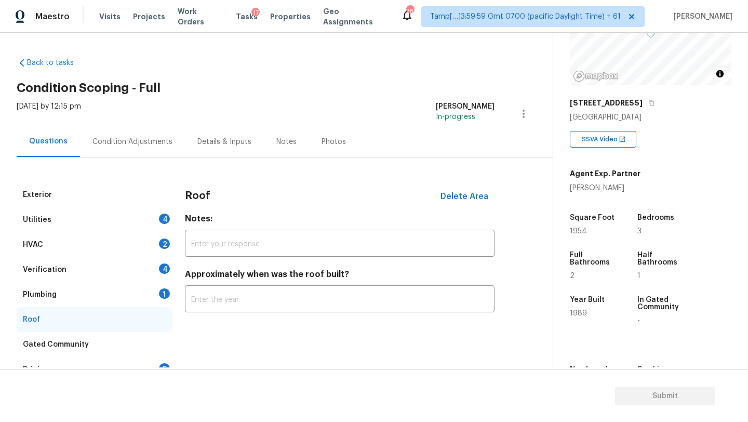
click at [238, 314] on div "Roof Delete Area Notes: ​ Approximately when was the roof built? ​" at bounding box center [340, 253] width 310 height 142
click at [241, 304] on input "text" at bounding box center [340, 300] width 310 height 24
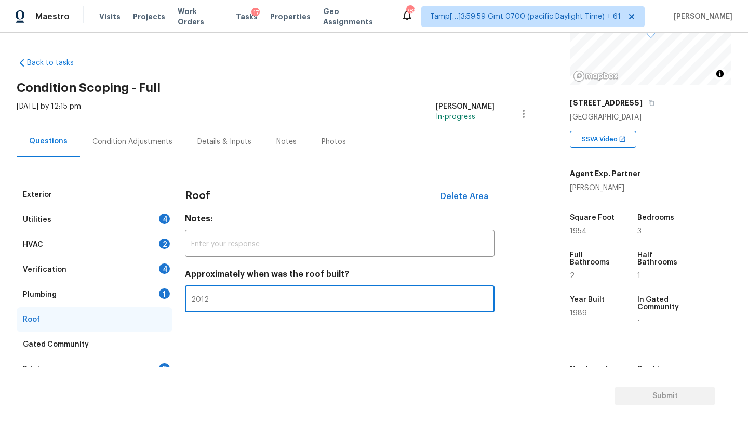
type input "2012"
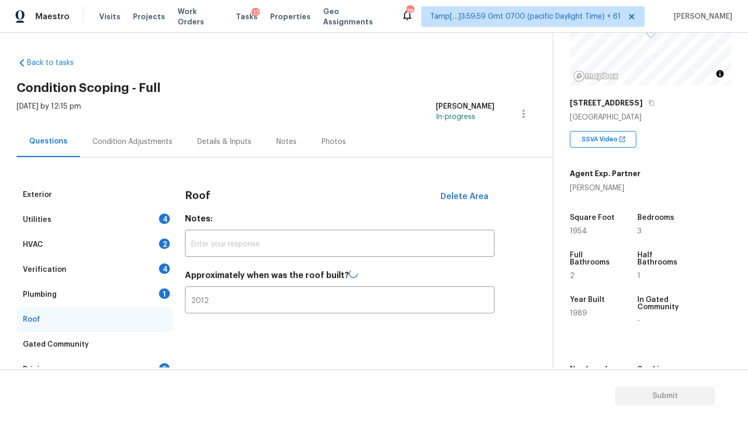
click at [127, 298] on div "Plumbing 1" at bounding box center [95, 294] width 156 height 25
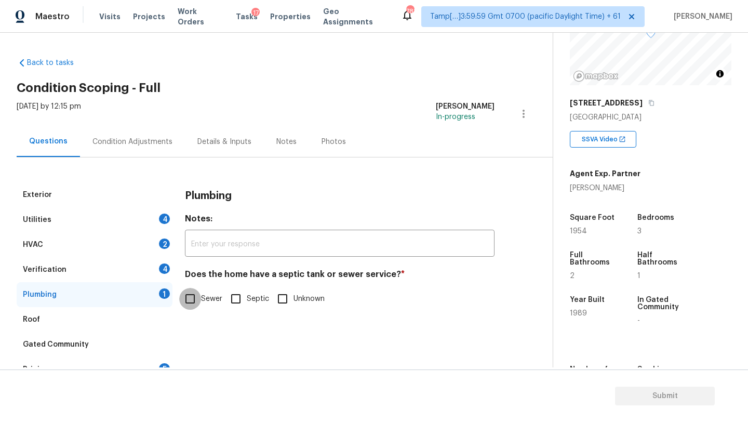
click at [195, 291] on input "Sewer" at bounding box center [190, 299] width 22 height 22
checkbox input "true"
click at [137, 271] on div "Verification 4" at bounding box center [95, 269] width 156 height 25
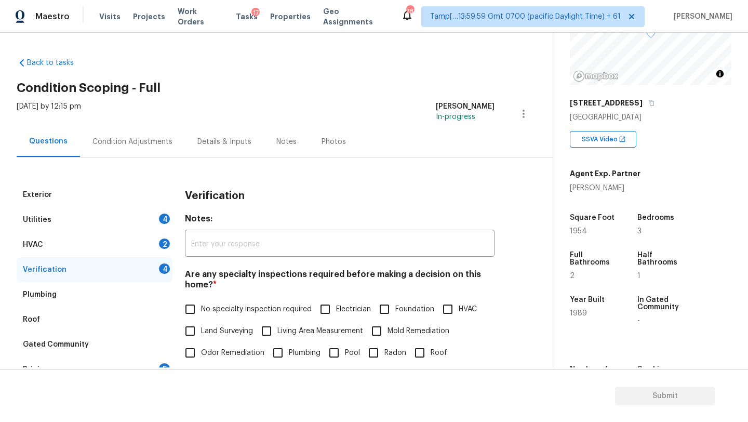
click at [209, 308] on span "No specialty inspection required" at bounding box center [256, 309] width 111 height 11
click at [201, 308] on input "No specialty inspection required" at bounding box center [190, 309] width 22 height 22
checkbox input "true"
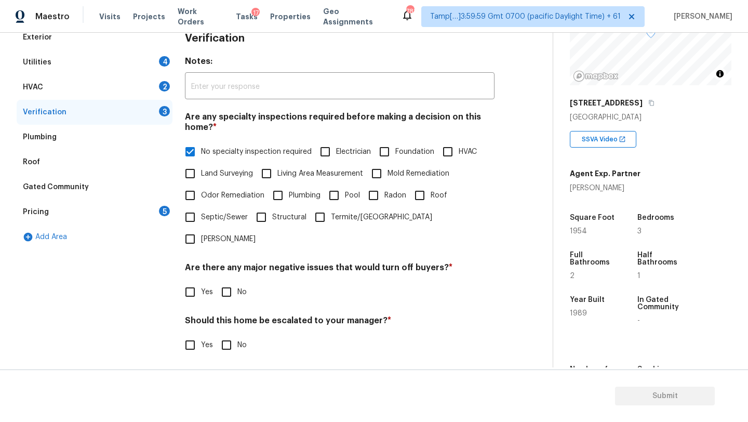
click at [233, 281] on input "No" at bounding box center [227, 292] width 22 height 22
checkbox input "true"
click at [232, 335] on input "No" at bounding box center [227, 346] width 22 height 22
checkbox input "true"
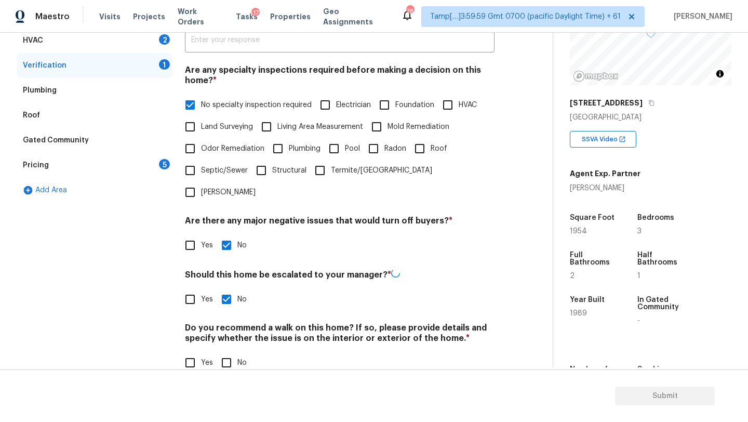
click at [232, 352] on input "No" at bounding box center [227, 363] width 22 height 22
checkbox input "true"
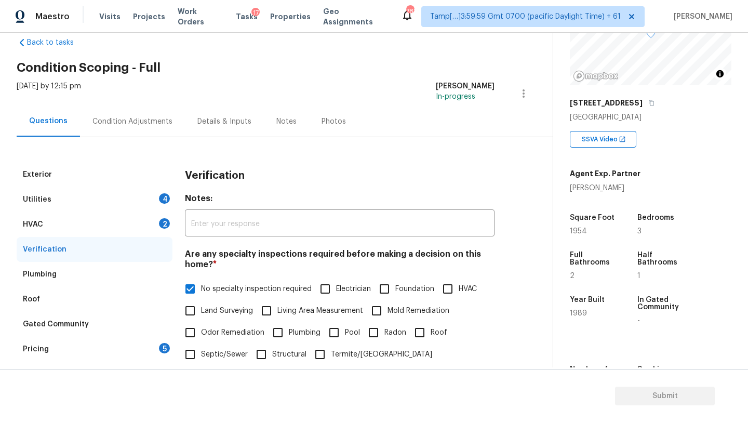
click at [135, 217] on div "HVAC 2" at bounding box center [95, 224] width 156 height 25
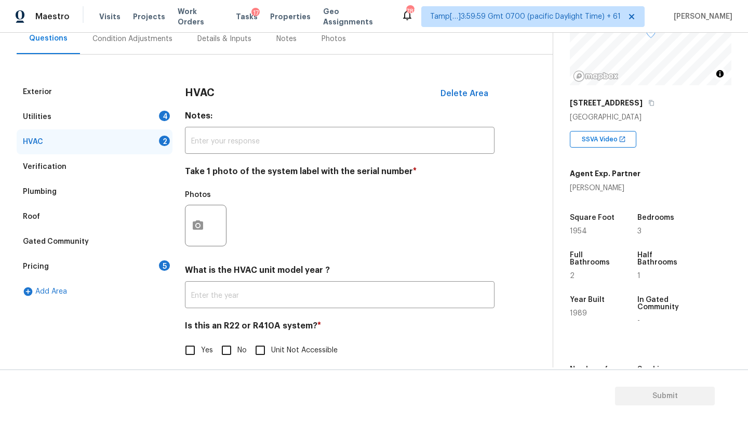
scroll to position [113, 0]
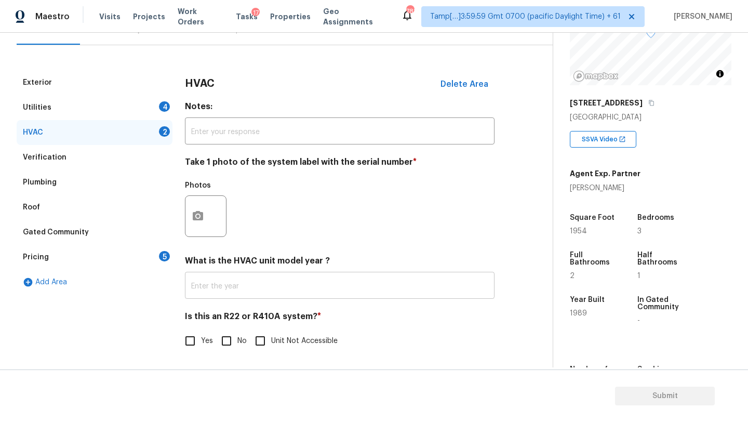
click at [205, 283] on input "text" at bounding box center [340, 286] width 310 height 24
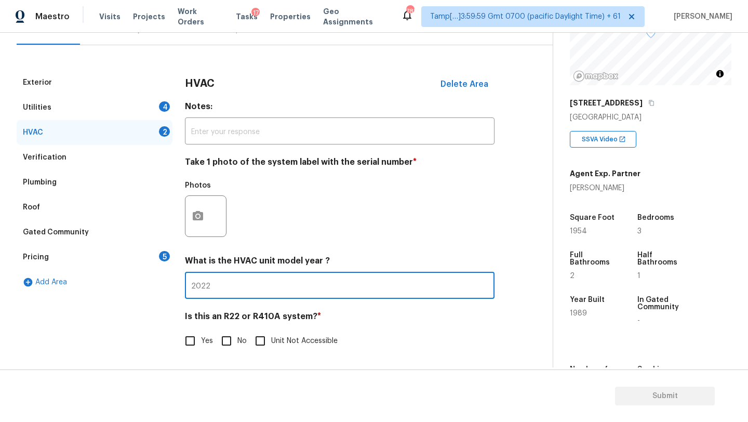
type input "2022"
click at [232, 342] on input "No" at bounding box center [227, 341] width 22 height 22
checkbox input "true"
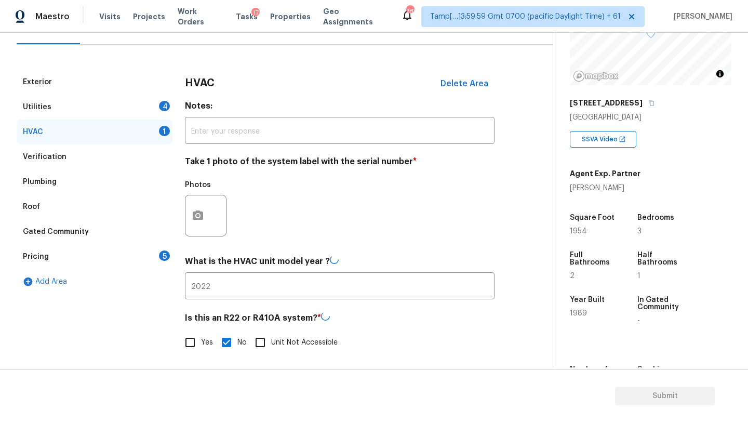
click at [133, 109] on div "Utilities 4" at bounding box center [95, 107] width 156 height 25
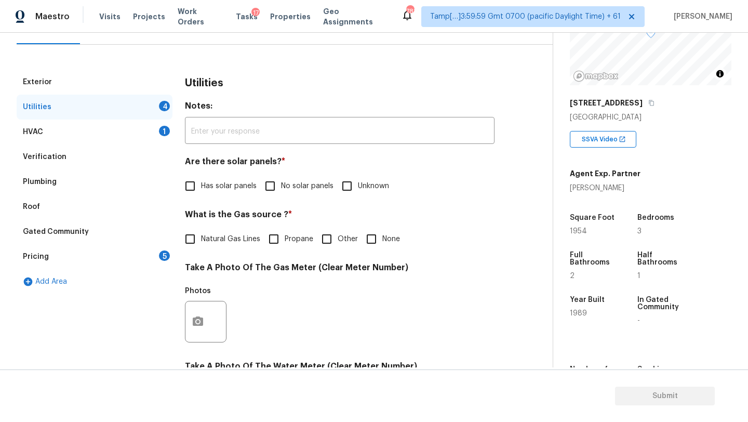
click at [268, 188] on input "No solar panels" at bounding box center [270, 186] width 22 height 22
checkbox input "true"
click at [193, 241] on input "Natural Gas Lines" at bounding box center [190, 239] width 22 height 22
checkbox input "true"
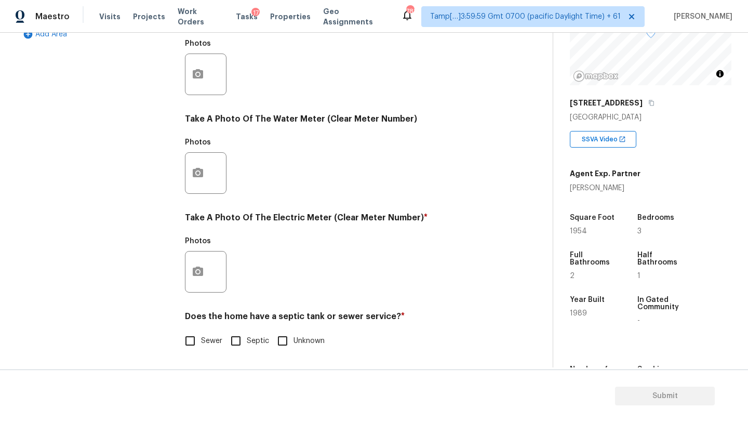
click at [199, 341] on input "Sewer" at bounding box center [190, 341] width 22 height 22
checkbox input "true"
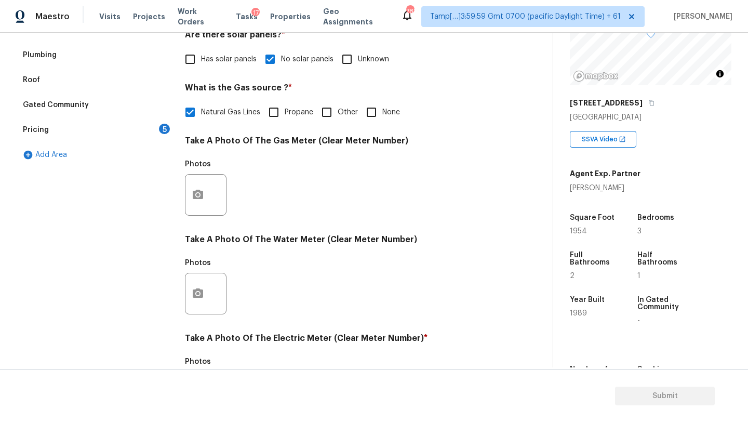
scroll to position [58, 0]
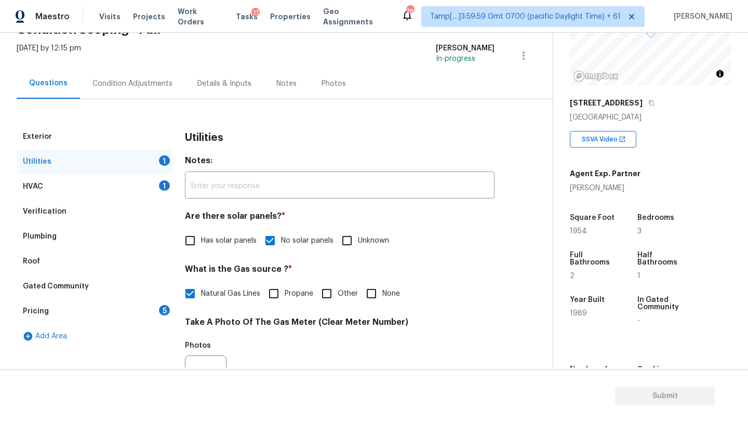
click at [168, 311] on div "5" at bounding box center [164, 310] width 11 height 10
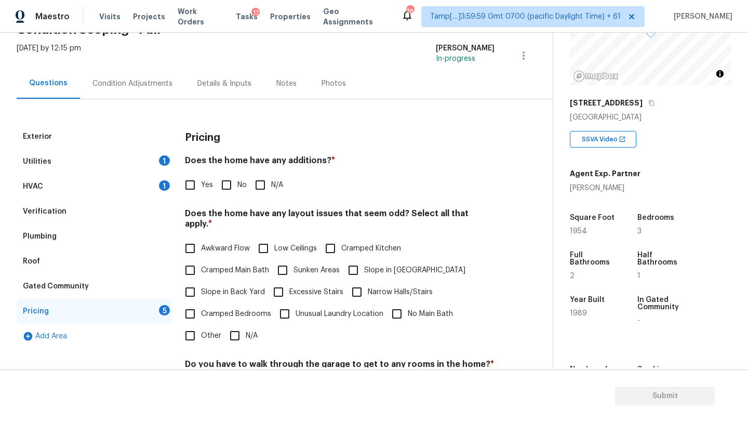
click at [225, 190] on input "No" at bounding box center [227, 185] width 22 height 22
checkbox input "true"
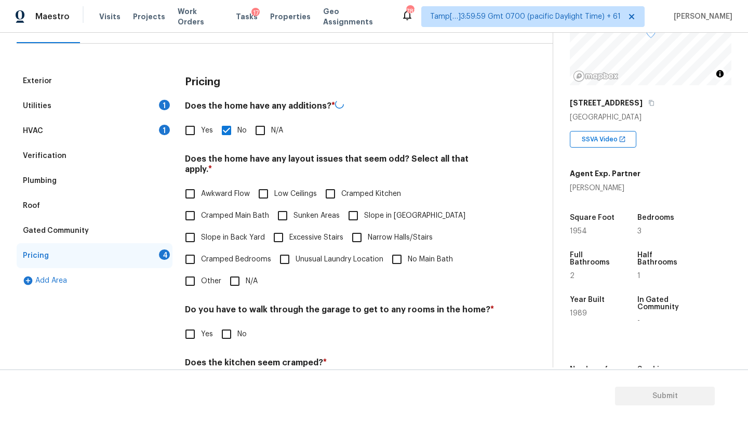
scroll to position [192, 0]
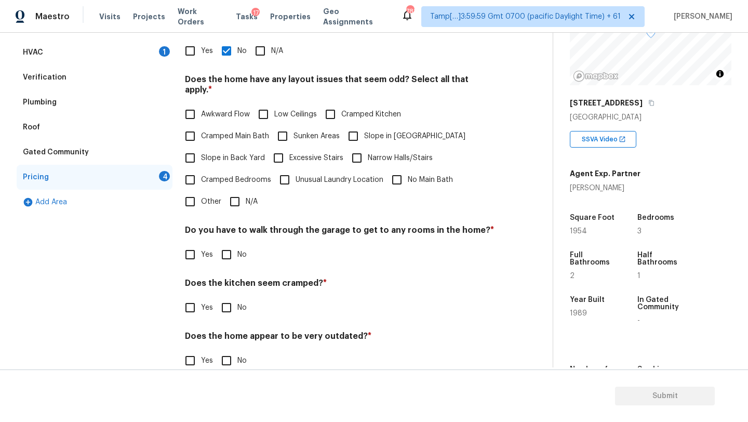
click at [235, 196] on input "N/A" at bounding box center [235, 202] width 22 height 22
checkbox input "true"
click at [234, 247] on input "No" at bounding box center [227, 256] width 22 height 22
checkbox input "true"
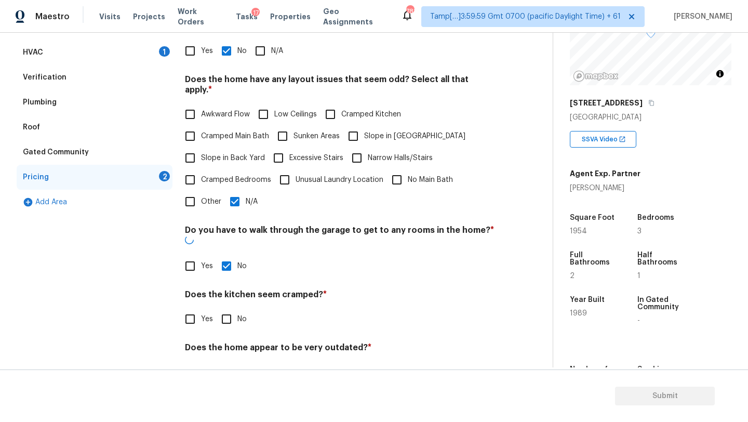
click at [234, 308] on input "No" at bounding box center [227, 319] width 22 height 22
checkbox input "true"
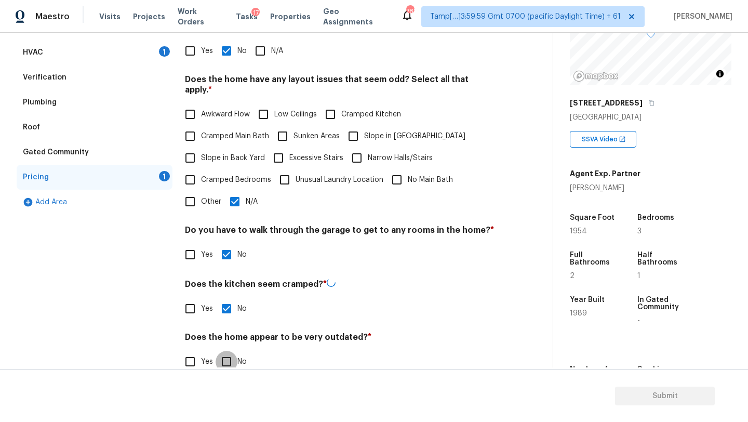
click at [234, 356] on input "No" at bounding box center [227, 362] width 22 height 22
checkbox input "true"
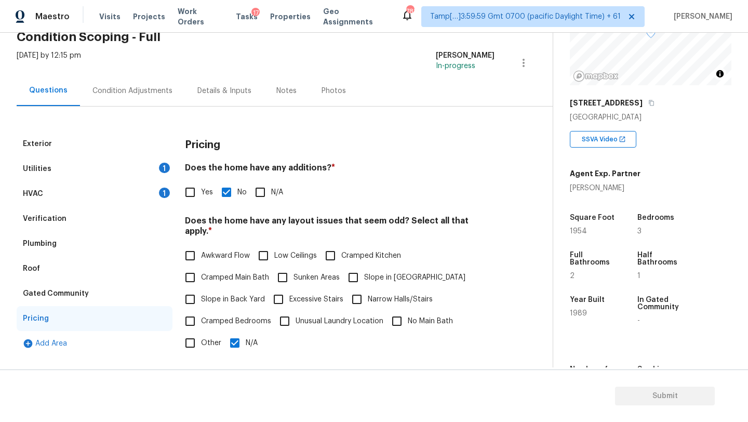
scroll to position [0, 0]
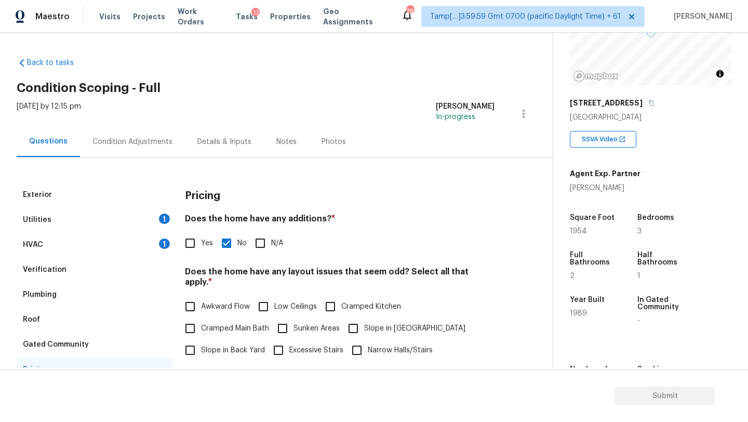
click at [136, 134] on div "Condition Adjustments" at bounding box center [132, 141] width 105 height 31
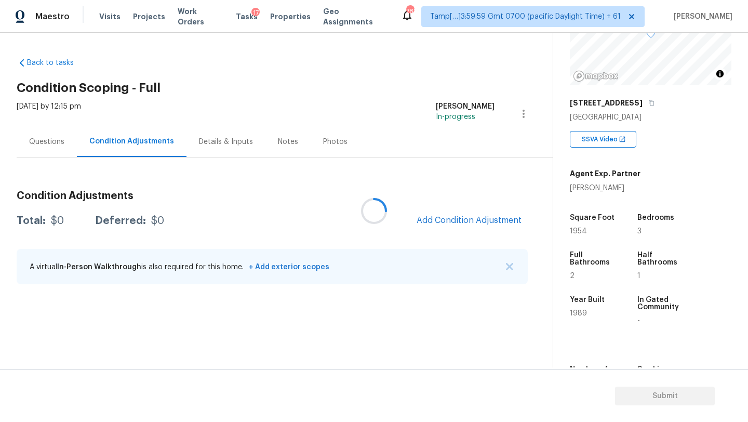
click at [472, 223] on div at bounding box center [374, 211] width 748 height 422
click at [461, 224] on div at bounding box center [374, 211] width 748 height 422
click at [475, 208] on div "Condition Adjustments Total: $0 Deferred: $0 Add Condition Adjustment A virtual…" at bounding box center [272, 237] width 511 height 111
click at [473, 212] on button "Add Condition Adjustment" at bounding box center [468, 220] width 117 height 22
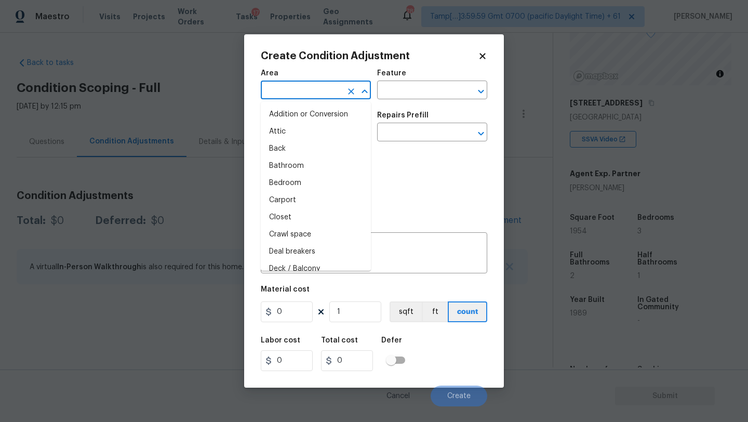
click at [318, 86] on input "text" at bounding box center [301, 91] width 81 height 16
type input "i"
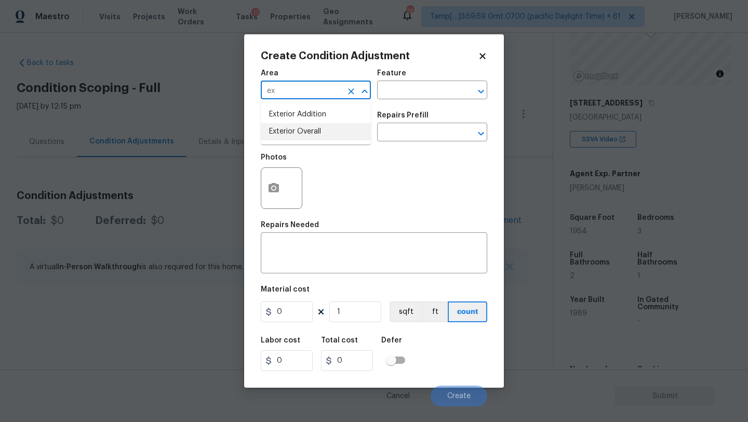
click at [321, 131] on li "Exterior Overall" at bounding box center [316, 131] width 110 height 17
type input "Exterior Overall"
click at [404, 87] on input "text" at bounding box center [417, 91] width 81 height 16
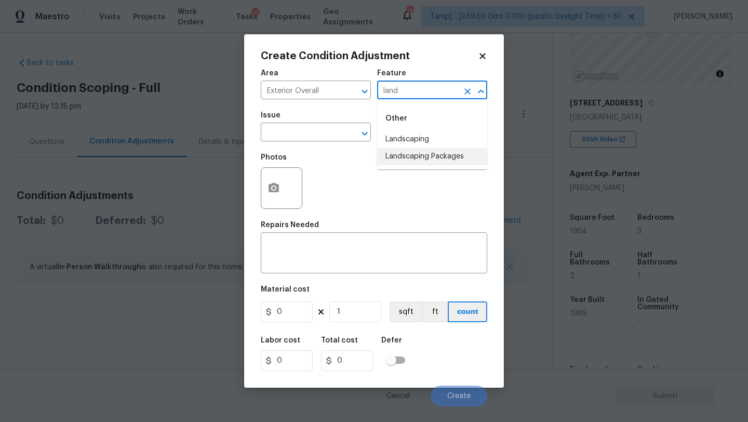
click at [411, 158] on li "Landscaping Packages" at bounding box center [432, 156] width 110 height 17
type input "Landscaping Packages"
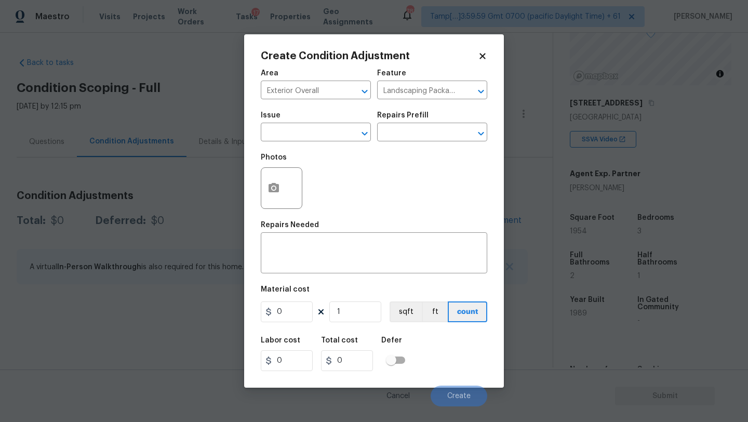
click at [300, 120] on div "Issue" at bounding box center [316, 119] width 110 height 14
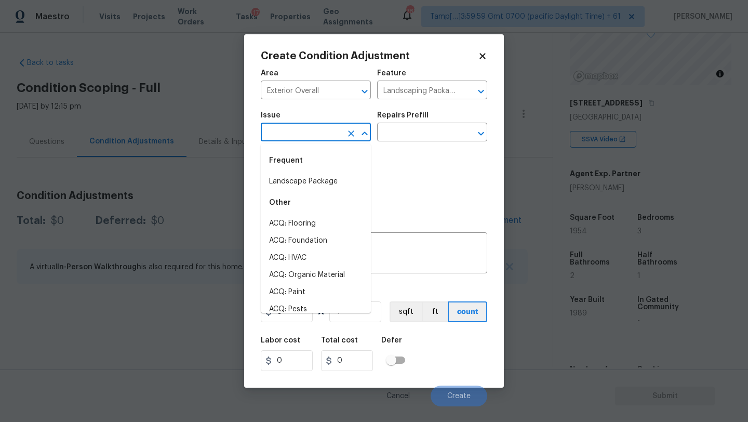
click at [300, 131] on input "text" at bounding box center [301, 133] width 81 height 16
click at [302, 180] on li "Landscape Package" at bounding box center [316, 181] width 110 height 17
type input "Landscape Package"
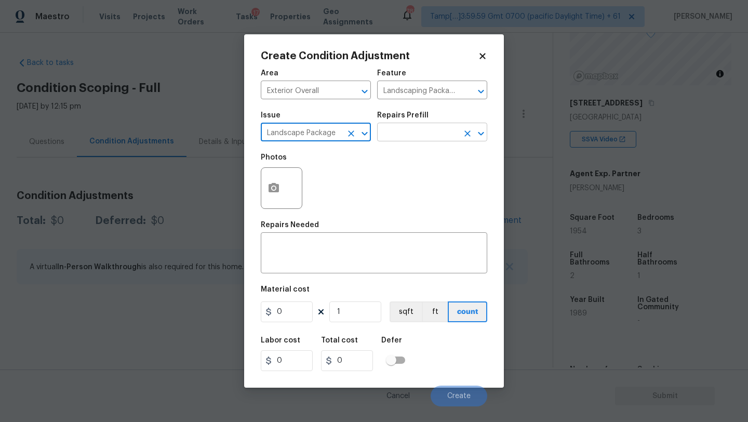
click at [405, 137] on input "text" at bounding box center [417, 133] width 81 height 16
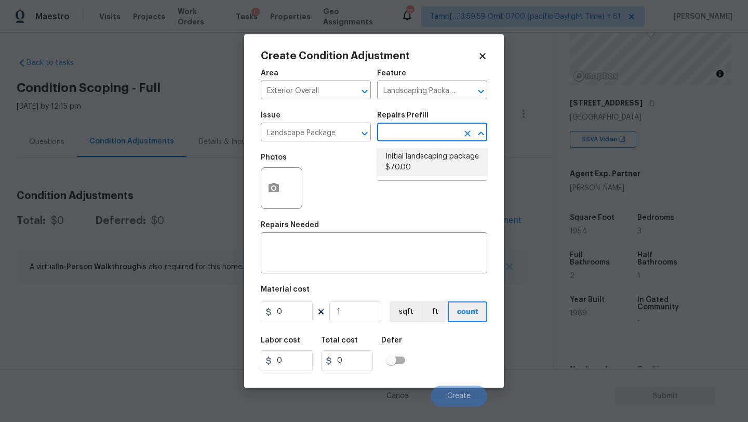
click at [406, 171] on li "Initial landscaping package $70.00" at bounding box center [432, 162] width 110 height 28
type input "Home Readiness Packages"
type textarea "Mowing of grass up to 6" in height. Mow, edge along driveways & sidewalks, trim…"
type input "70"
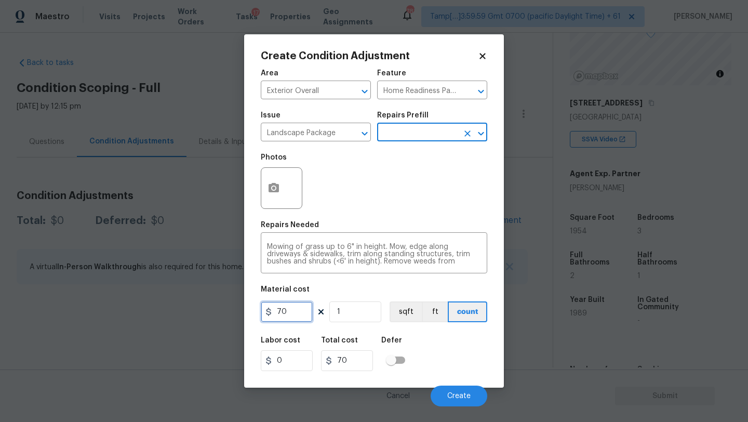
click at [297, 317] on input "70" at bounding box center [287, 311] width 52 height 21
type input "300"
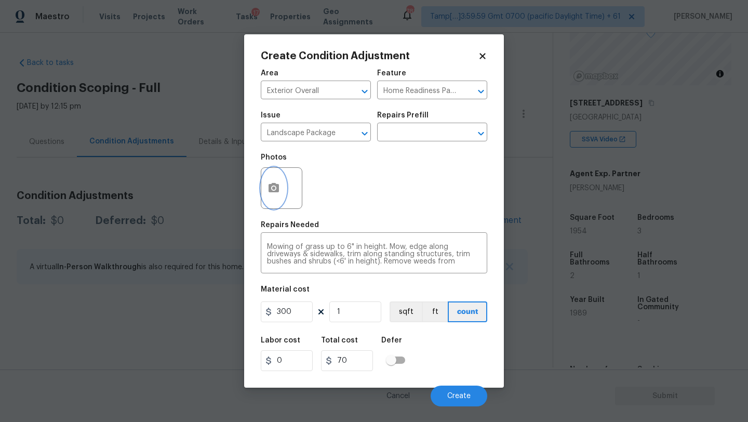
type input "300"
click at [276, 192] on icon "button" at bounding box center [273, 187] width 10 height 9
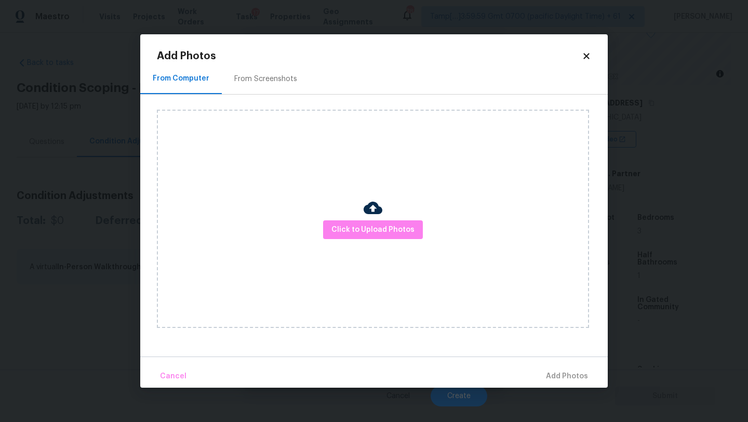
click at [262, 83] on div "From Screenshots" at bounding box center [265, 79] width 63 height 10
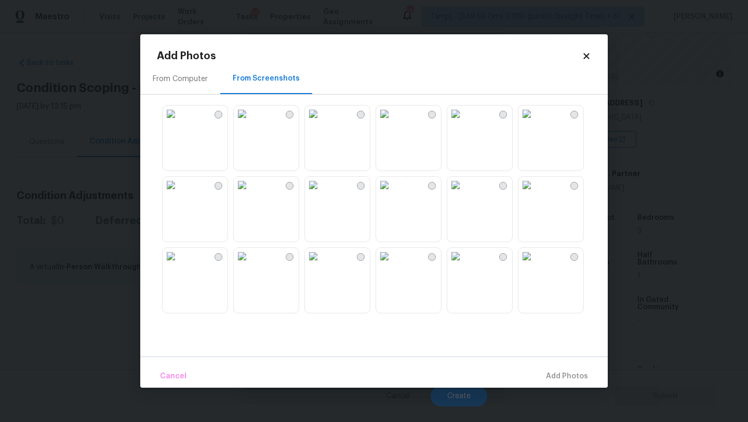
click at [179, 122] on img at bounding box center [171, 113] width 17 height 17
click at [393, 122] on img at bounding box center [384, 113] width 17 height 17
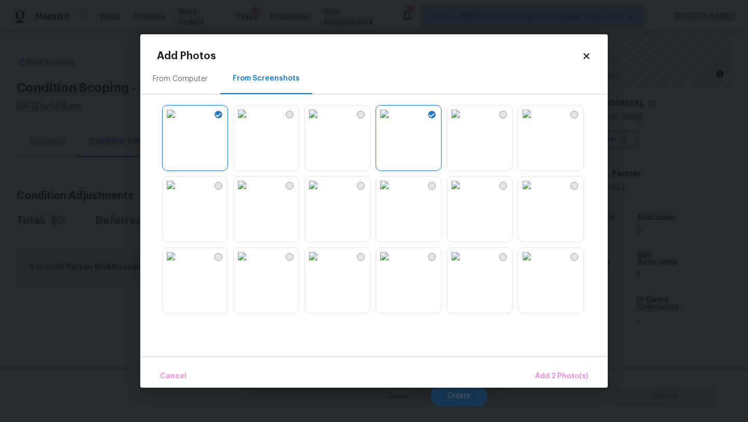
click at [464, 122] on img at bounding box center [455, 113] width 17 height 17
click at [535, 122] on img at bounding box center [526, 113] width 17 height 17
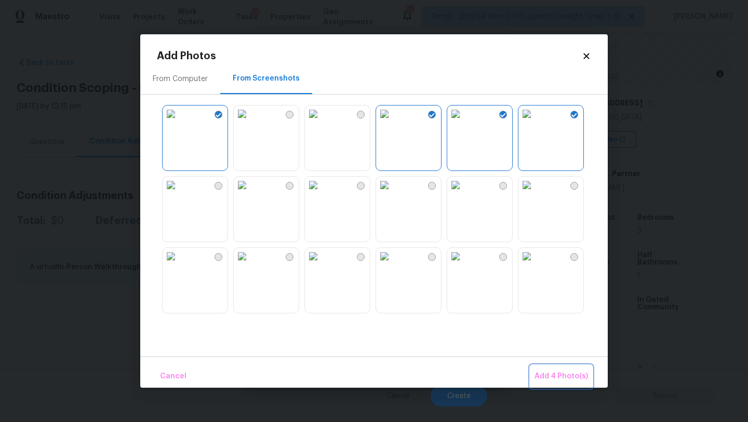
click at [553, 380] on span "Add 4 Photo(s)" at bounding box center [560, 376] width 53 height 13
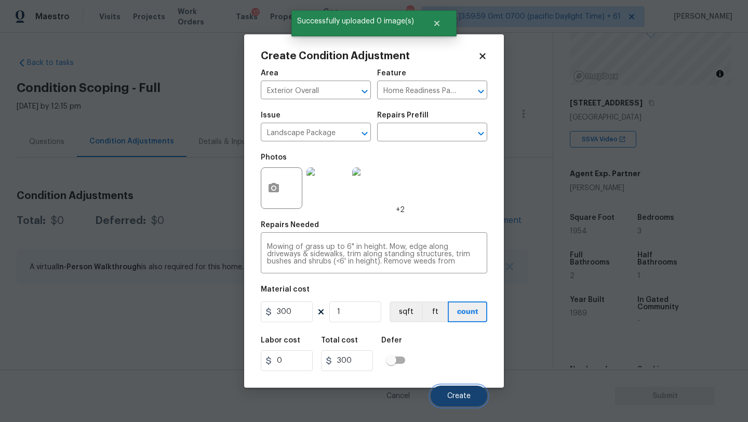
click at [449, 395] on span "Create" at bounding box center [458, 396] width 23 height 8
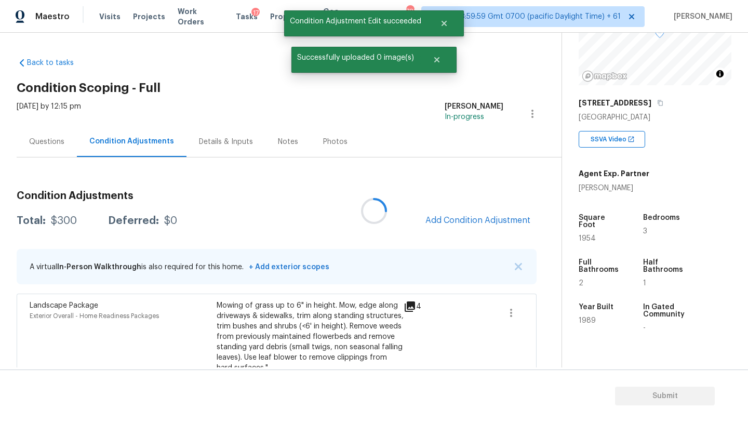
click at [458, 213] on div at bounding box center [374, 211] width 748 height 422
click at [458, 213] on button "Add Condition Adjustment" at bounding box center [477, 220] width 117 height 22
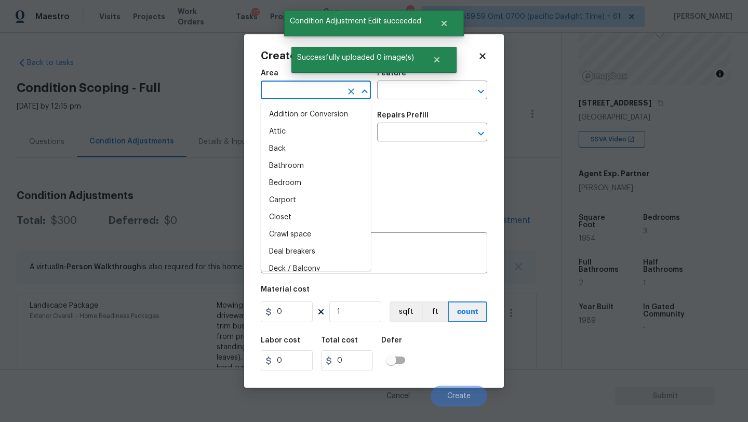
click at [275, 93] on input "text" at bounding box center [301, 91] width 81 height 16
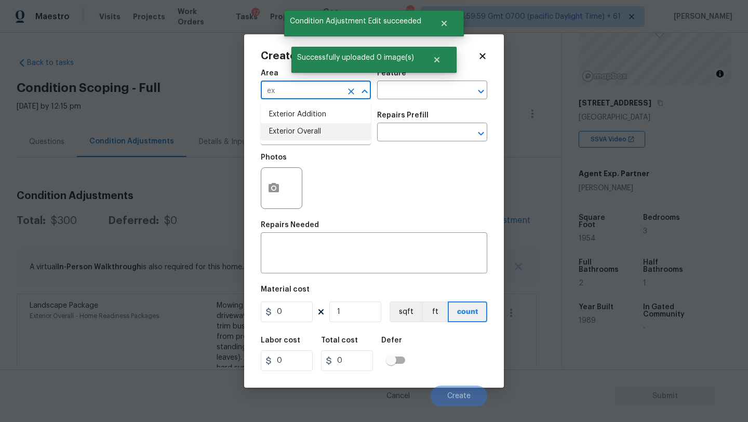
click at [294, 134] on li "Exterior Overall" at bounding box center [316, 131] width 110 height 17
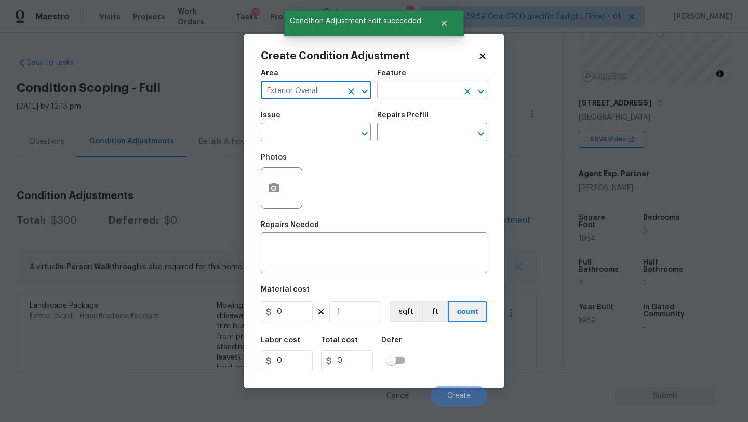
type input "Exterior Overall"
click at [419, 93] on input "text" at bounding box center [417, 91] width 81 height 16
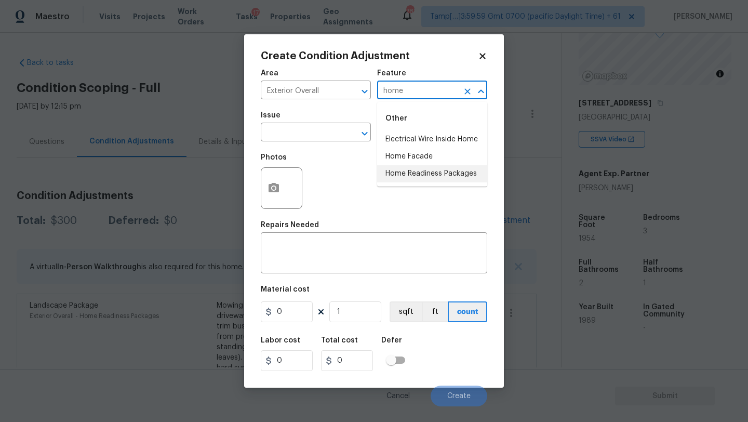
click at [414, 174] on li "Home Readiness Packages" at bounding box center [432, 173] width 110 height 17
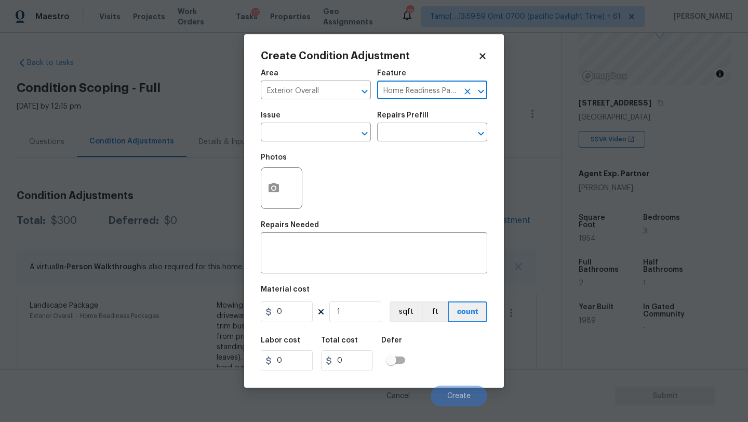
type input "Home Readiness Packages"
click at [282, 149] on div "Photos" at bounding box center [283, 181] width 44 height 68
click at [282, 139] on input "text" at bounding box center [301, 133] width 81 height 16
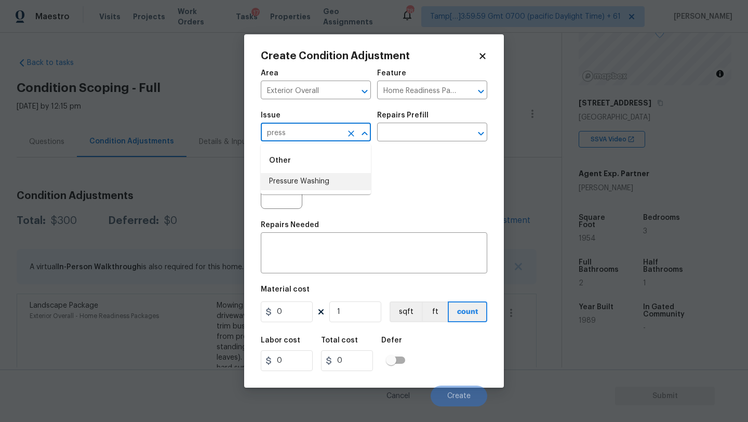
click at [287, 187] on li "Pressure Washing" at bounding box center [316, 181] width 110 height 17
type input "Pressure Washing"
click at [410, 134] on input "text" at bounding box center [417, 133] width 81 height 16
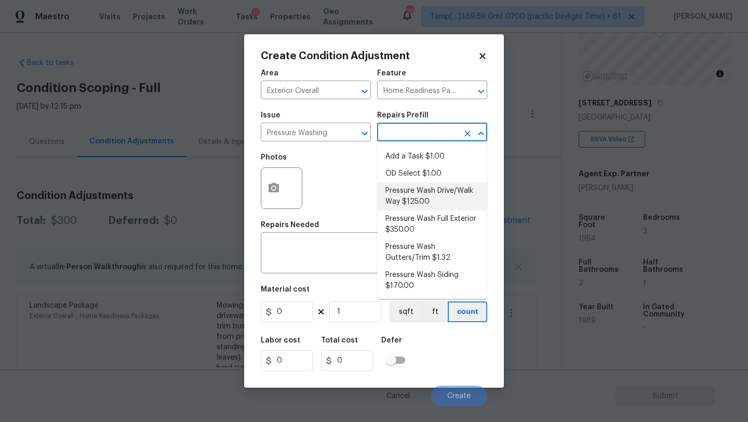
click at [416, 196] on li "Pressure Wash Drive/Walk Way $125.00" at bounding box center [432, 196] width 110 height 28
type input "Siding"
type textarea "Pressure wash the driveways/walkways as directed by the PM. Ensure that all deb…"
type input "125"
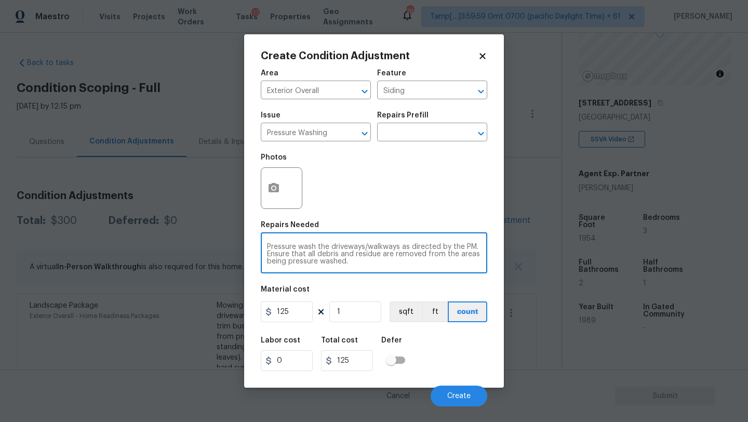
drag, startPoint x: 399, startPoint y: 248, endPoint x: 407, endPoint y: 260, distance: 14.7
click at [407, 260] on textarea "Pressure wash the driveways/walkways as directed by the PM. Ensure that all deb…" at bounding box center [374, 254] width 214 height 22
type textarea "Pressure wash the driveways/walkways and sidings"
click at [290, 314] on input "125" at bounding box center [287, 311] width 52 height 21
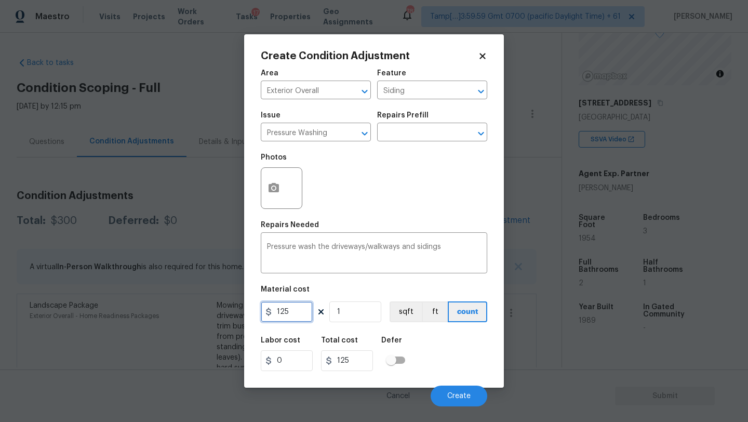
click at [290, 314] on input "125" at bounding box center [287, 311] width 52 height 21
type input "400"
click at [459, 394] on span "Create" at bounding box center [458, 396] width 23 height 8
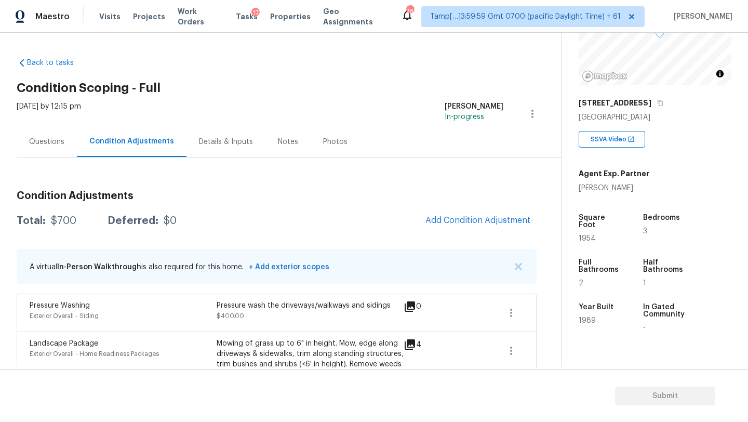
click at [39, 139] on div "Questions" at bounding box center [46, 142] width 35 height 10
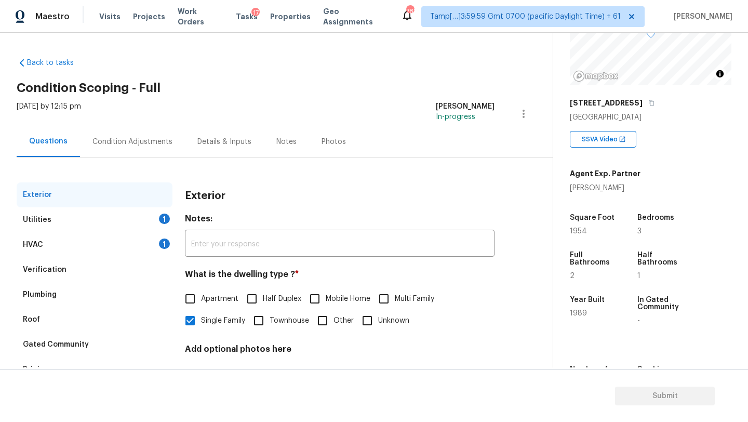
scroll to position [78, 0]
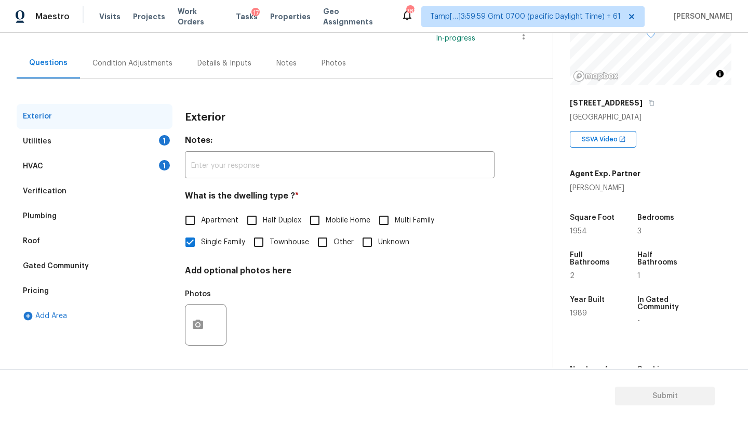
click at [47, 182] on div "Verification" at bounding box center [95, 191] width 156 height 25
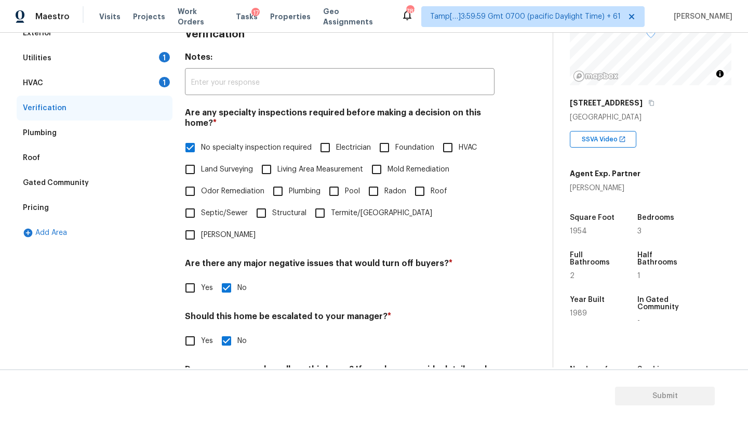
scroll to position [178, 0]
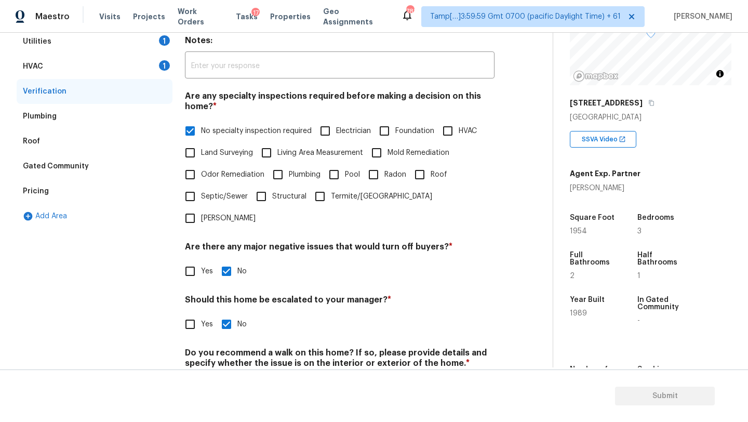
click at [190, 313] on input "Yes" at bounding box center [190, 324] width 22 height 22
checkbox input "true"
checkbox input "false"
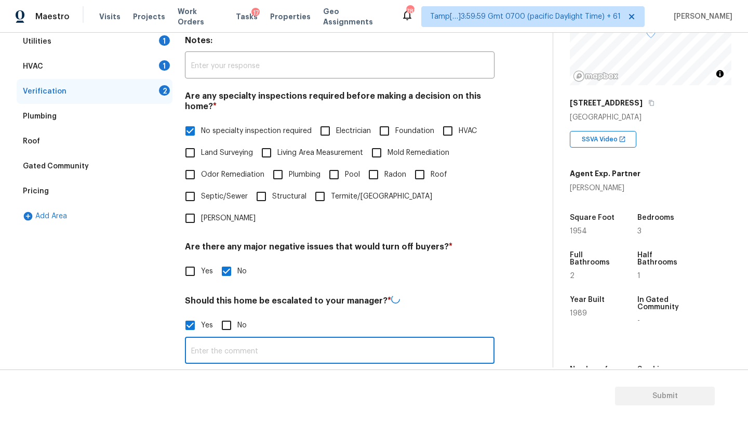
click at [230, 339] on input "text" at bounding box center [340, 351] width 310 height 24
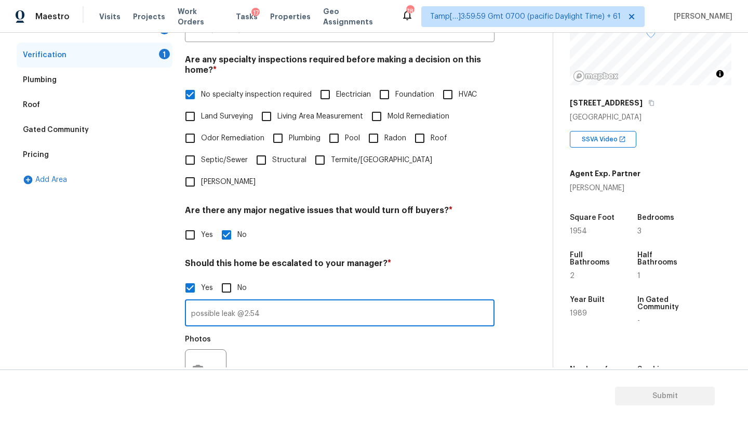
scroll to position [267, 0]
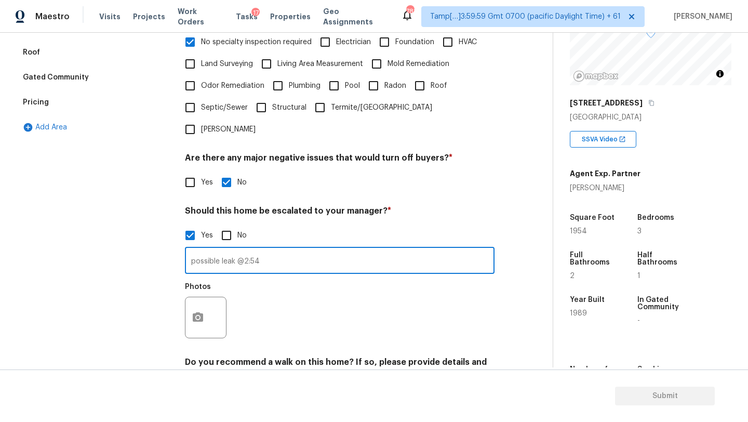
type input "possible leak @2:54"
click at [193, 312] on icon "button" at bounding box center [198, 316] width 10 height 9
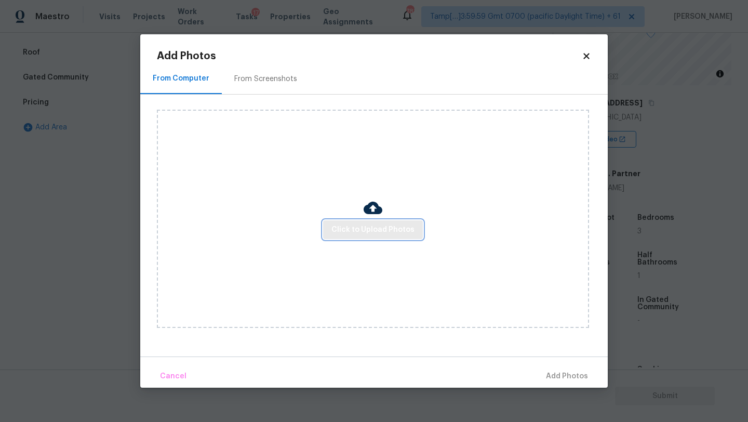
click at [362, 224] on span "Click to Upload Photos" at bounding box center [372, 229] width 83 height 13
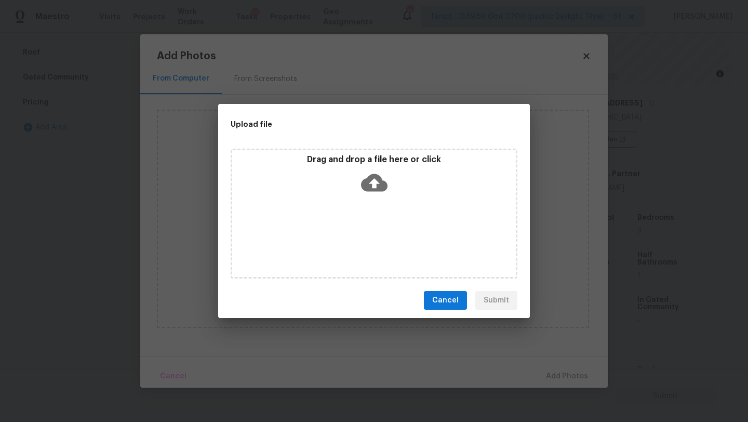
click at [372, 185] on icon at bounding box center [374, 182] width 26 height 26
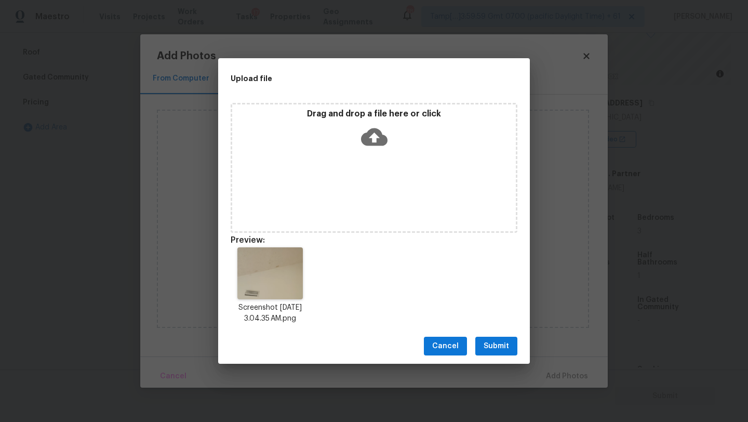
click at [516, 347] on button "Submit" at bounding box center [496, 346] width 42 height 19
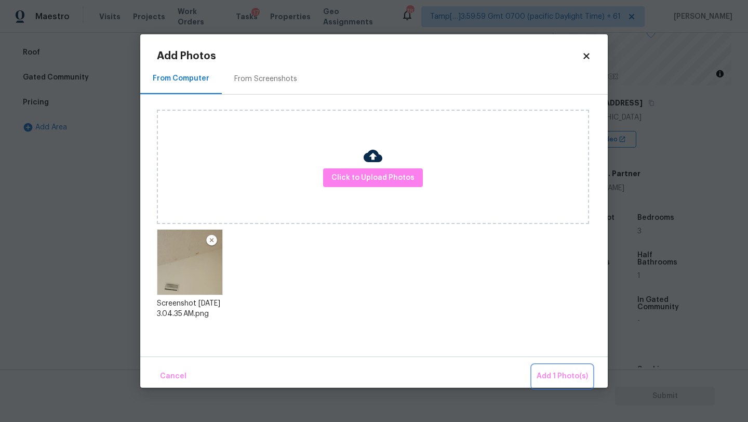
click at [553, 374] on span "Add 1 Photo(s)" at bounding box center [561, 376] width 51 height 13
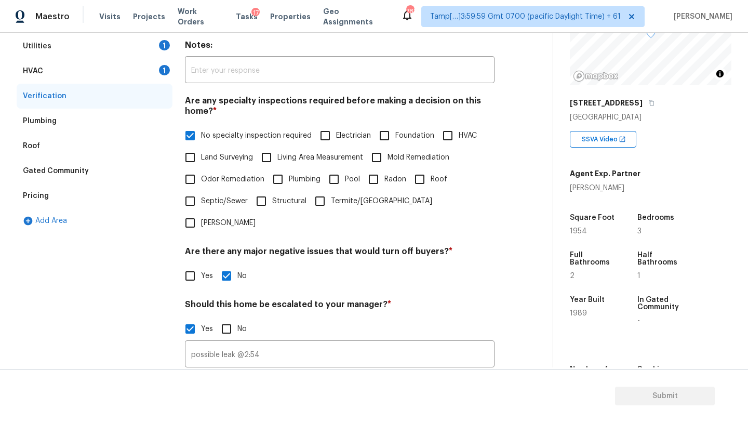
scroll to position [0, 0]
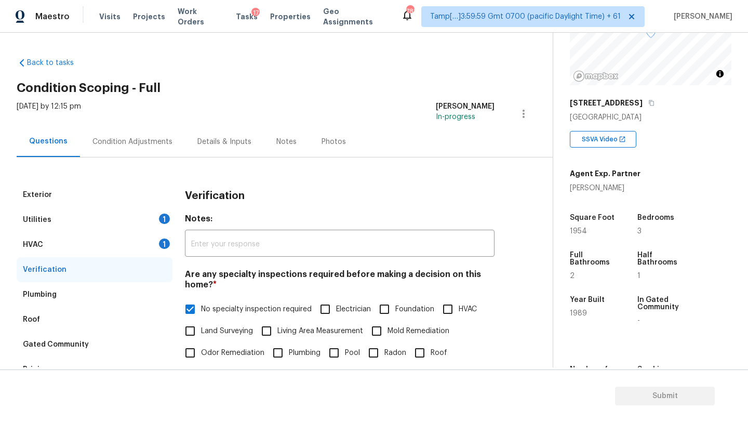
click at [163, 134] on div "Condition Adjustments" at bounding box center [132, 141] width 105 height 31
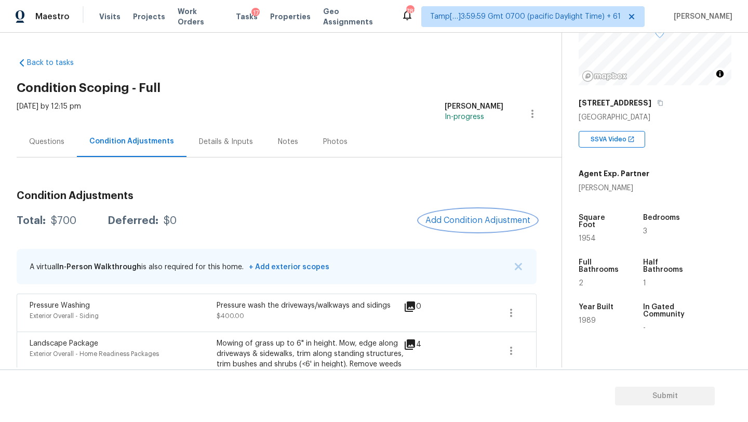
click at [452, 221] on span "Add Condition Adjustment" at bounding box center [477, 220] width 105 height 9
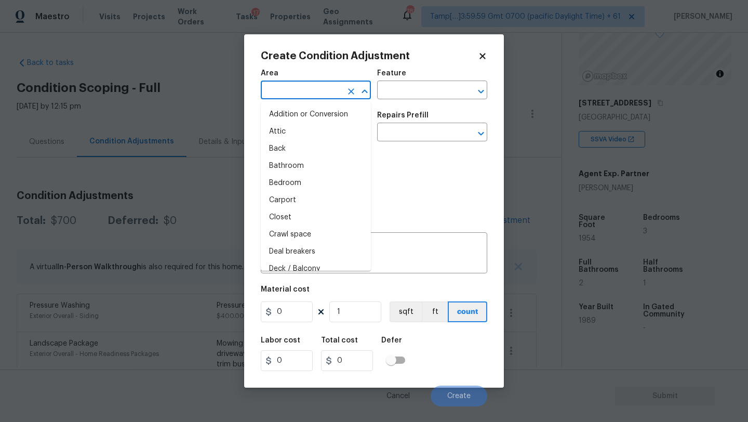
click at [291, 84] on input "text" at bounding box center [301, 91] width 81 height 16
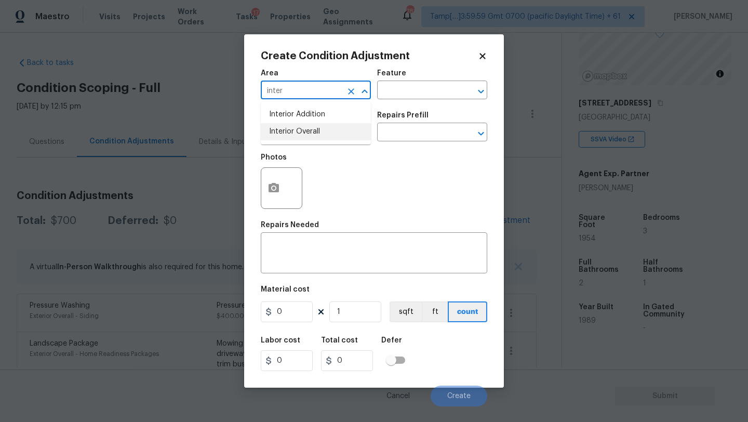
click at [319, 128] on li "Interior Overall" at bounding box center [316, 131] width 110 height 17
type input "Interior Overall"
click at [392, 80] on div "Feature" at bounding box center [432, 77] width 110 height 14
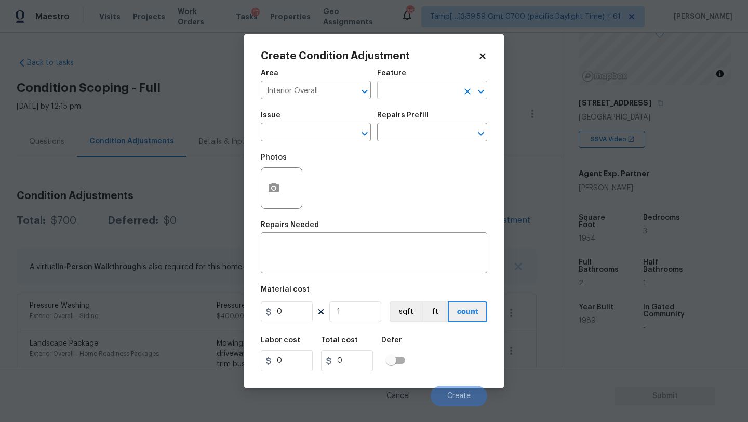
click at [392, 93] on input "text" at bounding box center [417, 91] width 81 height 16
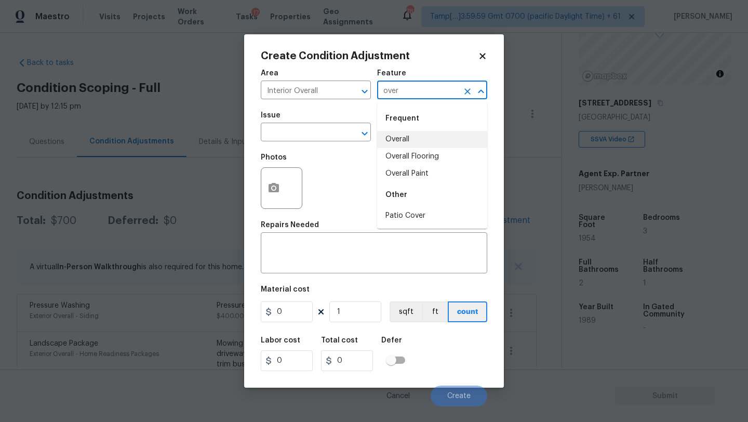
click at [387, 143] on li "Overall" at bounding box center [432, 139] width 110 height 17
type input "Overall"
click at [327, 140] on input "text" at bounding box center [301, 133] width 81 height 16
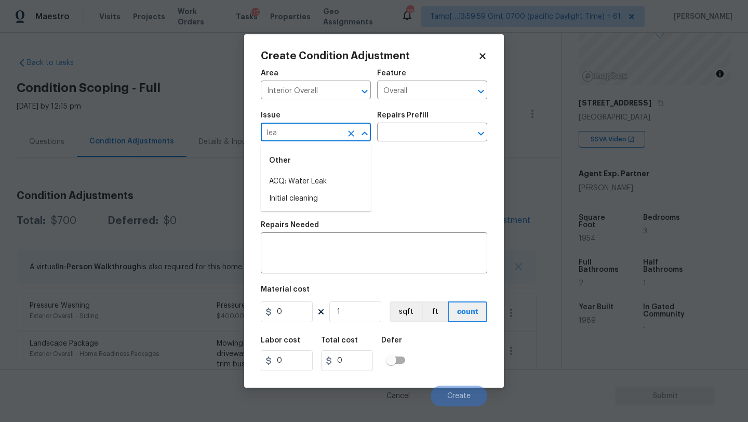
click at [327, 140] on input "lea" at bounding box center [301, 133] width 81 height 16
click at [329, 181] on li "ACQ: Water Leak" at bounding box center [316, 181] width 110 height 17
type input "ACQ: Water Leak"
click at [421, 132] on input "text" at bounding box center [417, 133] width 81 height 16
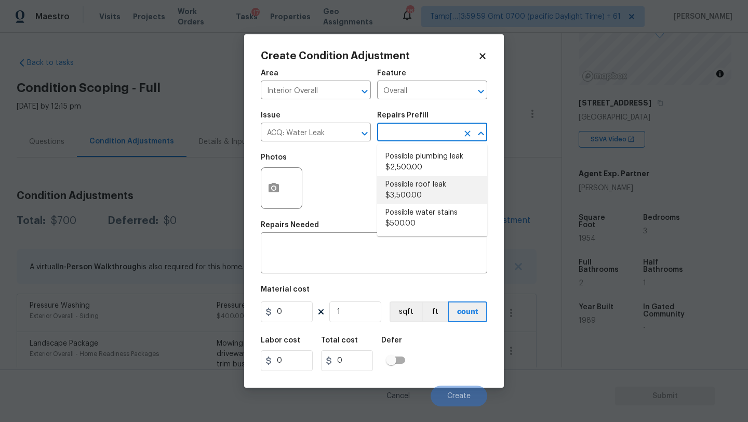
click at [422, 190] on li "Possible roof leak $3,500.00" at bounding box center [432, 190] width 110 height 28
type input "Acquisition"
type textarea "Acquisition Scope: Possible roof leak"
type input "3500"
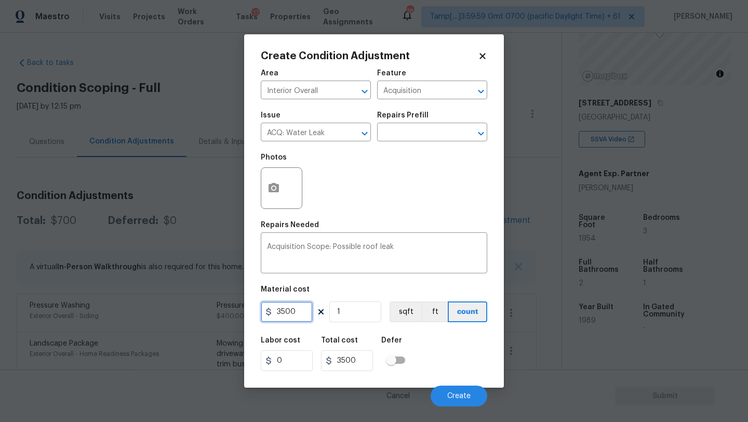
drag, startPoint x: 279, startPoint y: 308, endPoint x: 274, endPoint y: 309, distance: 5.2
click at [274, 309] on input "3500" at bounding box center [287, 311] width 52 height 21
type input "2500"
click at [454, 391] on button "Create" at bounding box center [459, 395] width 57 height 21
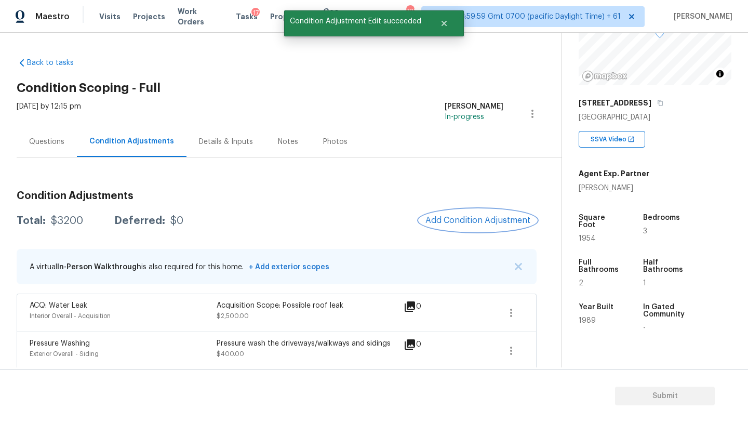
click at [456, 225] on span "Add Condition Adjustment" at bounding box center [477, 220] width 105 height 9
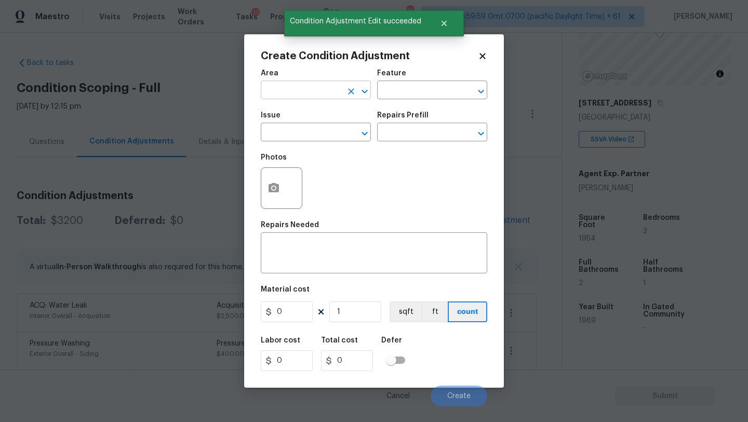
click at [287, 89] on input "text" at bounding box center [301, 91] width 81 height 16
click at [283, 119] on li "Kitchen" at bounding box center [316, 114] width 110 height 17
type input "Kitchen"
click at [388, 92] on input "text" at bounding box center [417, 91] width 81 height 16
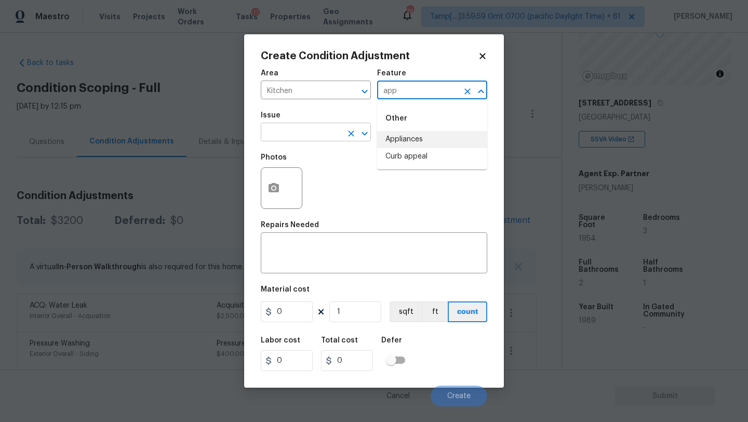
drag, startPoint x: 398, startPoint y: 136, endPoint x: 310, endPoint y: 136, distance: 88.3
click at [398, 136] on li "Appliances" at bounding box center [432, 139] width 110 height 17
type input "Appliances"
click at [310, 136] on input "text" at bounding box center [301, 133] width 81 height 16
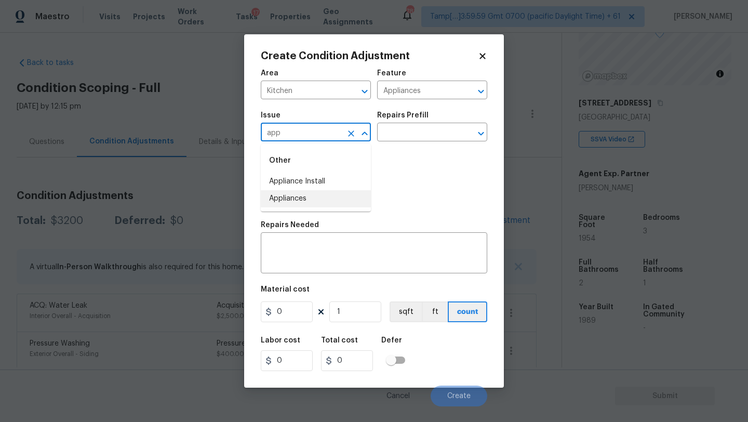
click at [310, 204] on li "Appliances" at bounding box center [316, 198] width 110 height 17
type input "Appliances"
click at [404, 128] on input "text" at bounding box center [417, 133] width 81 height 16
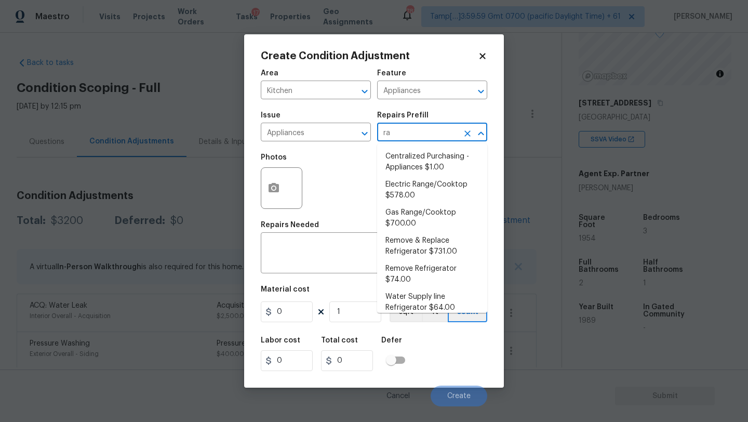
type input "ran"
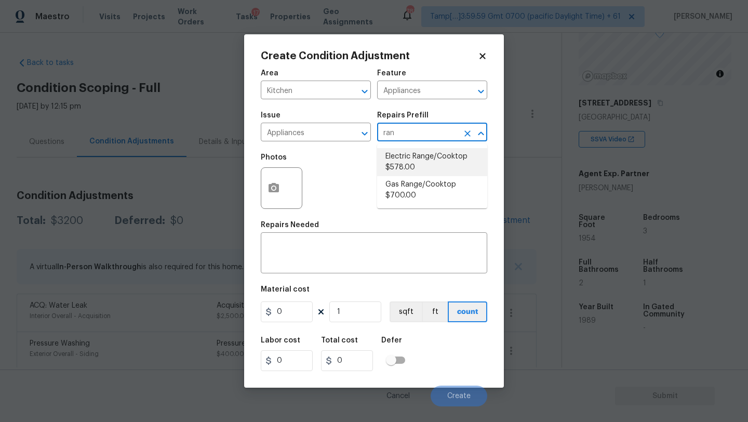
click at [407, 165] on li "Electric Range/Cooktop $578.00" at bounding box center [432, 162] width 110 height 28
type textarea "Remove the existing electric range/cooktop and prep the area for a new unit. In…"
type input "578"
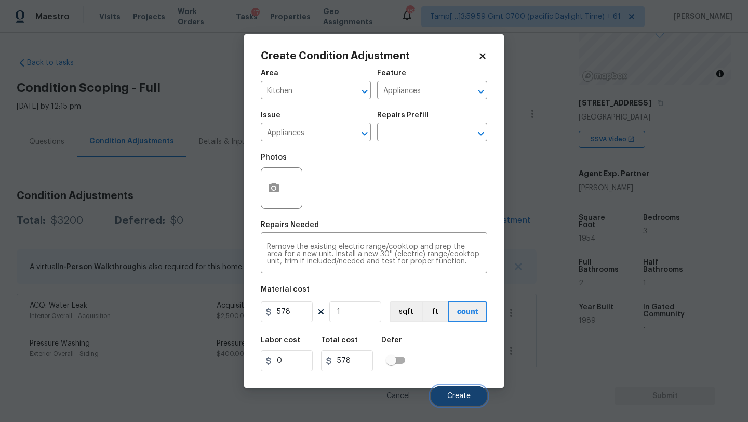
click at [473, 397] on button "Create" at bounding box center [459, 395] width 57 height 21
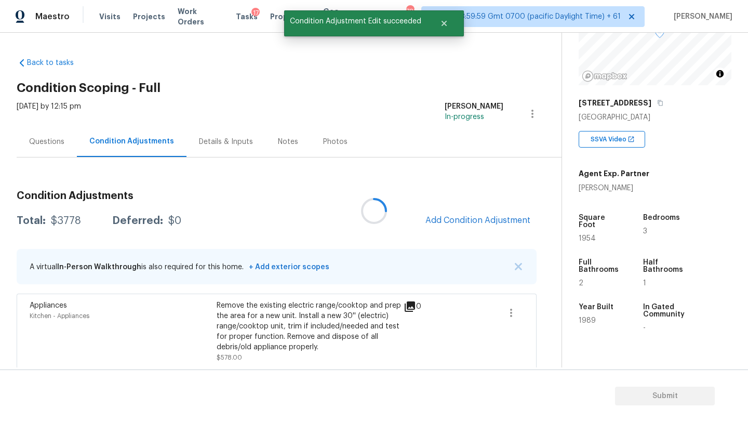
click at [475, 217] on div at bounding box center [374, 211] width 748 height 422
click at [475, 217] on span "Add Condition Adjustment" at bounding box center [477, 220] width 105 height 9
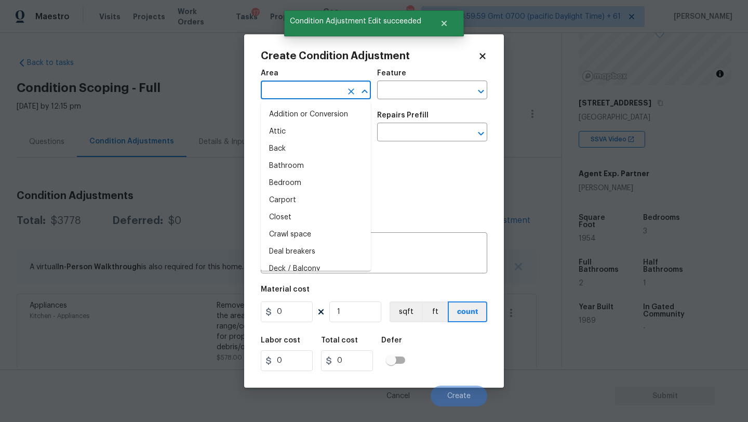
click at [320, 94] on input "text" at bounding box center [301, 91] width 81 height 16
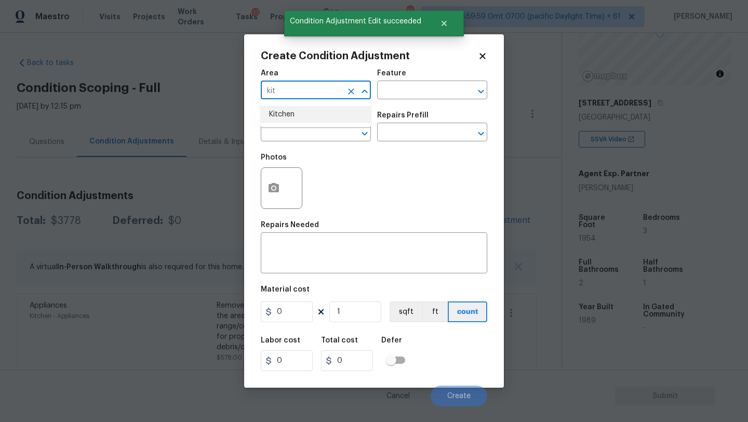
click at [319, 116] on li "Kitchen" at bounding box center [316, 114] width 110 height 17
type input "Kitchen"
click at [431, 73] on div "Feature" at bounding box center [432, 77] width 110 height 14
click at [430, 82] on div "Feature" at bounding box center [432, 77] width 110 height 14
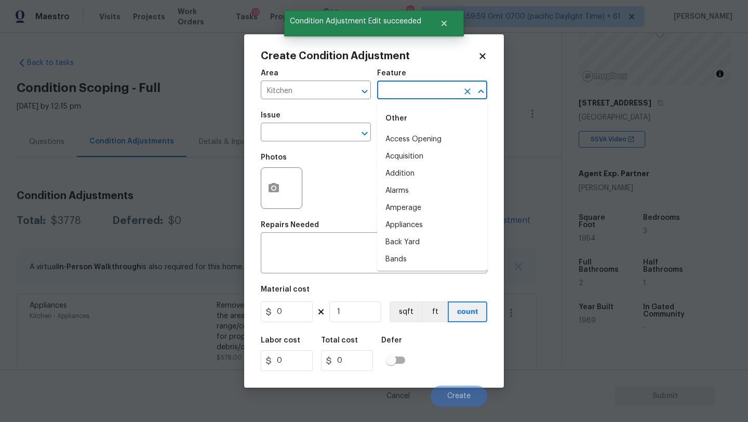
click at [430, 95] on input "text" at bounding box center [417, 91] width 81 height 16
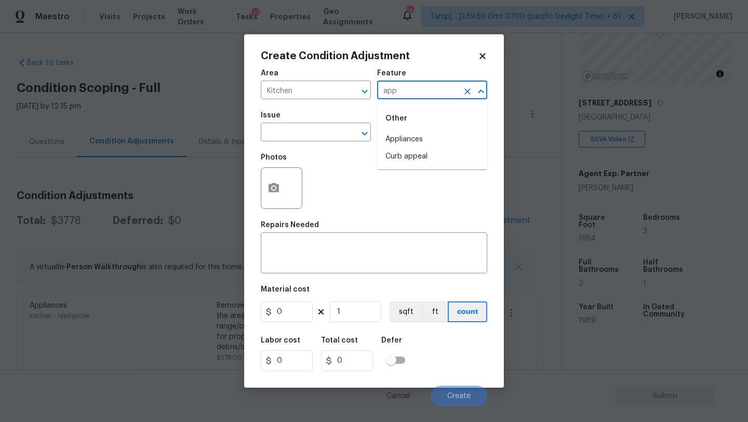
click at [428, 128] on div "Other" at bounding box center [432, 118] width 110 height 25
click at [424, 139] on li "Appliances" at bounding box center [432, 139] width 110 height 17
click at [344, 139] on div at bounding box center [357, 133] width 27 height 15
type input "Appliances"
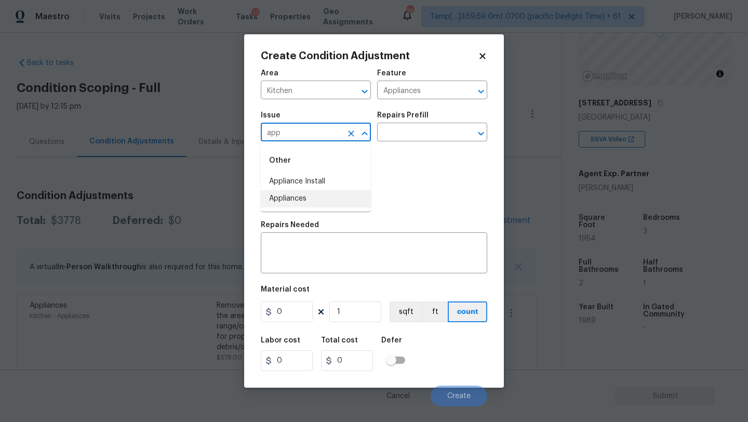
click at [326, 207] on ul "Other Appliance Install Appliances" at bounding box center [316, 178] width 110 height 68
click at [328, 201] on li "Appliances" at bounding box center [316, 198] width 110 height 17
type input "Appliances"
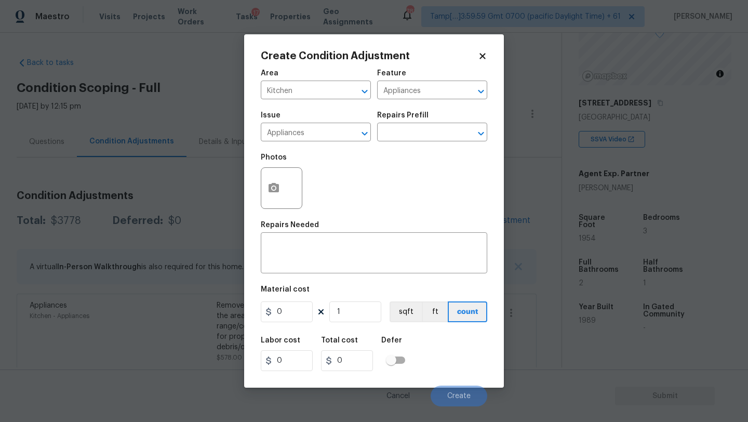
click at [422, 143] on div "Issue Appliances ​ Repairs Prefill ​" at bounding box center [374, 126] width 226 height 42
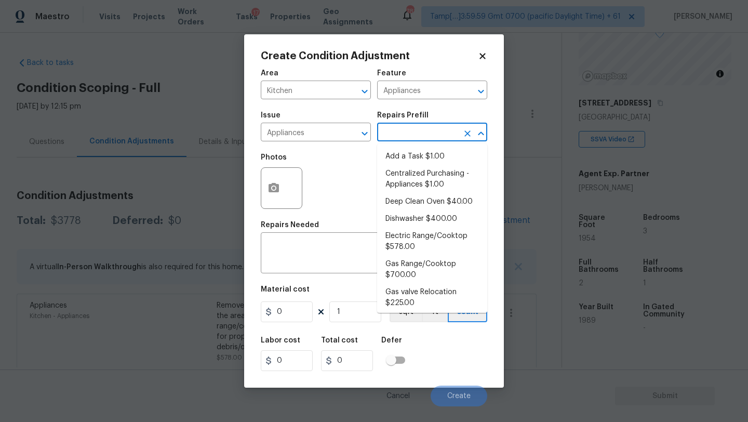
click at [424, 138] on input "text" at bounding box center [417, 133] width 81 height 16
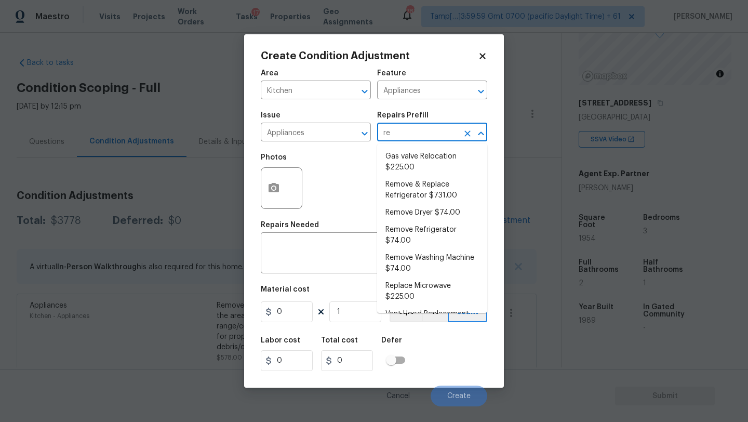
type input "ref"
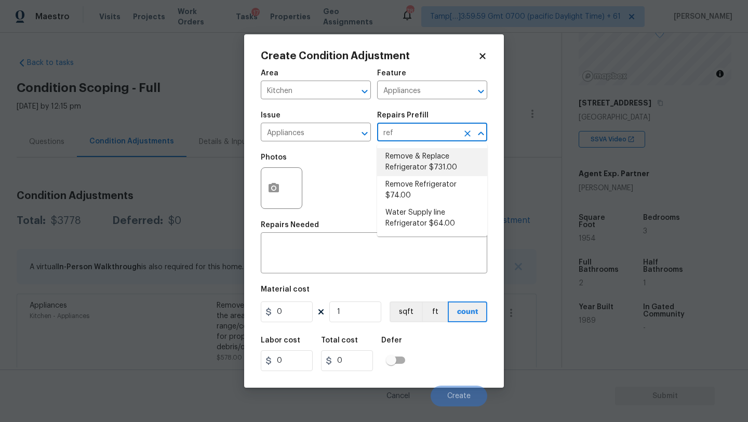
click at [422, 157] on li "Remove & Replace Refrigerator $731.00" at bounding box center [432, 162] width 110 height 28
type textarea "Install a new stainless steel (unless directed otherwise by the PM) refrigerato…"
type input "731"
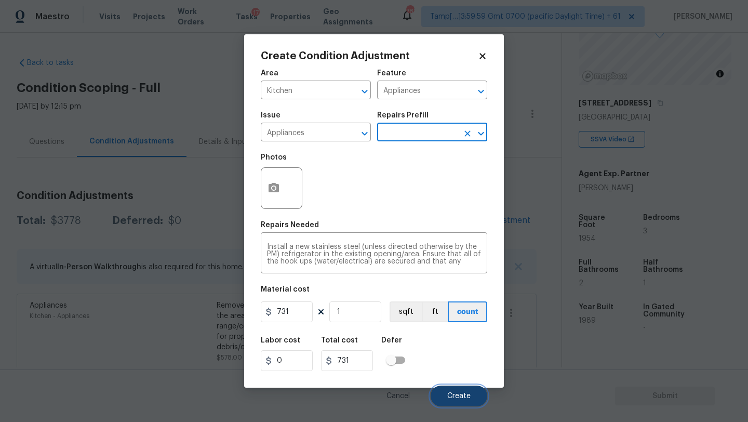
click at [461, 393] on span "Create" at bounding box center [458, 396] width 23 height 8
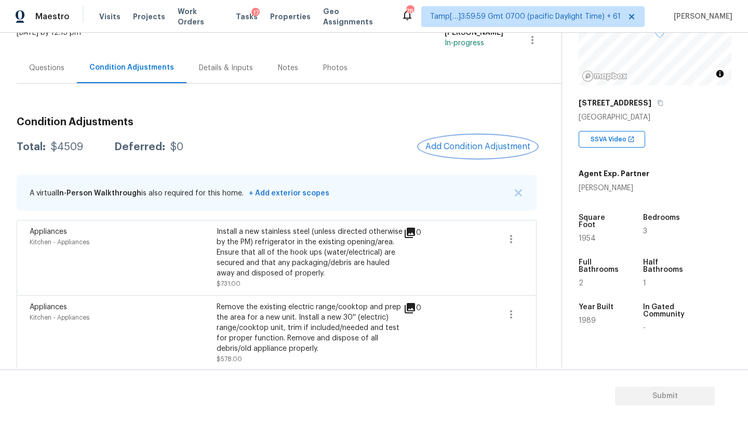
scroll to position [81, 0]
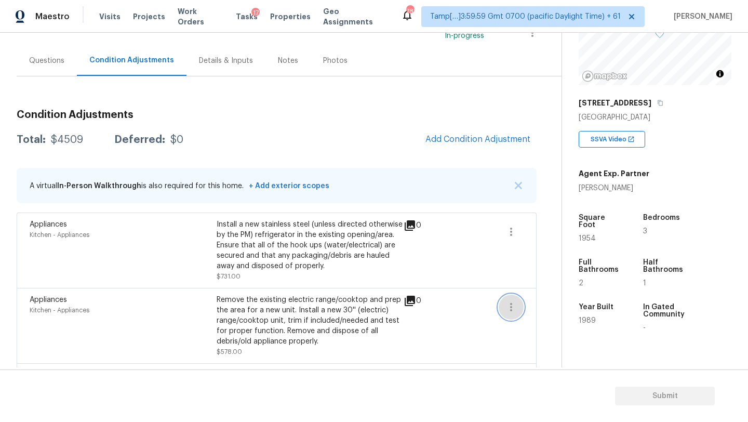
click at [514, 306] on icon "button" at bounding box center [511, 307] width 12 height 12
click at [536, 306] on div "Edit" at bounding box center [570, 305] width 81 height 10
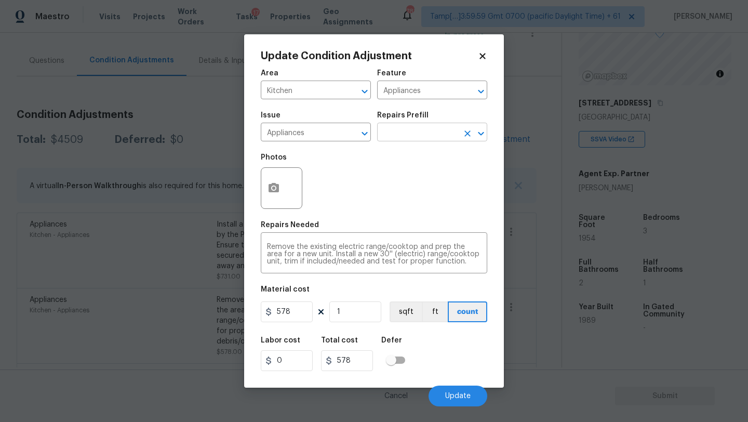
click at [399, 130] on input "text" at bounding box center [417, 133] width 81 height 16
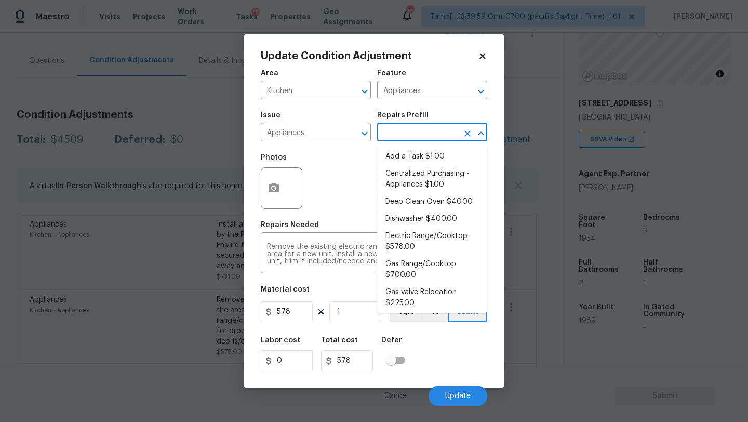
type input "s"
type input "ra"
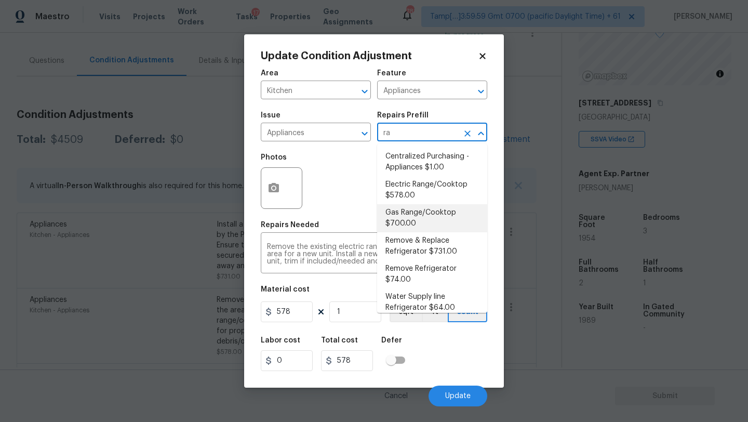
click at [419, 211] on li "Gas Range/Cooktop $700.00" at bounding box center [432, 218] width 110 height 28
type textarea "Remove the existing gas range/cooktop and prep the area for a new unit. Install…"
type input "700"
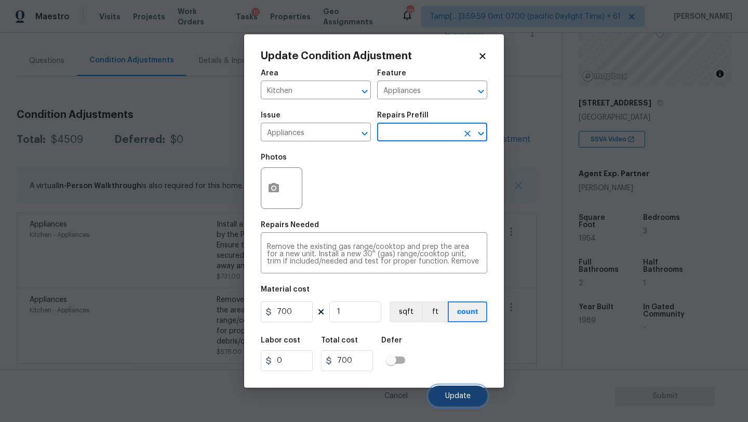
click at [456, 392] on span "Update" at bounding box center [457, 396] width 25 height 8
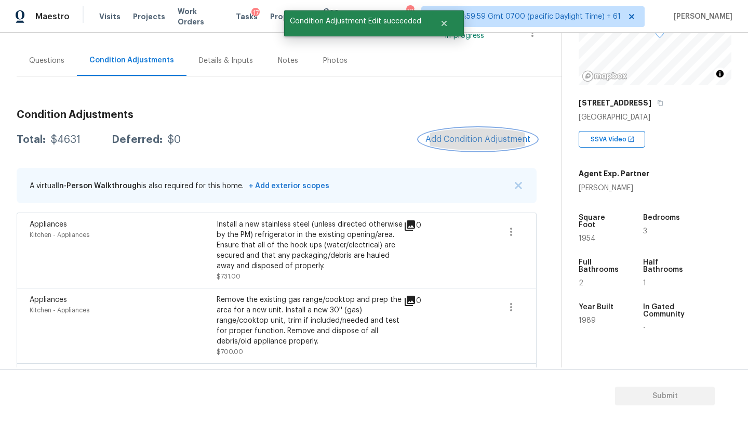
click at [445, 131] on button "Add Condition Adjustment" at bounding box center [477, 139] width 117 height 22
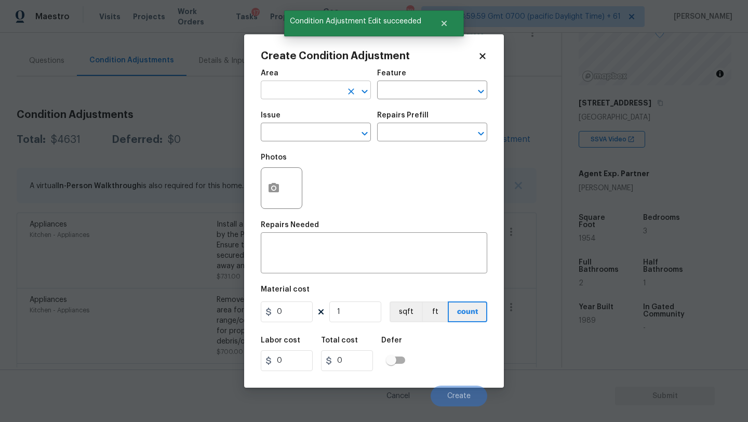
click at [327, 95] on input "text" at bounding box center [301, 91] width 81 height 16
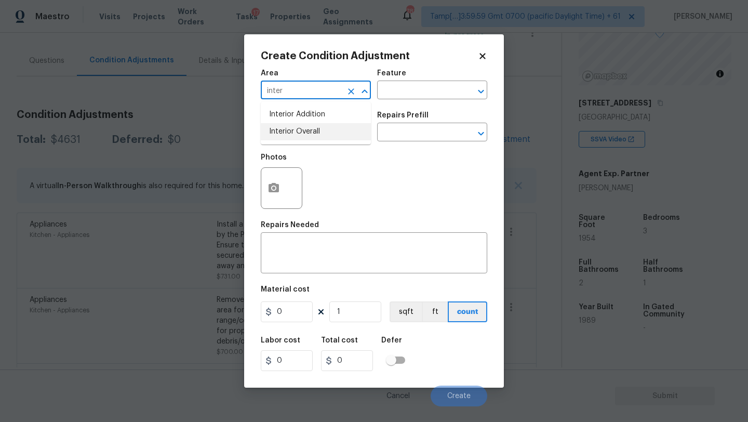
click at [319, 138] on li "Interior Overall" at bounding box center [316, 131] width 110 height 17
type input "Interior Overall"
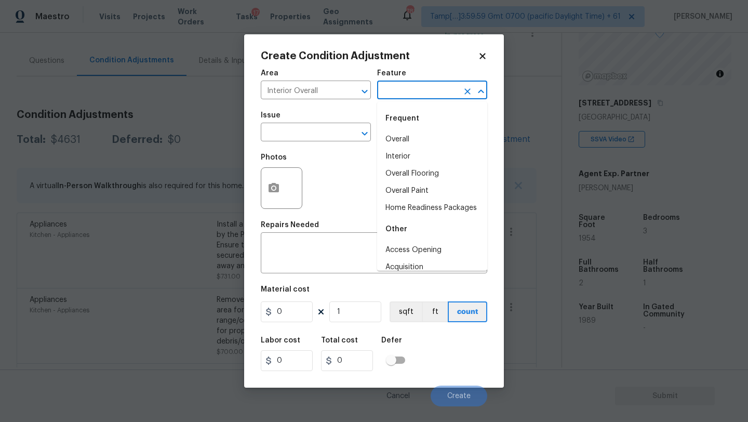
click at [422, 86] on input "text" at bounding box center [417, 91] width 81 height 16
click at [412, 167] on li "Overall Flooring" at bounding box center [432, 173] width 110 height 17
type input "Overall Flooring"
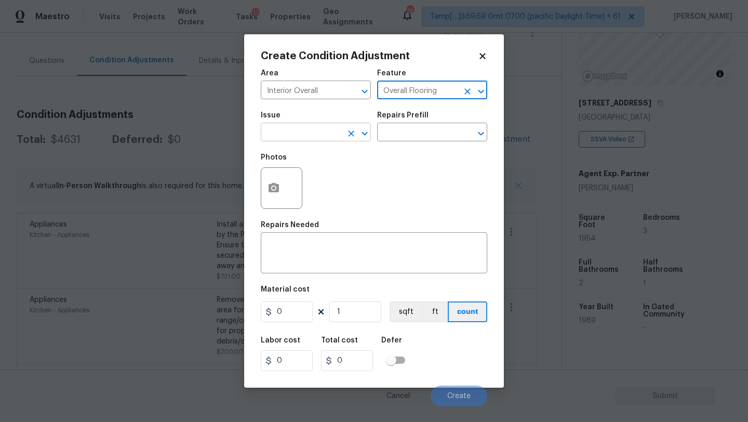
click at [310, 131] on input "text" at bounding box center [301, 133] width 81 height 16
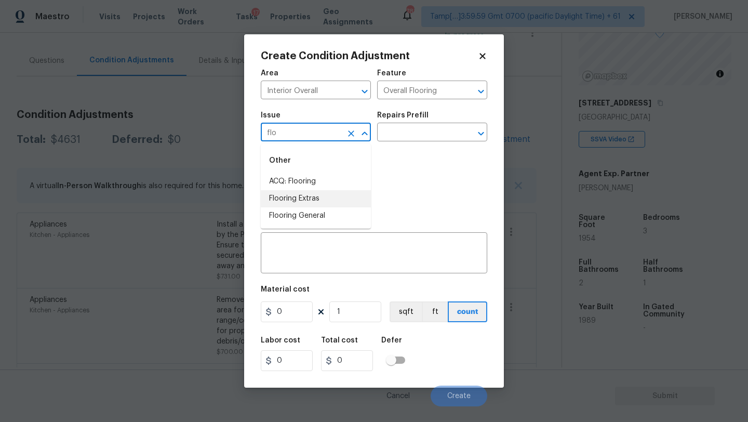
click at [316, 201] on li "Flooring Extras" at bounding box center [316, 198] width 110 height 17
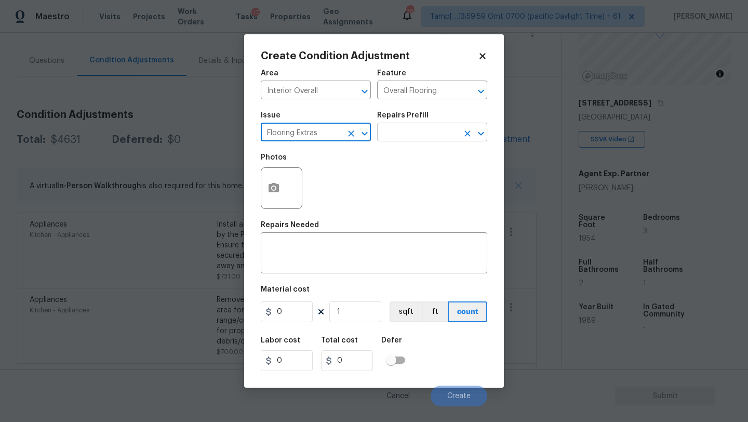
type input "Flooring Extras"
click at [450, 140] on input "text" at bounding box center [417, 133] width 81 height 16
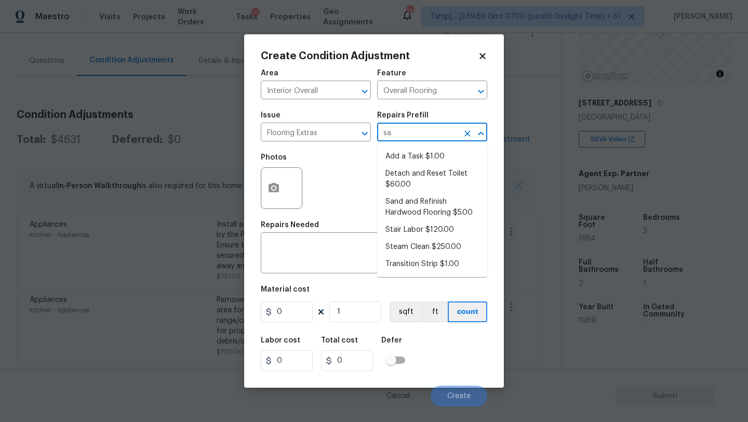
type input "san"
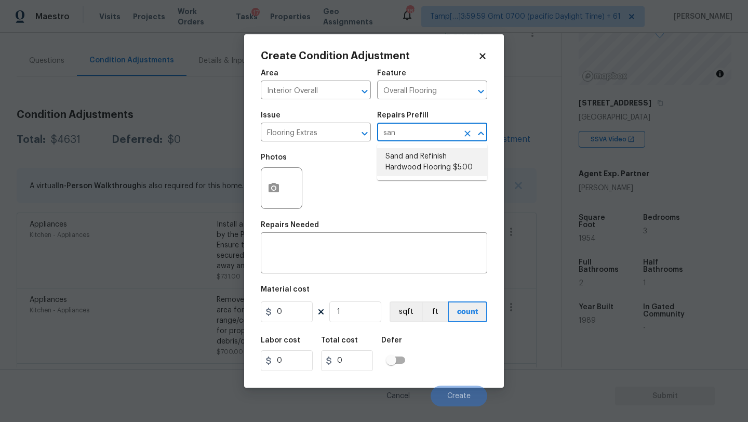
click at [466, 167] on li "Sand and Refinish Hardwood Flooring $5.00" at bounding box center [432, 162] width 110 height 28
type textarea "Sand and refinish the existing hardwood floors. PM to confirm color/sheen."
type input "5"
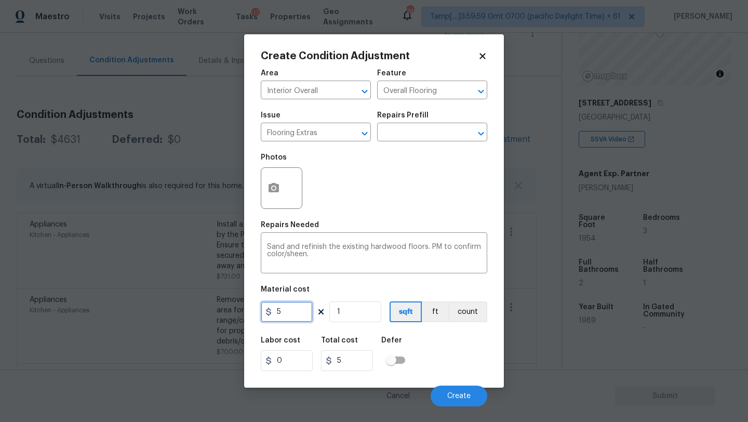
click at [298, 310] on input "5" at bounding box center [287, 311] width 52 height 21
type input "5"
click at [351, 316] on input "1" at bounding box center [355, 311] width 52 height 21
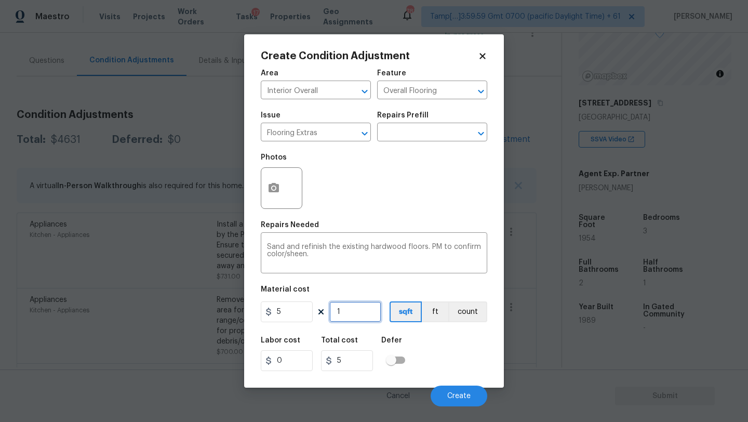
type input "3"
type input "15"
type input "30"
type input "150"
type input "300"
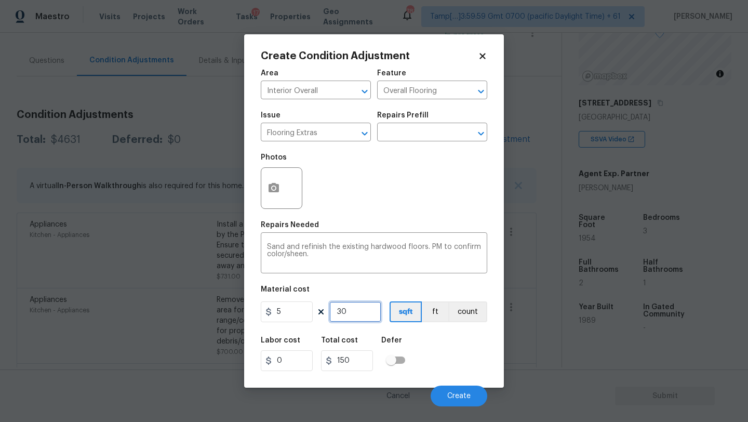
type input "1500"
click at [274, 198] on button "button" at bounding box center [273, 188] width 25 height 41
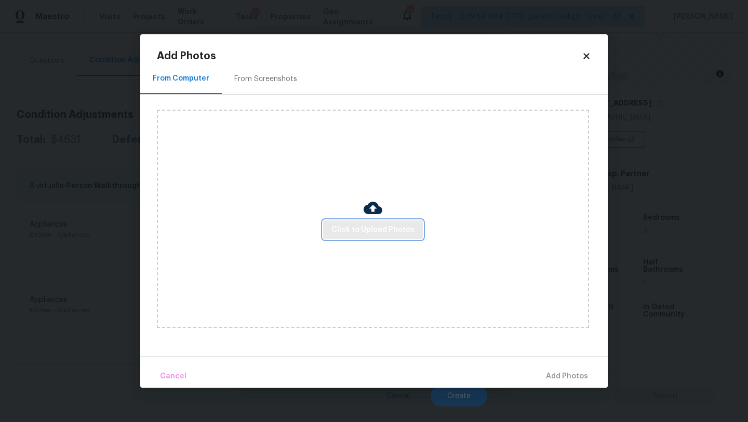
click at [342, 231] on span "Click to Upload Photos" at bounding box center [372, 229] width 83 height 13
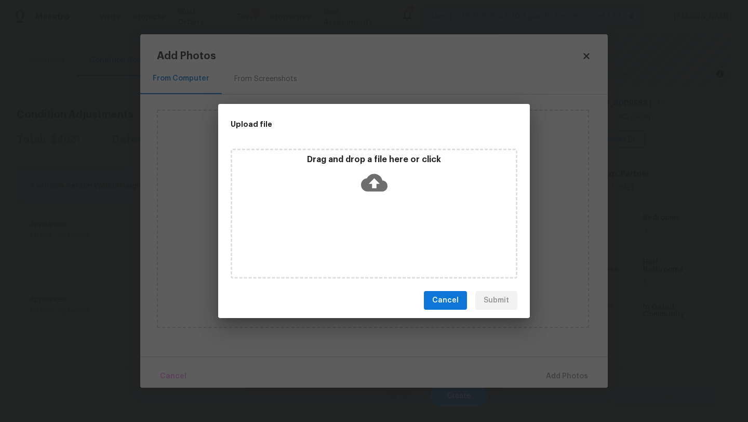
click at [362, 209] on div "Drag and drop a file here or click" at bounding box center [374, 214] width 287 height 130
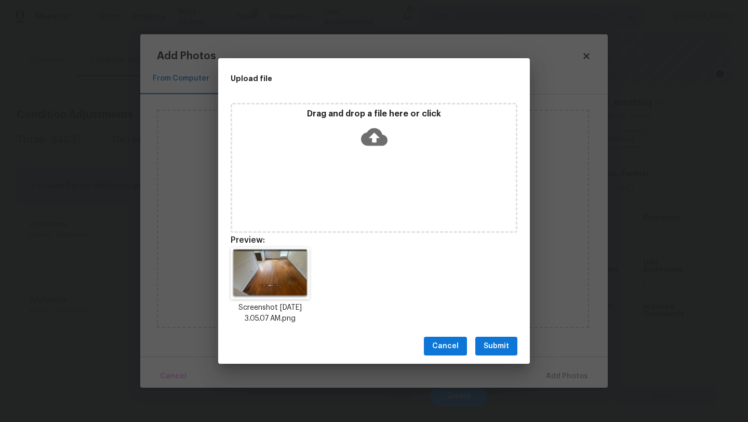
click at [494, 351] on span "Submit" at bounding box center [495, 346] width 25 height 13
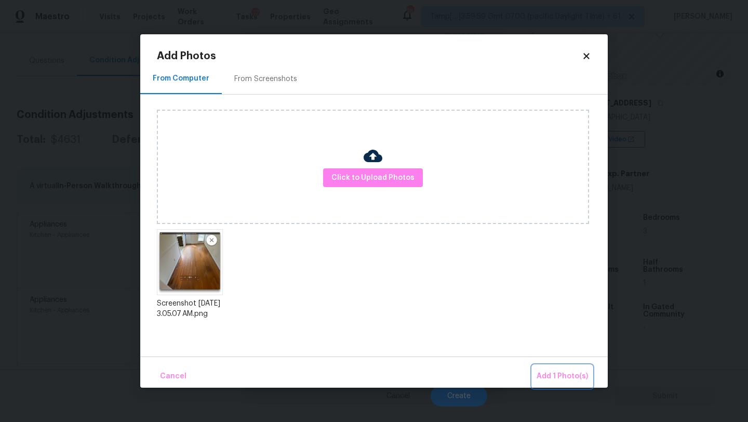
click at [573, 369] on button "Add 1 Photo(s)" at bounding box center [562, 376] width 60 height 22
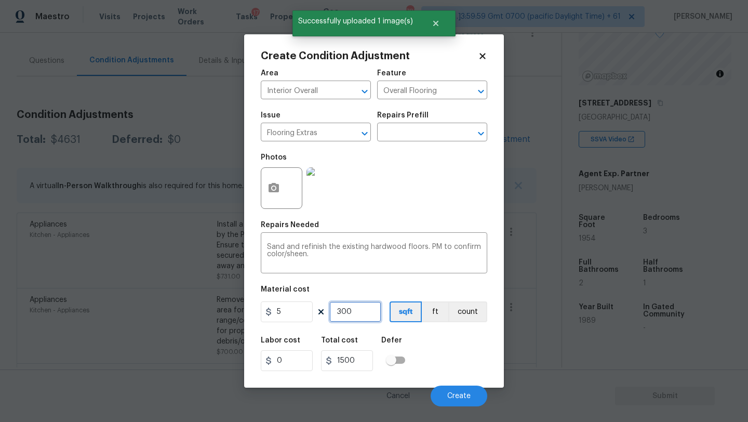
click at [362, 312] on input "300" at bounding box center [355, 311] width 52 height 21
type input "2"
type input "10"
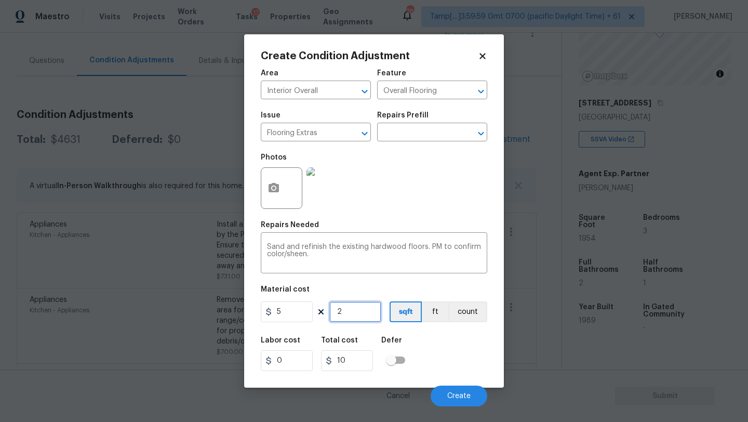
type input "25"
type input "125"
type input "254"
type input "1270"
type input "254"
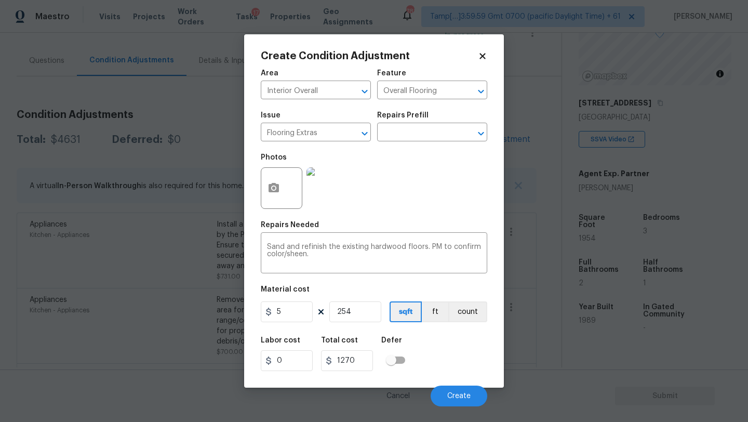
click at [439, 362] on div "Labor cost 0 Total cost 1270 Defer" at bounding box center [374, 353] width 226 height 47
click at [457, 394] on span "Create" at bounding box center [458, 396] width 23 height 8
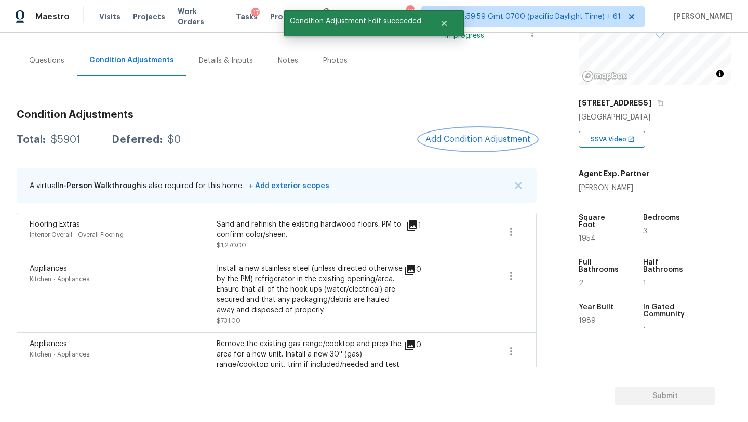
click at [473, 137] on span "Add Condition Adjustment" at bounding box center [477, 138] width 105 height 9
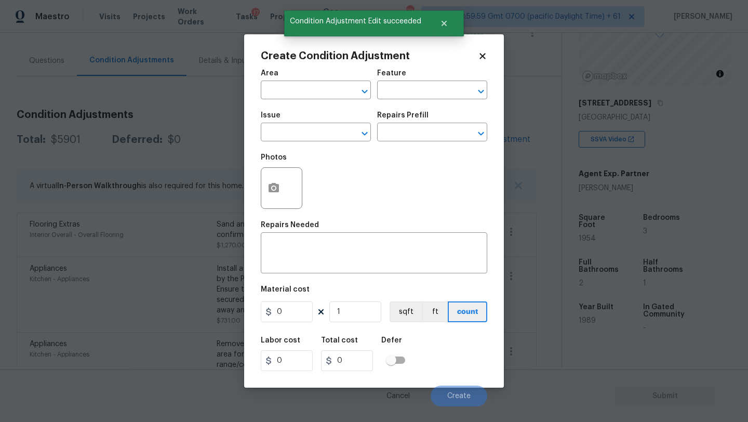
click at [312, 82] on div "Area" at bounding box center [316, 77] width 110 height 14
click at [312, 84] on input "text" at bounding box center [301, 91] width 81 height 16
click at [311, 135] on li "Interior Overall" at bounding box center [316, 131] width 110 height 17
type input "Interior Overall"
click at [421, 93] on input "text" at bounding box center [417, 91] width 81 height 16
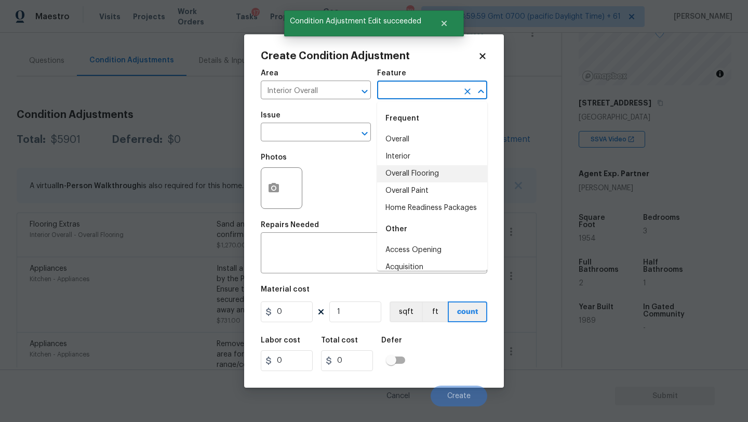
click at [421, 172] on li "Overall Flooring" at bounding box center [432, 173] width 110 height 17
type input "Overall Flooring"
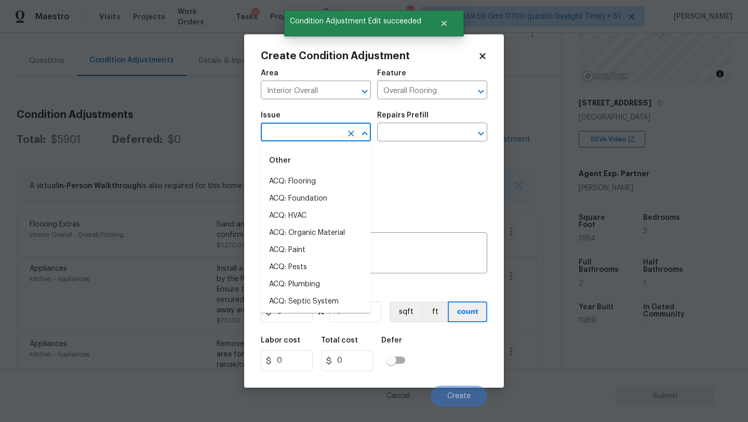
click at [308, 136] on input "text" at bounding box center [301, 133] width 81 height 16
click at [311, 183] on li "ACQ: Flooring" at bounding box center [316, 181] width 110 height 17
type input "ACQ: Flooring"
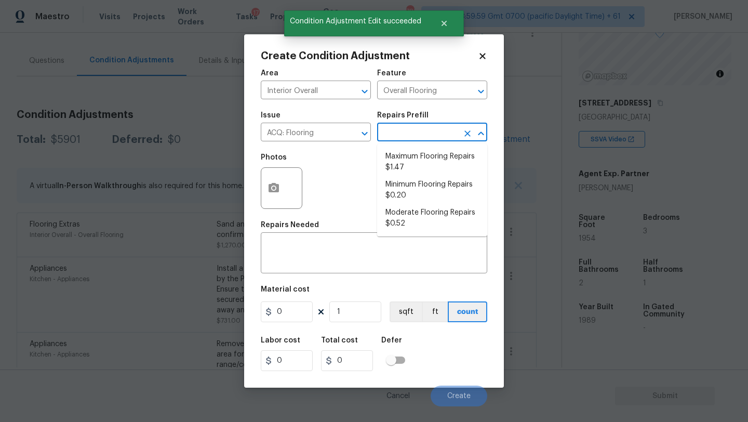
click at [407, 139] on input "text" at bounding box center [417, 133] width 81 height 16
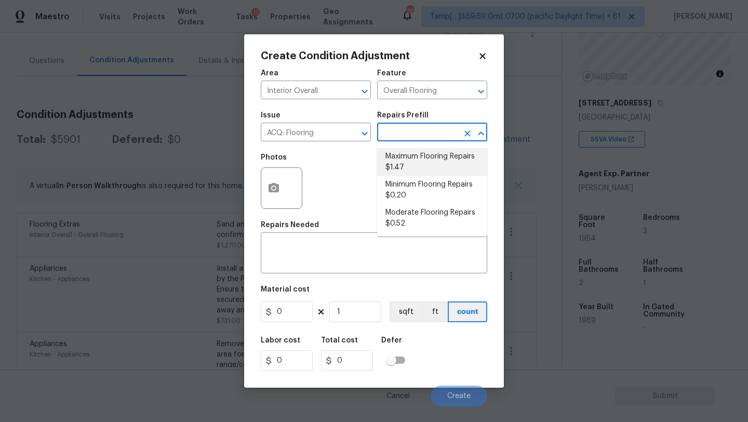
click at [419, 149] on li "Maximum Flooring Repairs $1.47" at bounding box center [432, 162] width 110 height 28
type input "Acquisition"
type textarea "Acquisition Scope: Maximum flooring repairs"
type input "1.47"
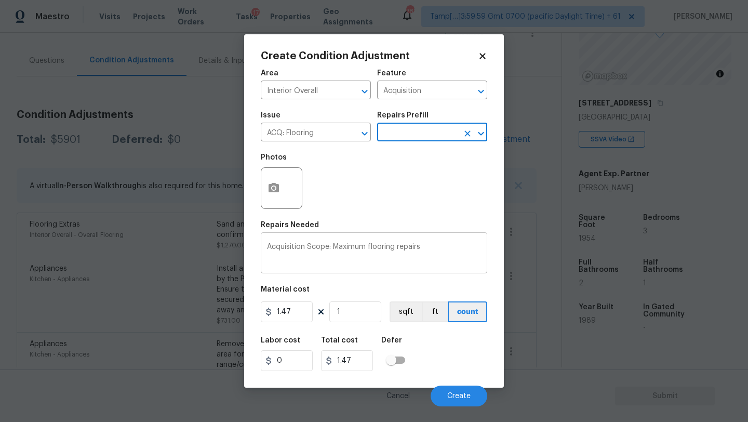
click at [439, 252] on textarea "Acquisition Scope: Maximum flooring repairs" at bounding box center [374, 254] width 214 height 22
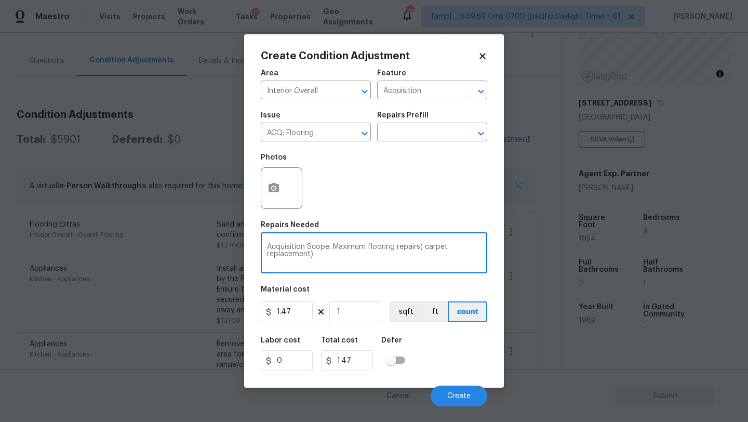
type textarea "Acquisition Scope: Maximum flooring repairs( carpet replacement)"
click at [347, 316] on input "1" at bounding box center [355, 311] width 52 height 21
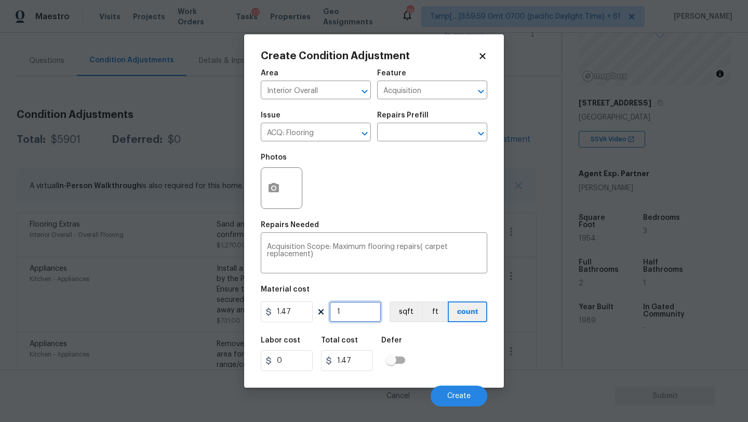
type input "17"
type input "24.99"
type input "170"
type input "249.9"
type input "1700"
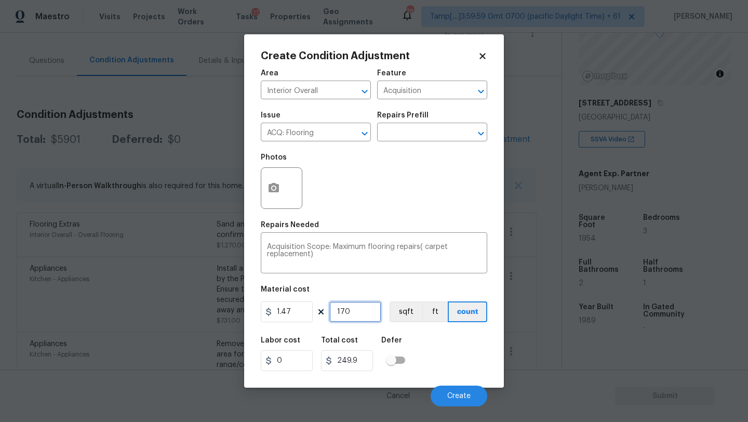
type input "2499"
type input "1700"
click at [435, 360] on div "Labor cost 0 Total cost 2499 Defer" at bounding box center [374, 353] width 226 height 47
click at [283, 184] on button "button" at bounding box center [273, 188] width 25 height 41
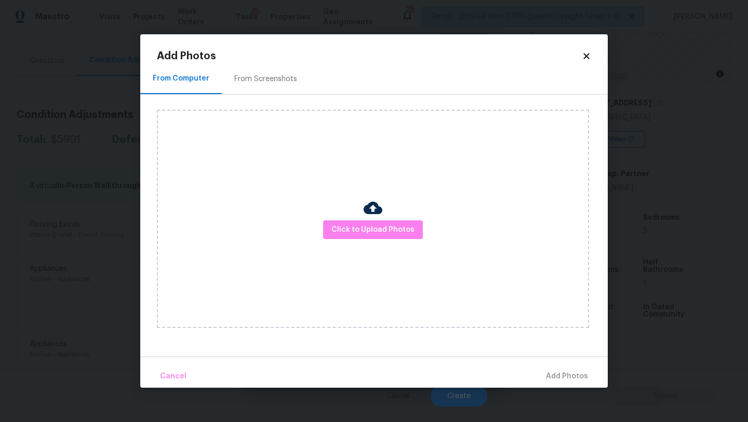
click at [348, 217] on div "Click to Upload Photos" at bounding box center [373, 219] width 432 height 218
click at [348, 220] on button "Click to Upload Photos" at bounding box center [373, 229] width 100 height 19
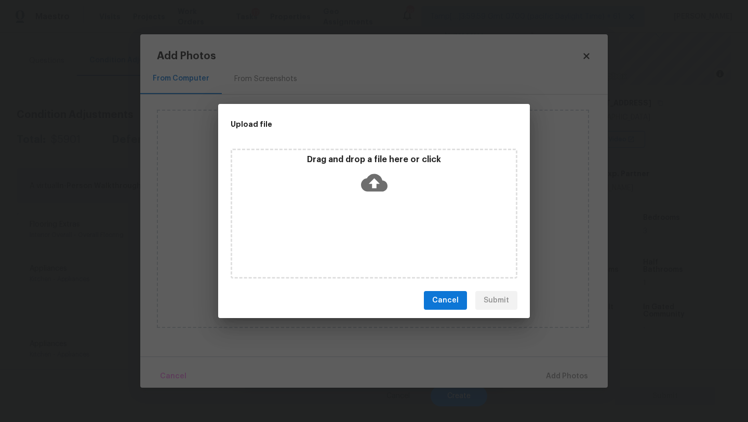
click at [372, 206] on div "Drag and drop a file here or click" at bounding box center [374, 214] width 287 height 130
